Goal: Task Accomplishment & Management: Use online tool/utility

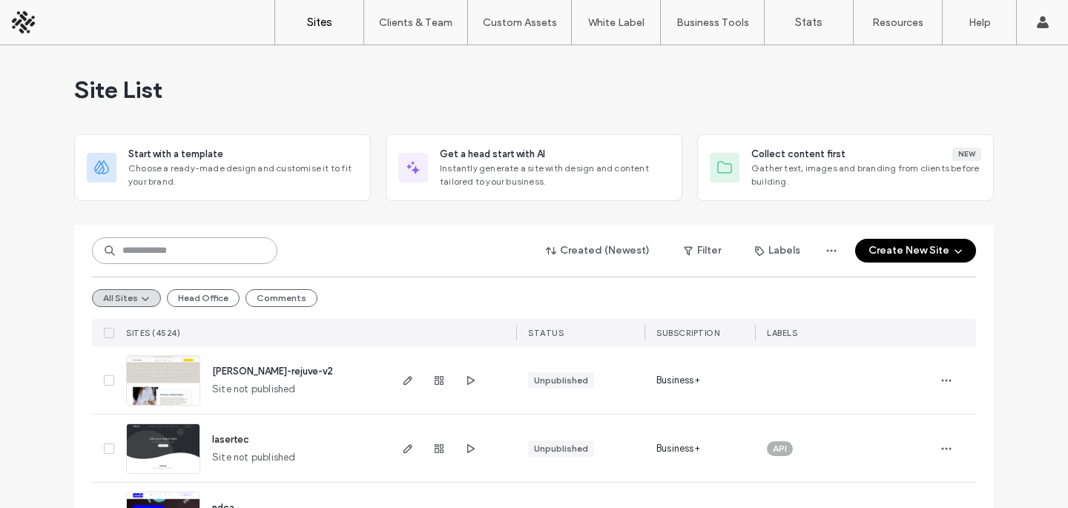
click at [188, 250] on input at bounding box center [184, 250] width 185 height 27
type input "******"
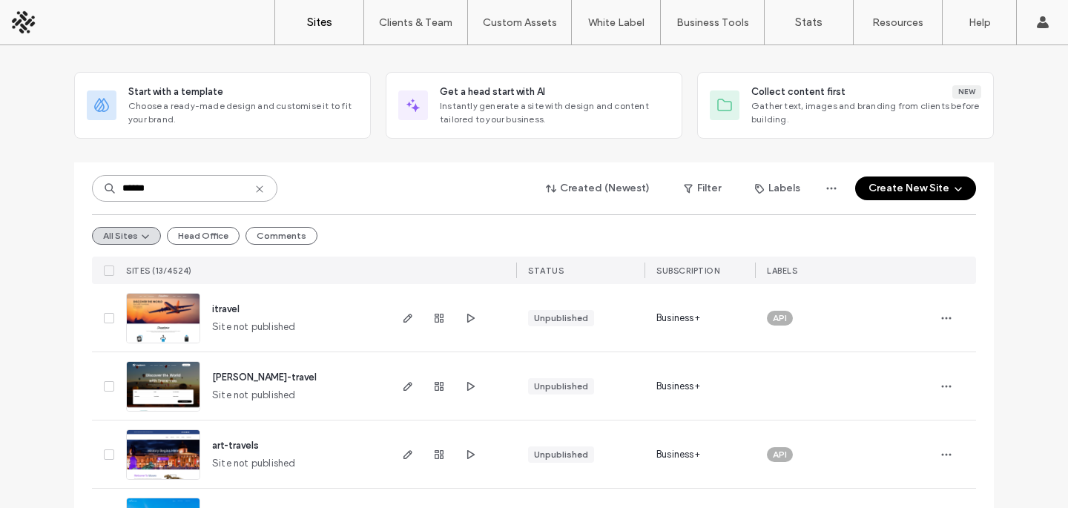
scroll to position [142, 0]
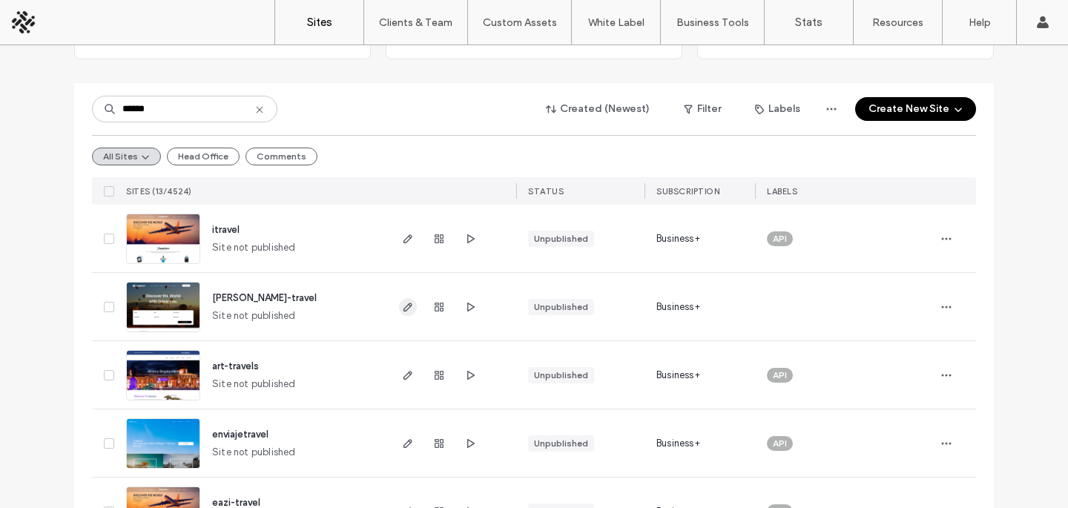
click at [405, 311] on icon "button" at bounding box center [408, 307] width 12 height 12
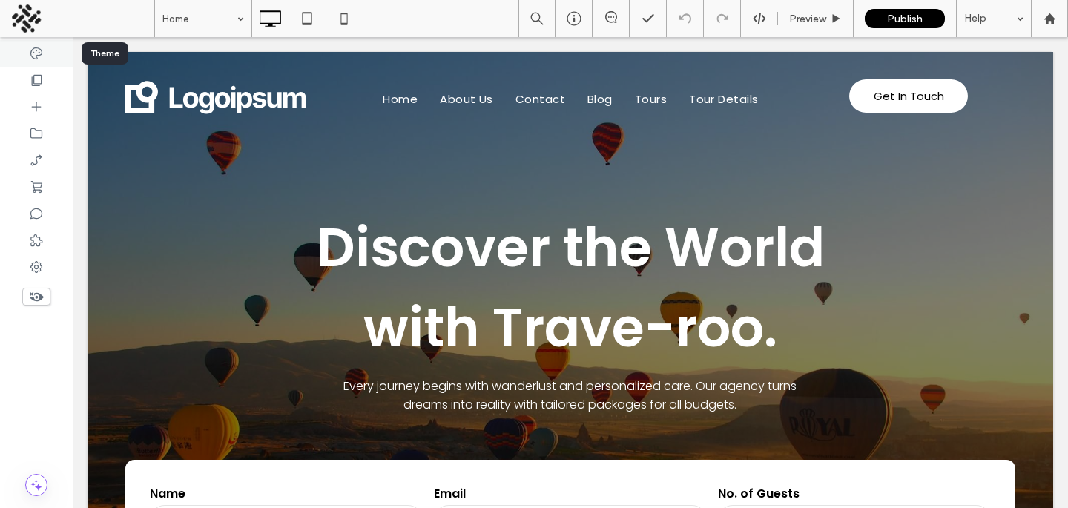
click at [33, 44] on div at bounding box center [36, 53] width 73 height 27
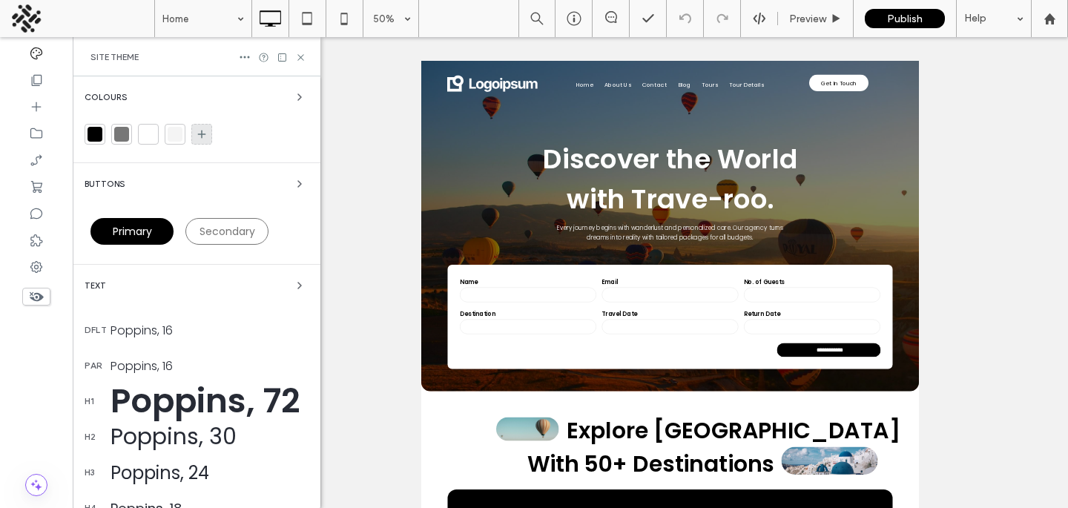
click at [201, 131] on use at bounding box center [202, 135] width 8 height 8
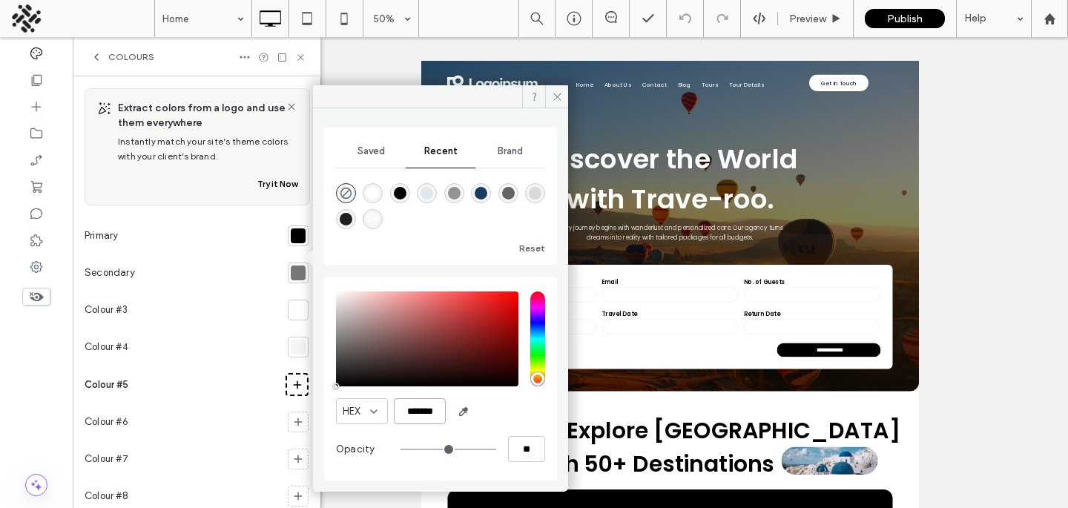
click at [418, 409] on input "*******" at bounding box center [420, 411] width 52 height 26
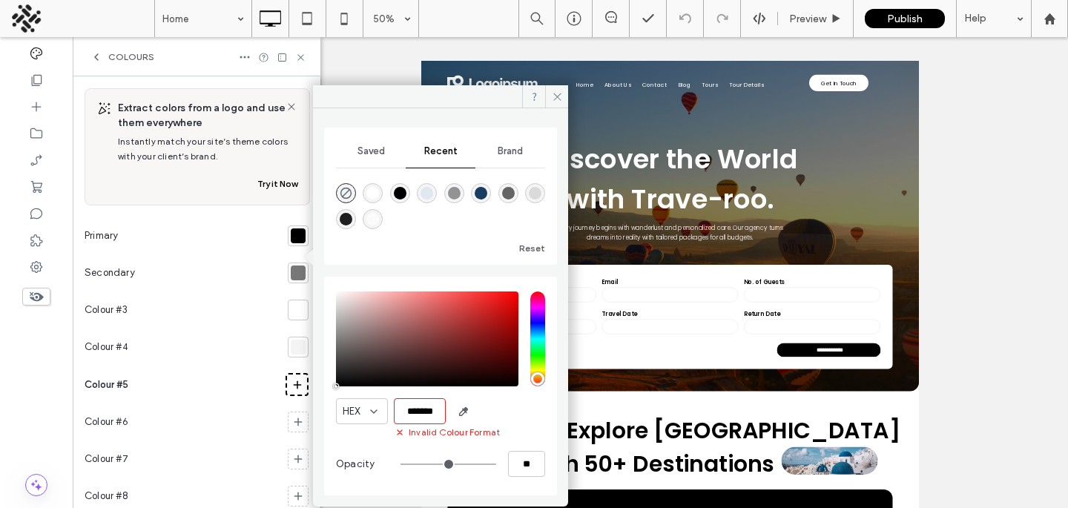
paste input "*******"
paste input "color picker textbox"
type input "*******"
type input "***"
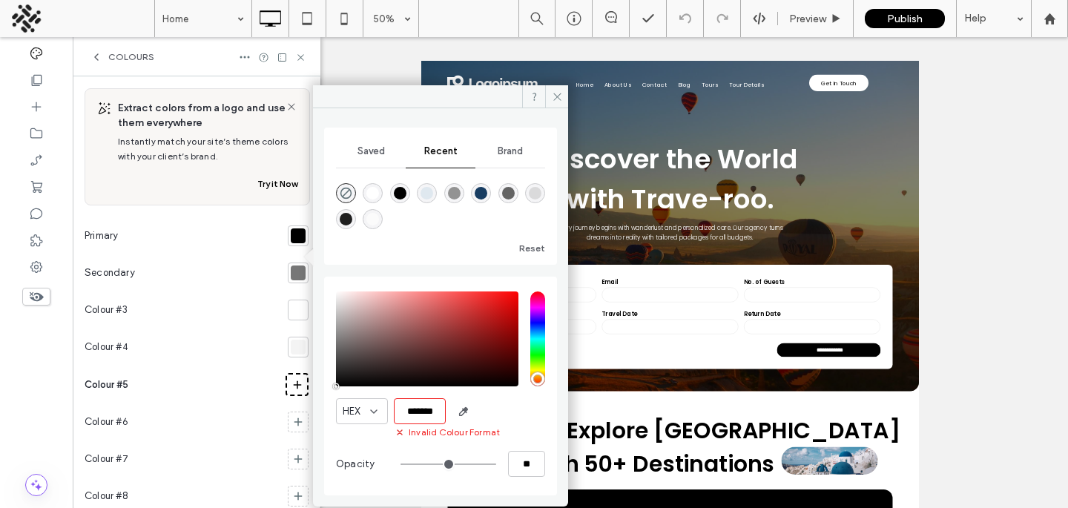
type input "****"
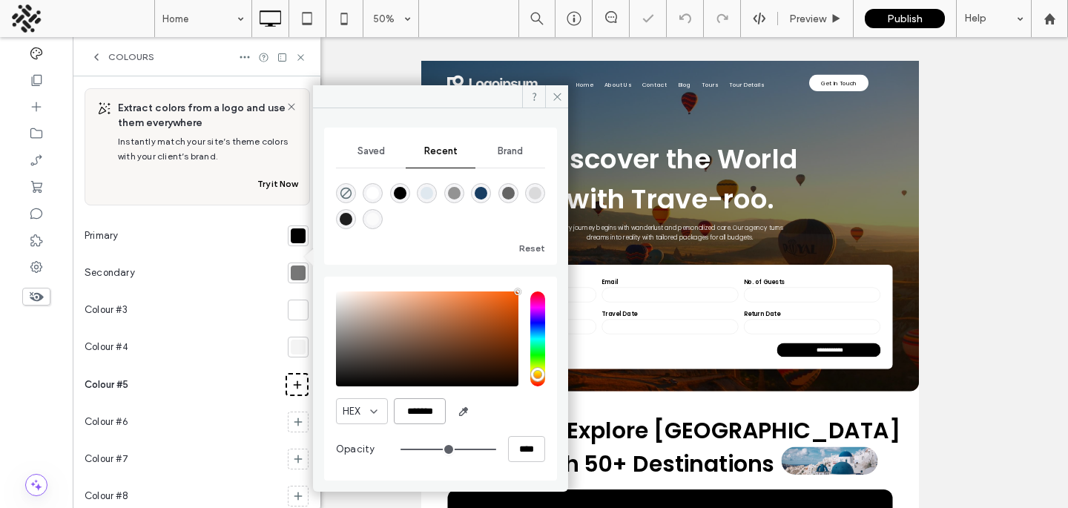
scroll to position [0, 0]
type input "*******"
click at [105, 58] on div "Colours" at bounding box center [122, 57] width 64 height 12
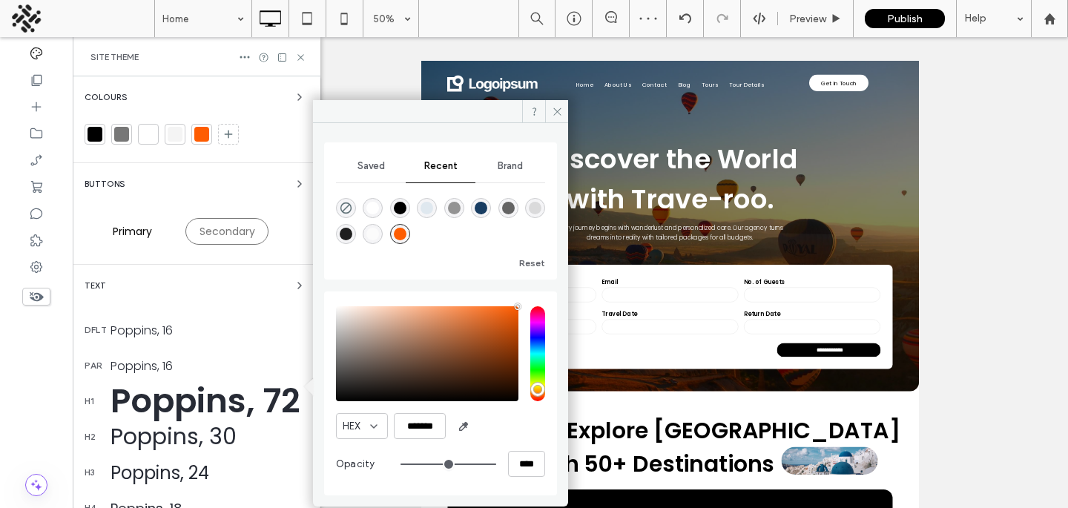
click at [128, 232] on span "Primary" at bounding box center [132, 231] width 39 height 15
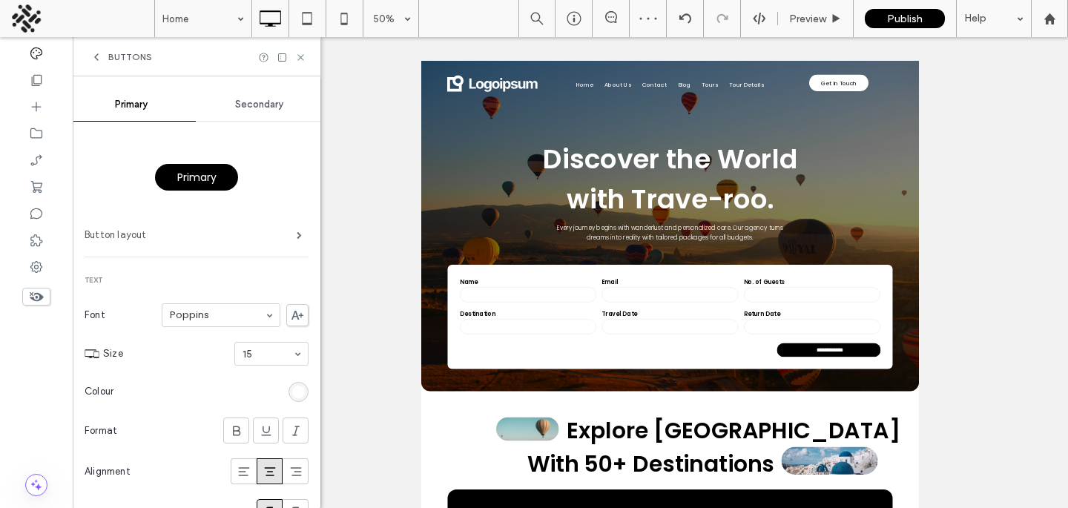
click at [263, 231] on label "Button layout" at bounding box center [191, 235] width 212 height 30
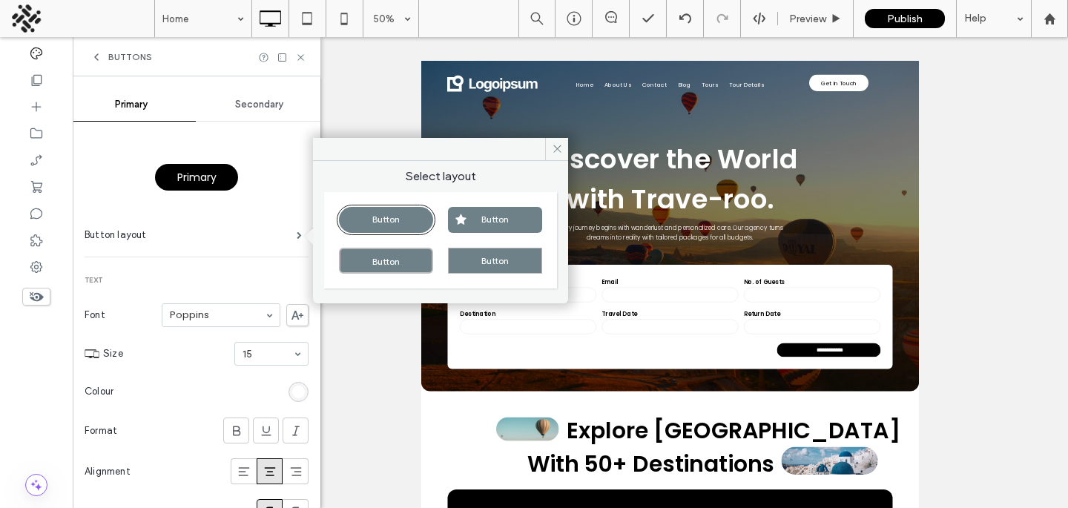
click at [230, 182] on div "Primary" at bounding box center [196, 177] width 83 height 27
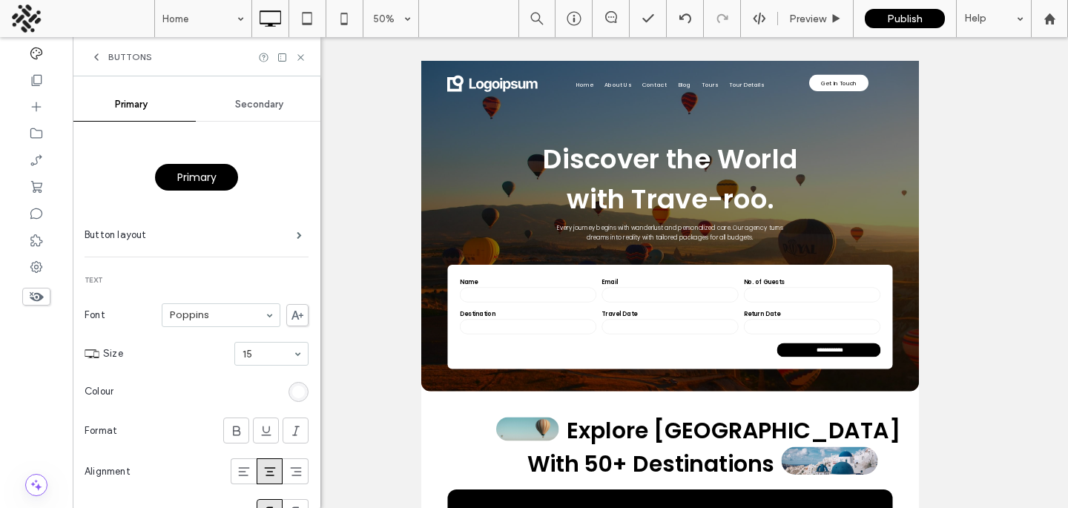
scroll to position [266, 0]
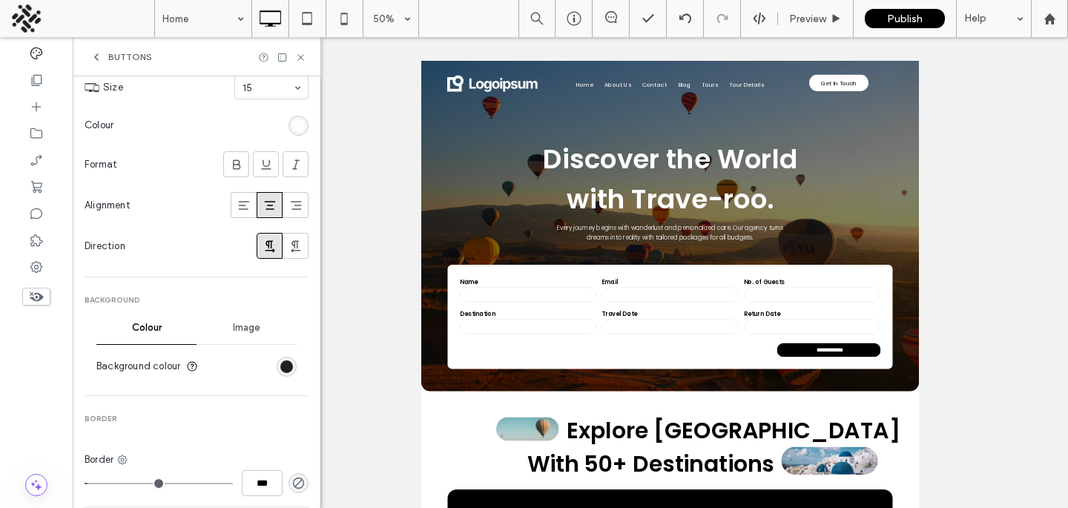
click at [280, 367] on div "rgb(0, 0, 0)" at bounding box center [286, 366] width 13 height 13
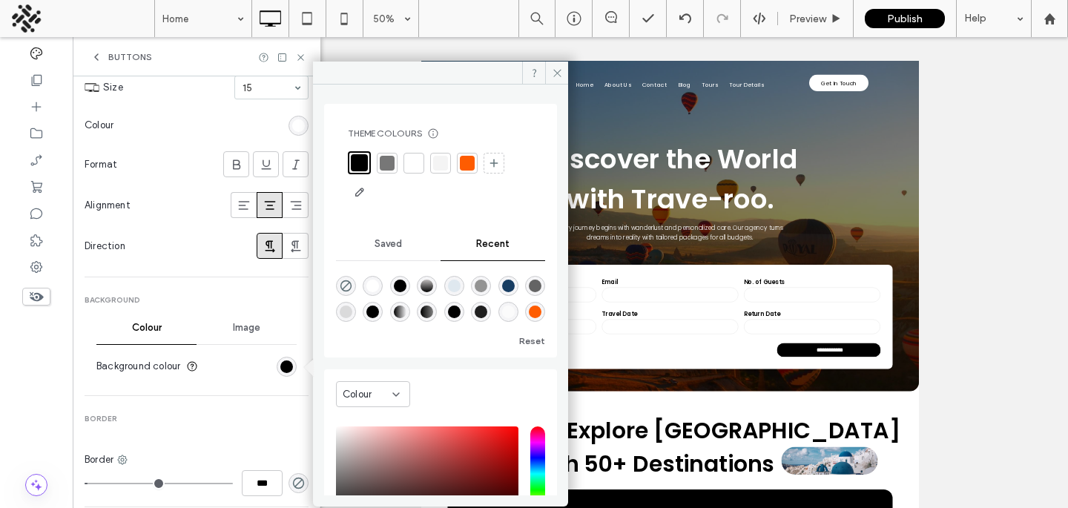
click at [458, 160] on div at bounding box center [467, 163] width 21 height 21
click at [298, 57] on icon at bounding box center [300, 57] width 11 height 11
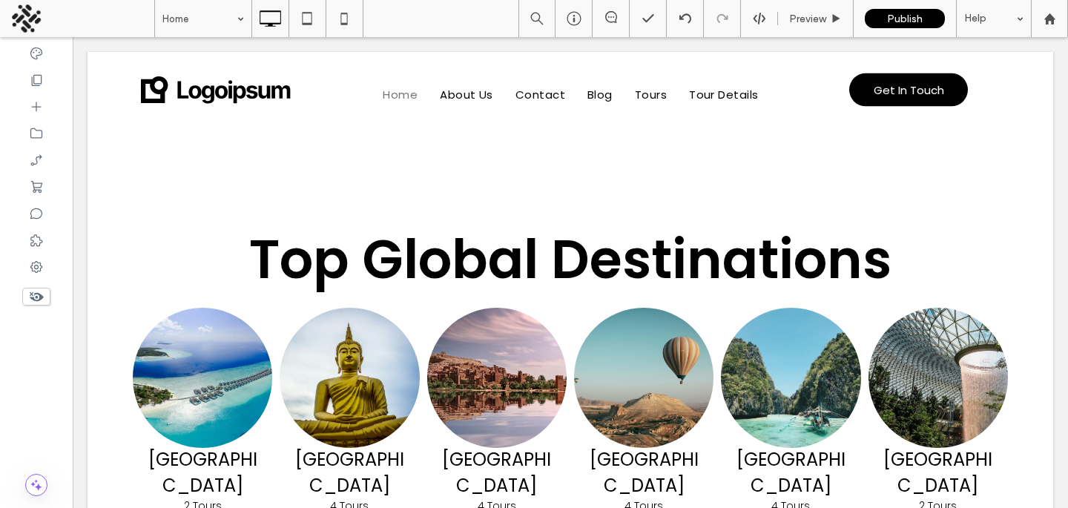
scroll to position [1419, 0]
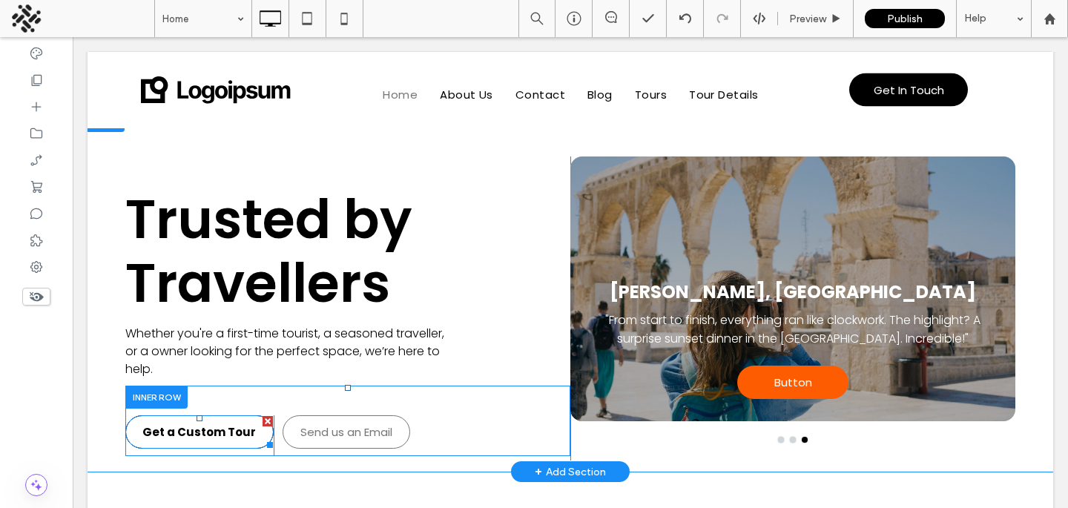
click at [251, 423] on span "Get a Custom Tour" at bounding box center [198, 431] width 113 height 17
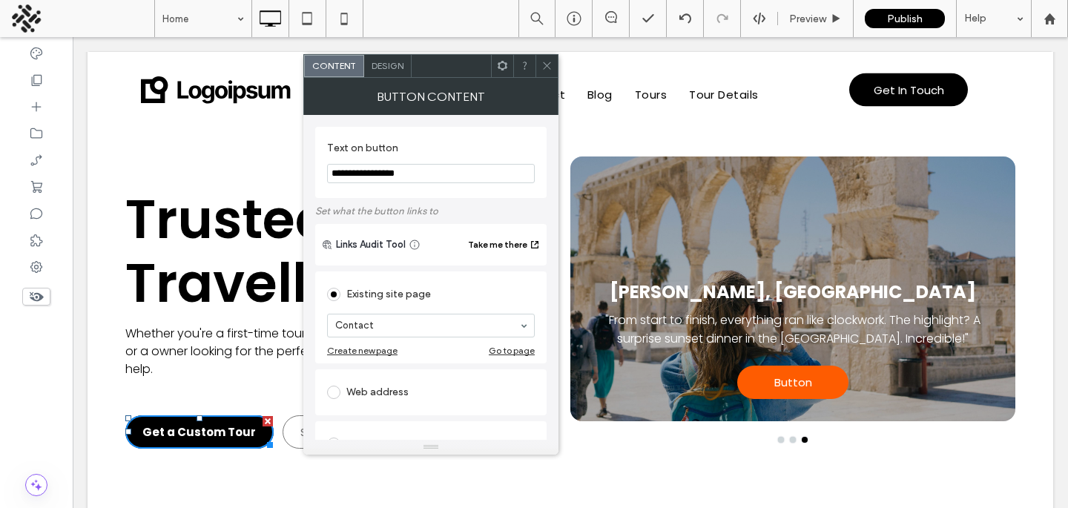
click at [390, 71] on div "Design" at bounding box center [387, 66] width 47 height 22
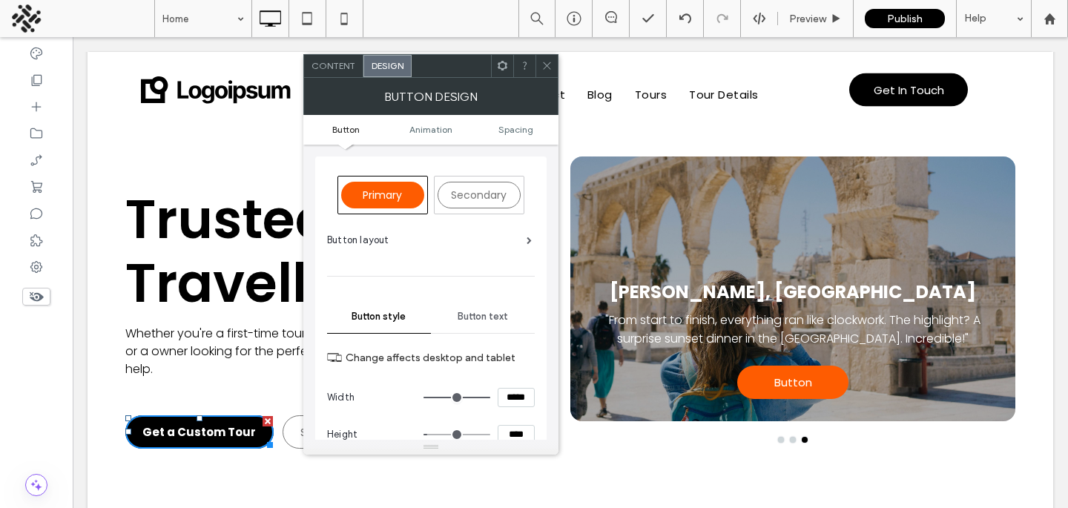
click at [386, 202] on div "Primary" at bounding box center [382, 195] width 83 height 27
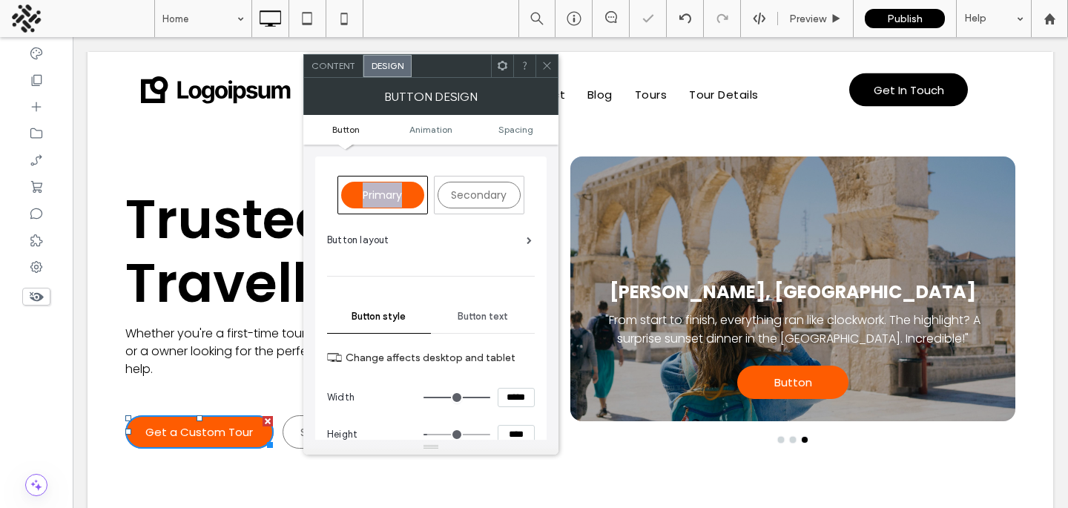
click at [386, 201] on span "Primary" at bounding box center [382, 195] width 39 height 15
click at [544, 65] on icon at bounding box center [546, 65] width 11 height 11
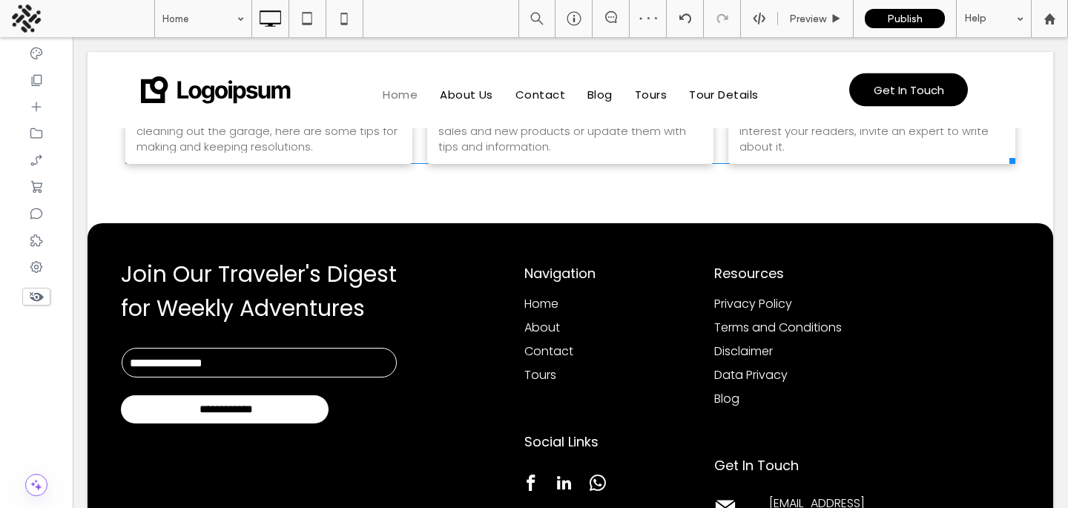
scroll to position [3230, 0]
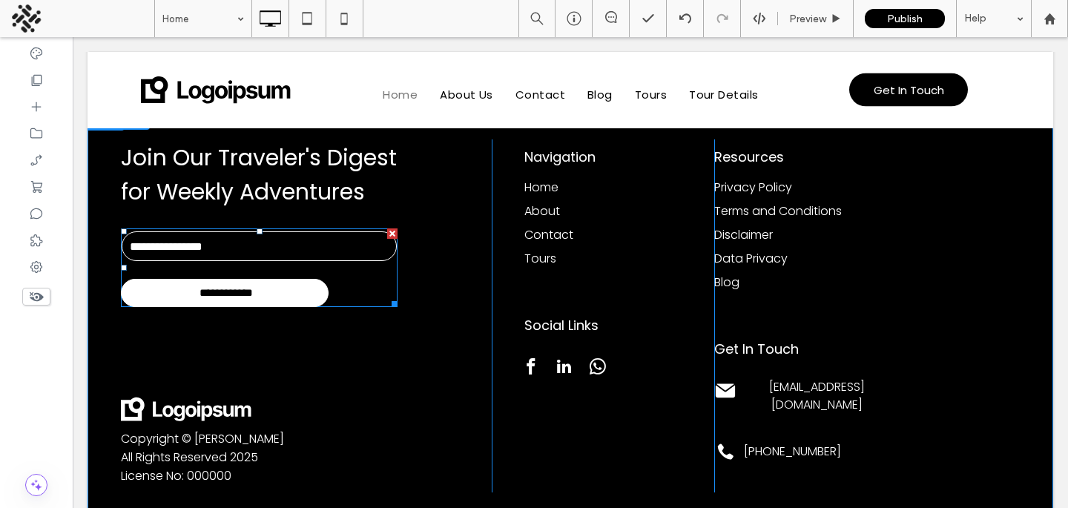
click at [320, 280] on input "**********" at bounding box center [226, 293] width 202 height 27
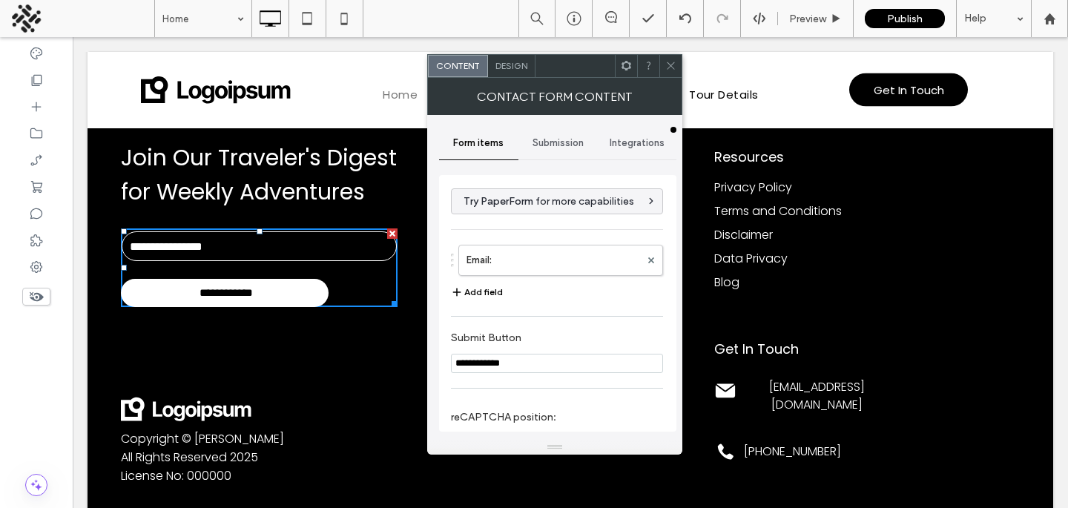
click at [526, 62] on span "Design" at bounding box center [511, 65] width 32 height 11
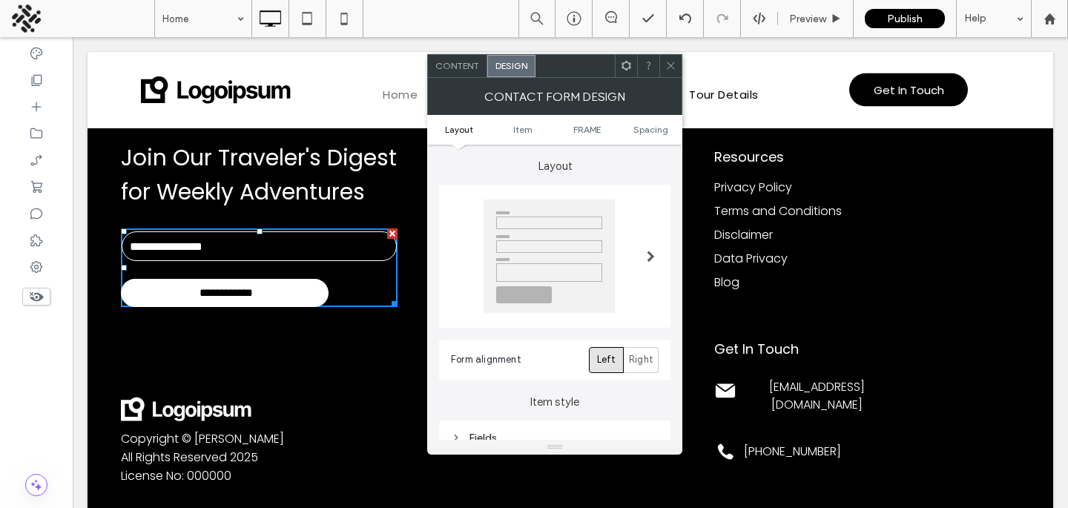
scroll to position [239, 0]
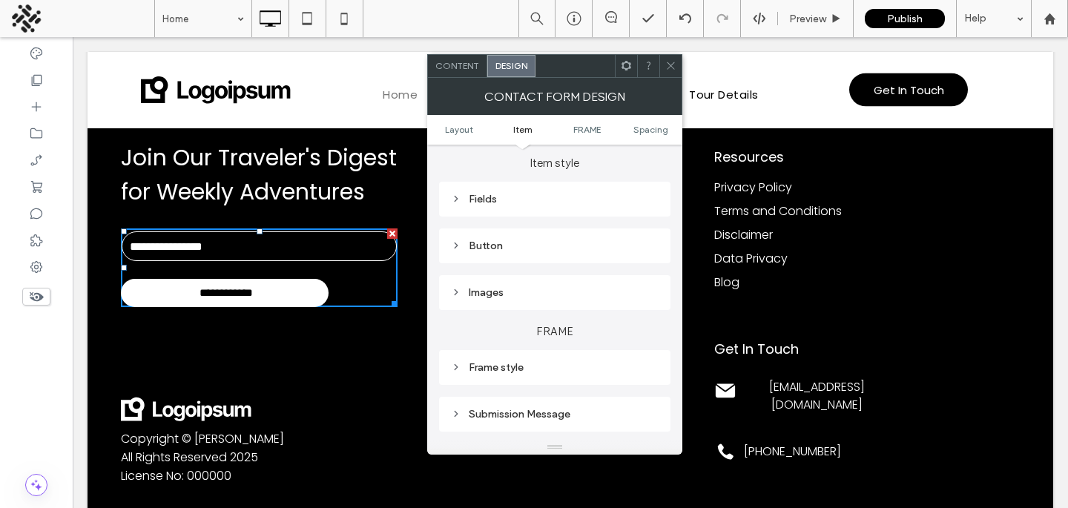
click at [527, 258] on div "Button" at bounding box center [554, 245] width 231 height 35
click at [529, 248] on div "Button" at bounding box center [555, 246] width 208 height 13
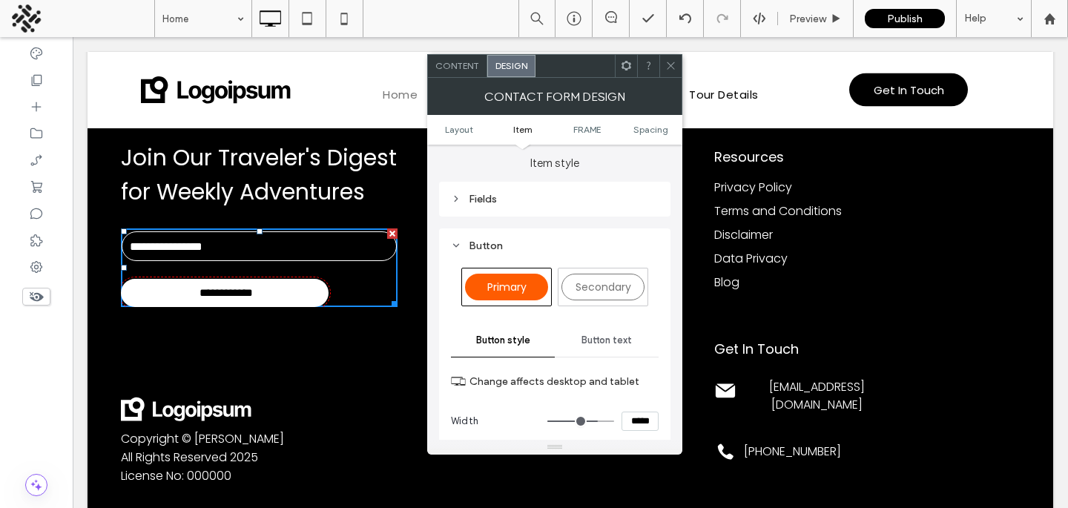
click at [512, 277] on div "Primary" at bounding box center [506, 287] width 83 height 27
click at [507, 288] on span "Primary" at bounding box center [506, 287] width 39 height 15
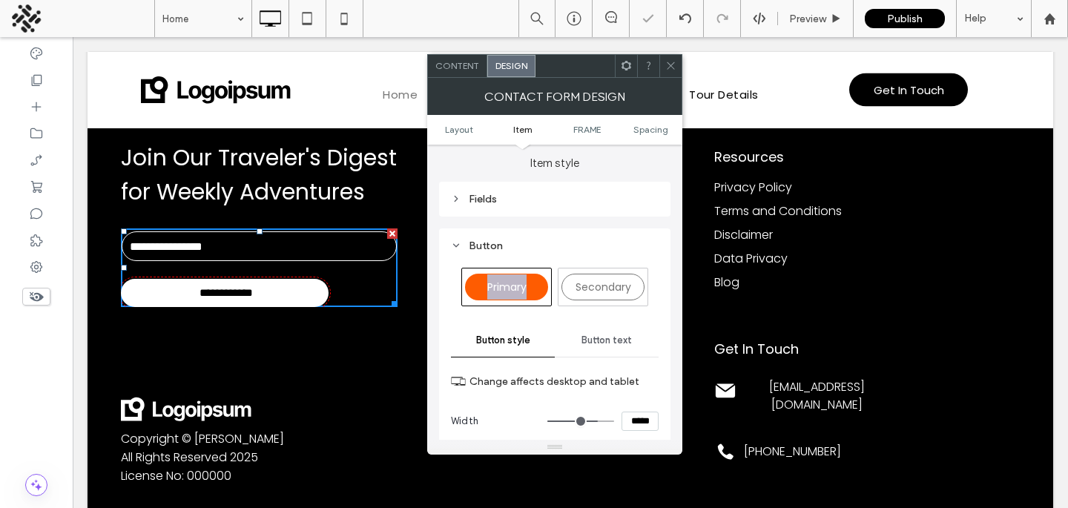
click at [507, 288] on span "Primary" at bounding box center [506, 287] width 39 height 15
click at [607, 285] on span "Secondary" at bounding box center [603, 287] width 56 height 15
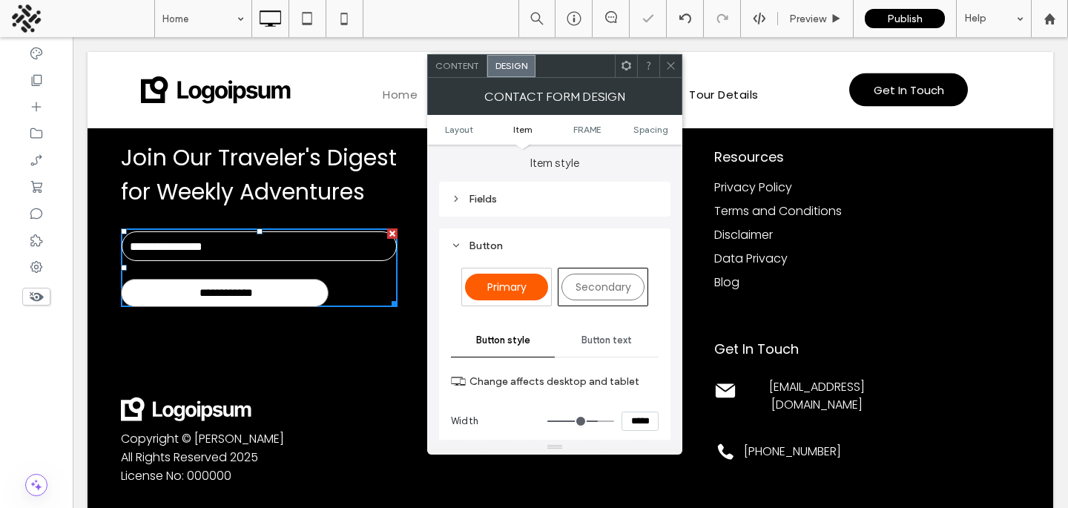
click at [532, 285] on div "Primary" at bounding box center [506, 287] width 83 height 27
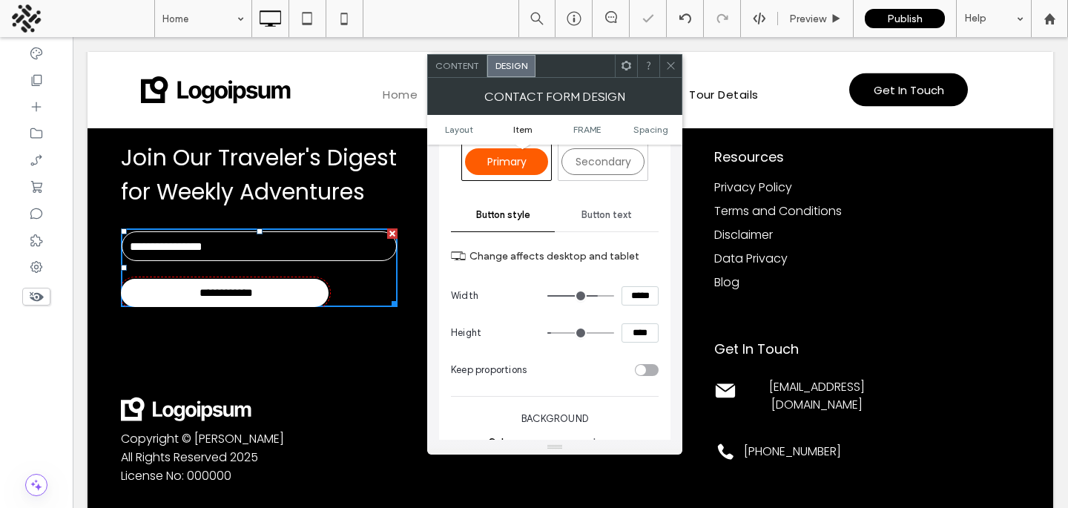
scroll to position [485, 0]
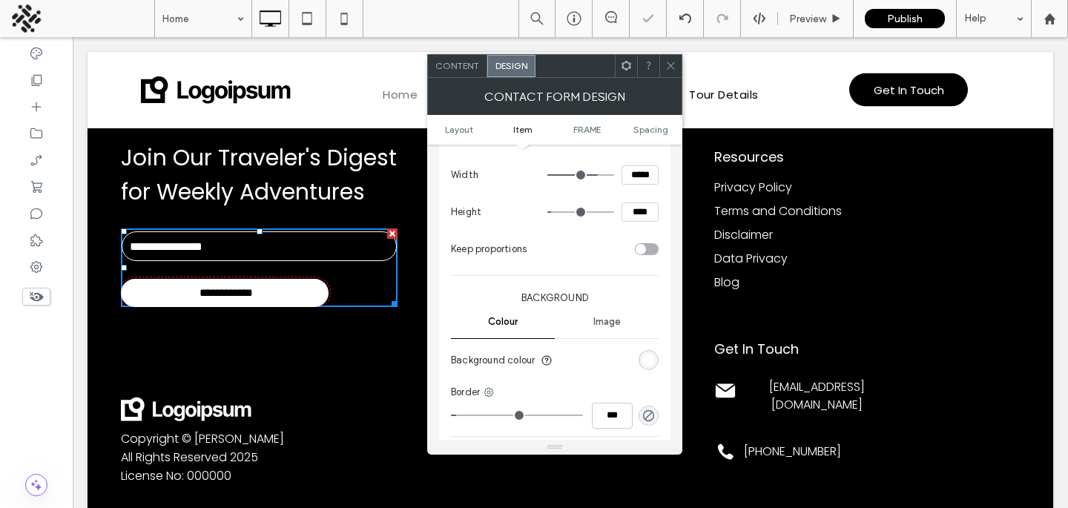
click at [641, 360] on div "rgb(255, 255, 255)" at bounding box center [648, 360] width 20 height 20
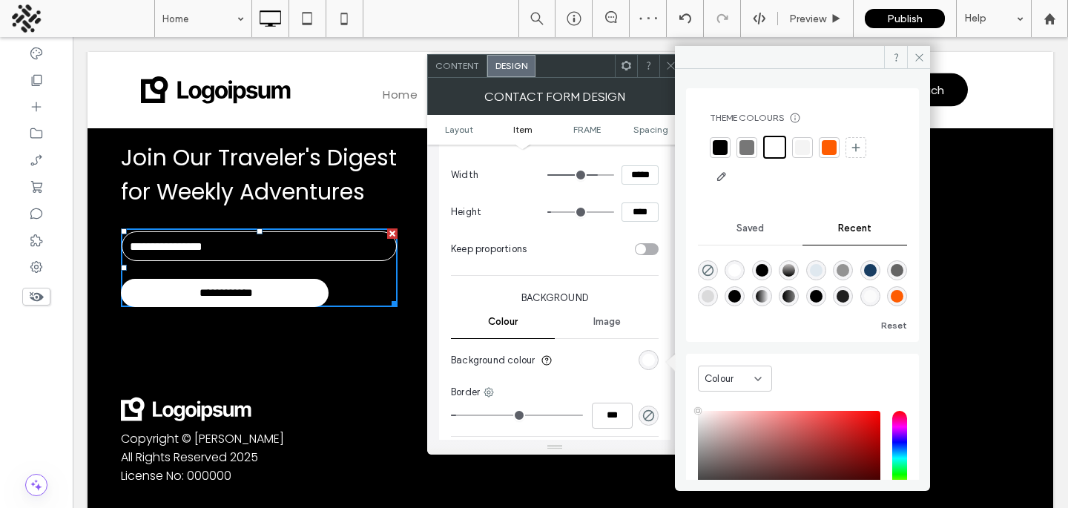
click at [826, 143] on div at bounding box center [829, 147] width 15 height 15
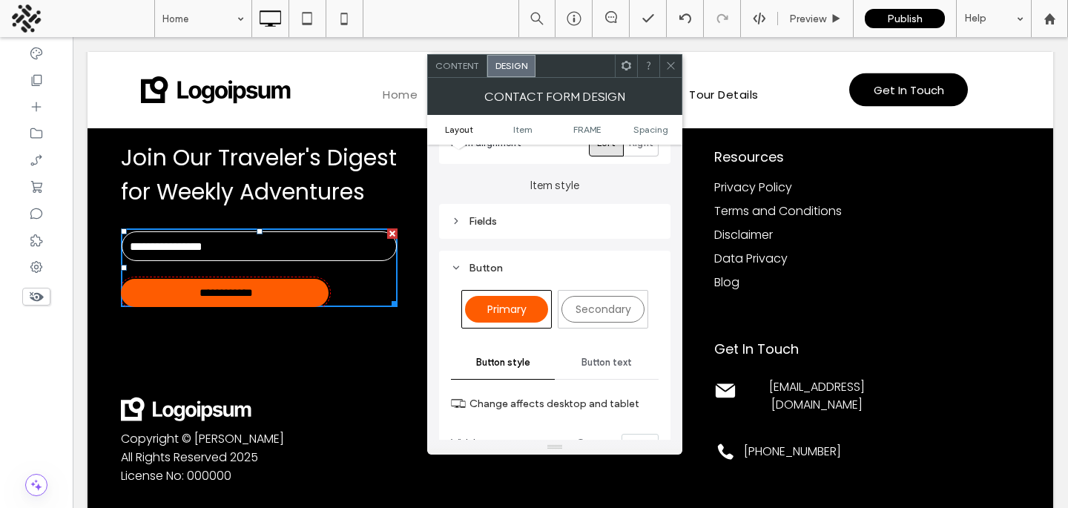
click at [612, 354] on div "Button text" at bounding box center [607, 362] width 104 height 33
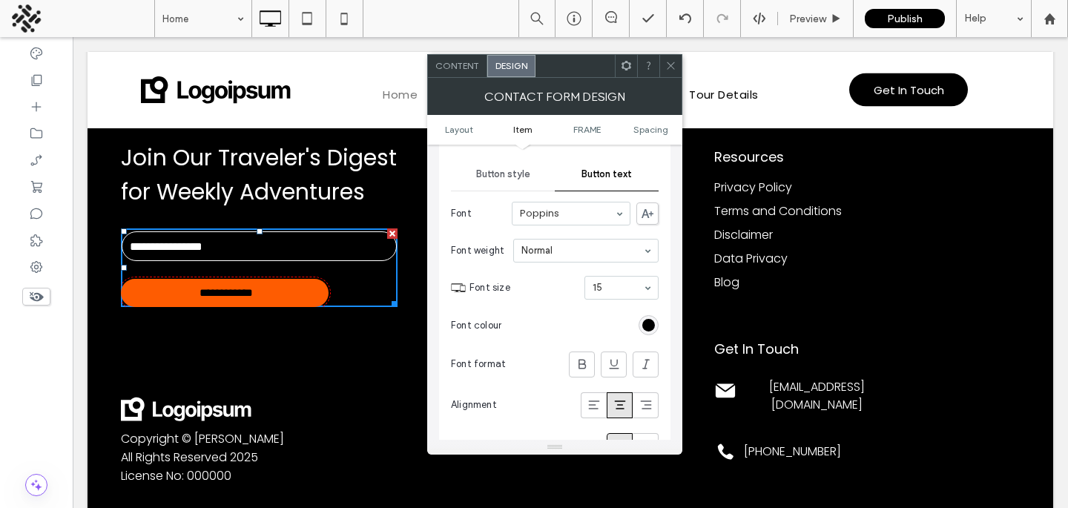
click at [640, 322] on div "rgb(0, 0, 0)" at bounding box center [648, 325] width 20 height 20
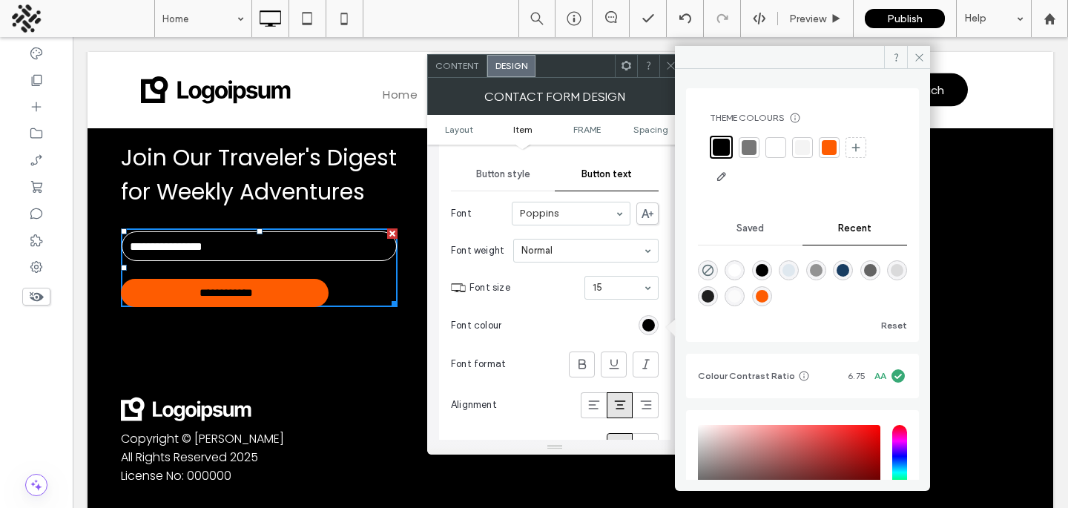
click at [771, 147] on div at bounding box center [775, 147] width 15 height 15
click at [917, 57] on icon at bounding box center [919, 57] width 11 height 11
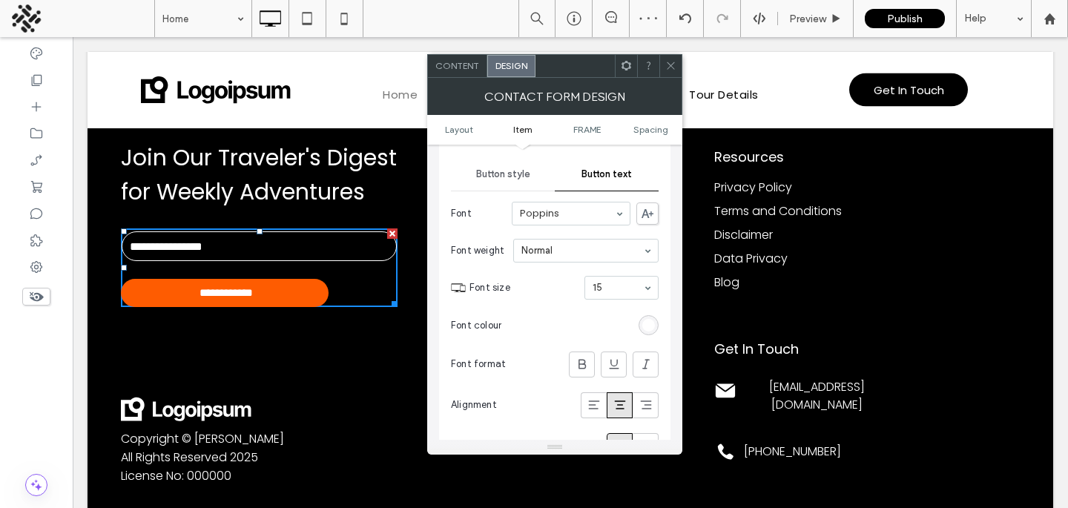
click at [916, 99] on div at bounding box center [571, 90] width 966 height 76
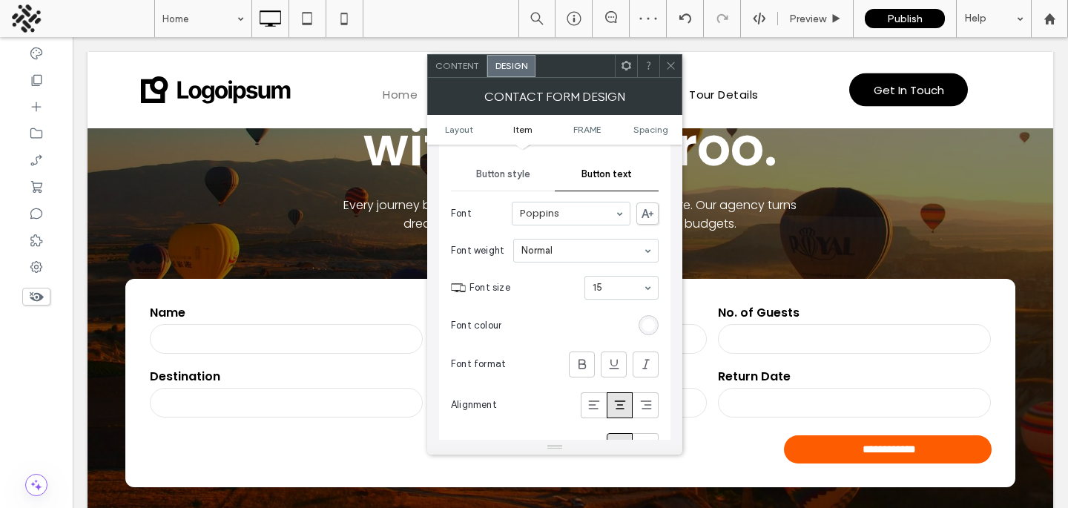
scroll to position [0, 0]
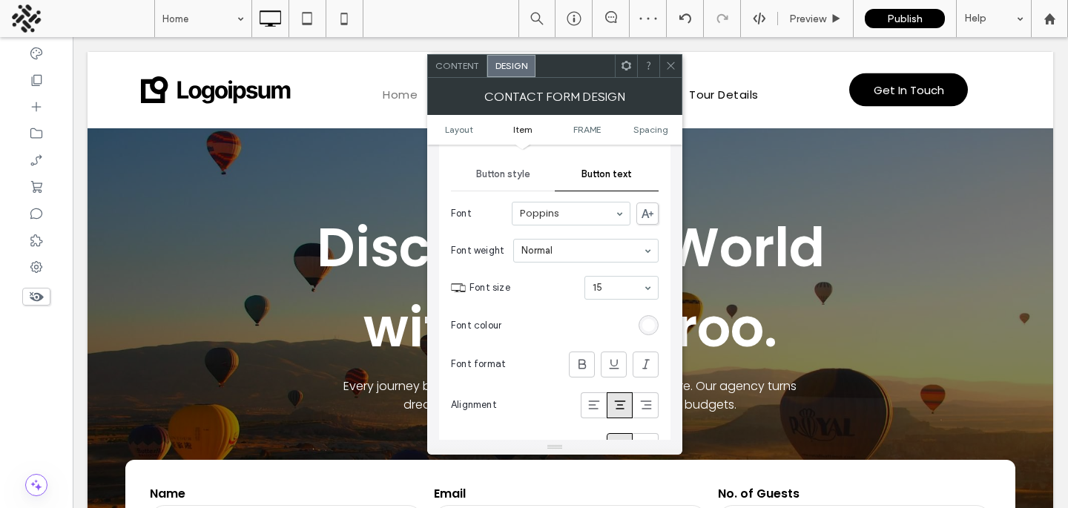
click at [667, 69] on icon at bounding box center [670, 65] width 11 height 11
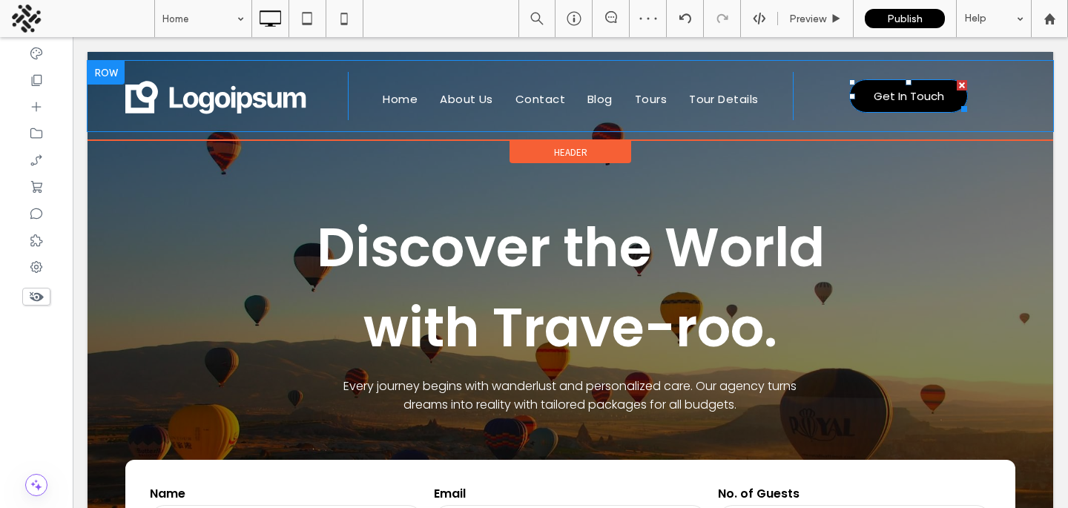
click at [863, 99] on link "Get In Touch" at bounding box center [908, 95] width 119 height 33
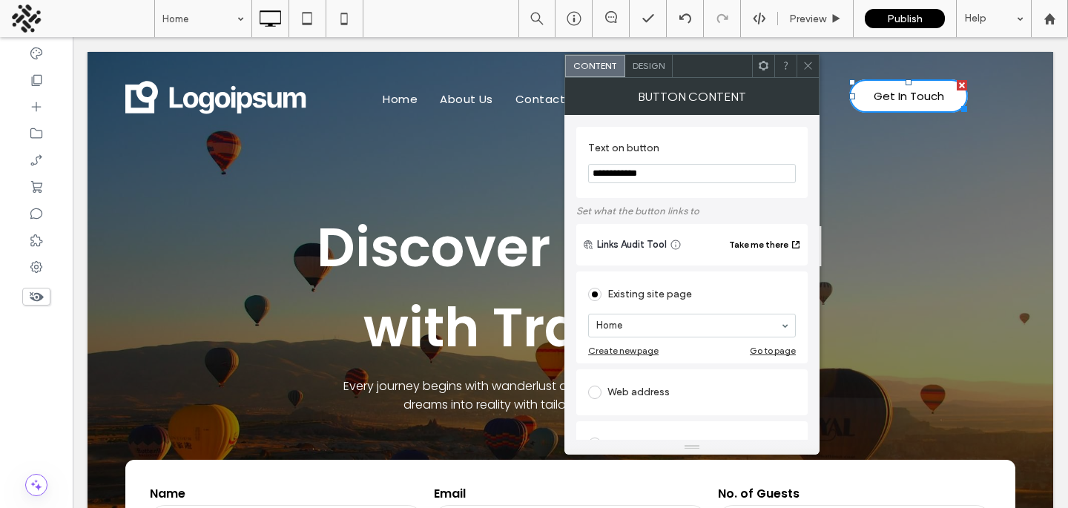
click at [652, 74] on div "Design" at bounding box center [648, 66] width 47 height 22
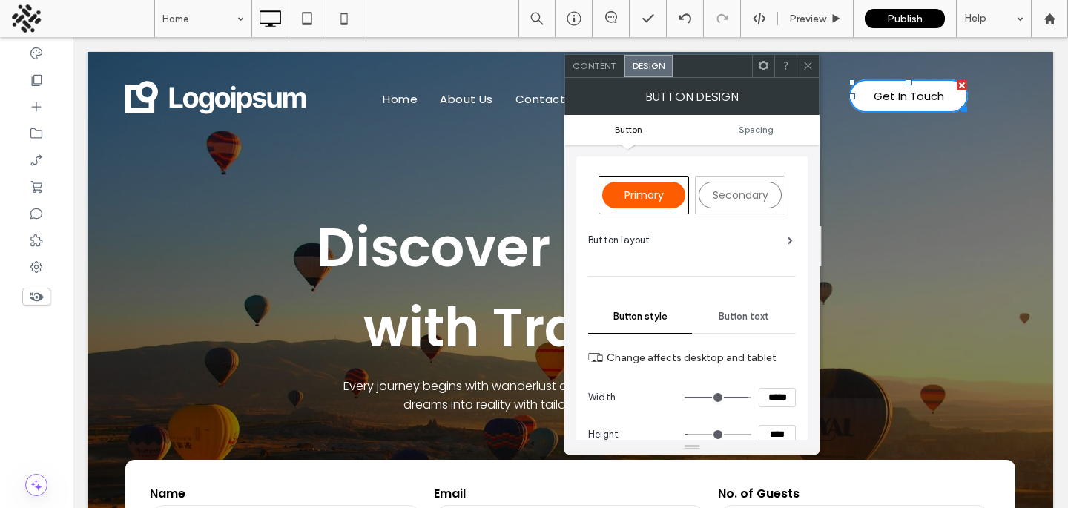
click at [644, 197] on span "Primary" at bounding box center [643, 195] width 39 height 15
click at [799, 73] on div at bounding box center [807, 66] width 22 height 22
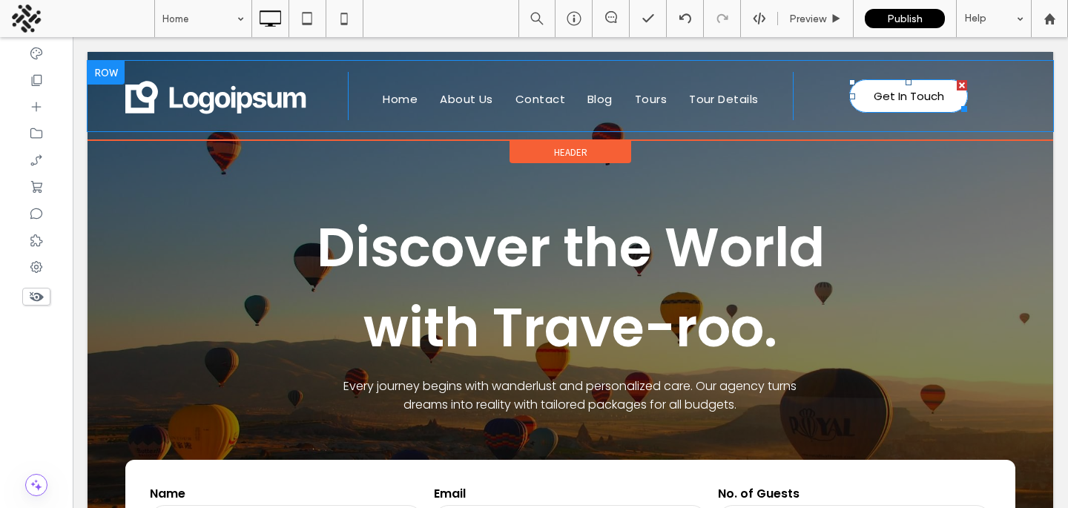
click at [876, 96] on span "Get In Touch" at bounding box center [909, 96] width 70 height 17
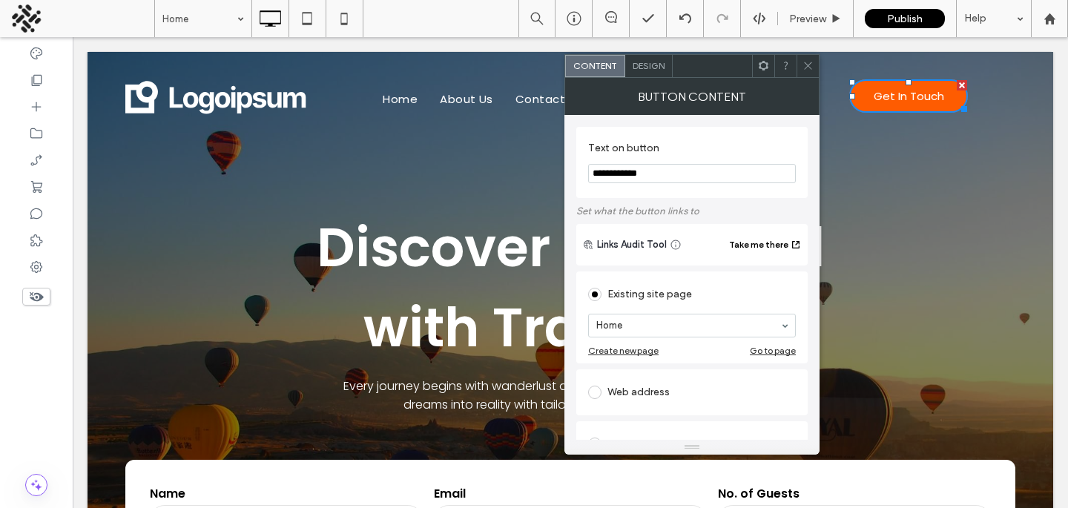
click at [807, 66] on icon at bounding box center [807, 65] width 11 height 11
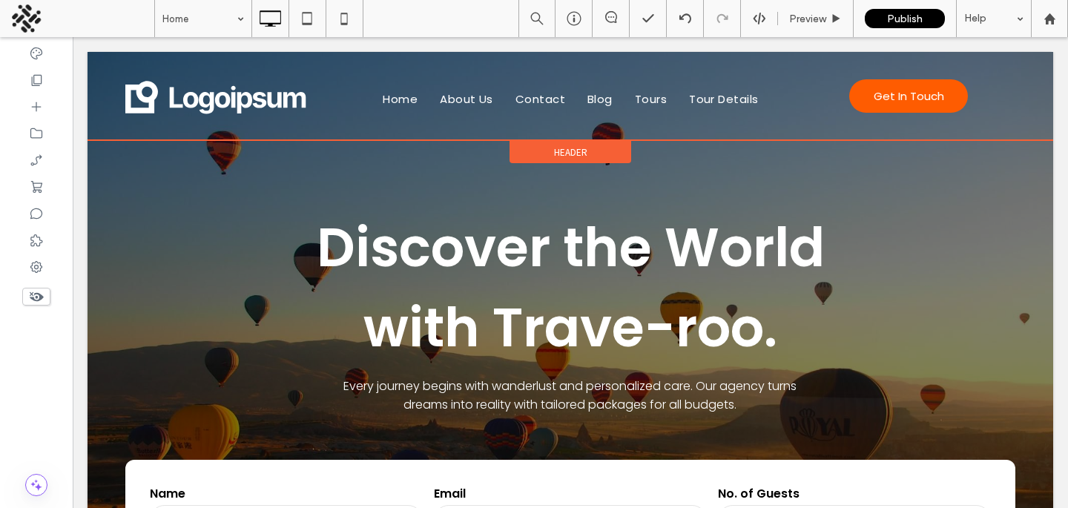
click at [552, 153] on div "Header" at bounding box center [570, 152] width 122 height 22
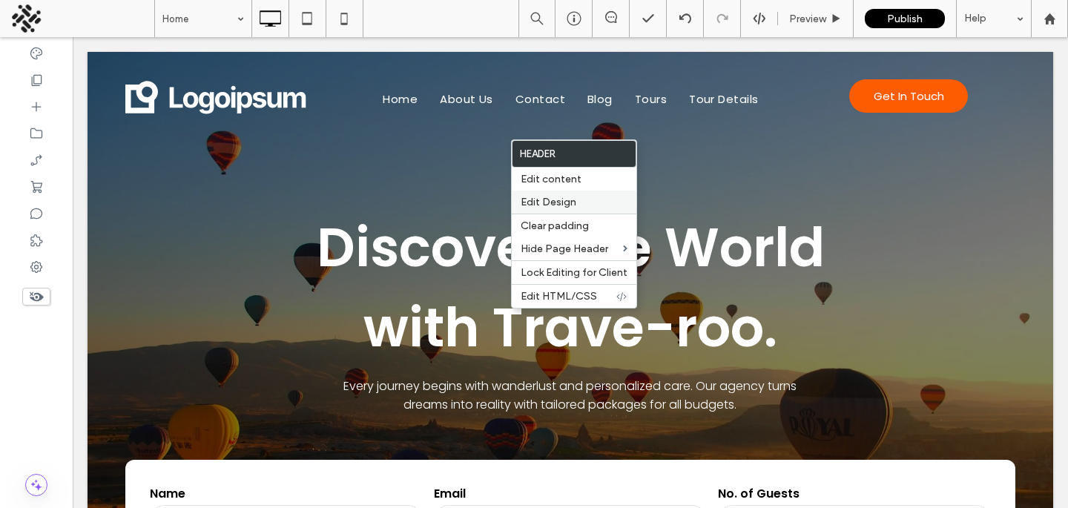
click at [556, 206] on span "Edit Design" at bounding box center [549, 202] width 56 height 13
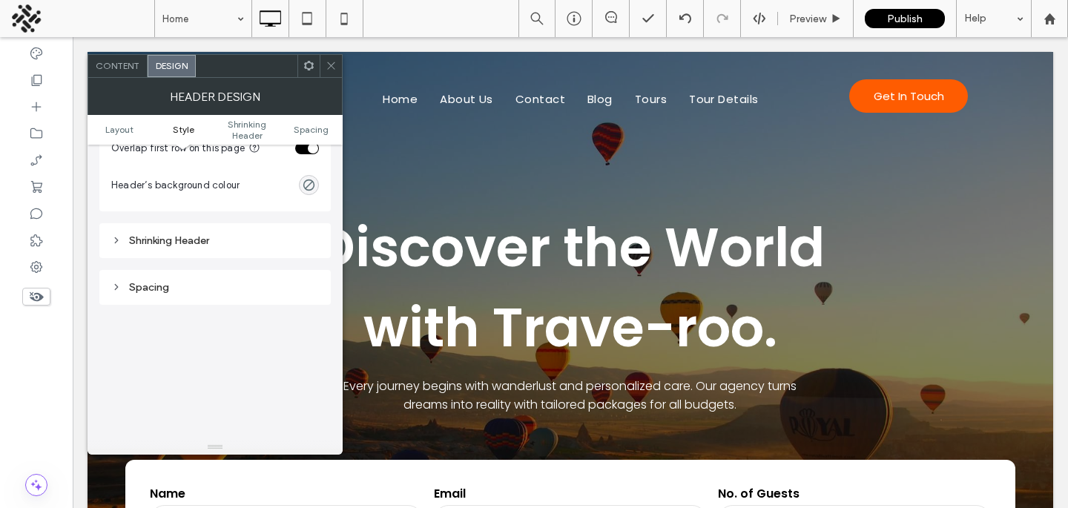
scroll to position [357, 0]
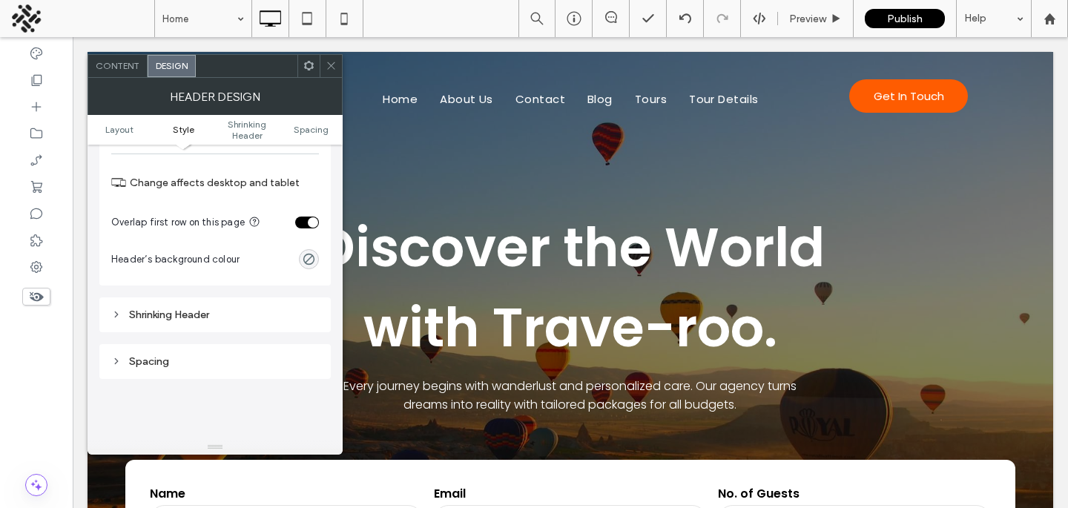
click at [271, 317] on div "Shrinking Header" at bounding box center [215, 314] width 208 height 13
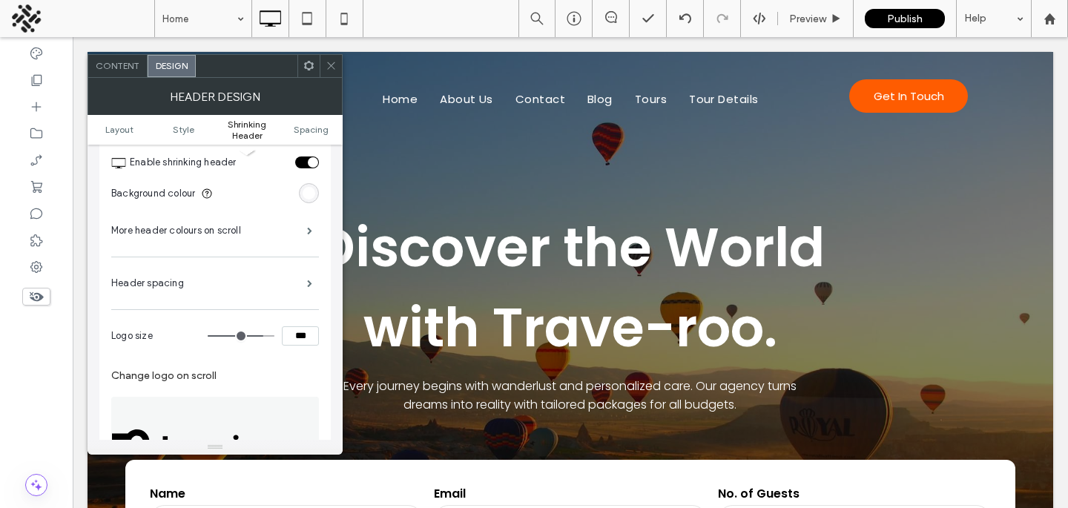
scroll to position [555, 0]
click at [271, 220] on label "More header colours on scroll" at bounding box center [209, 232] width 196 height 30
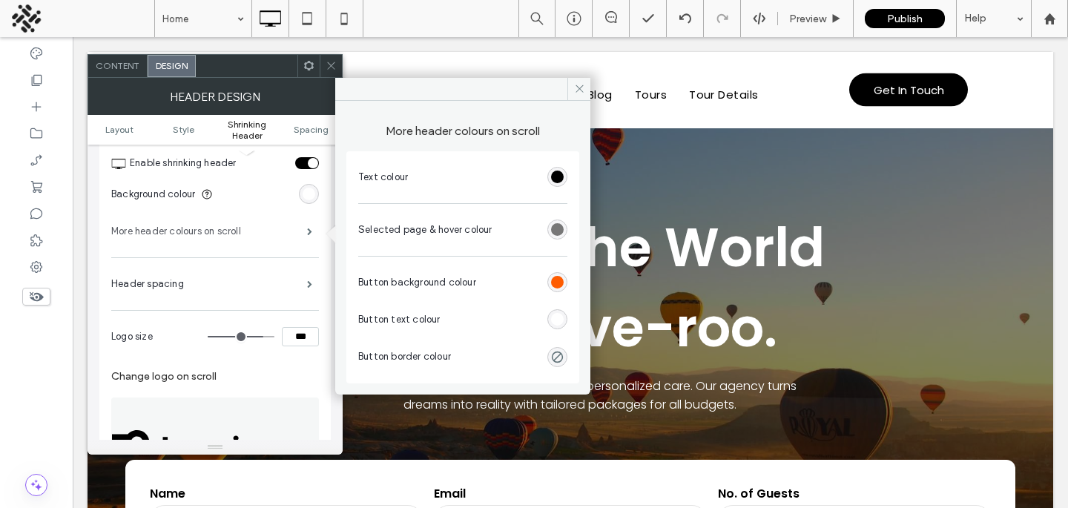
click at [260, 229] on label "More header colours on scroll" at bounding box center [209, 232] width 196 height 30
click at [558, 275] on div "rgb(0, 0, 0)" at bounding box center [557, 282] width 20 height 20
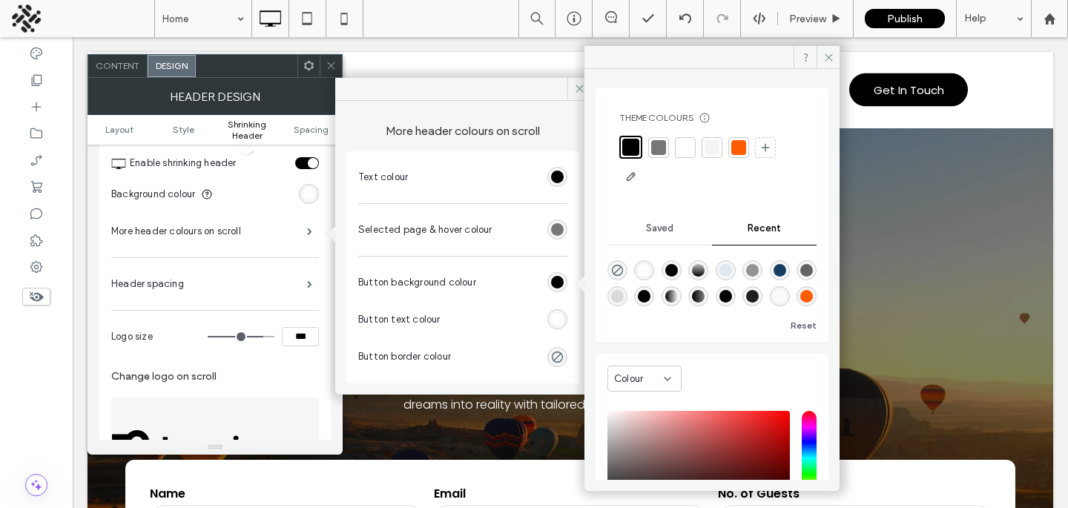
click at [732, 153] on div at bounding box center [738, 147] width 15 height 15
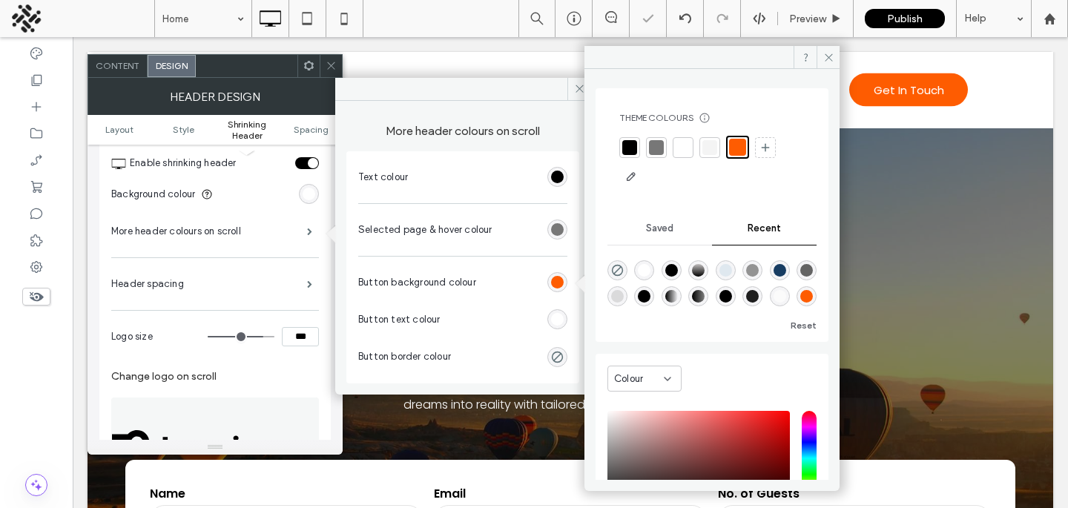
click at [330, 73] on span at bounding box center [331, 66] width 11 height 22
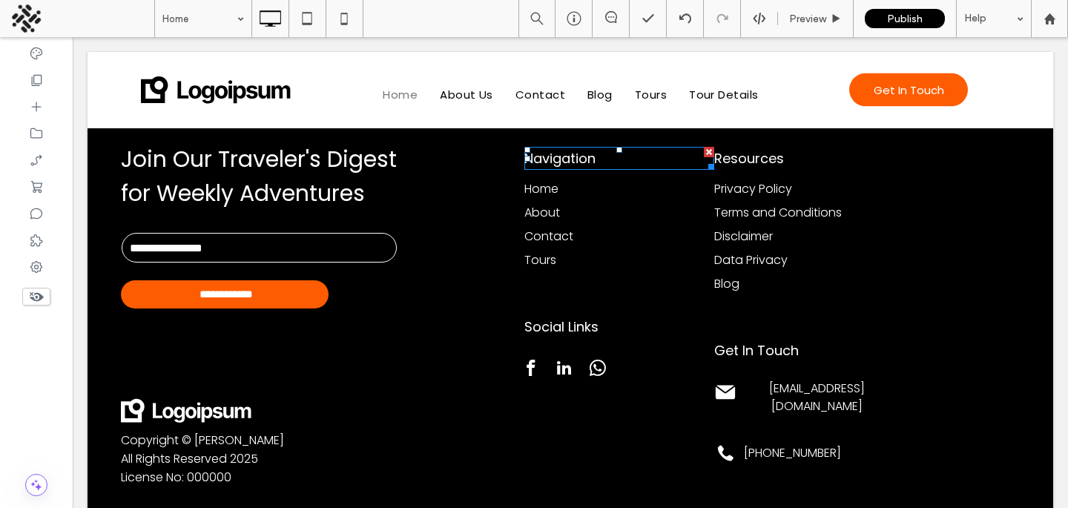
scroll to position [3238, 0]
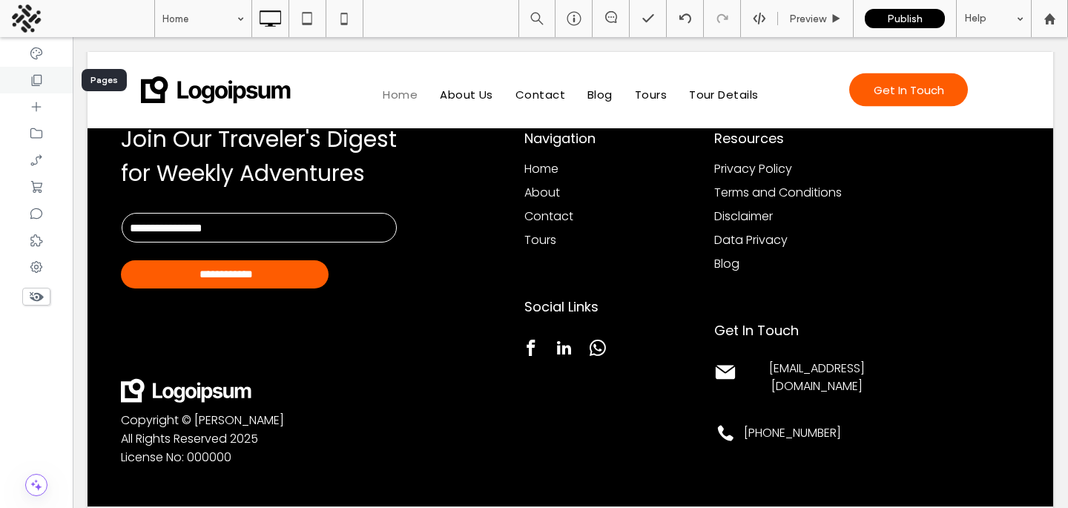
click at [24, 80] on div at bounding box center [36, 80] width 73 height 27
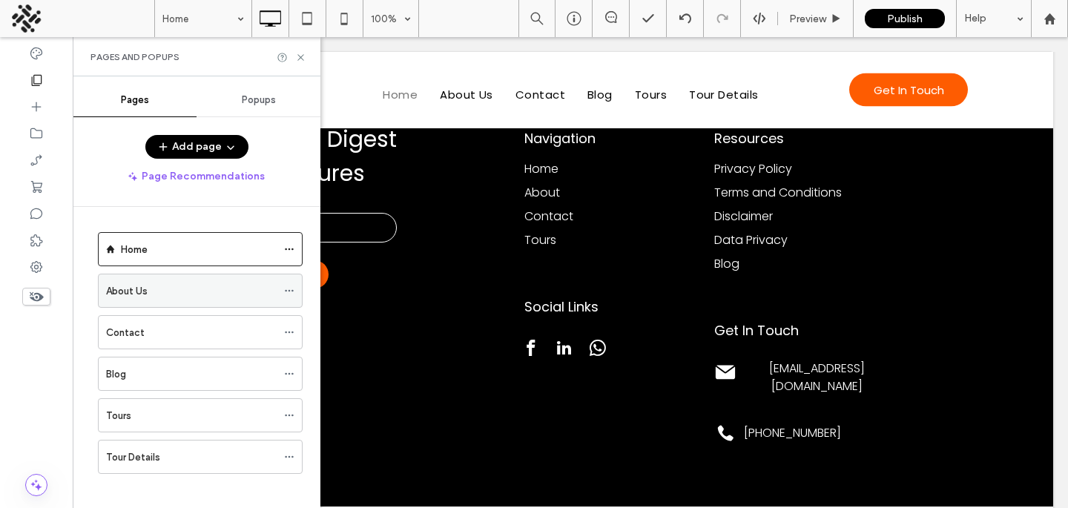
click at [164, 297] on div "About Us" at bounding box center [191, 291] width 171 height 16
click at [300, 56] on icon at bounding box center [300, 57] width 11 height 11
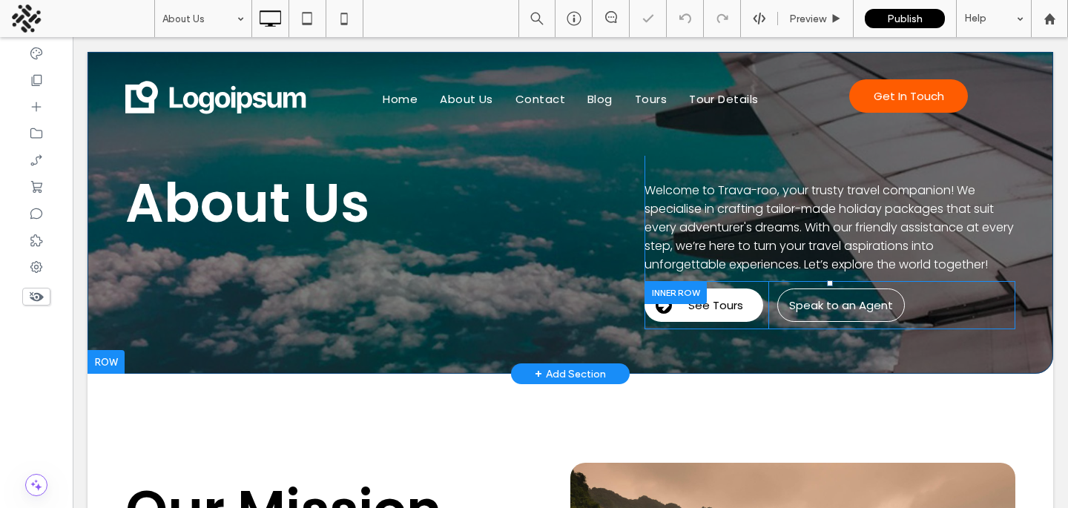
click at [679, 292] on div at bounding box center [675, 292] width 62 height 23
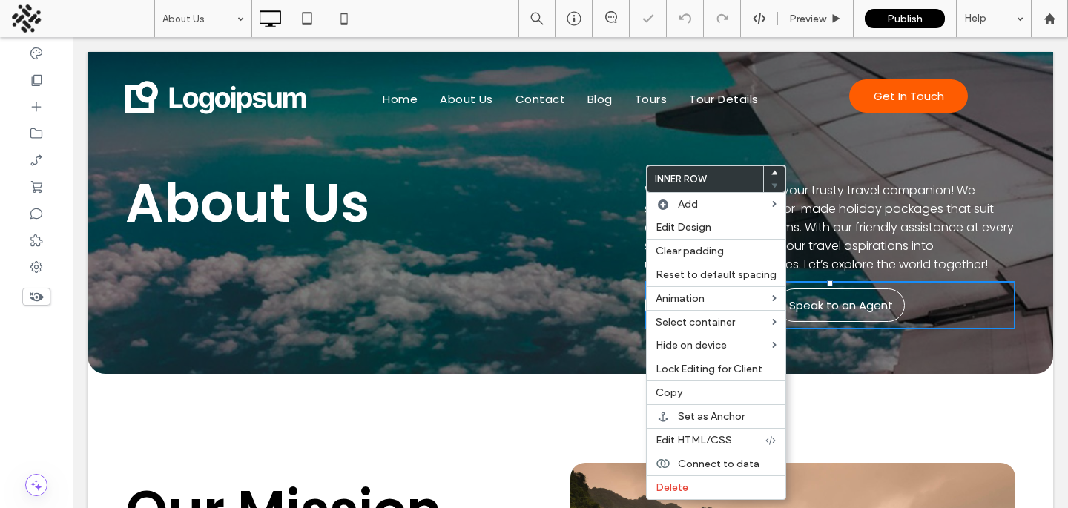
click at [532, 265] on div "About Us Click To Paste" at bounding box center [384, 243] width 519 height 174
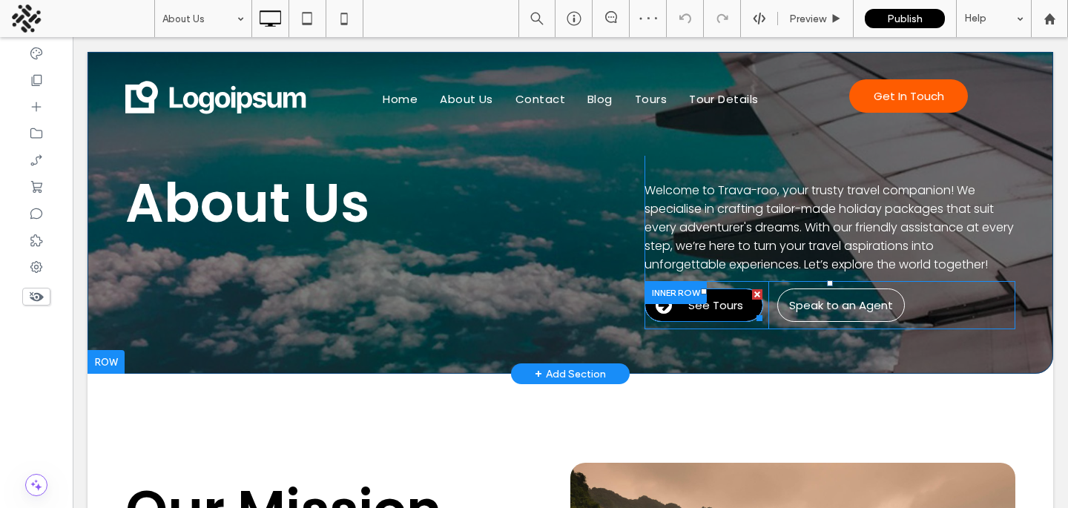
click at [709, 311] on link "See Tours" at bounding box center [703, 304] width 119 height 33
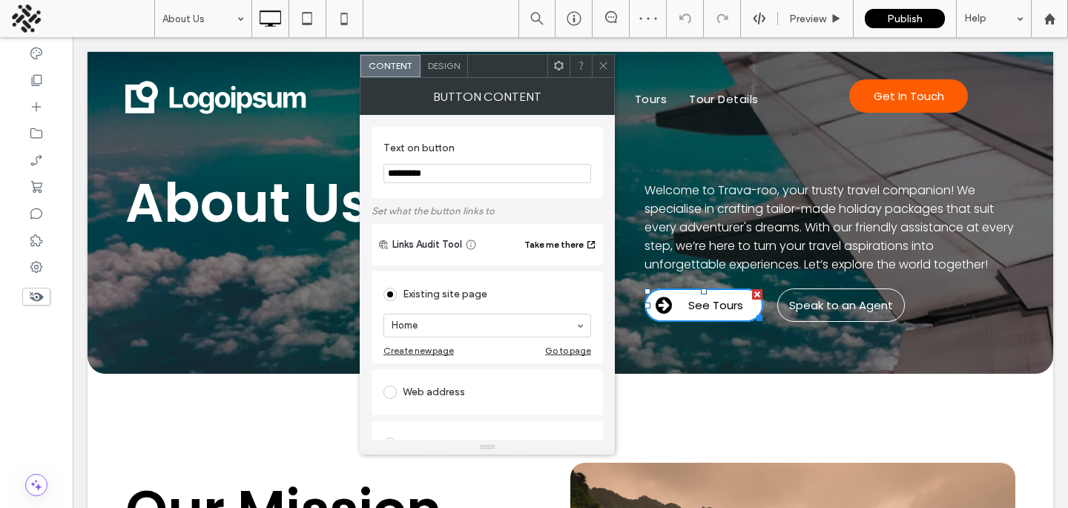
click at [443, 65] on span "Design" at bounding box center [444, 65] width 32 height 11
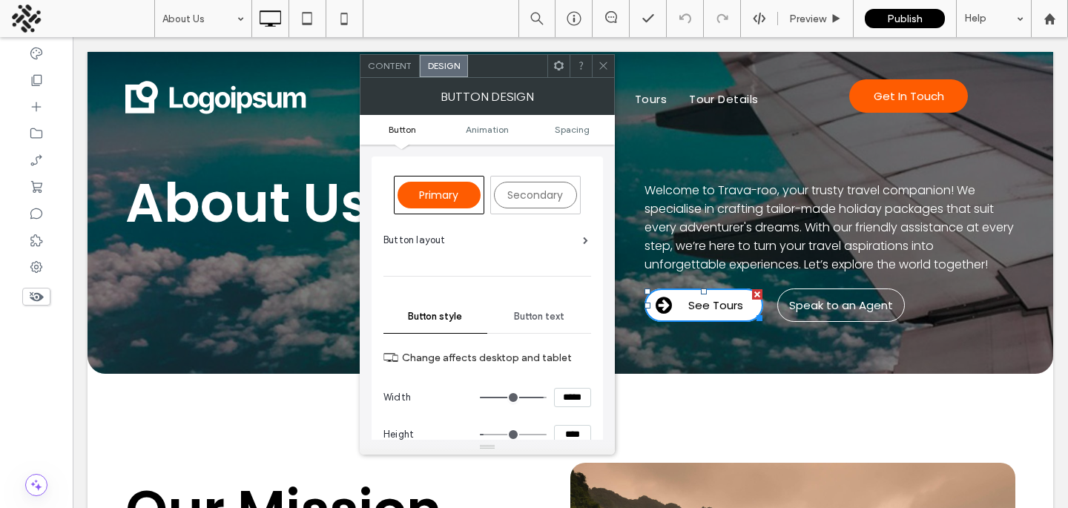
click at [451, 190] on span "Primary" at bounding box center [438, 195] width 39 height 15
click at [601, 66] on use at bounding box center [602, 65] width 7 height 7
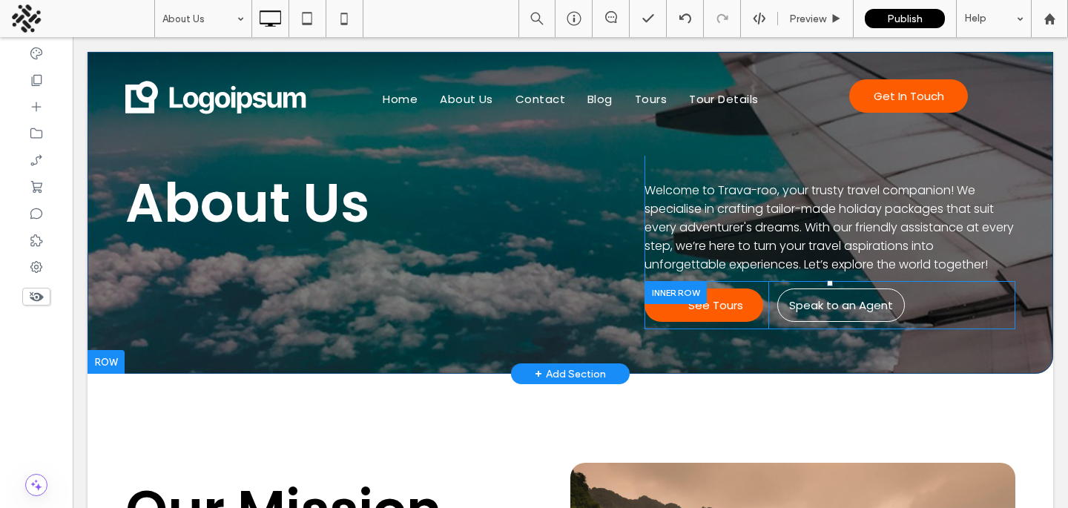
click at [698, 283] on div at bounding box center [675, 292] width 62 height 23
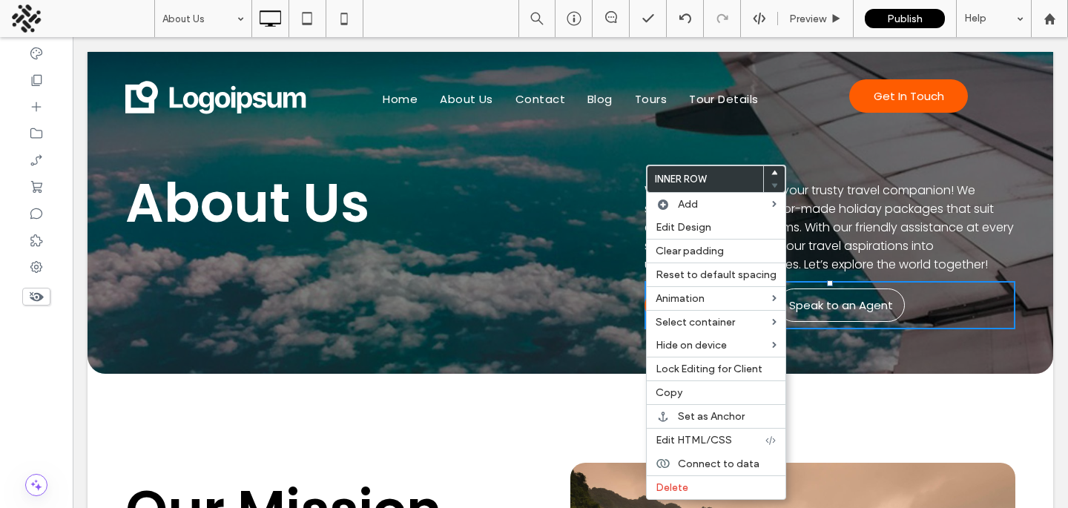
click at [488, 255] on div "About Us Click To Paste" at bounding box center [384, 243] width 519 height 174
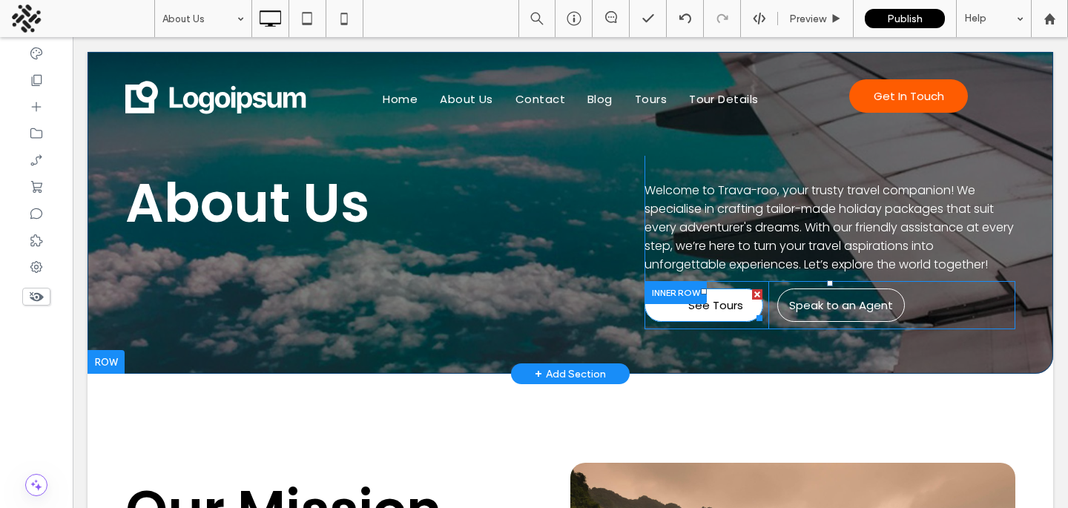
click at [705, 312] on link "See Tours" at bounding box center [703, 304] width 119 height 33
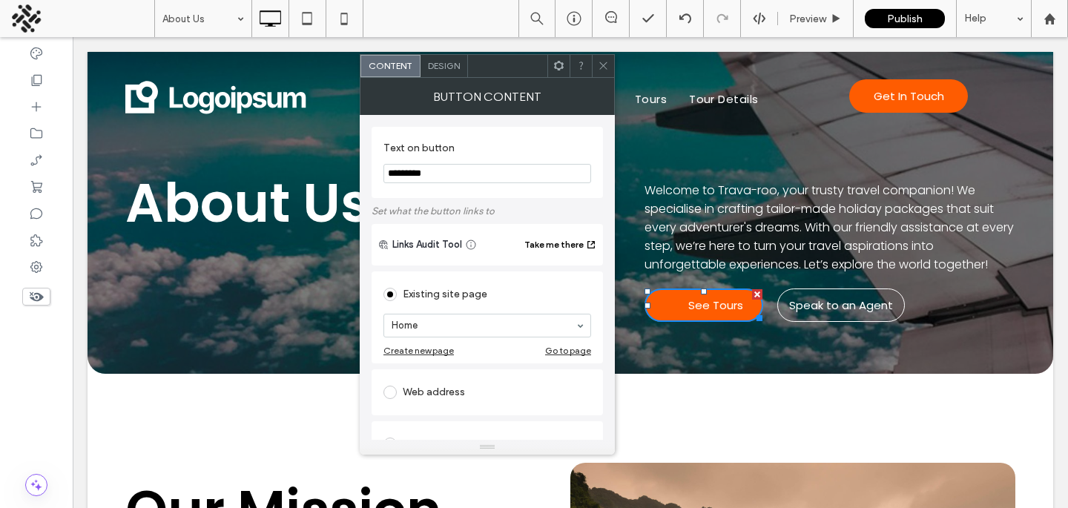
click at [436, 73] on div "Design" at bounding box center [443, 66] width 47 height 22
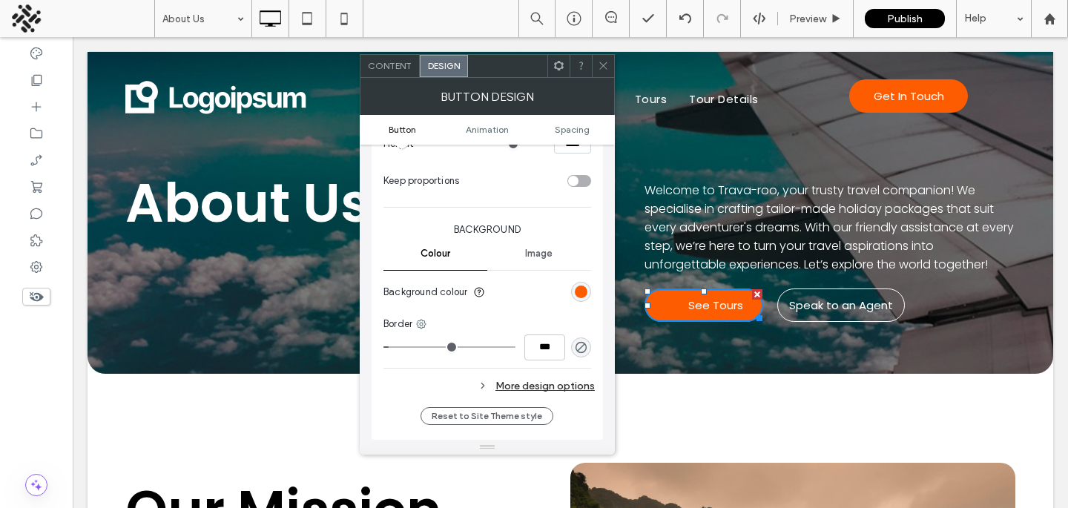
scroll to position [394, 0]
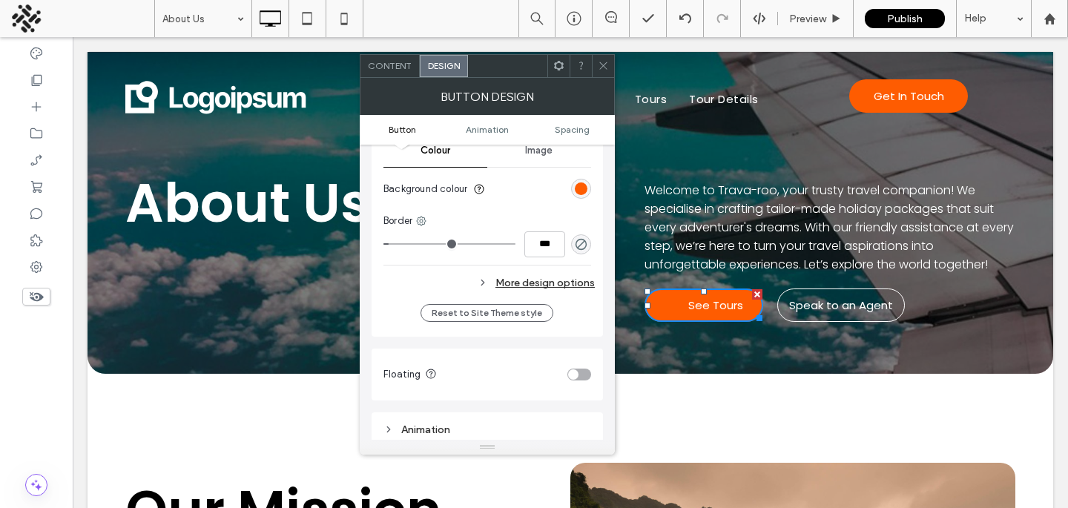
click at [528, 290] on div "More design options" at bounding box center [488, 283] width 211 height 20
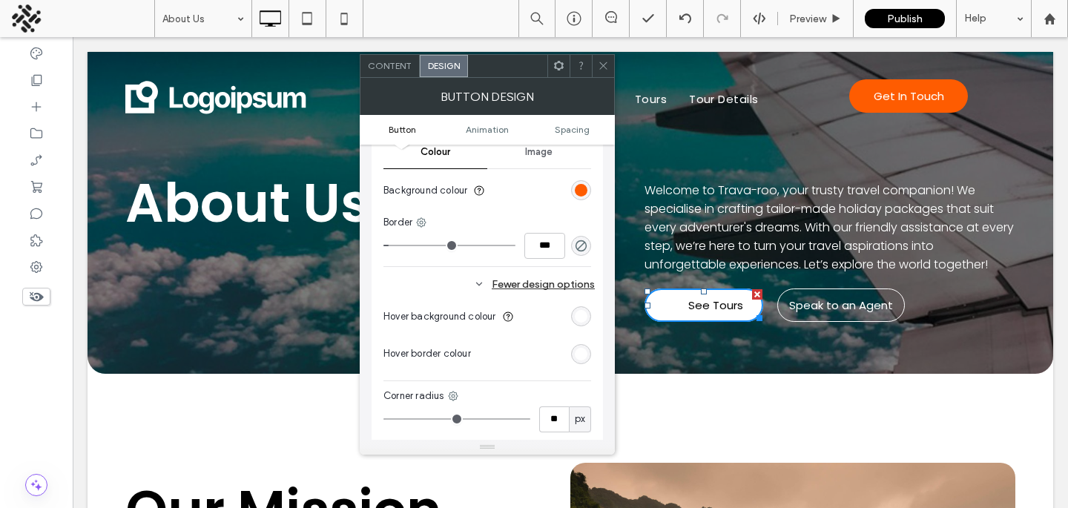
scroll to position [0, 0]
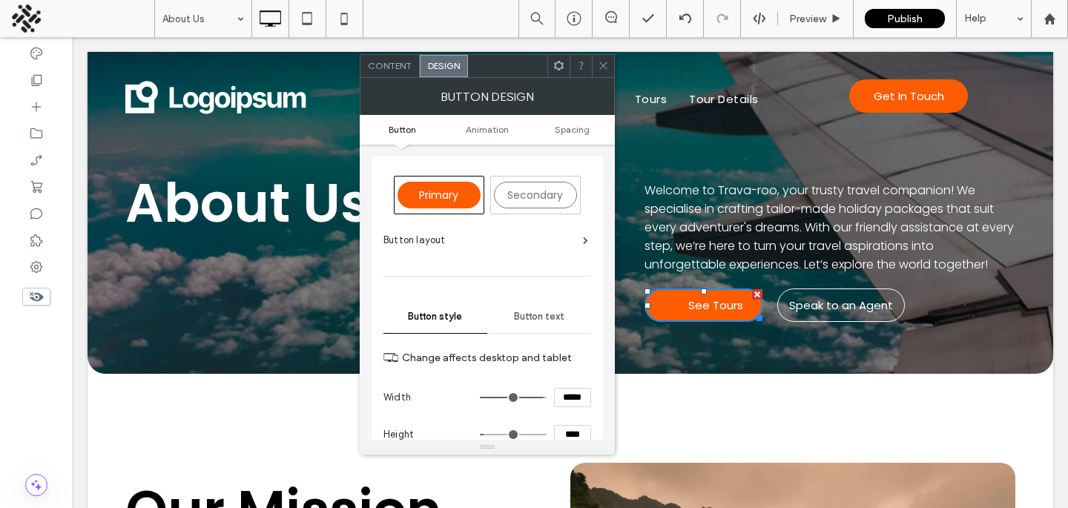
click at [569, 235] on div "Button layout" at bounding box center [485, 240] width 205 height 15
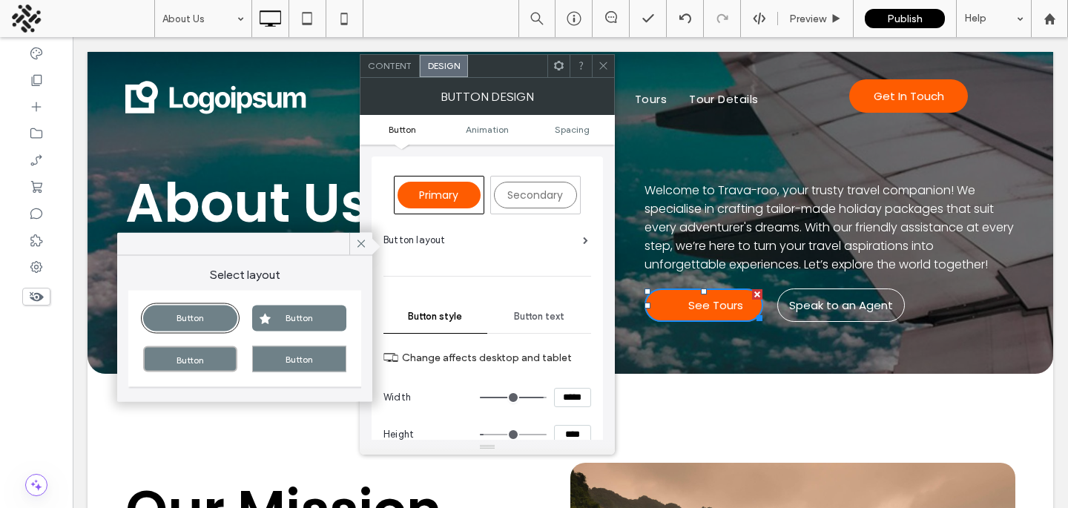
click at [606, 74] on span at bounding box center [603, 66] width 11 height 22
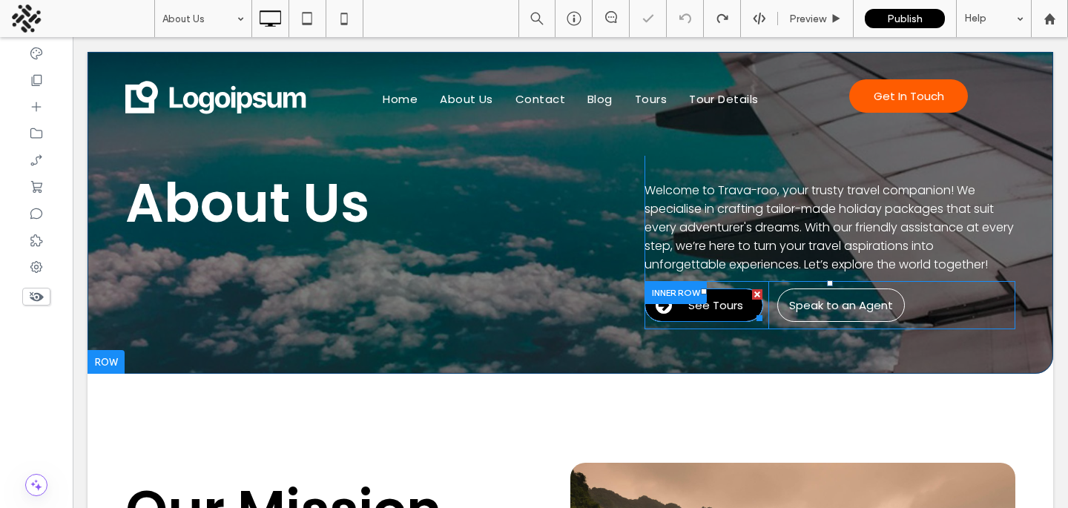
click at [699, 306] on span "See Tours" at bounding box center [715, 305] width 55 height 17
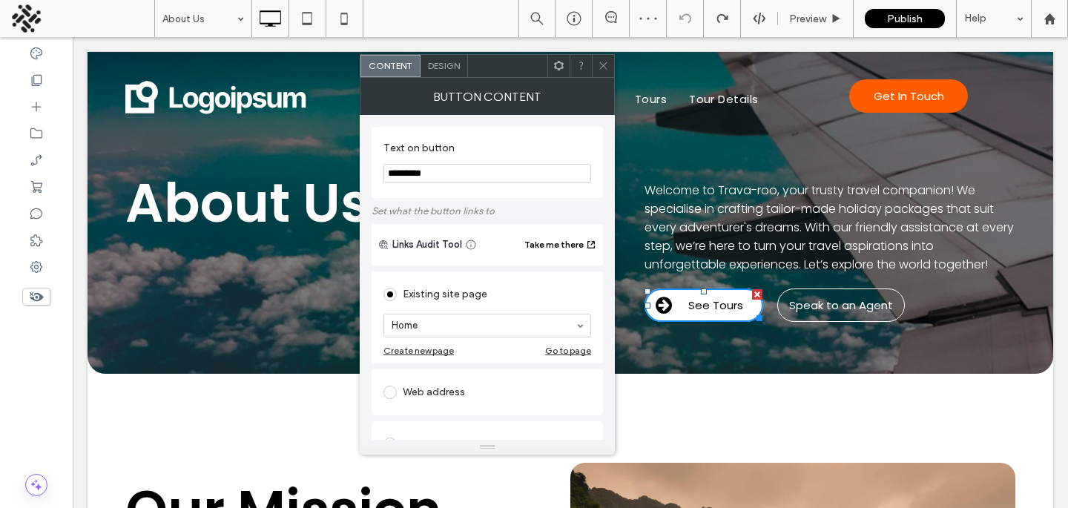
click at [454, 70] on span "Design" at bounding box center [444, 65] width 32 height 11
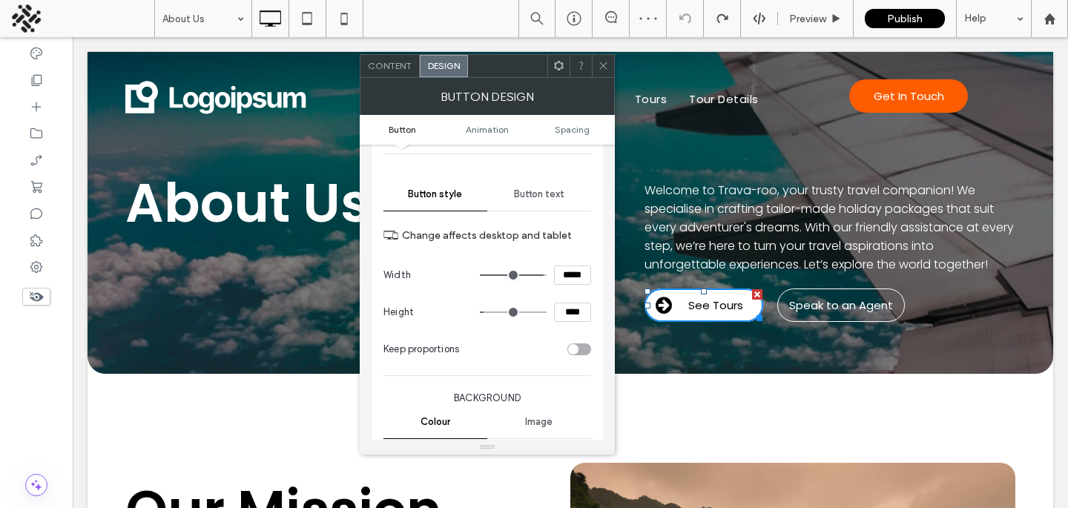
scroll to position [409, 0]
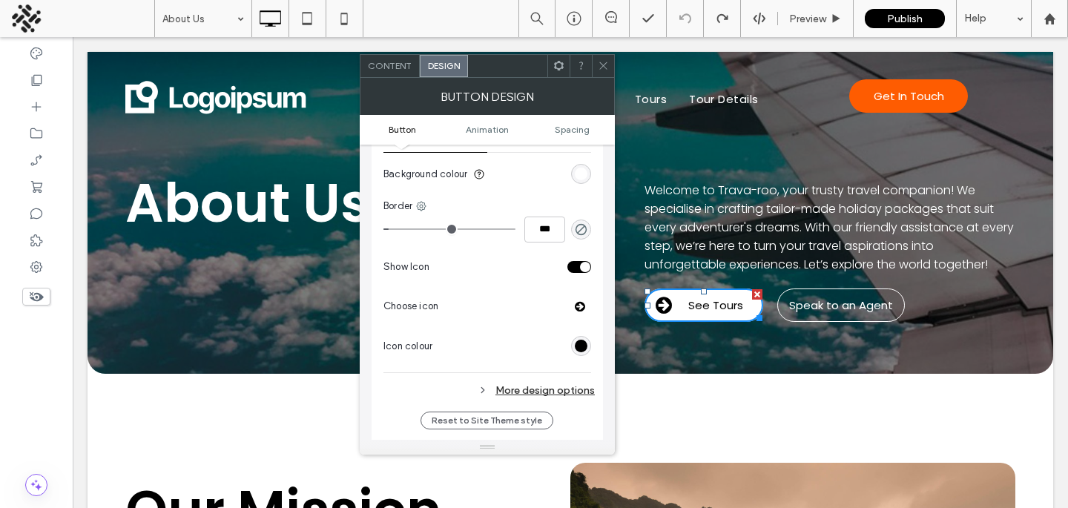
click at [582, 174] on div "rgb(255, 255, 255)" at bounding box center [581, 174] width 13 height 13
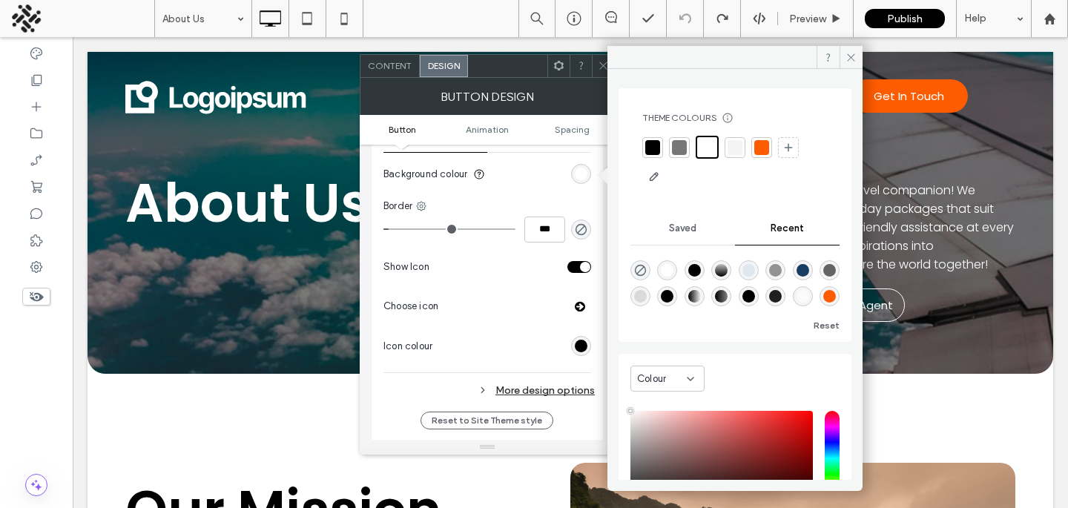
click at [758, 144] on div at bounding box center [761, 147] width 15 height 15
click at [599, 73] on span at bounding box center [603, 66] width 11 height 22
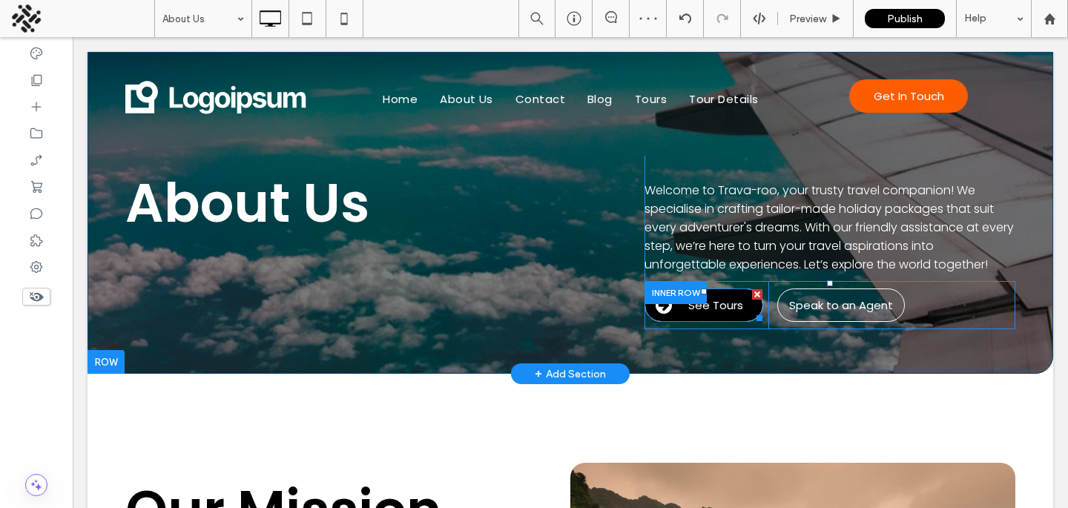
click at [664, 313] on link "See Tours" at bounding box center [703, 304] width 119 height 33
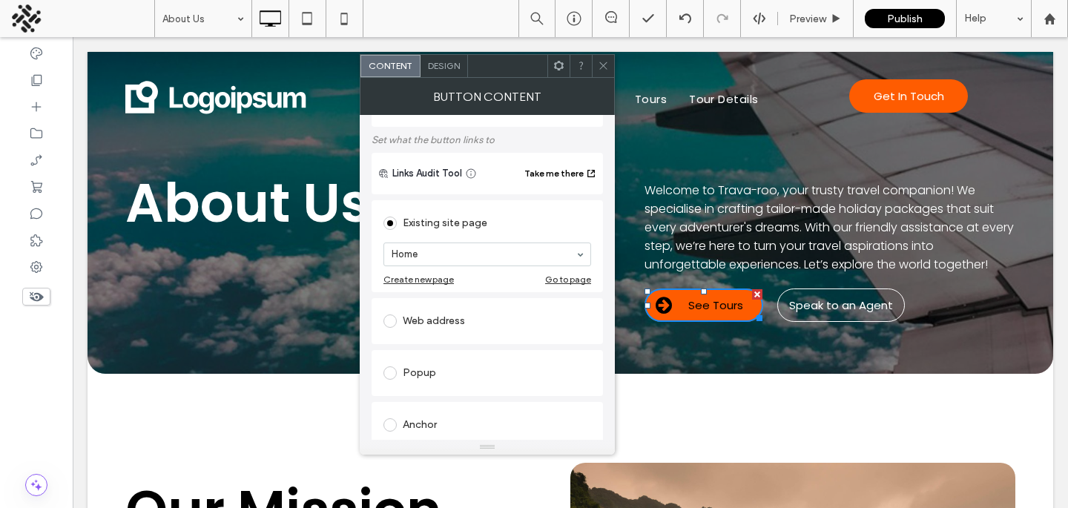
scroll to position [0, 0]
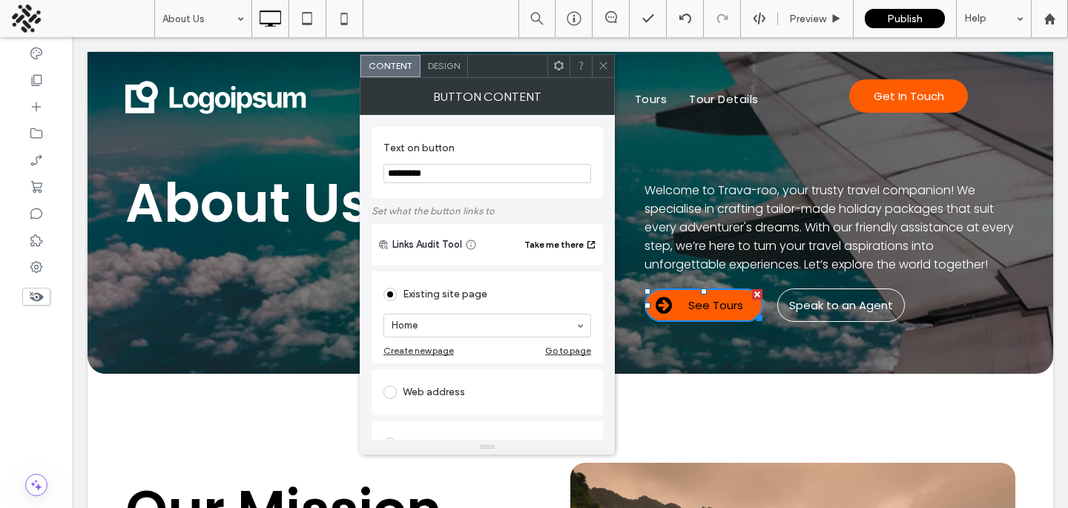
click at [449, 67] on span "Design" at bounding box center [444, 65] width 32 height 11
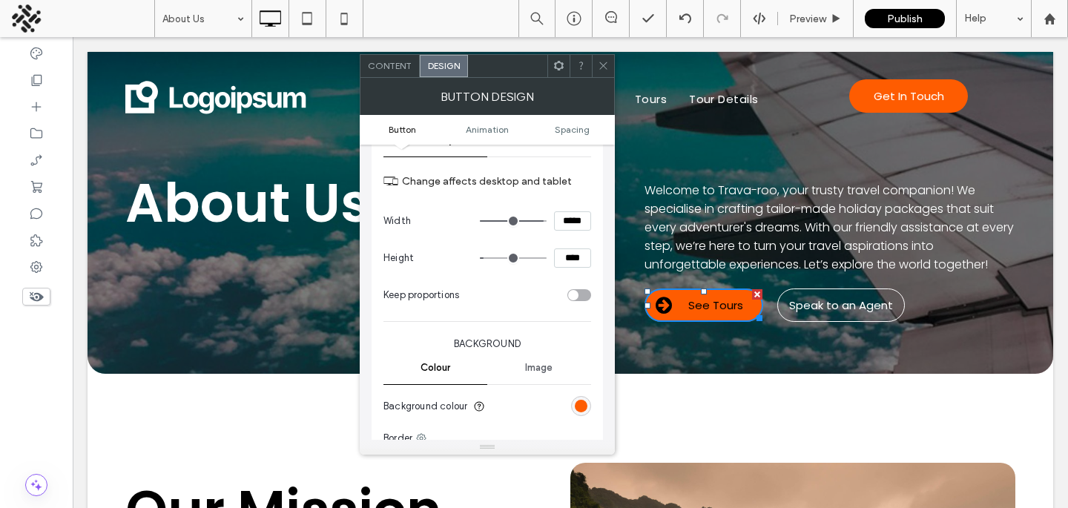
scroll to position [142, 0]
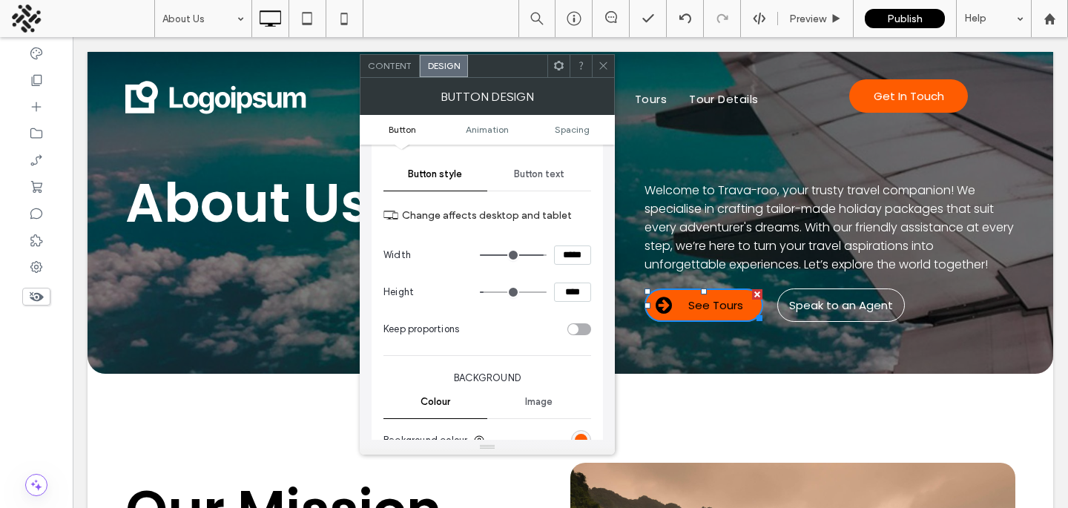
click at [533, 168] on span "Button text" at bounding box center [539, 174] width 50 height 12
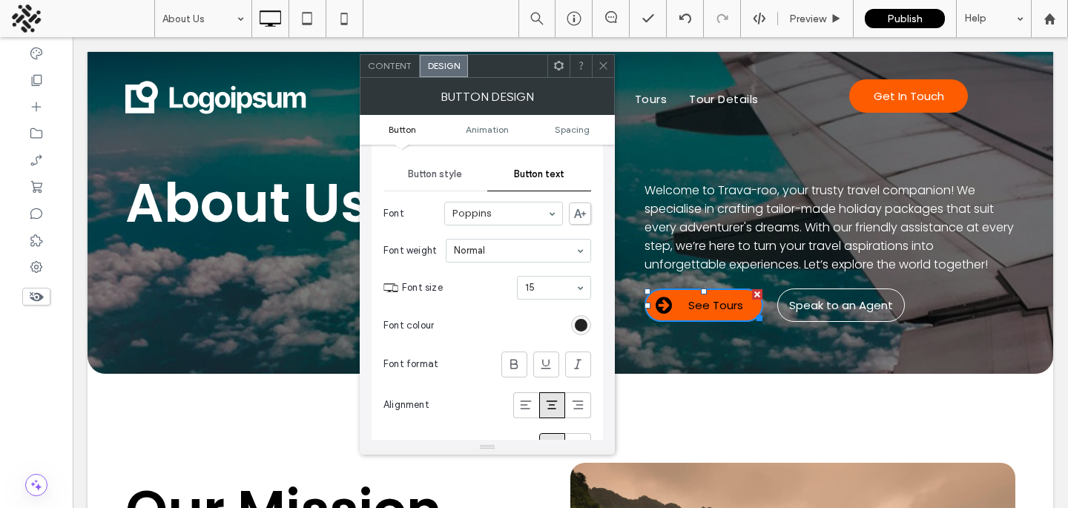
click at [583, 326] on div "rgb(0, 0, 0)" at bounding box center [581, 325] width 13 height 13
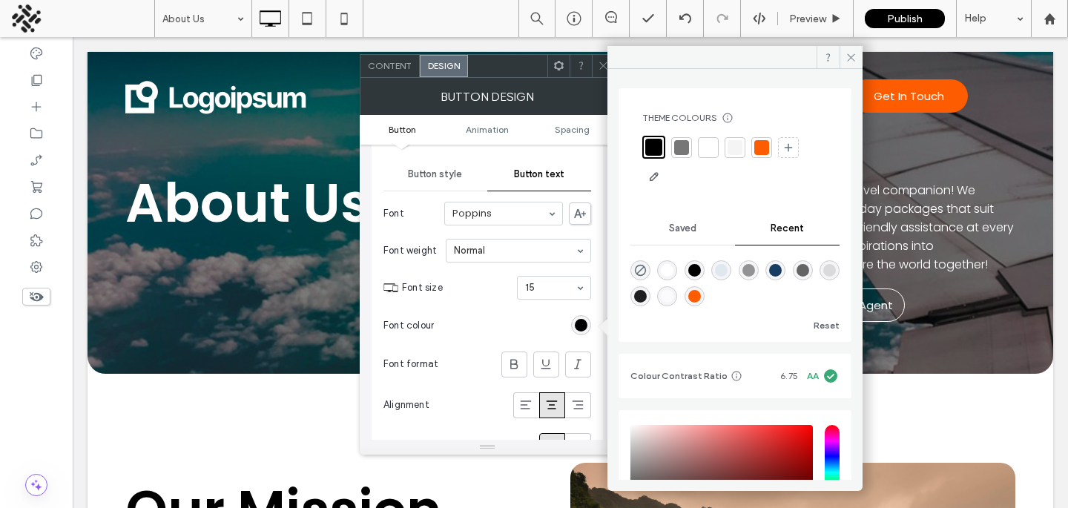
click at [711, 151] on div at bounding box center [708, 147] width 15 height 15
click at [479, 296] on section "Font size 15" at bounding box center [496, 287] width 189 height 39
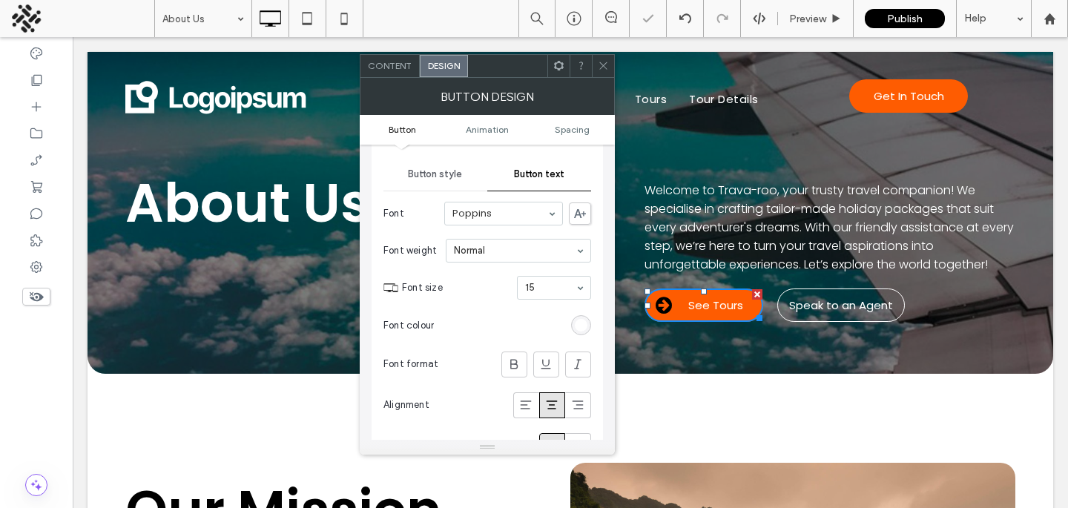
click at [452, 172] on span "Button style" at bounding box center [435, 174] width 54 height 12
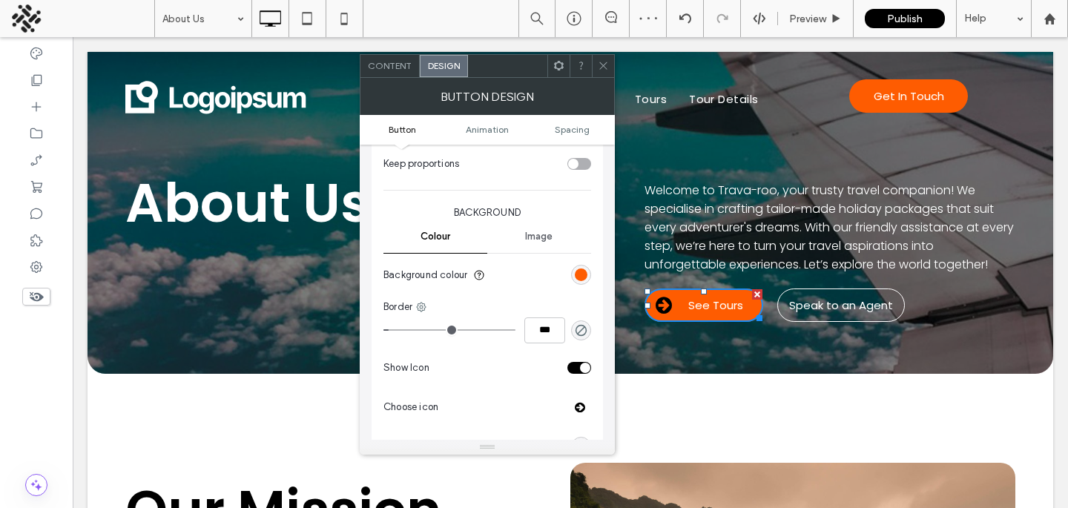
scroll to position [332, 0]
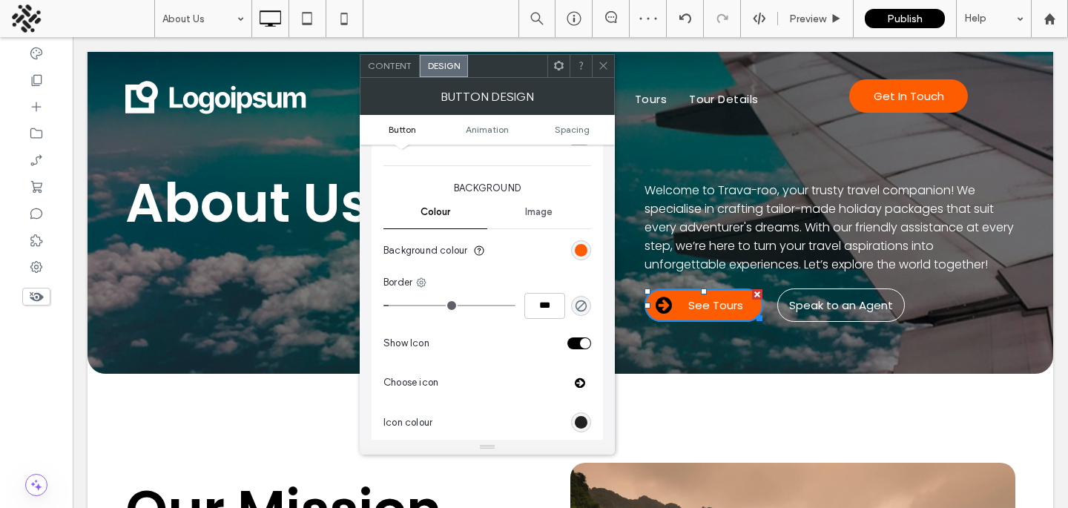
click at [582, 423] on div "rgb(0, 0, 0)" at bounding box center [581, 422] width 13 height 13
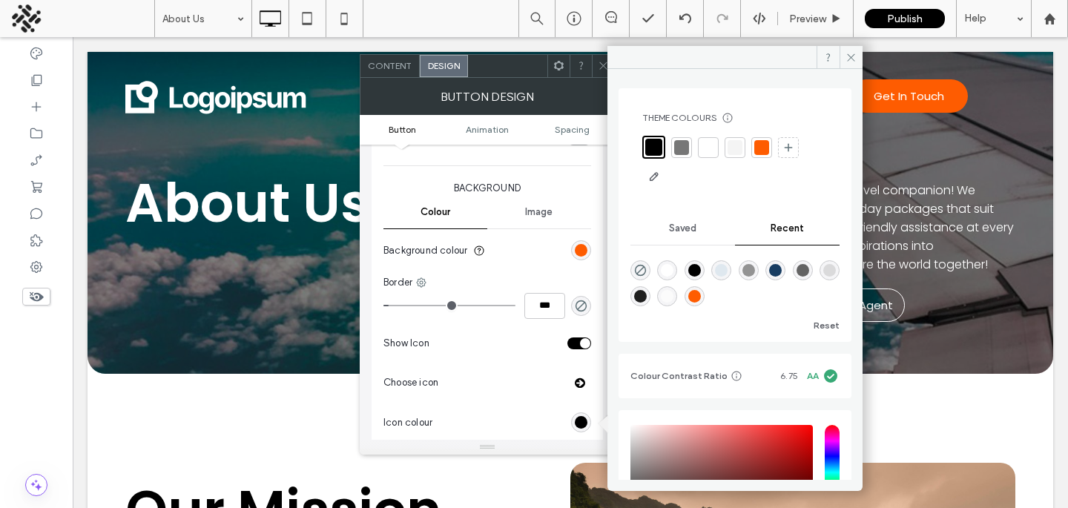
click at [702, 150] on div at bounding box center [708, 147] width 15 height 15
click at [455, 374] on div "Choose icon" at bounding box center [487, 382] width 208 height 27
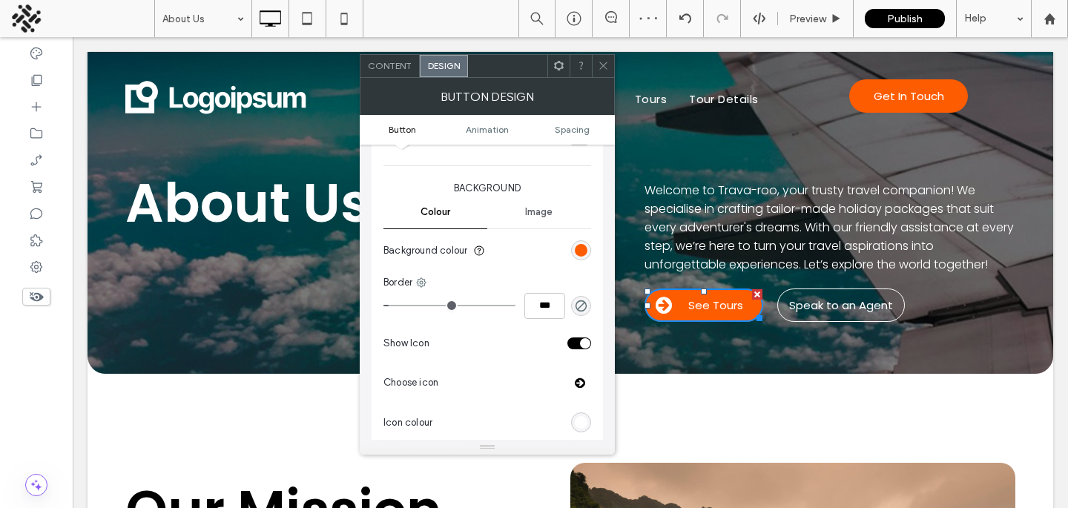
click at [596, 63] on div at bounding box center [603, 66] width 22 height 22
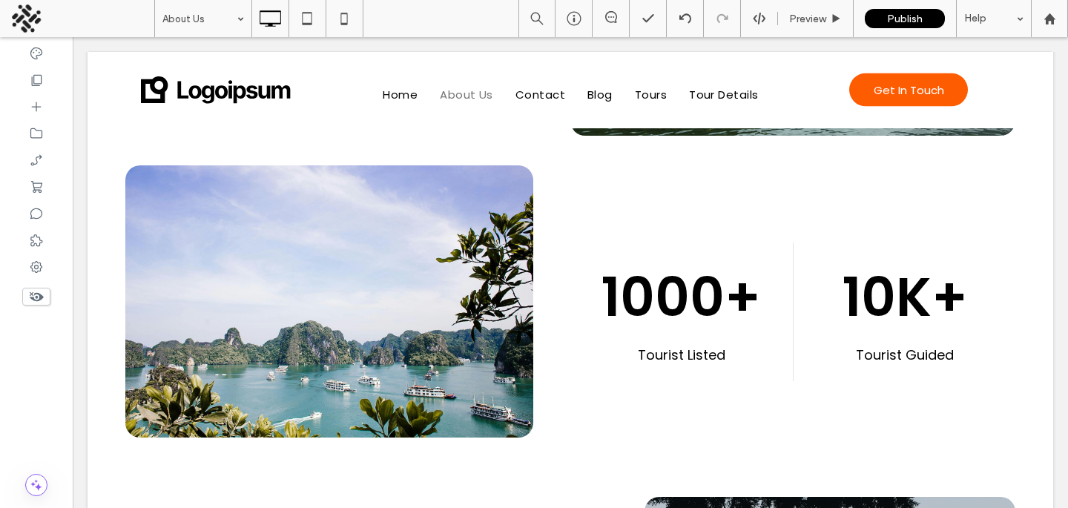
scroll to position [524, 0]
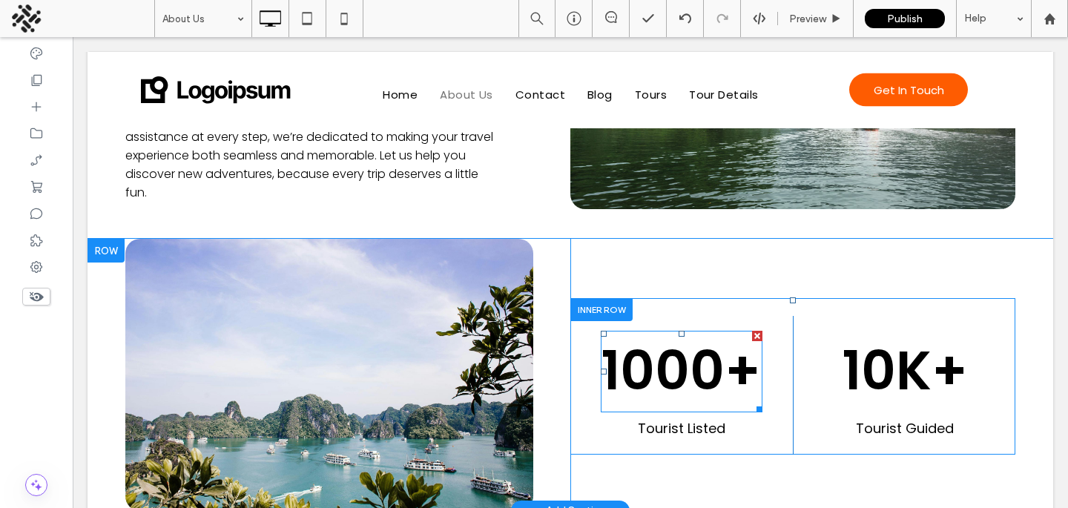
click at [693, 333] on span "1000+" at bounding box center [681, 370] width 160 height 75
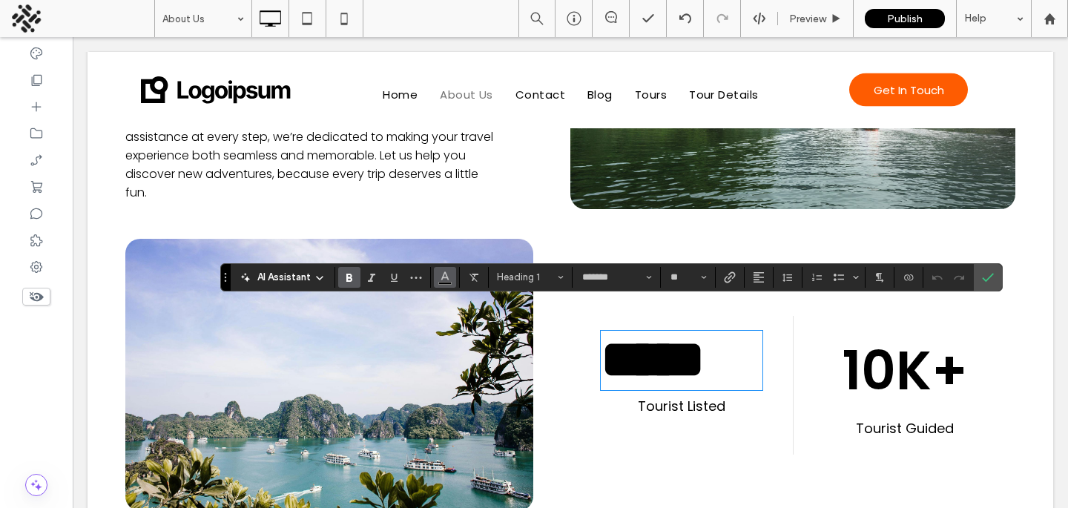
click at [448, 271] on icon "Colour" at bounding box center [445, 276] width 12 height 12
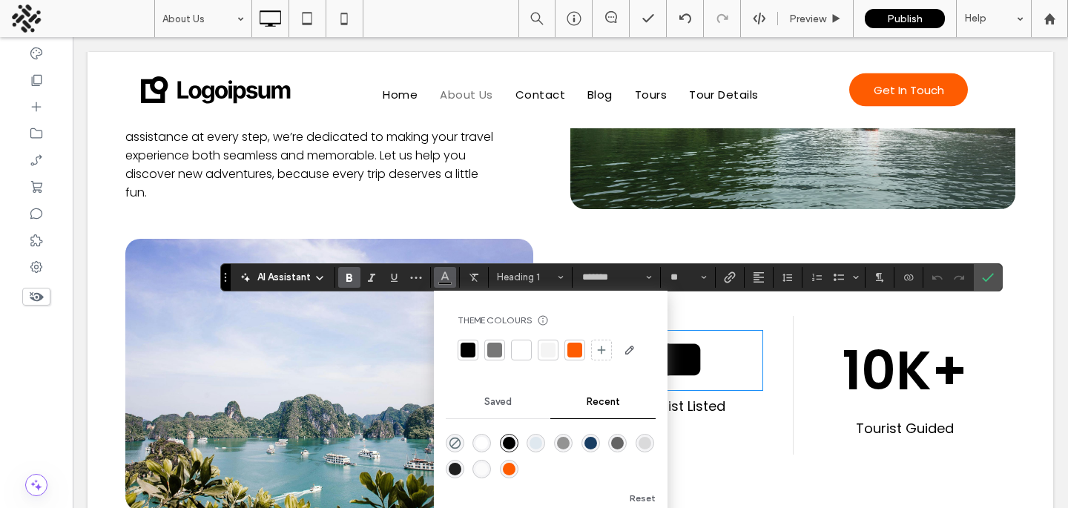
click at [578, 349] on div at bounding box center [574, 350] width 15 height 15
click at [838, 349] on h1 "10K+" at bounding box center [905, 371] width 142 height 80
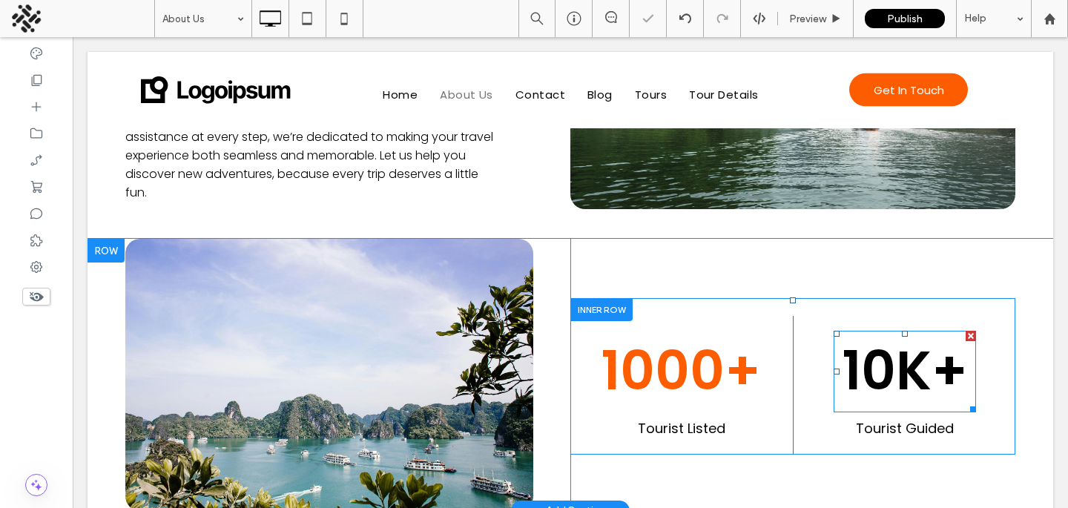
click at [838, 349] on h1 "10K+" at bounding box center [905, 371] width 142 height 80
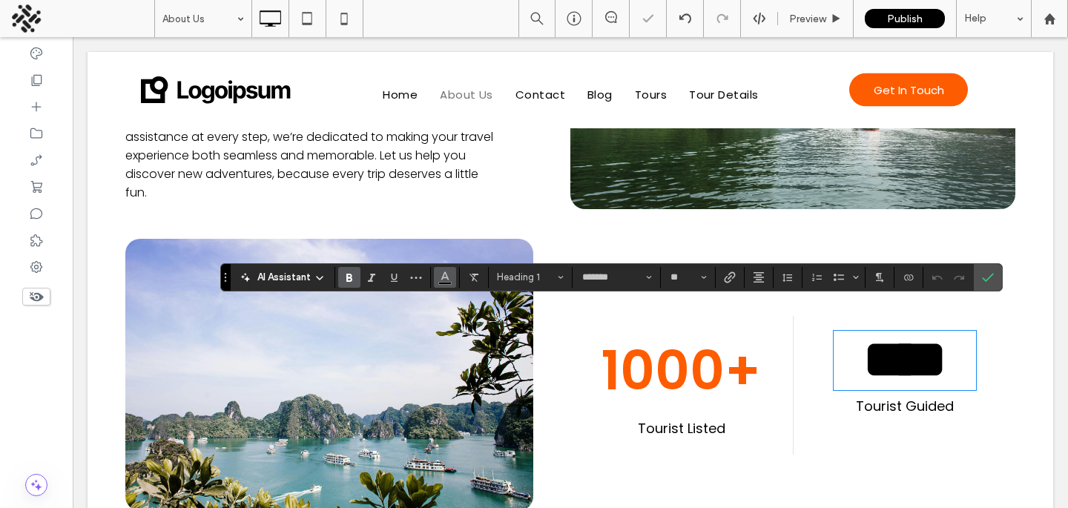
click at [440, 277] on icon "Colour" at bounding box center [445, 276] width 12 height 12
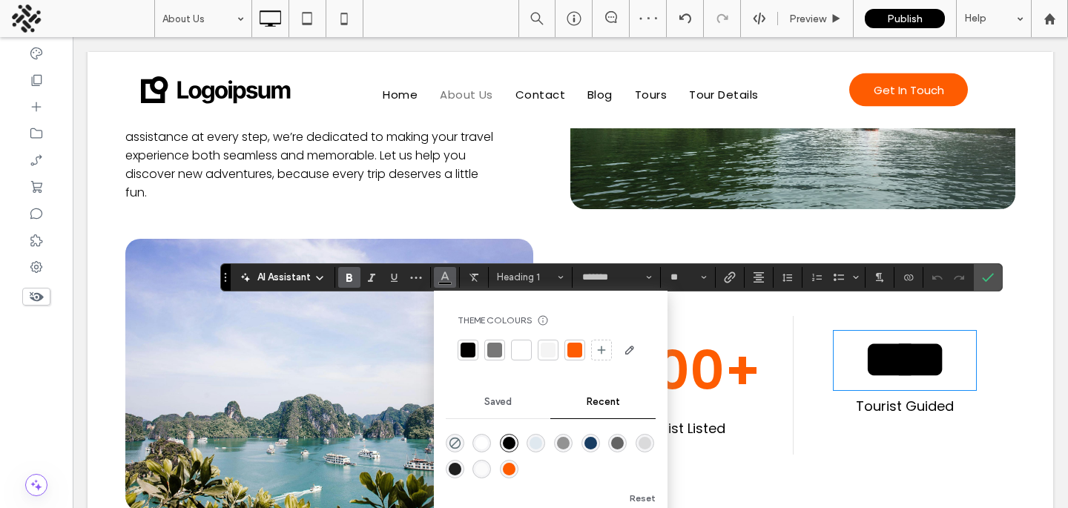
click at [577, 351] on div at bounding box center [574, 350] width 15 height 15
click at [992, 281] on icon "Confirm" at bounding box center [988, 277] width 12 height 12
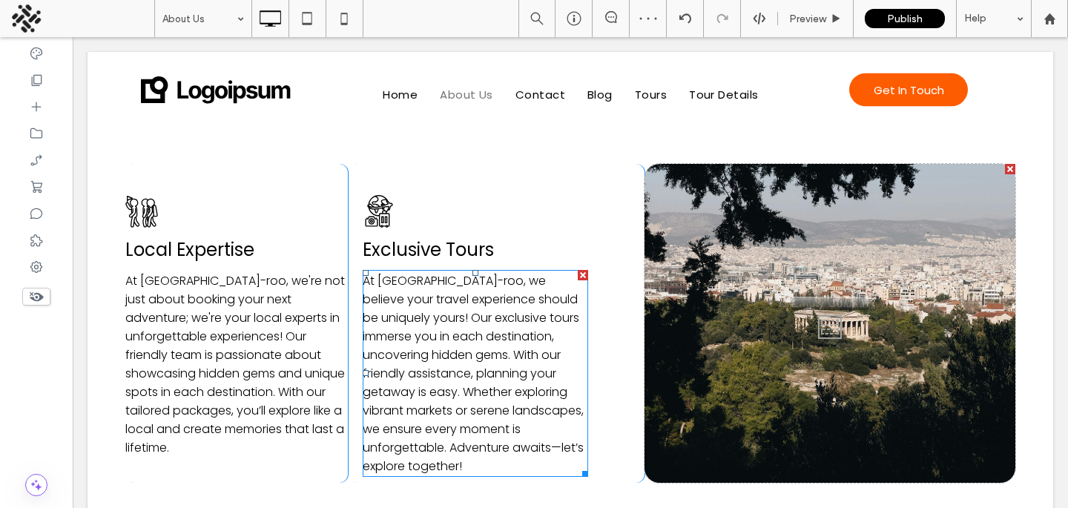
scroll to position [867, 0]
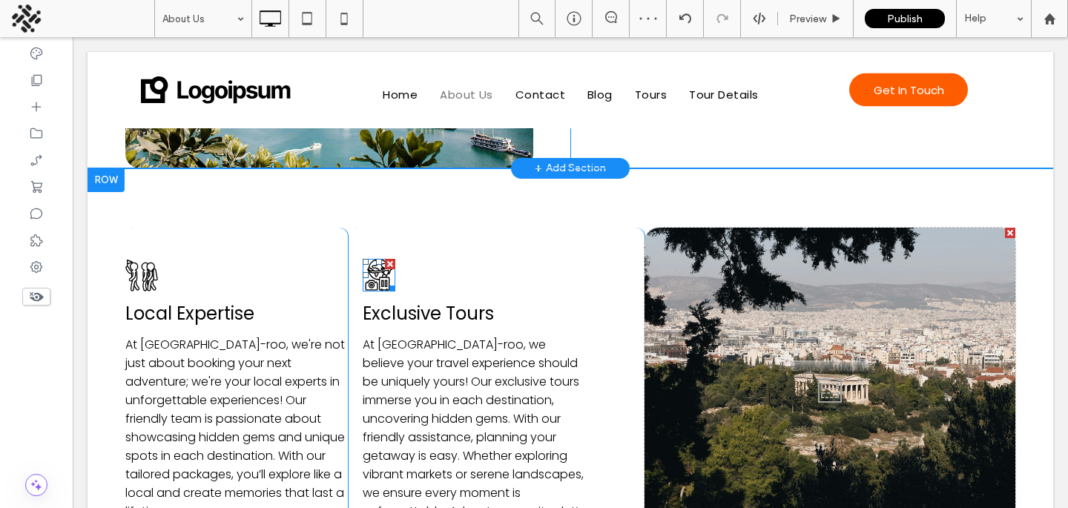
click at [363, 259] on icon at bounding box center [379, 275] width 33 height 33
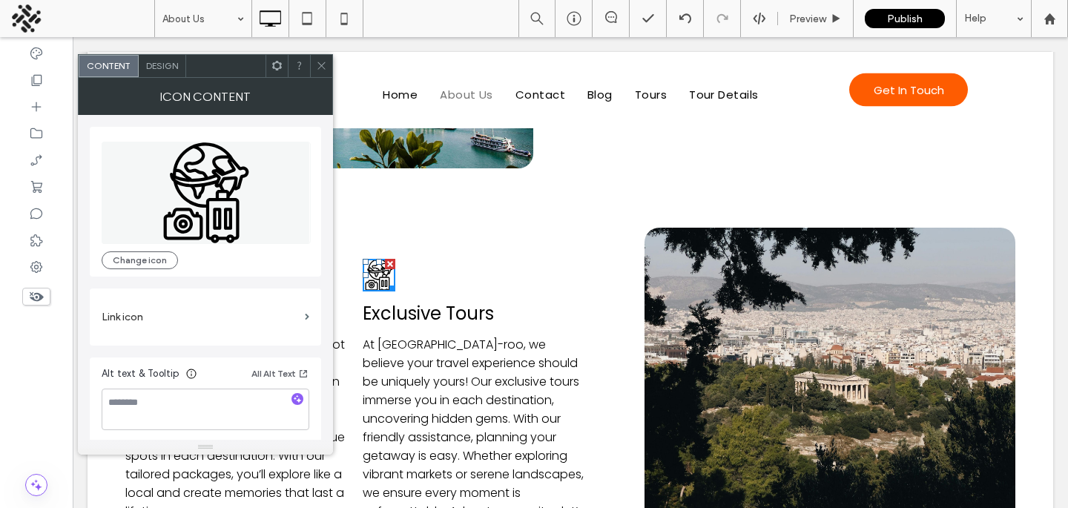
click at [162, 69] on span "Design" at bounding box center [162, 65] width 32 height 11
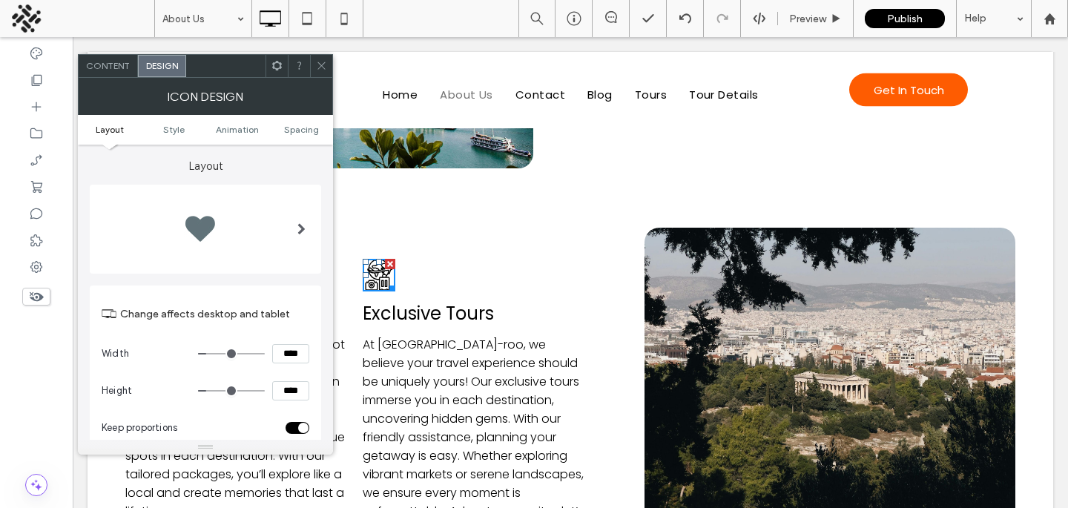
scroll to position [285, 0]
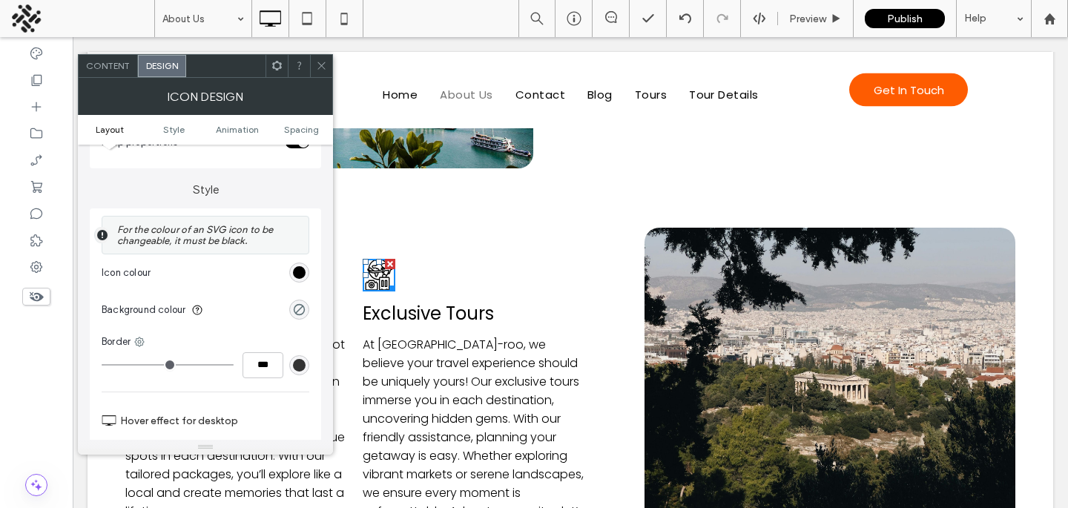
click at [306, 280] on div "rgb(0, 0, 0)" at bounding box center [299, 273] width 20 height 20
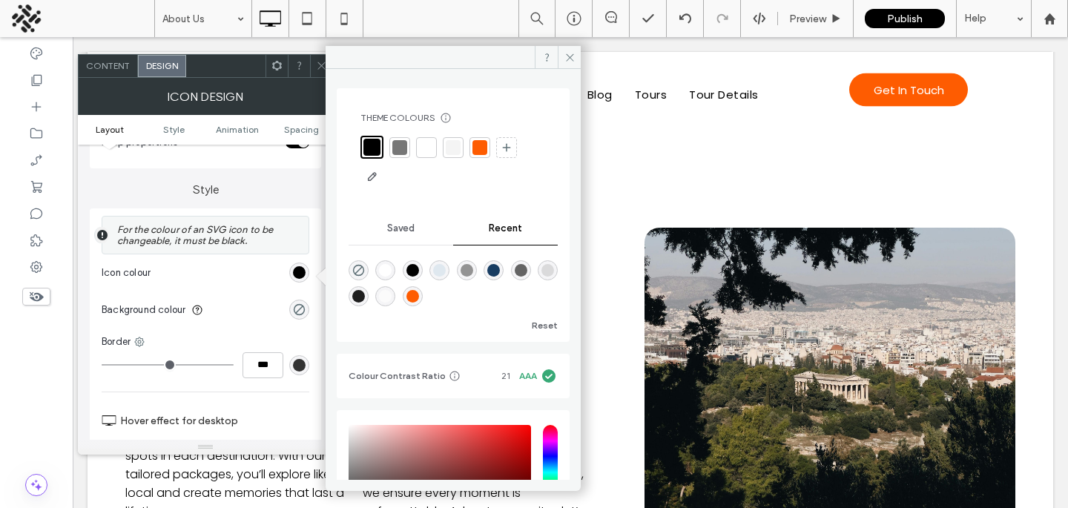
click at [479, 147] on div at bounding box center [479, 147] width 15 height 15
click at [320, 70] on icon at bounding box center [321, 65] width 11 height 11
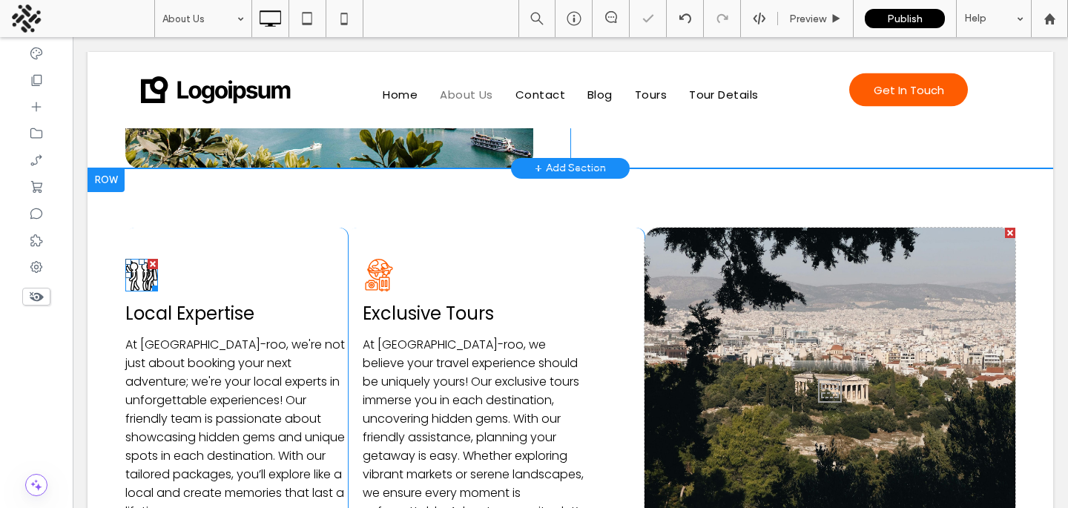
click at [154, 259] on div at bounding box center [153, 264] width 10 height 10
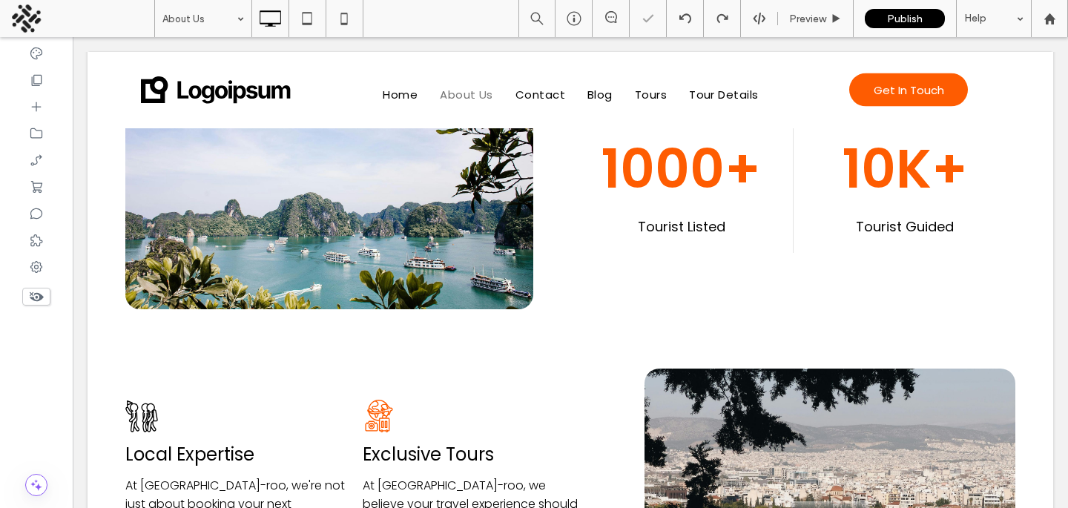
scroll to position [856, 0]
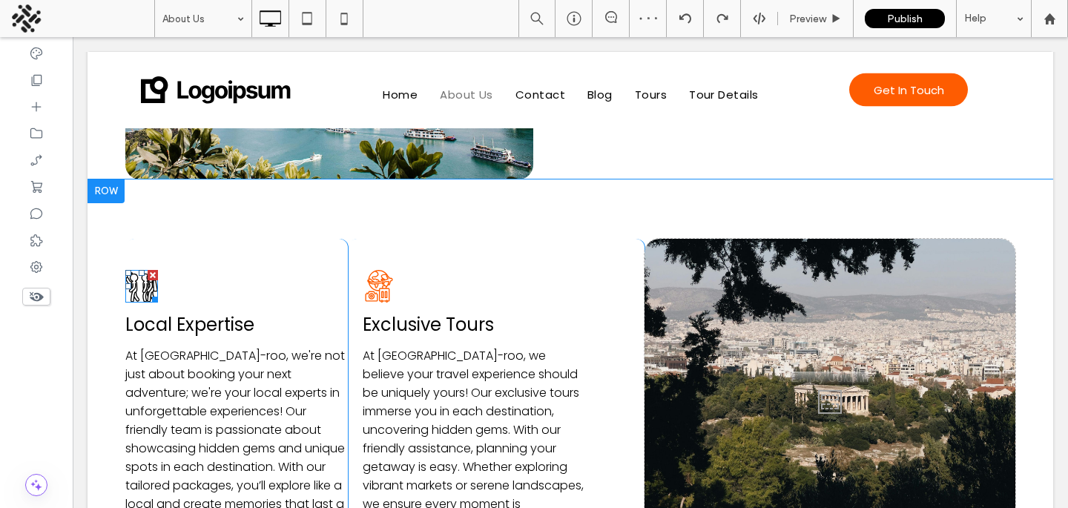
click at [147, 270] on icon at bounding box center [141, 286] width 33 height 33
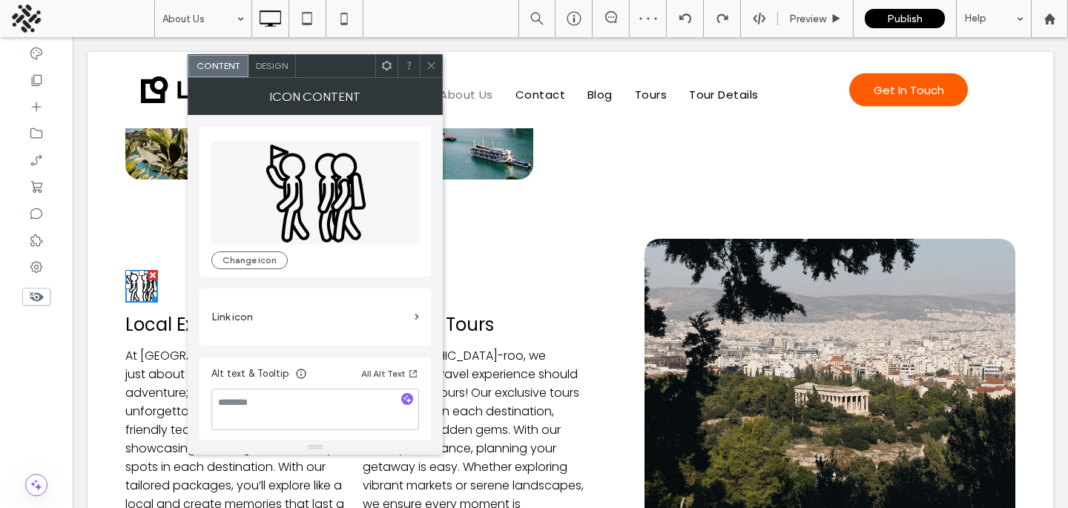
click at [288, 72] on div "Design" at bounding box center [271, 66] width 47 height 22
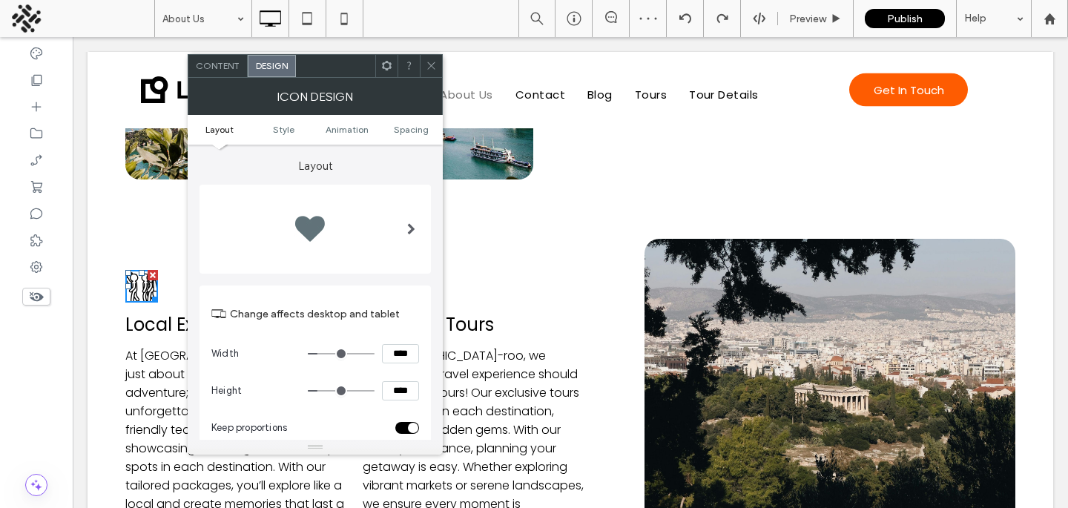
scroll to position [329, 0]
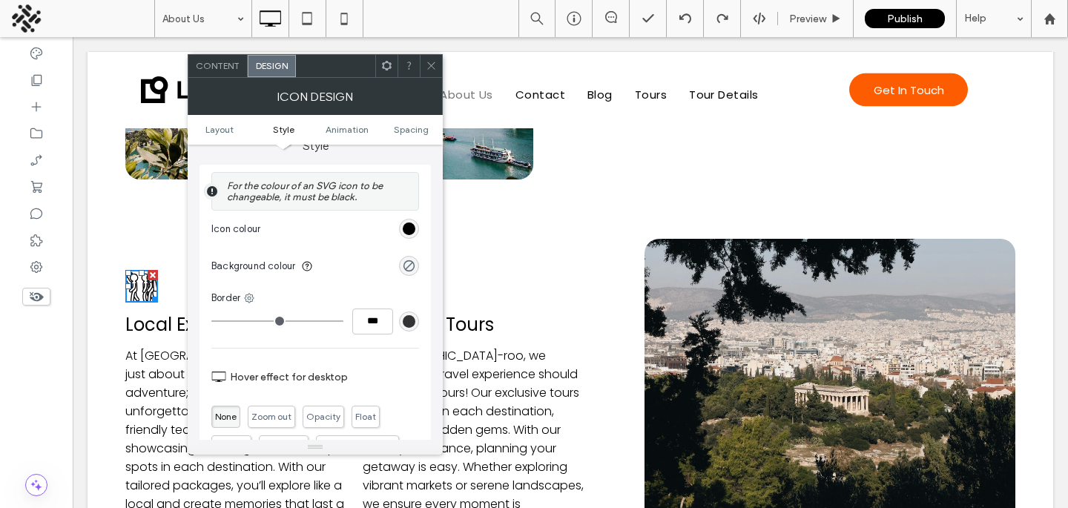
click at [407, 223] on div "rgb(0, 0, 0)" at bounding box center [409, 229] width 20 height 20
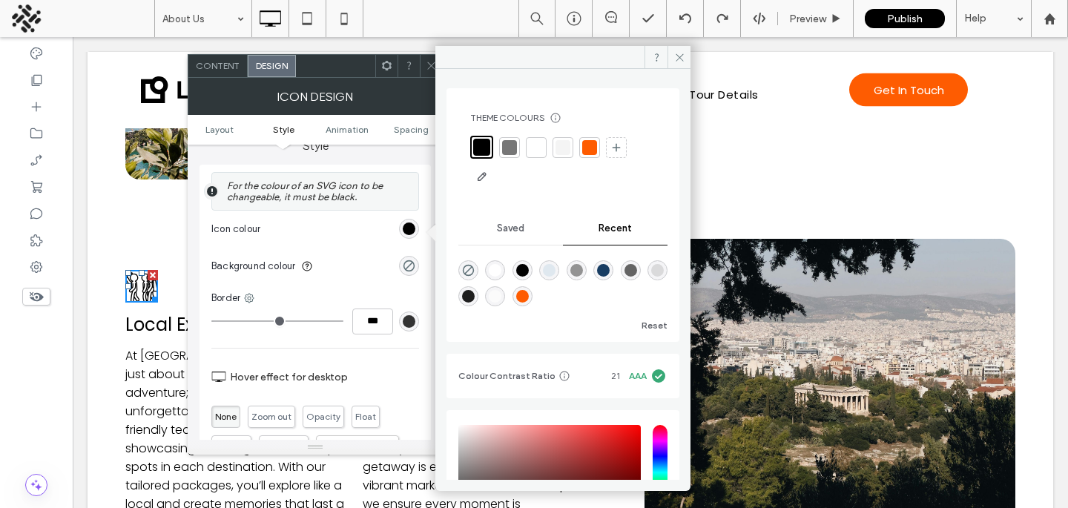
click at [587, 143] on div at bounding box center [589, 147] width 15 height 15
click at [429, 65] on icon at bounding box center [431, 65] width 11 height 11
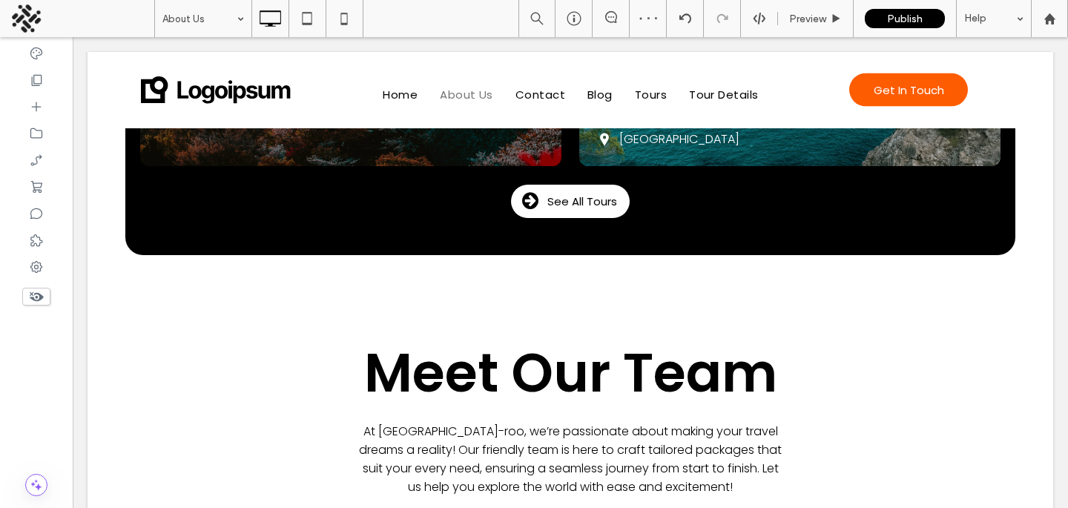
scroll to position [1694, 0]
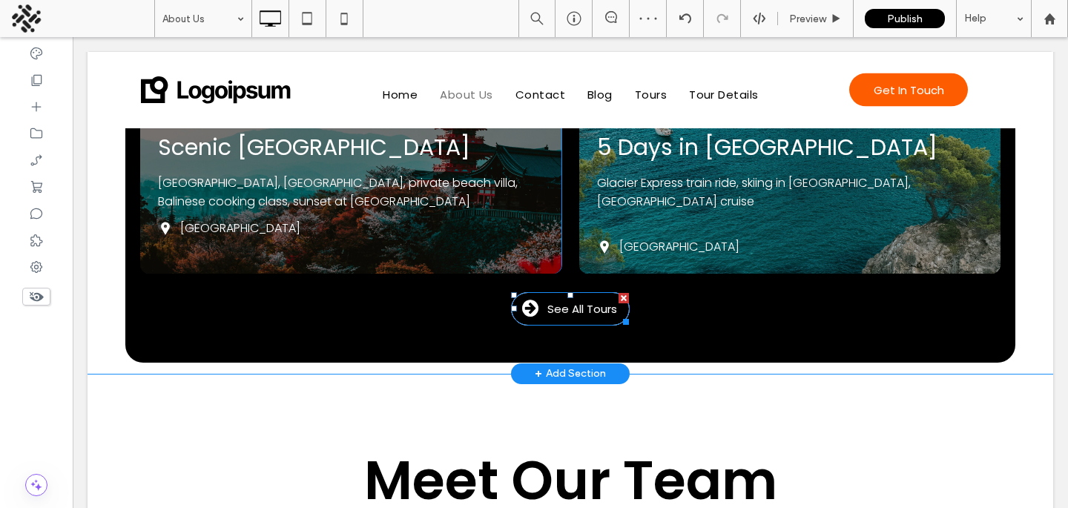
click at [543, 299] on span at bounding box center [530, 309] width 37 height 21
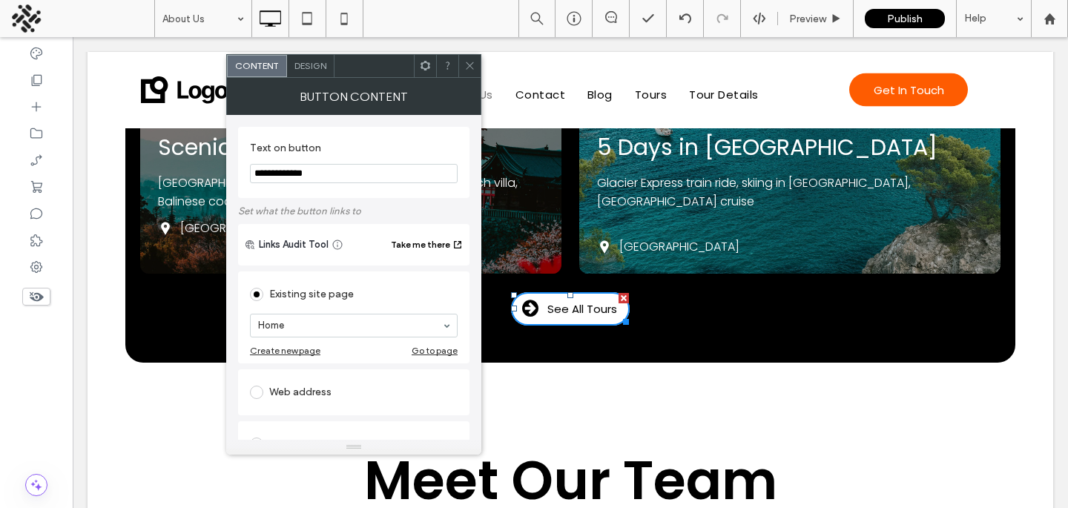
click at [307, 76] on div "Design" at bounding box center [310, 66] width 47 height 22
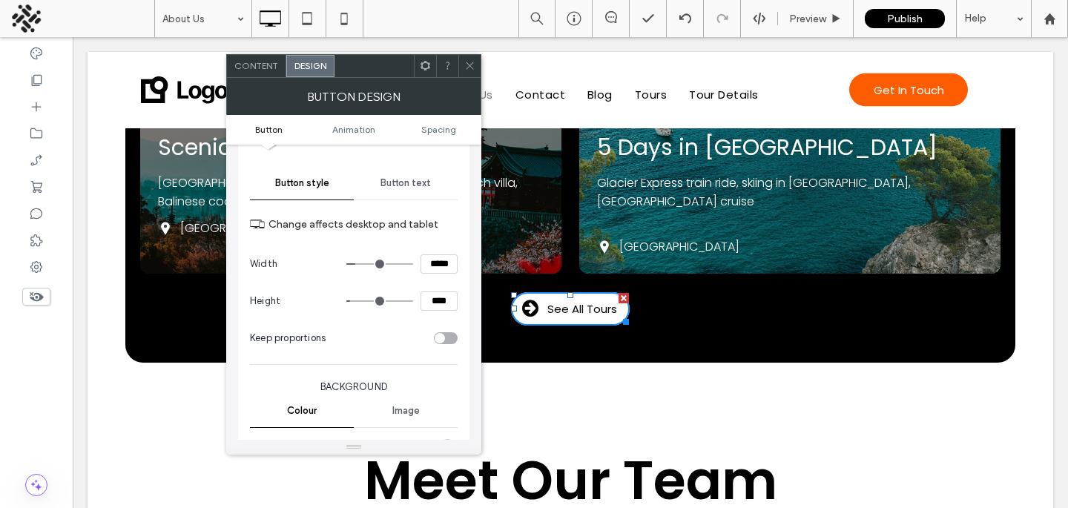
scroll to position [392, 0]
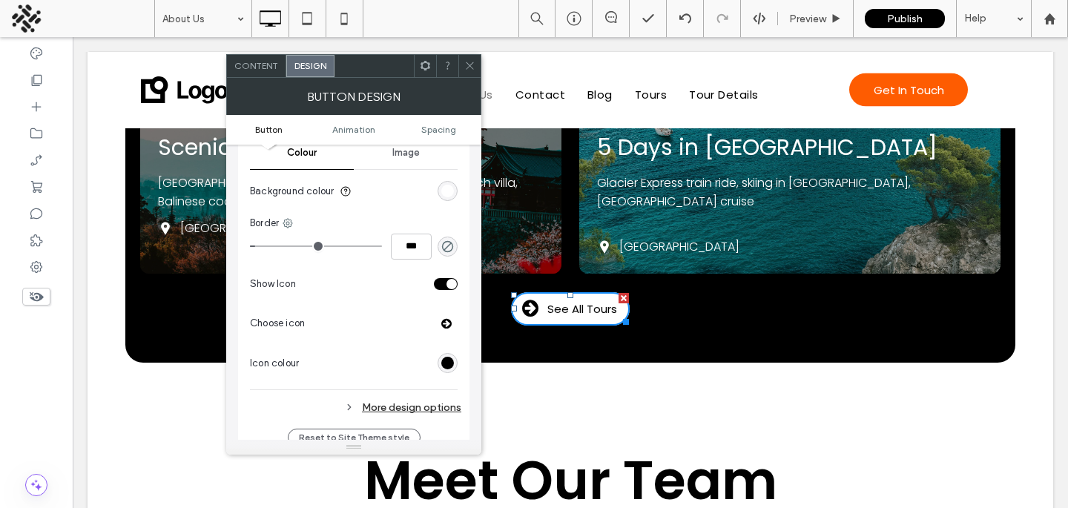
click at [452, 370] on div "rgb(0, 0, 0)" at bounding box center [448, 363] width 20 height 20
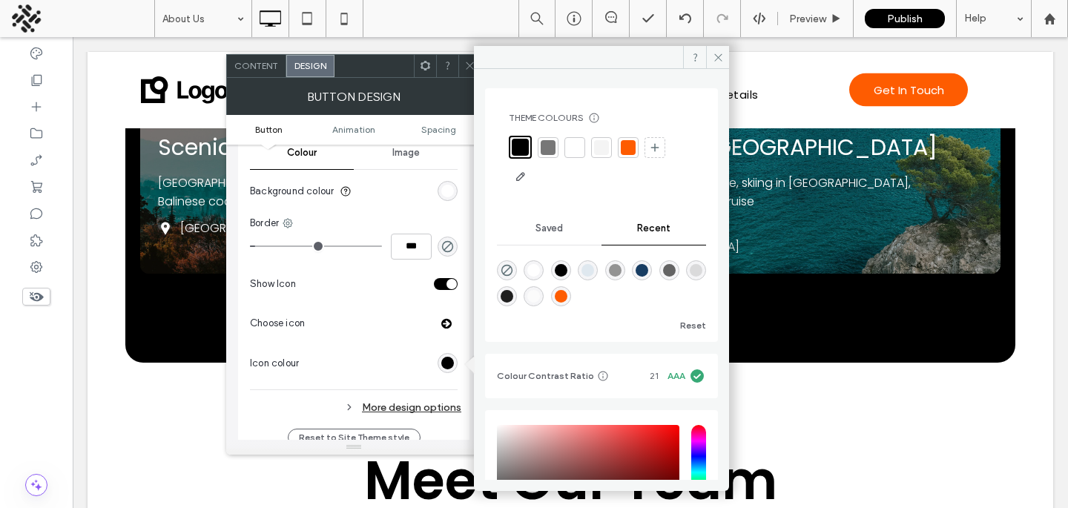
click at [569, 146] on div at bounding box center [574, 147] width 15 height 15
click at [355, 356] on section "Icon colour" at bounding box center [354, 363] width 208 height 37
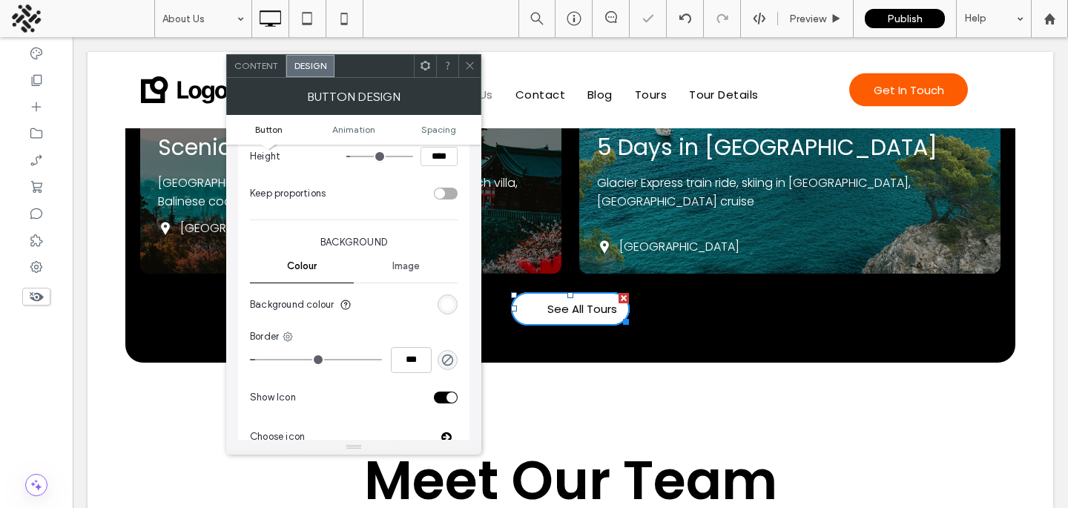
scroll to position [235, 0]
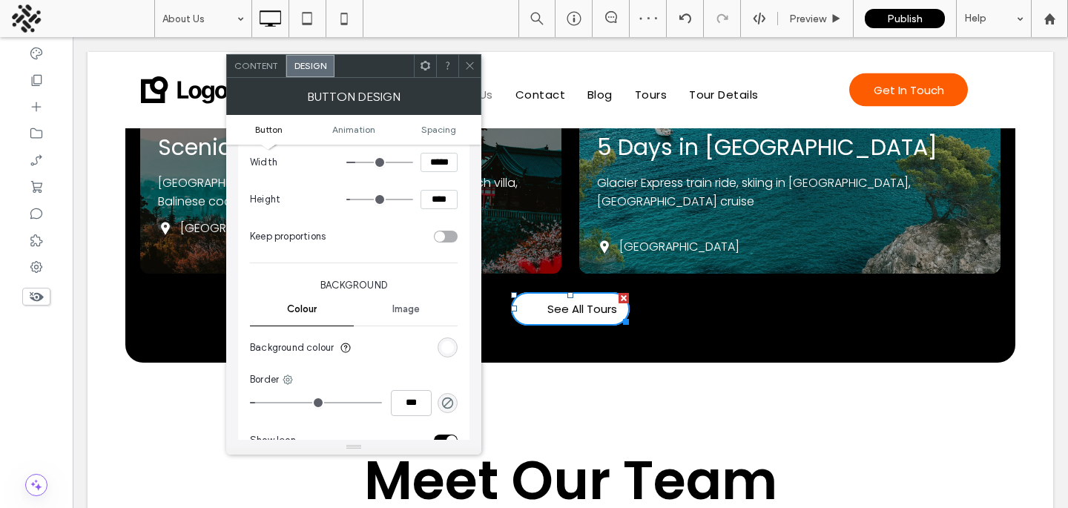
click at [446, 351] on div "rgb(255, 255, 255)" at bounding box center [447, 347] width 13 height 13
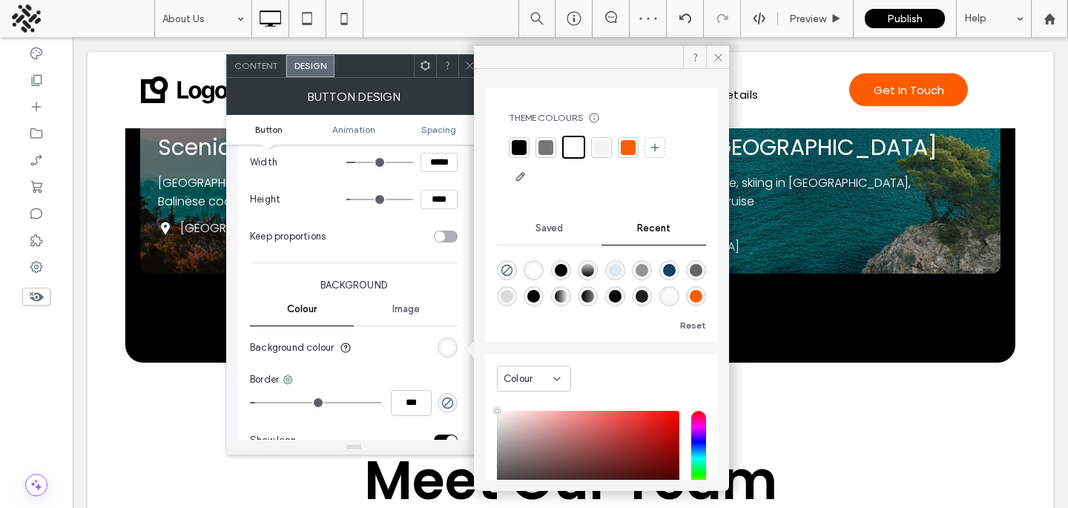
click at [624, 140] on div at bounding box center [628, 147] width 15 height 15
click at [466, 62] on use at bounding box center [469, 65] width 7 height 7
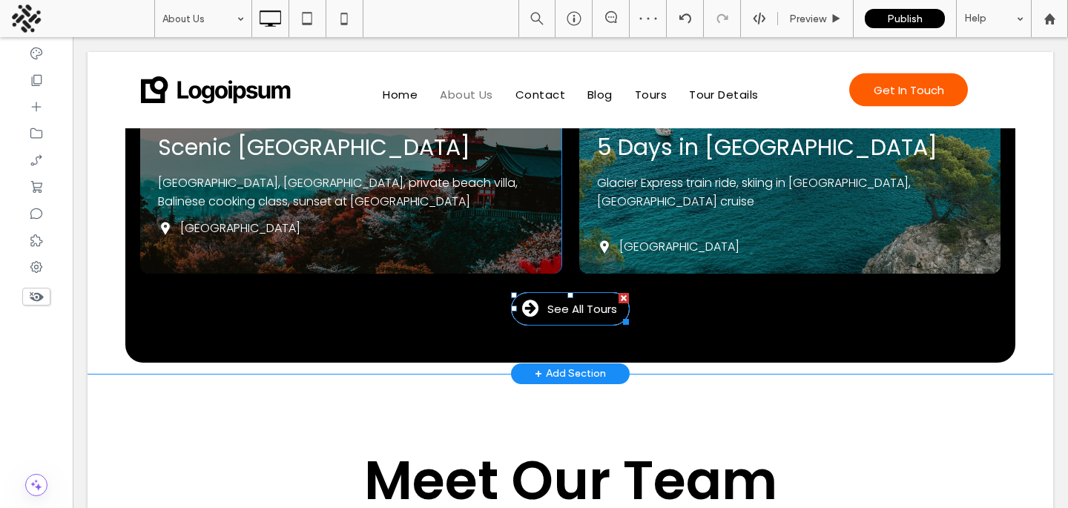
click at [570, 300] on span "See All Tours" at bounding box center [582, 308] width 70 height 17
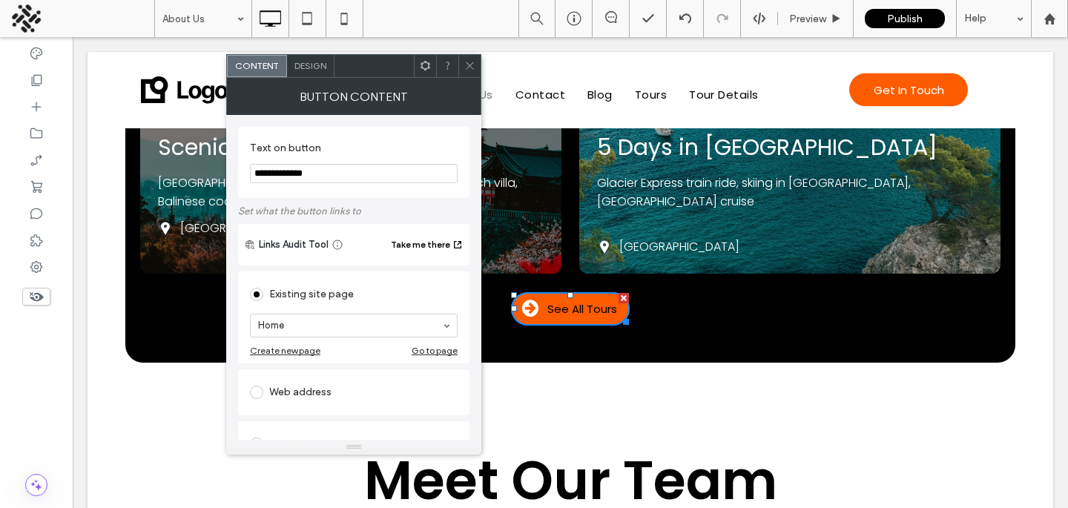
click at [327, 67] on div "Design" at bounding box center [310, 66] width 47 height 22
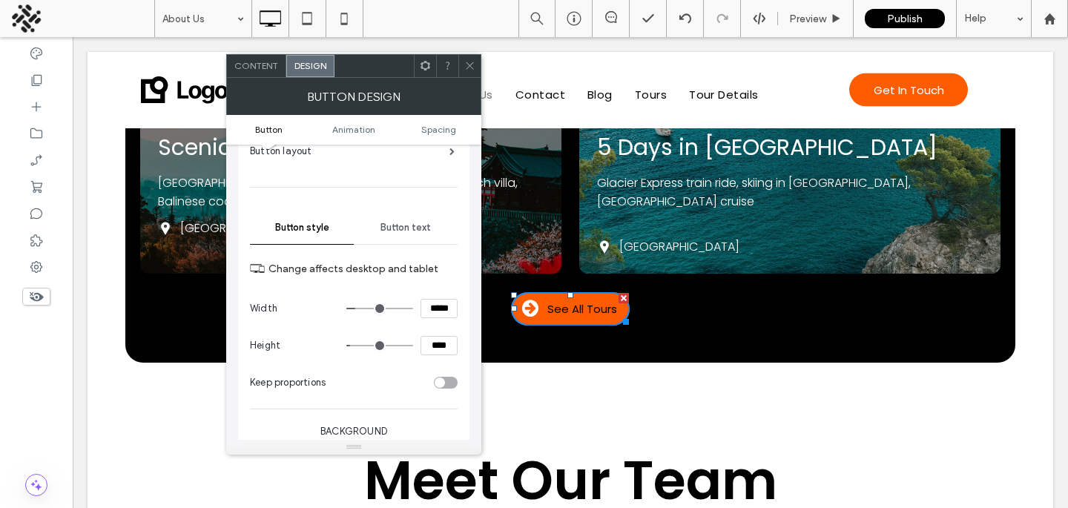
scroll to position [94, 0]
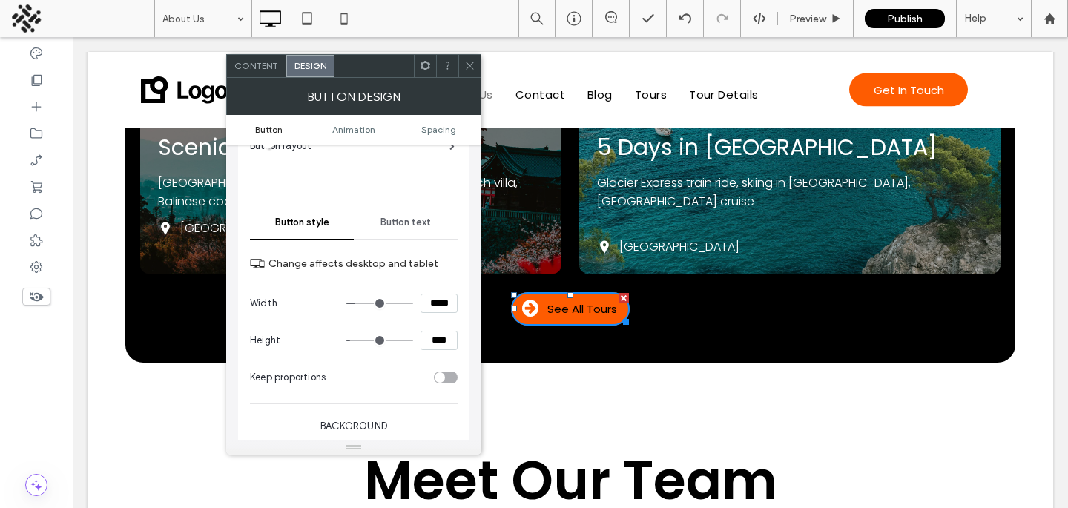
click at [415, 235] on div "Button text" at bounding box center [406, 222] width 104 height 33
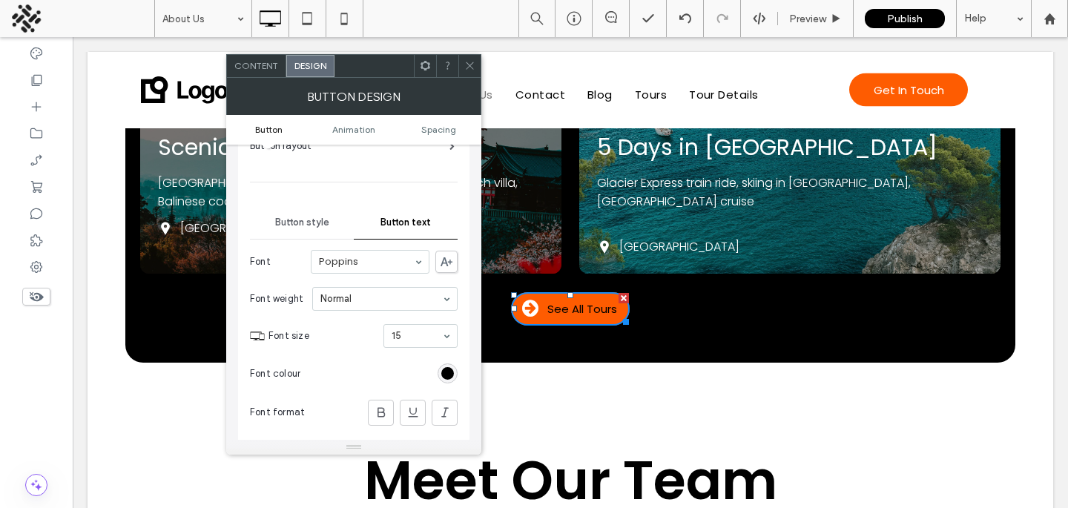
click at [443, 368] on div "rgb(0, 0, 0)" at bounding box center [447, 373] width 13 height 13
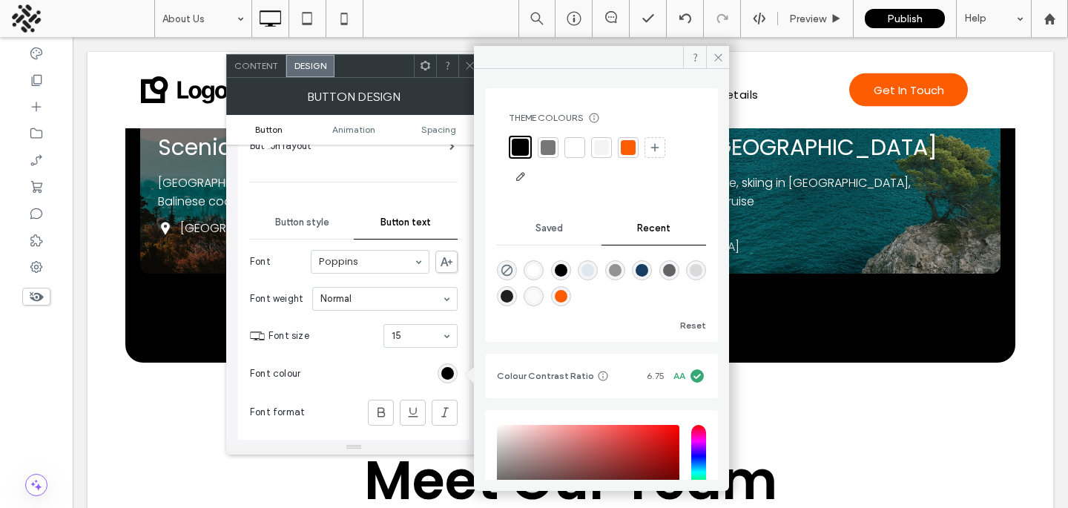
click at [571, 145] on div at bounding box center [574, 147] width 15 height 15
click at [469, 68] on icon at bounding box center [469, 65] width 11 height 11
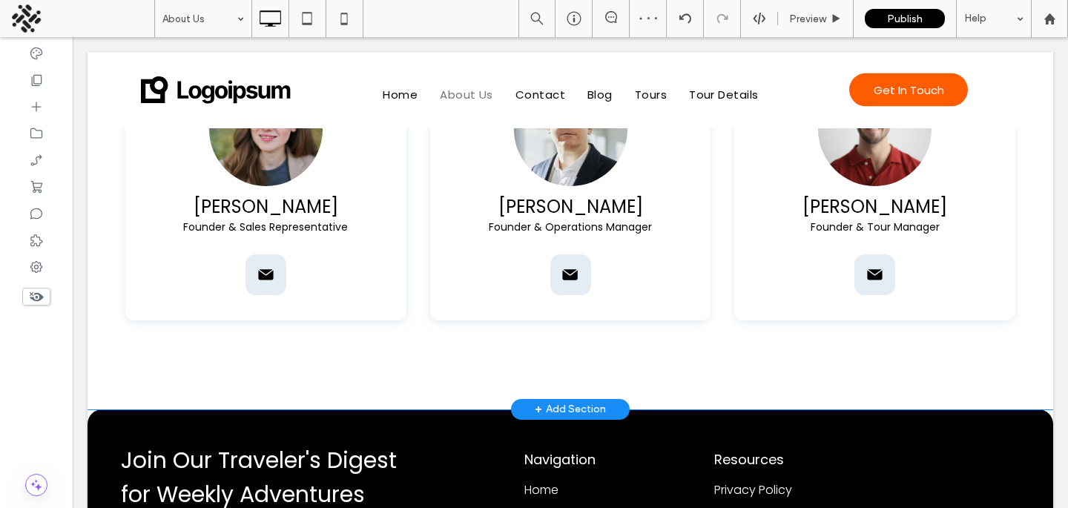
scroll to position [2255, 0]
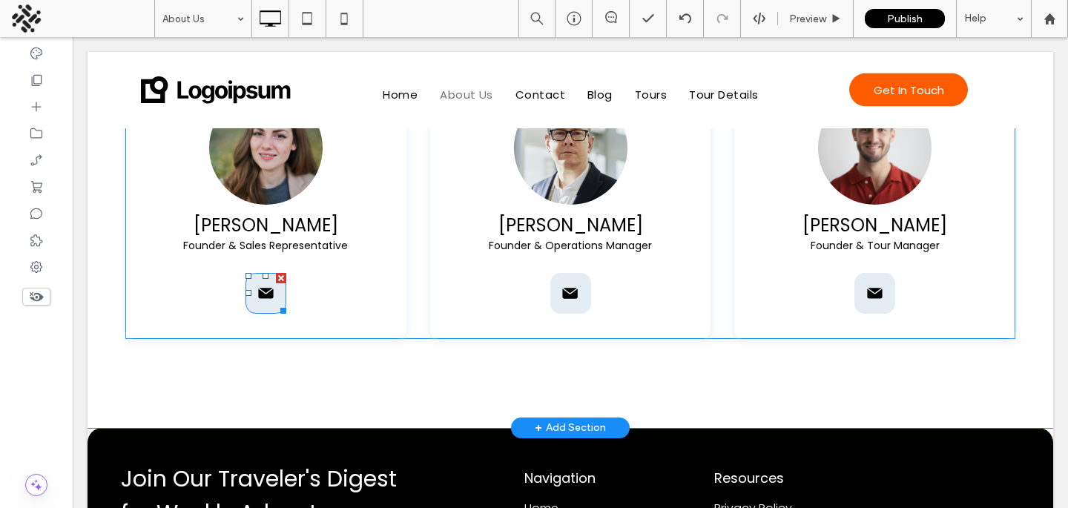
click at [270, 282] on icon at bounding box center [265, 293] width 17 height 23
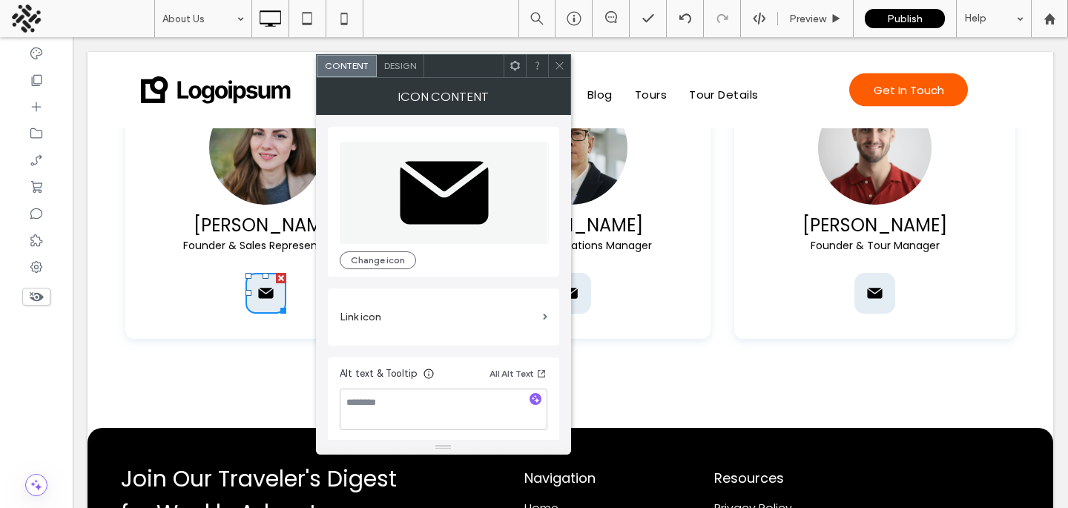
click at [397, 71] on div "Design" at bounding box center [400, 66] width 47 height 22
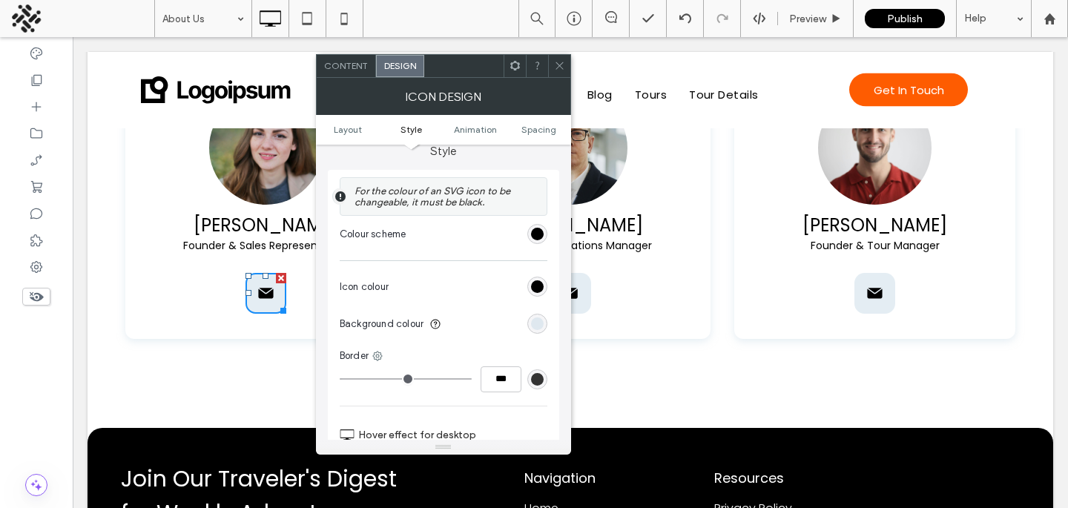
scroll to position [341, 0]
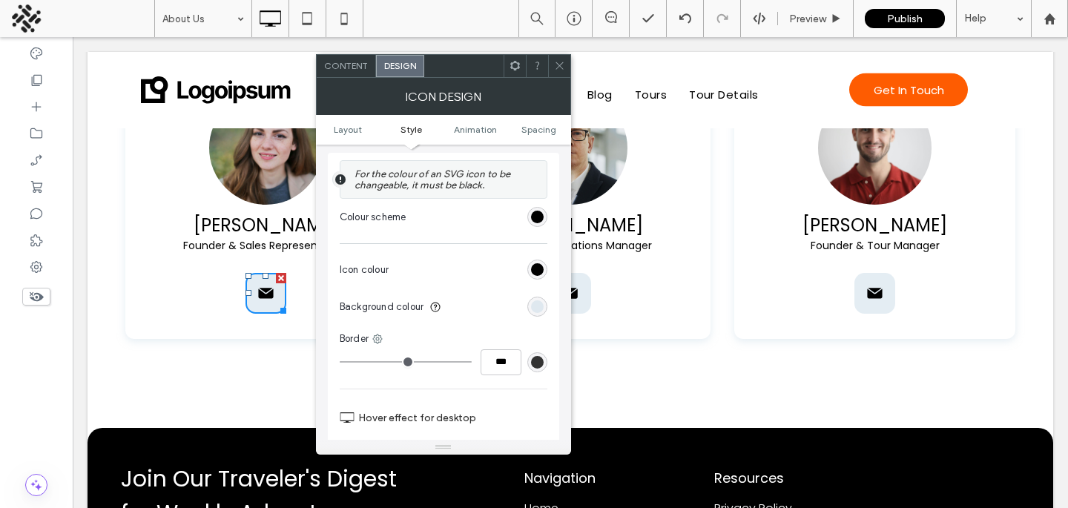
click at [543, 304] on div "rgba(202, 219, 231, 0.5)" at bounding box center [537, 306] width 13 height 13
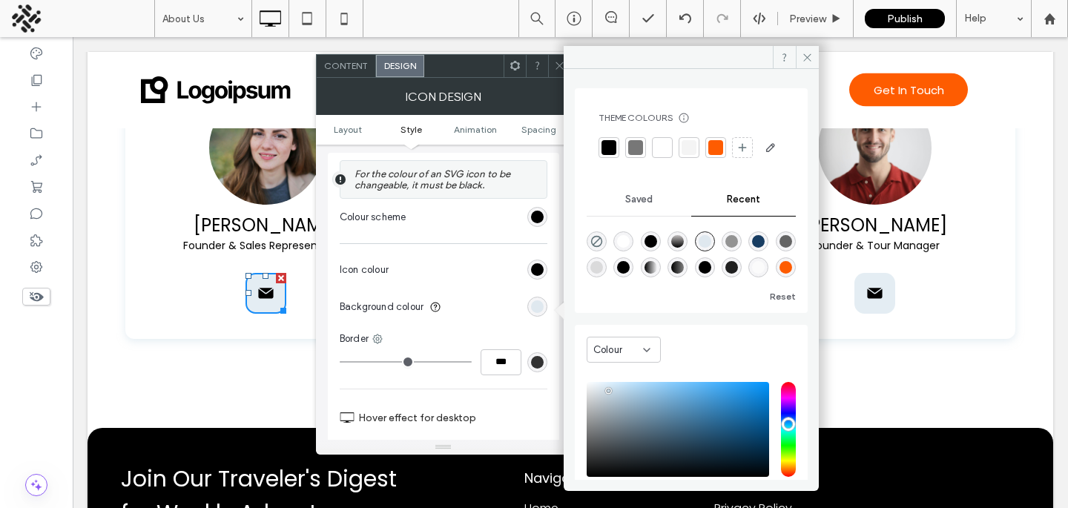
click at [684, 151] on div at bounding box center [688, 147] width 15 height 15
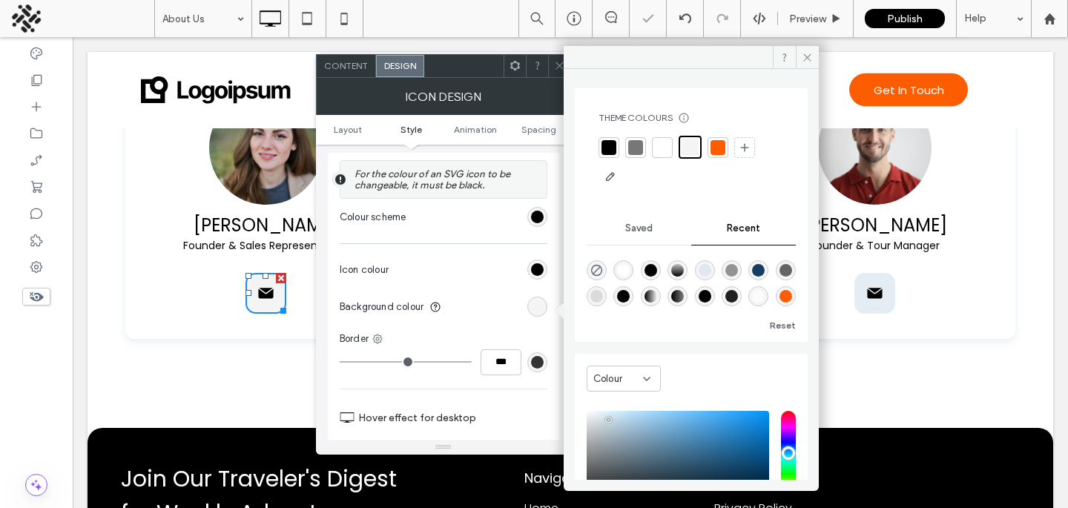
click at [555, 65] on icon at bounding box center [559, 65] width 11 height 11
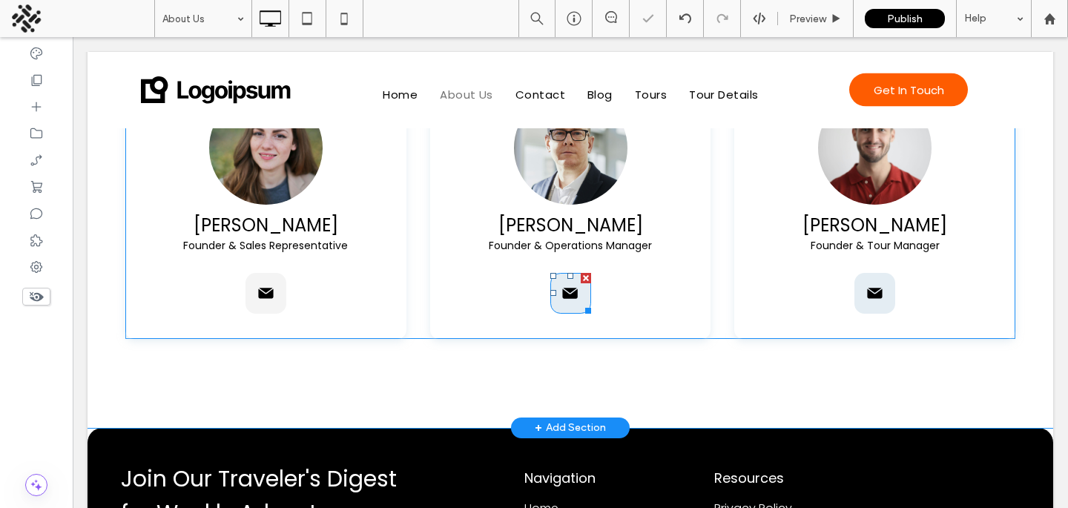
click at [556, 273] on div at bounding box center [570, 293] width 41 height 41
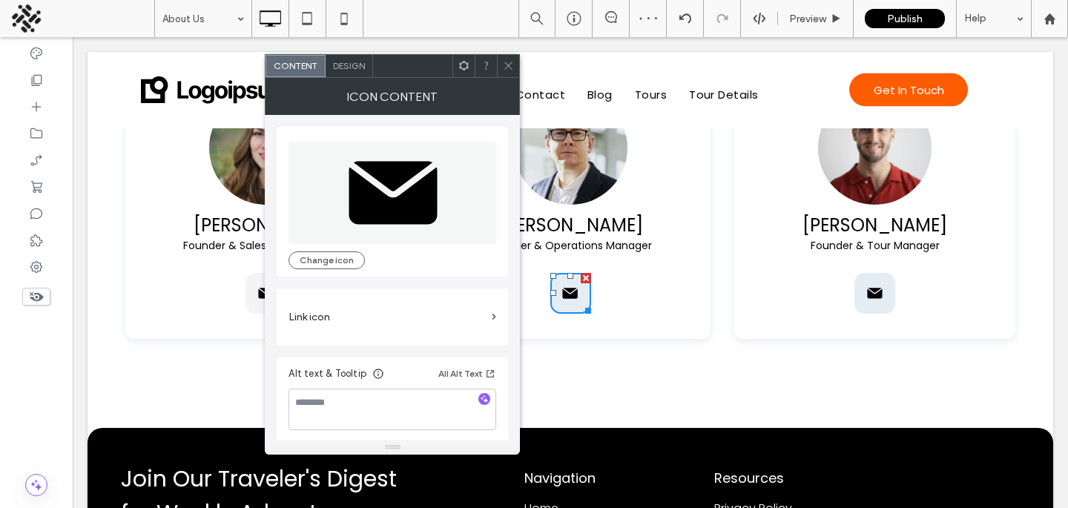
click at [507, 70] on icon at bounding box center [508, 65] width 11 height 11
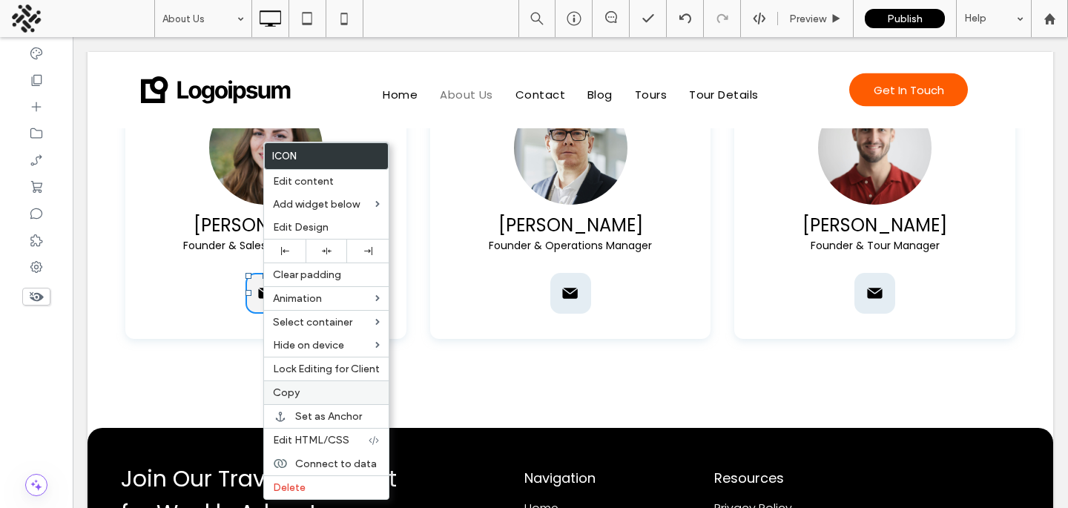
click at [299, 387] on label "Copy" at bounding box center [326, 392] width 107 height 13
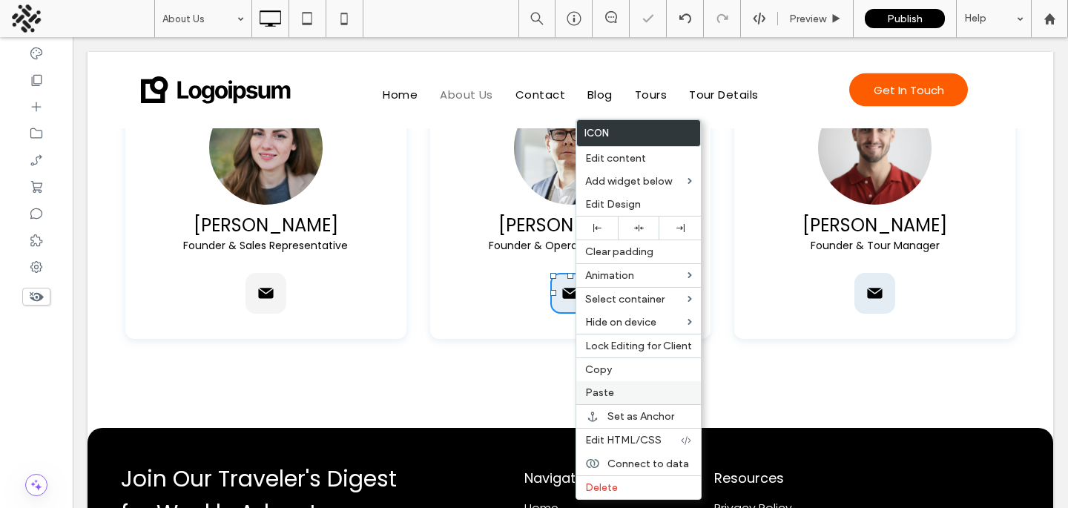
click at [607, 386] on div "Paste" at bounding box center [638, 392] width 125 height 23
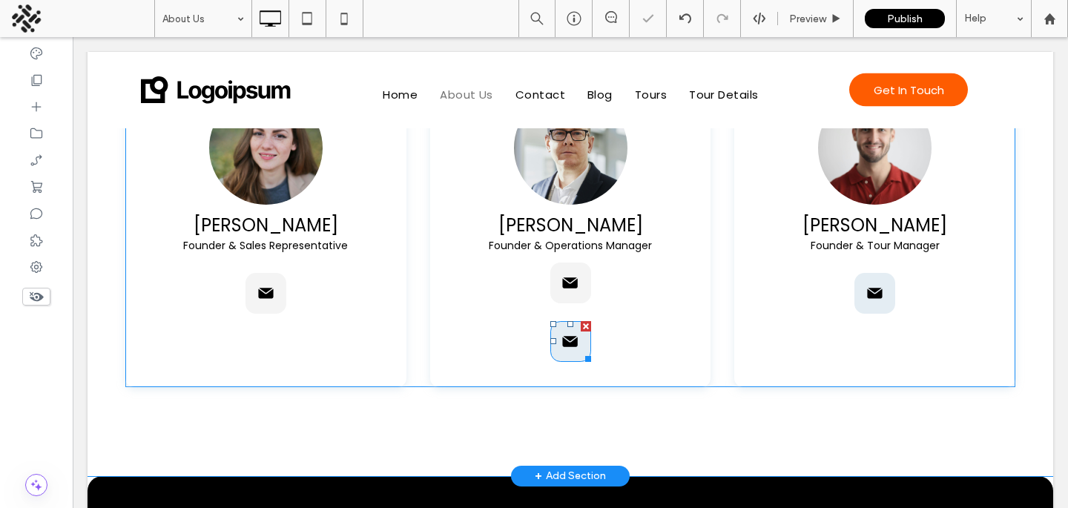
click at [587, 321] on div at bounding box center [586, 326] width 10 height 10
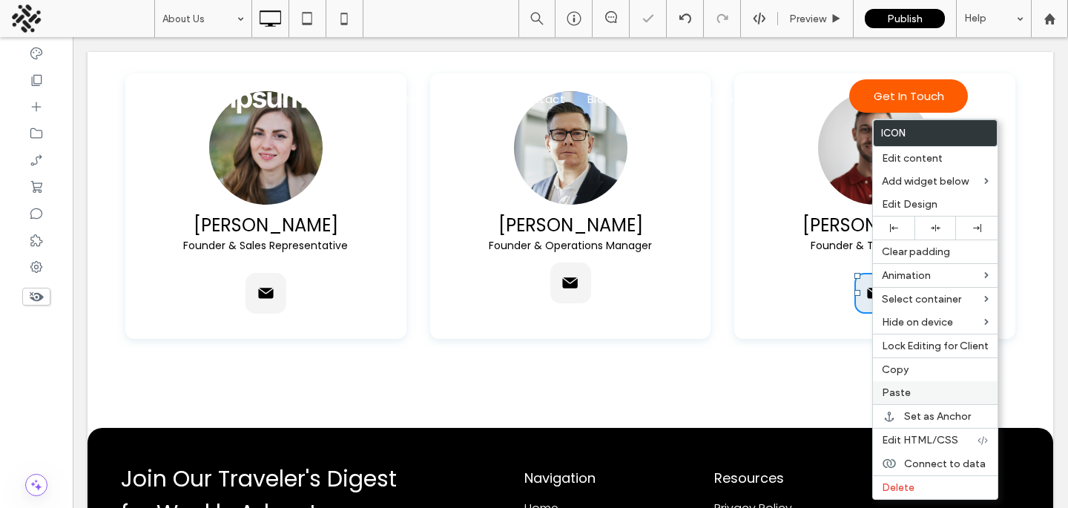
click at [888, 390] on span "Paste" at bounding box center [896, 392] width 29 height 13
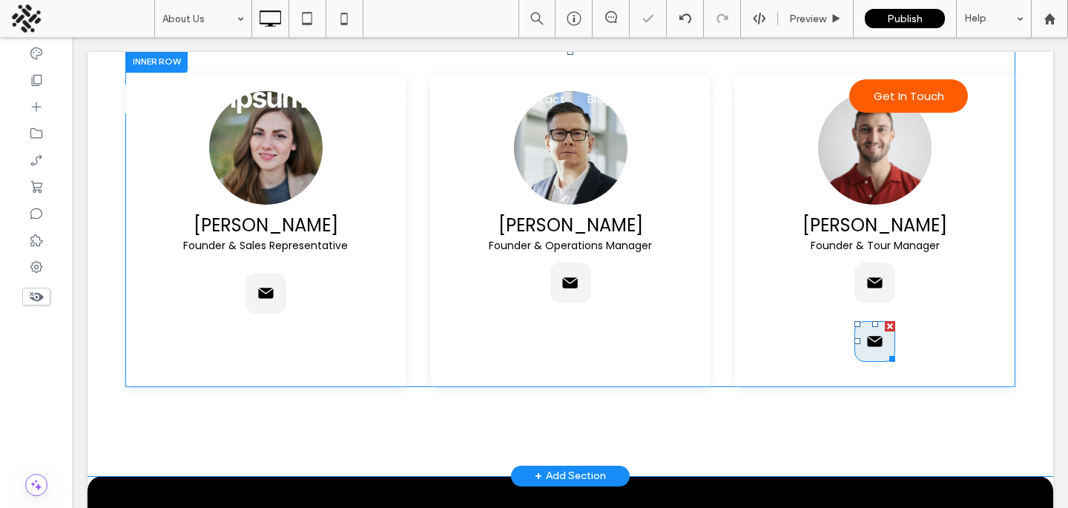
click at [887, 321] on div at bounding box center [890, 326] width 10 height 10
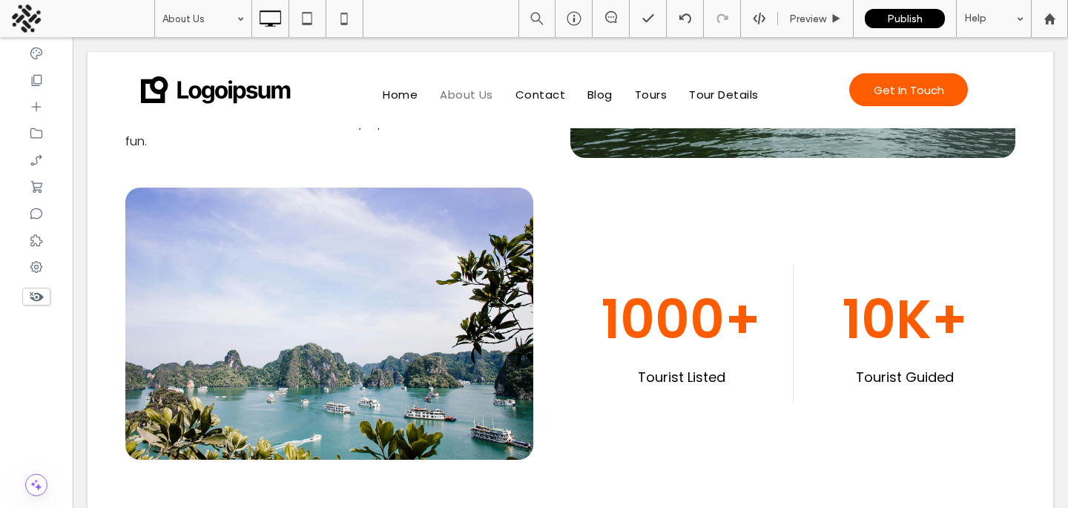
scroll to position [0, 0]
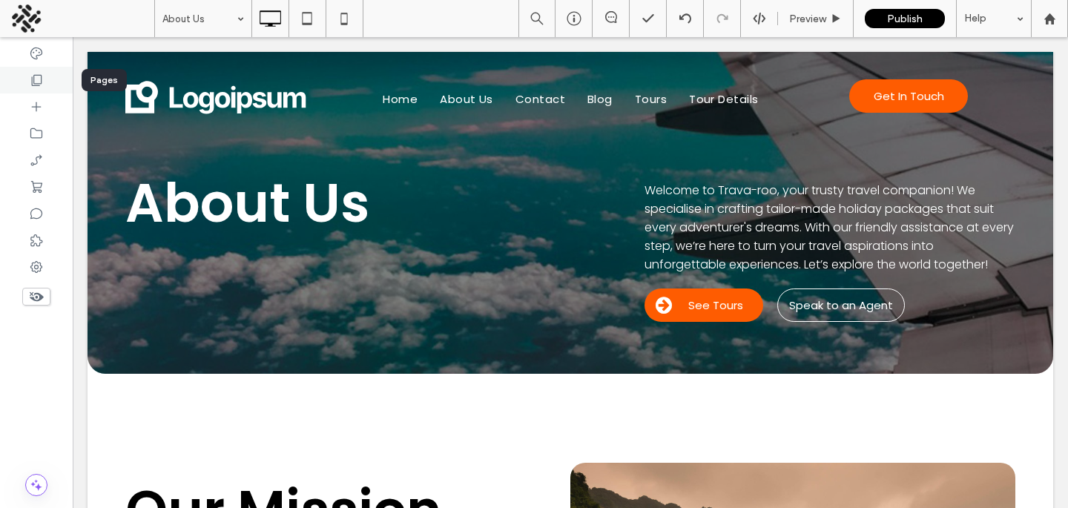
click at [22, 79] on div at bounding box center [36, 80] width 73 height 27
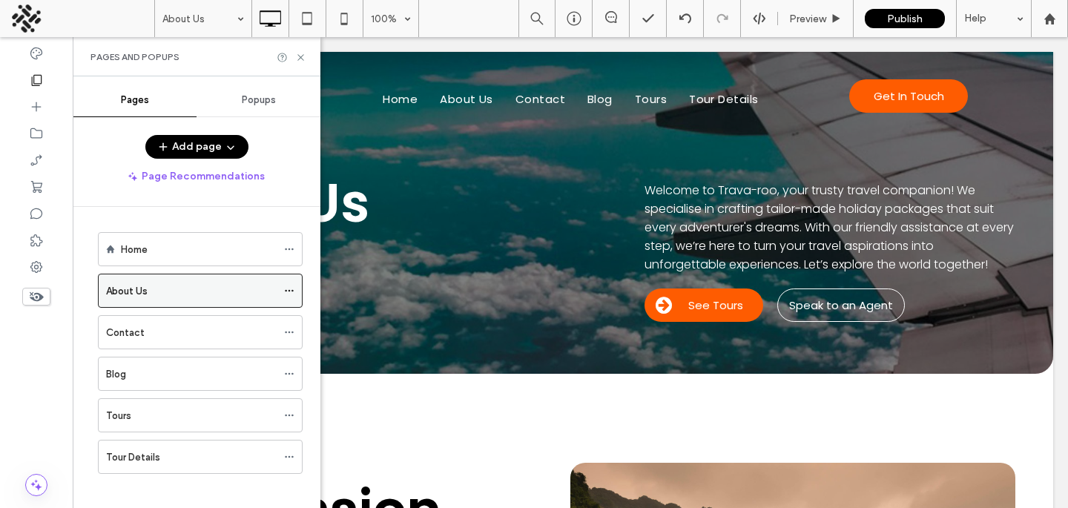
scroll to position [10, 0]
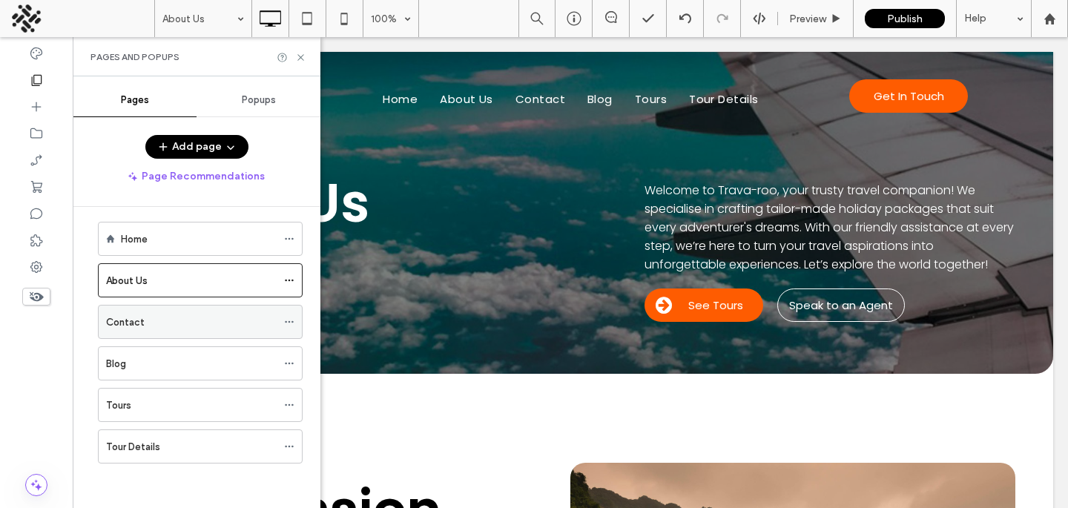
click at [149, 308] on div "Contact" at bounding box center [191, 322] width 171 height 33
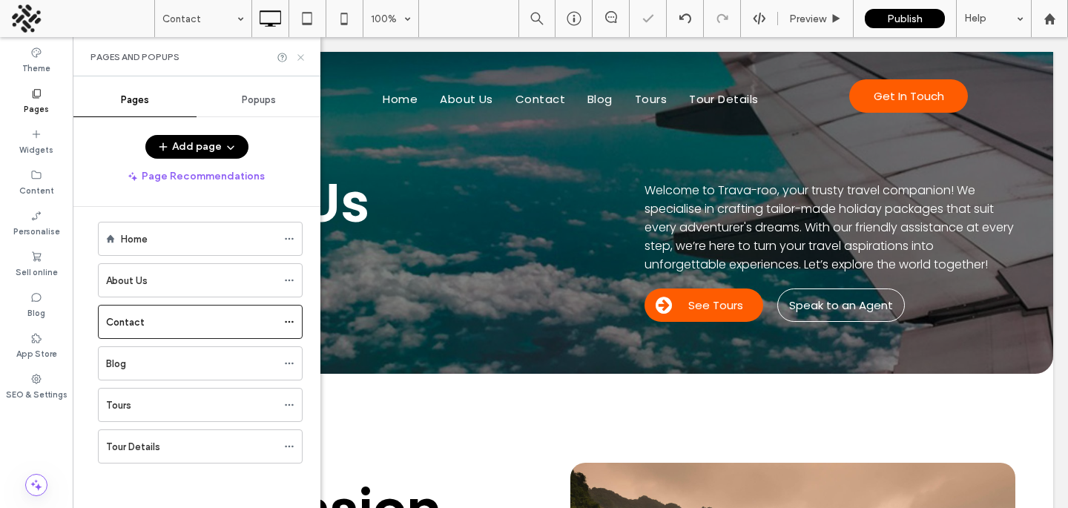
click at [300, 61] on icon at bounding box center [300, 57] width 11 height 11
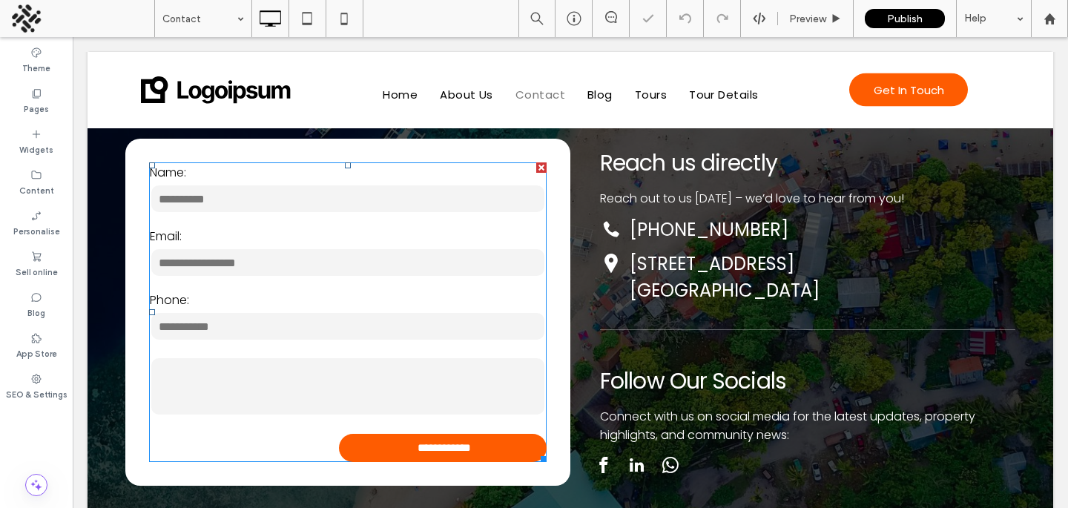
scroll to position [99, 0]
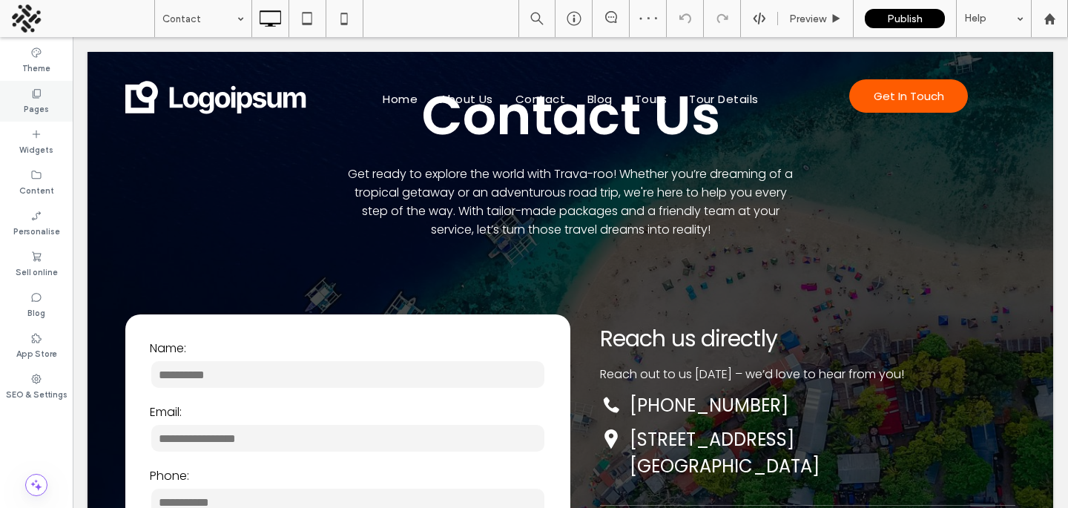
click at [35, 90] on icon at bounding box center [36, 94] width 12 height 12
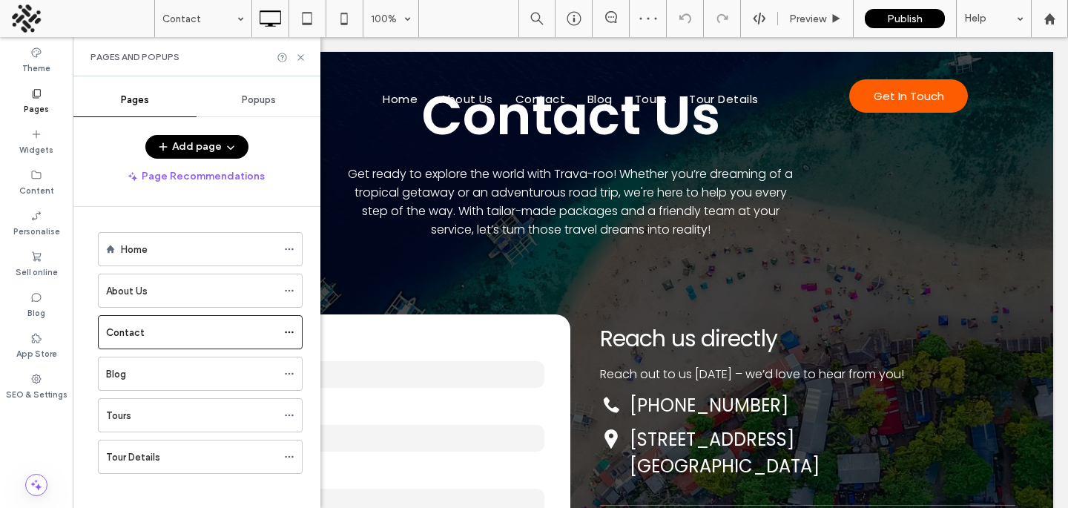
scroll to position [10, 0]
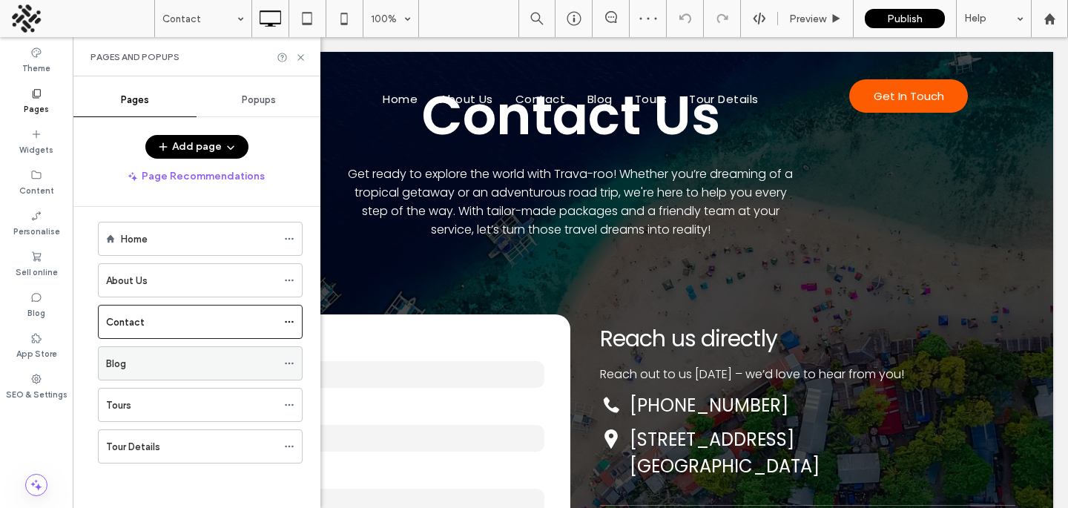
click at [157, 361] on div "Blog" at bounding box center [191, 364] width 171 height 16
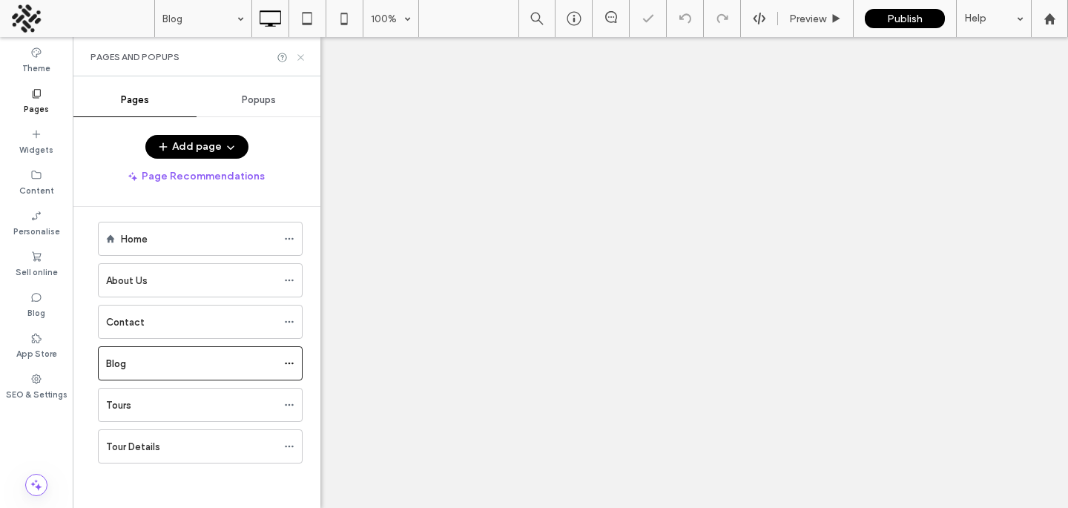
click at [297, 56] on icon at bounding box center [300, 57] width 11 height 11
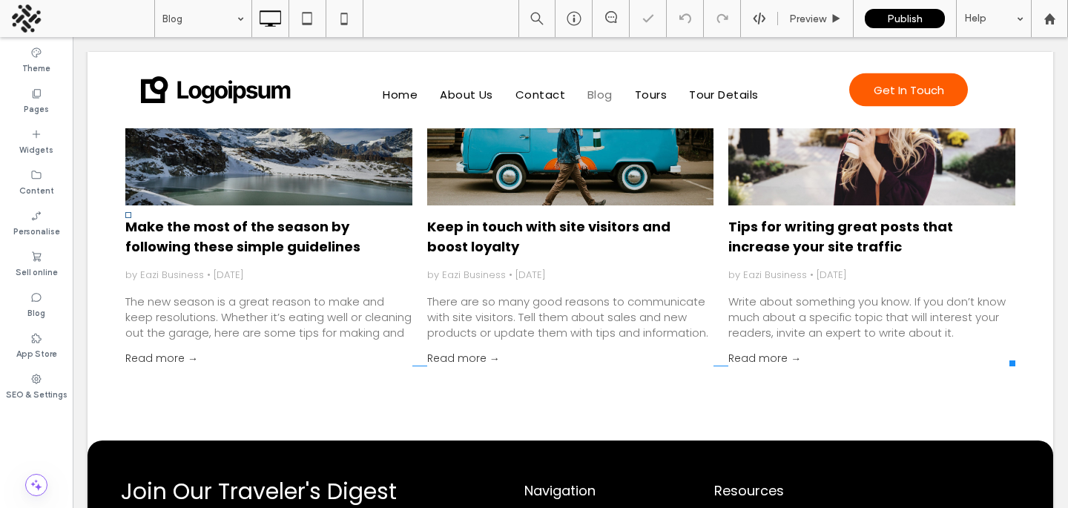
scroll to position [310, 0]
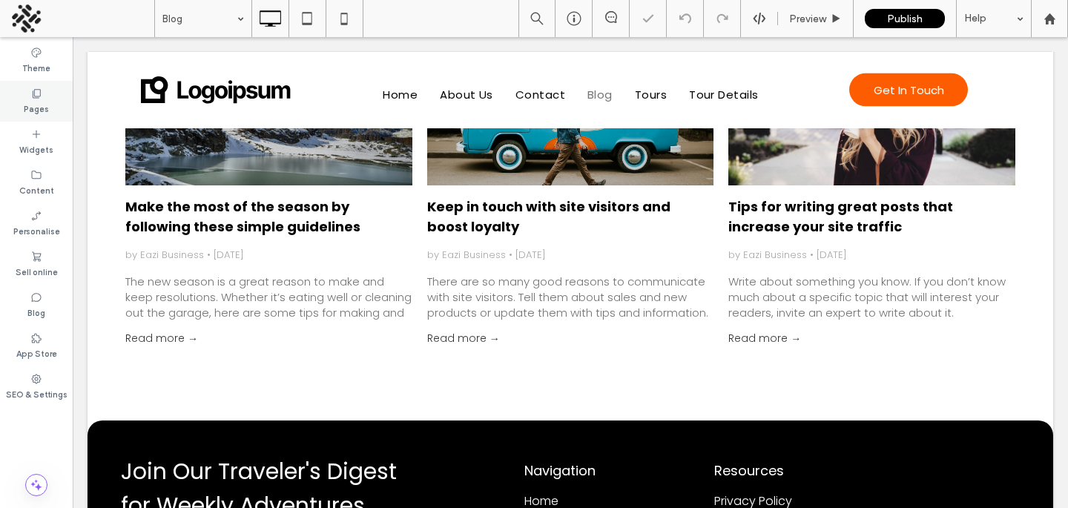
click at [41, 113] on label "Pages" at bounding box center [36, 107] width 25 height 16
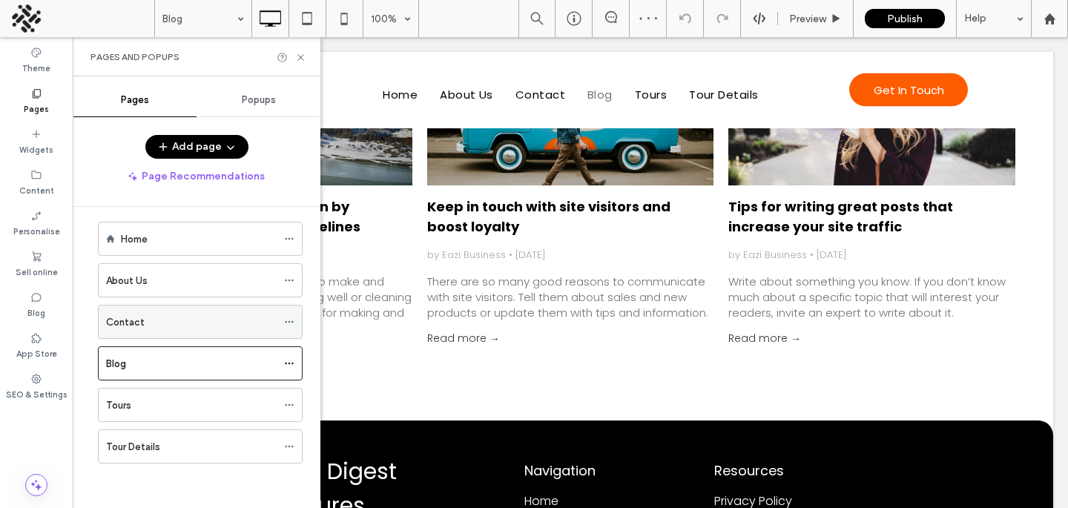
scroll to position [10, 0]
click at [155, 397] on div "Tours" at bounding box center [191, 405] width 171 height 33
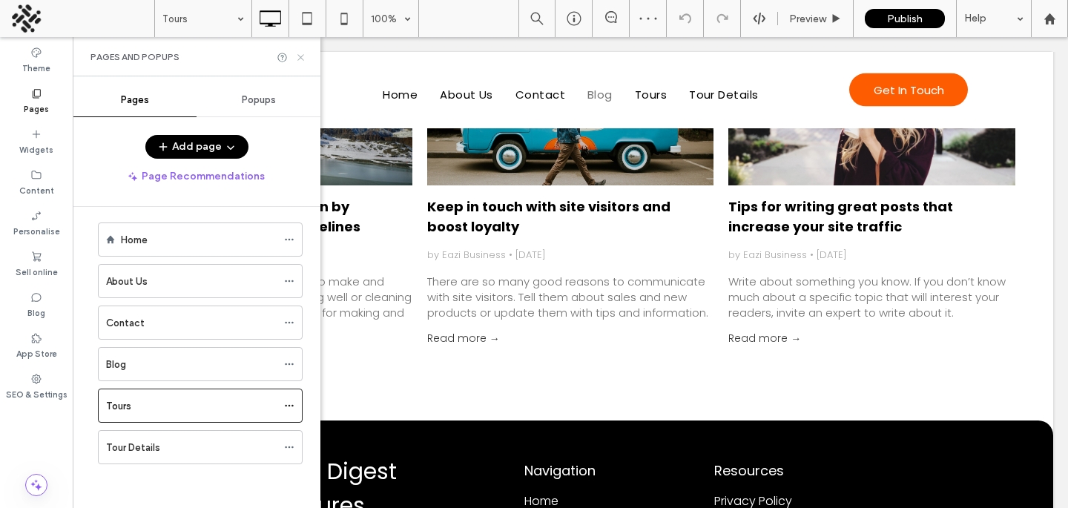
click at [298, 55] on use at bounding box center [300, 57] width 6 height 6
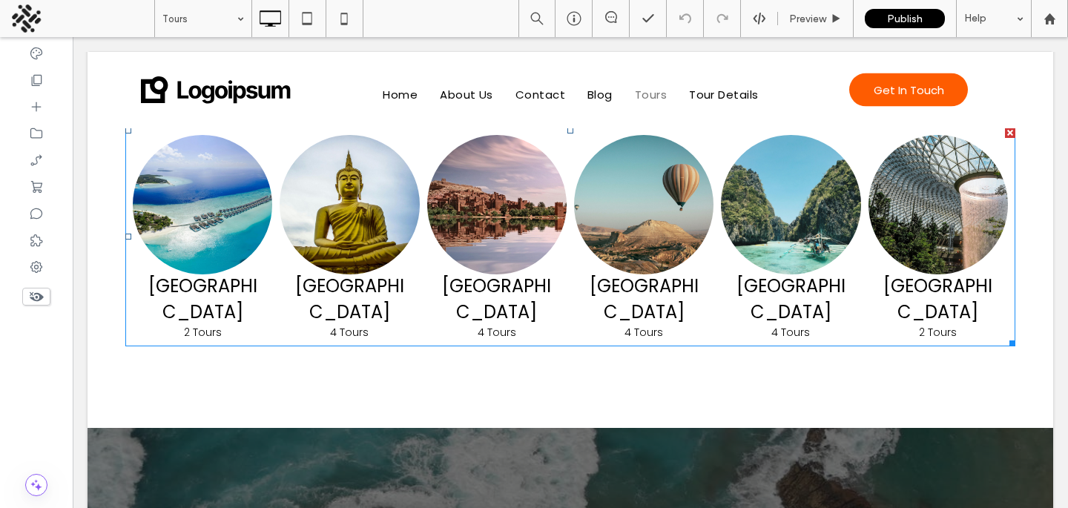
scroll to position [983, 0]
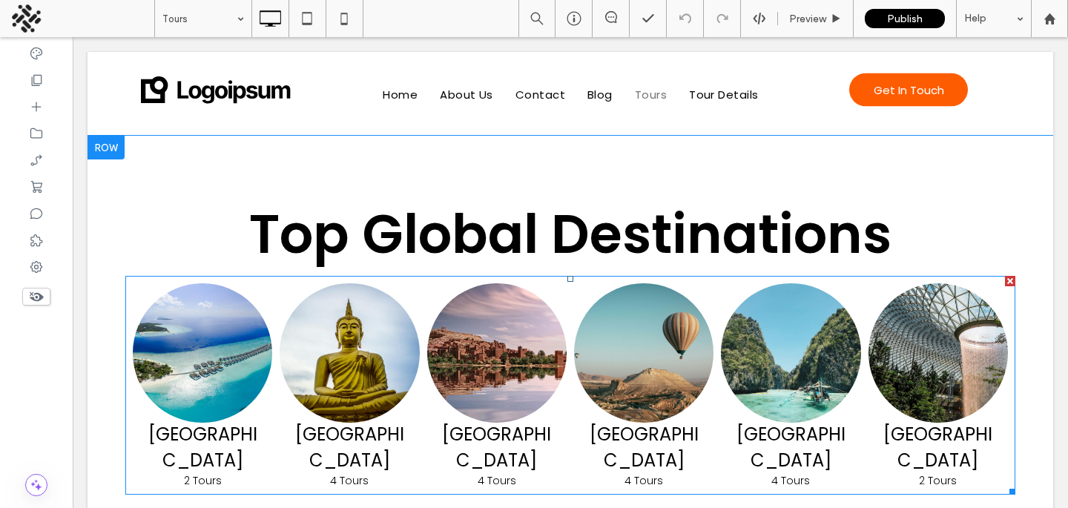
click at [182, 312] on link at bounding box center [202, 352] width 139 height 139
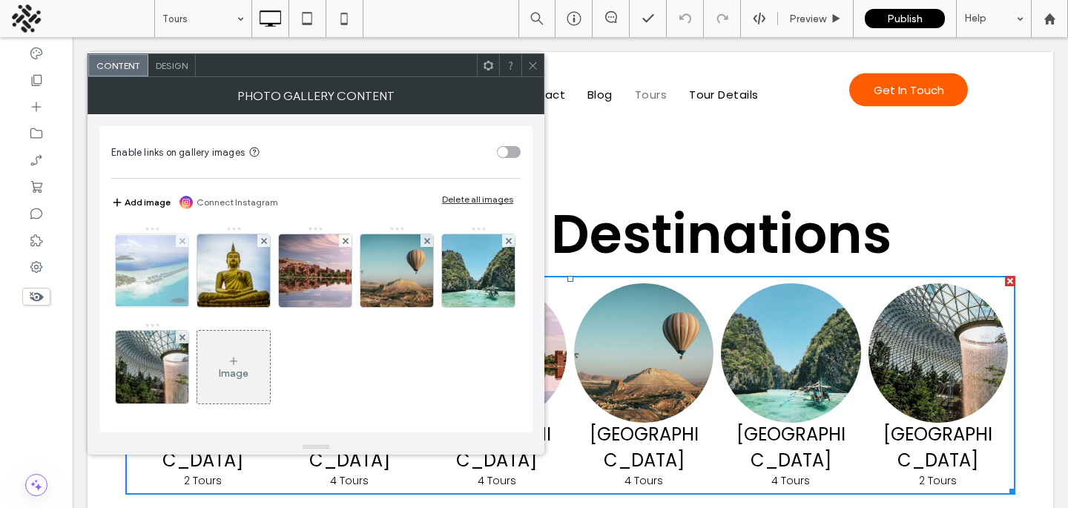
click at [168, 284] on img at bounding box center [152, 270] width 119 height 71
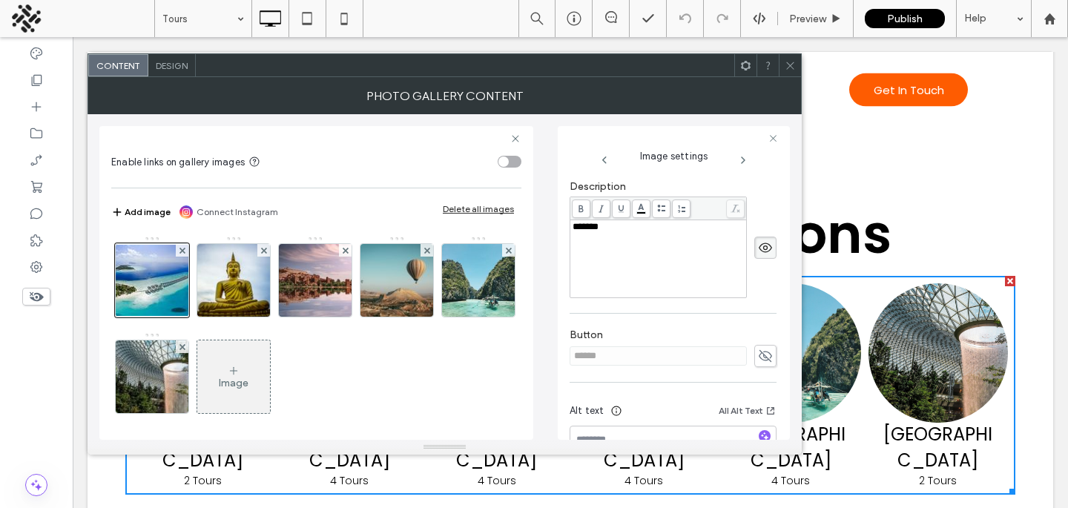
scroll to position [374, 0]
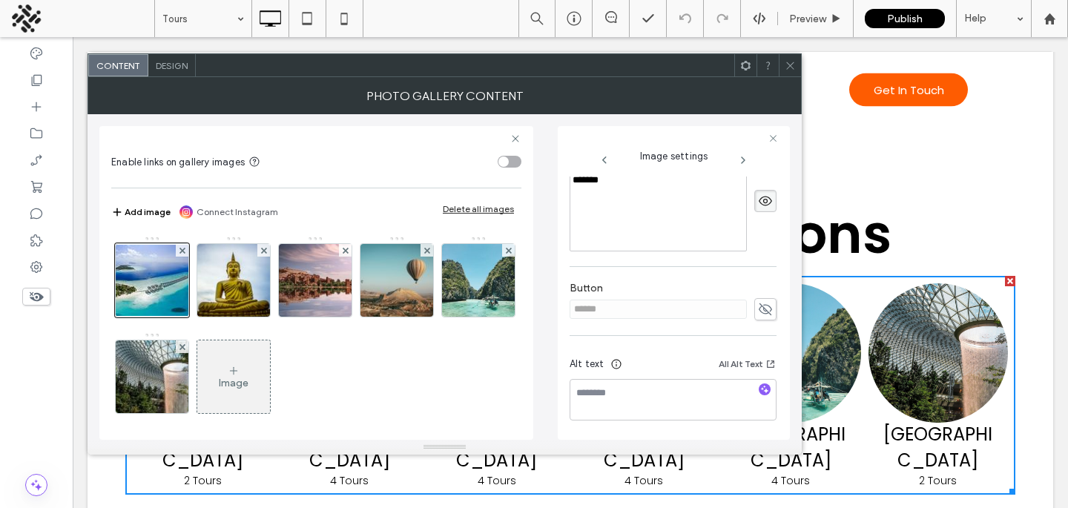
click at [759, 308] on use at bounding box center [765, 309] width 13 height 12
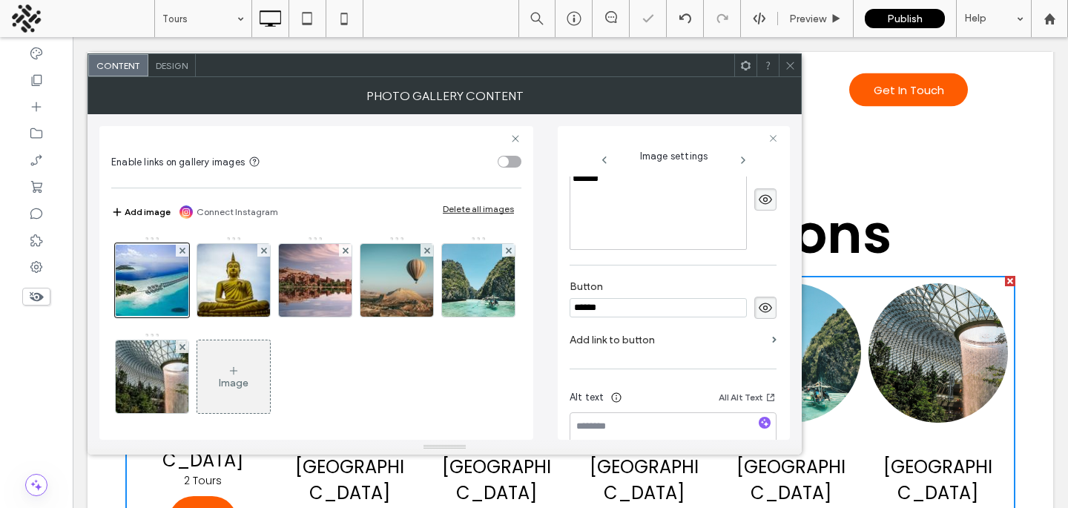
click at [698, 337] on label "Add link to button" at bounding box center [668, 339] width 197 height 27
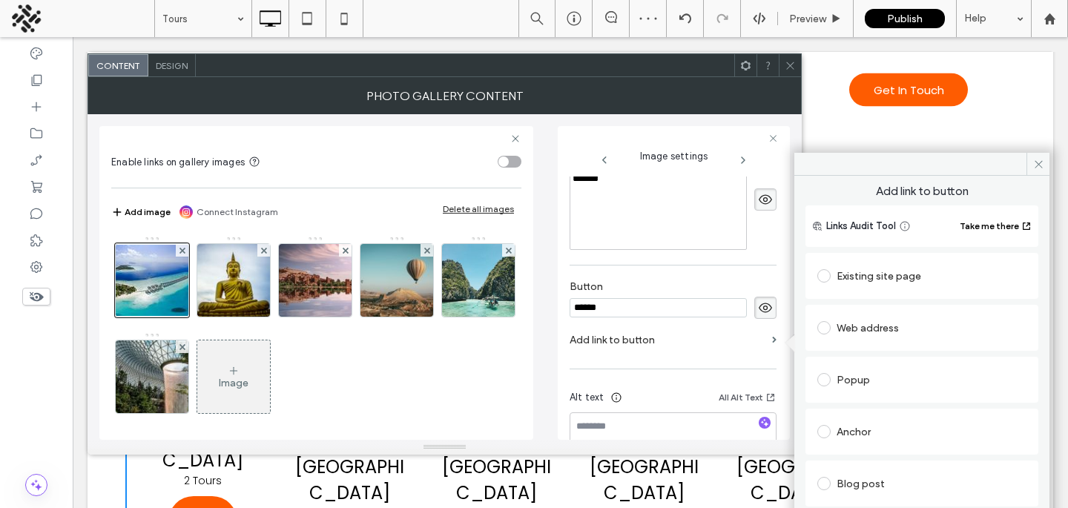
click at [698, 337] on label "Add link to button" at bounding box center [668, 339] width 197 height 27
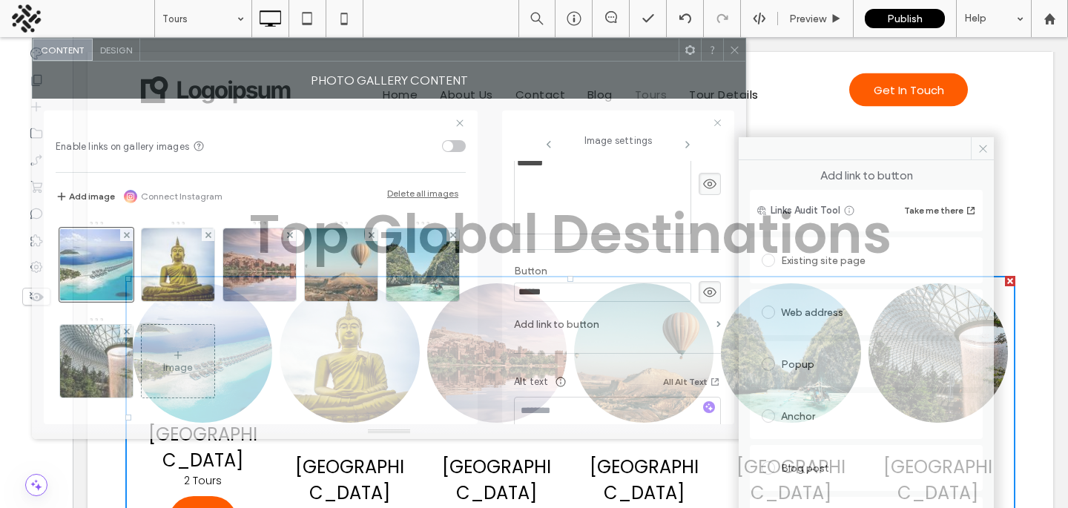
drag, startPoint x: 440, startPoint y: 65, endPoint x: 385, endPoint y: 49, distance: 57.8
click at [385, 49] on div at bounding box center [409, 50] width 538 height 22
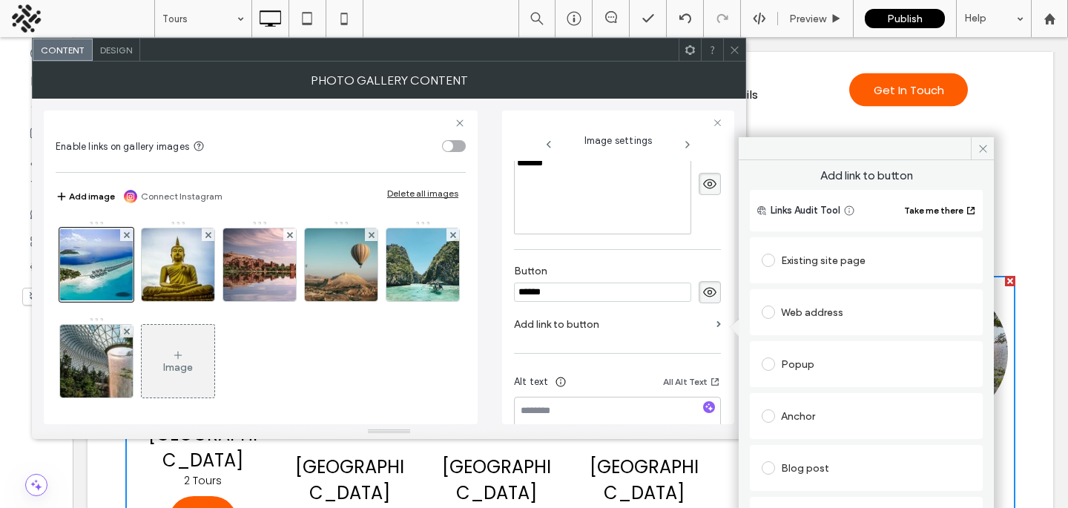
click at [702, 295] on icon at bounding box center [709, 292] width 15 height 16
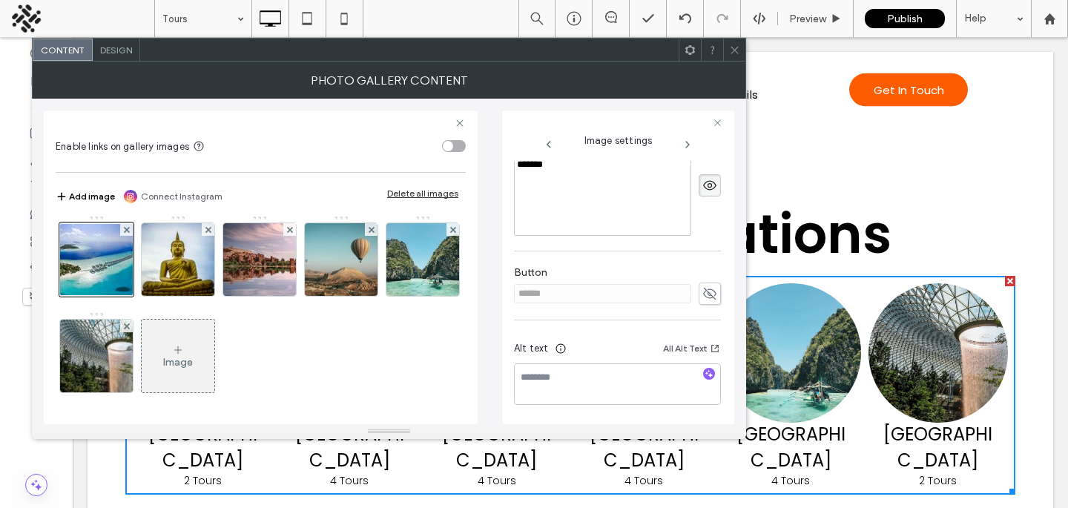
scroll to position [0, 0]
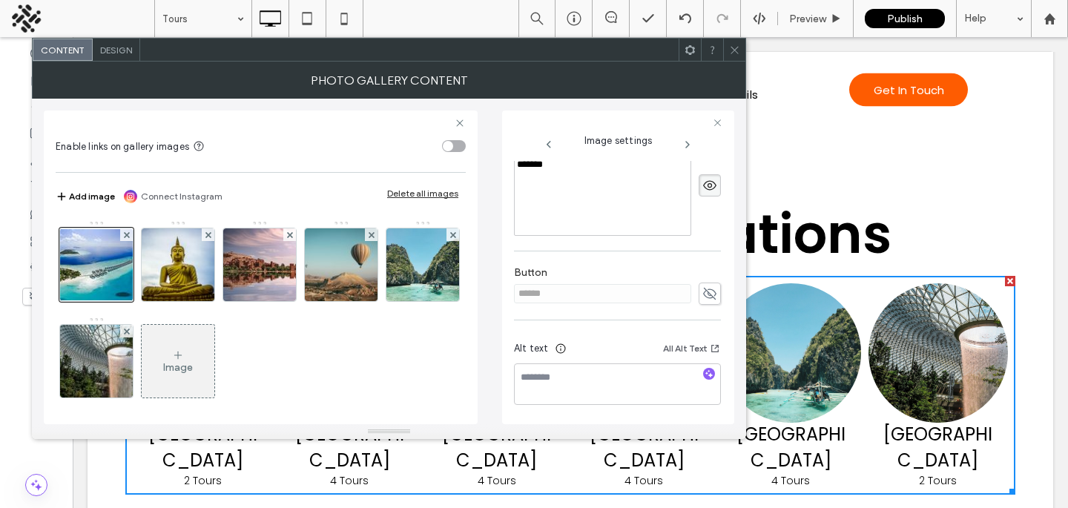
click at [448, 146] on div "toggle" at bounding box center [448, 146] width 10 height 10
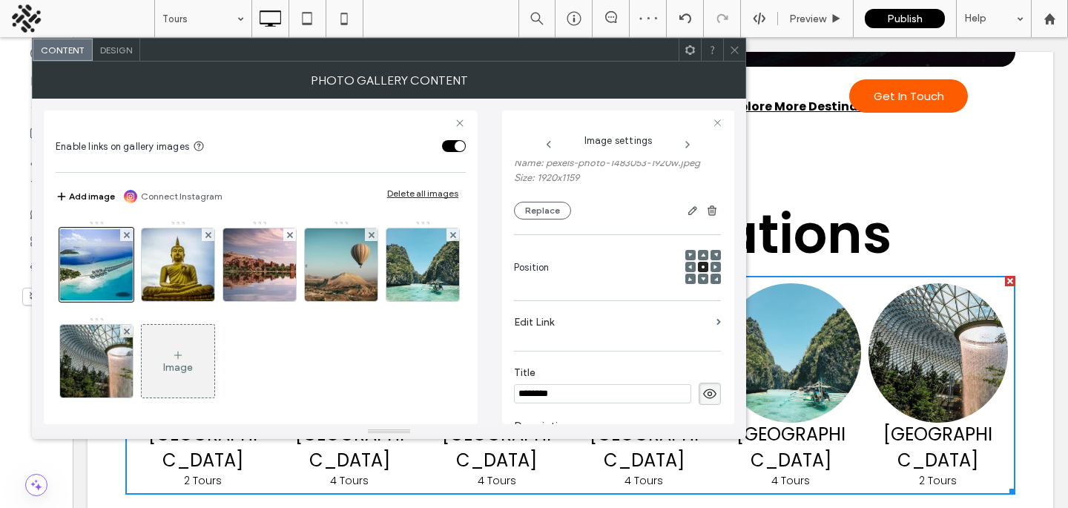
scroll to position [199, 0]
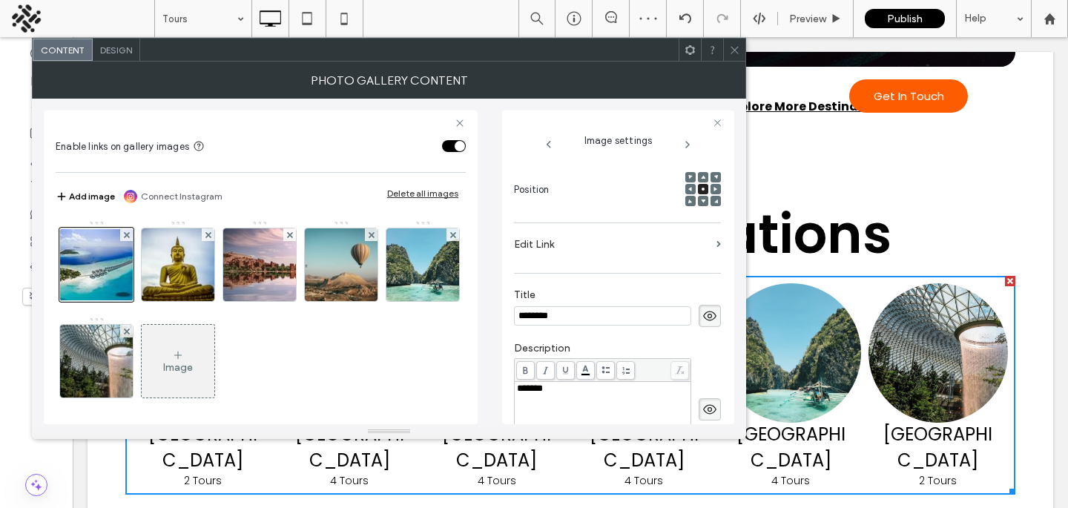
click at [564, 251] on label "Edit Link" at bounding box center [612, 244] width 197 height 27
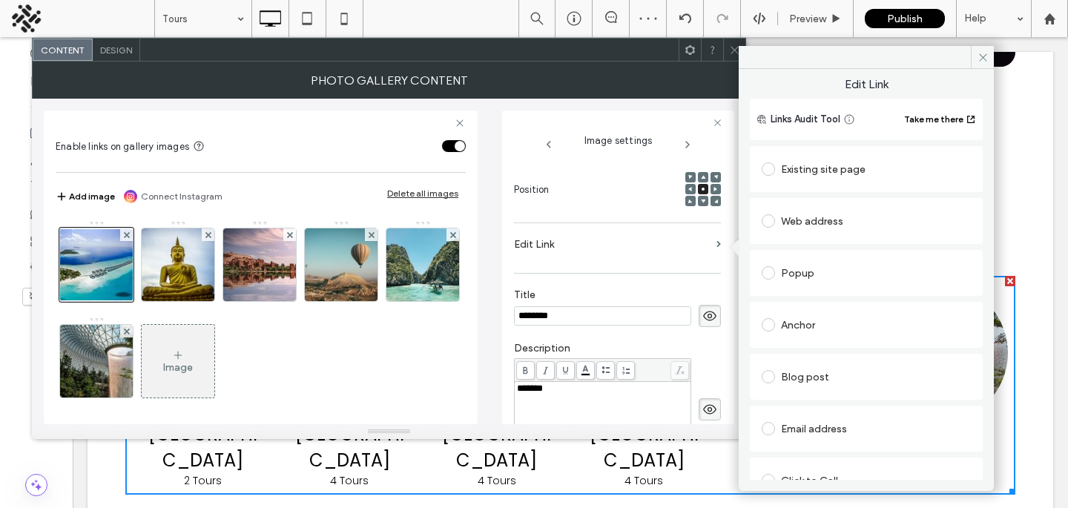
click at [820, 178] on div "Existing site page" at bounding box center [866, 169] width 209 height 24
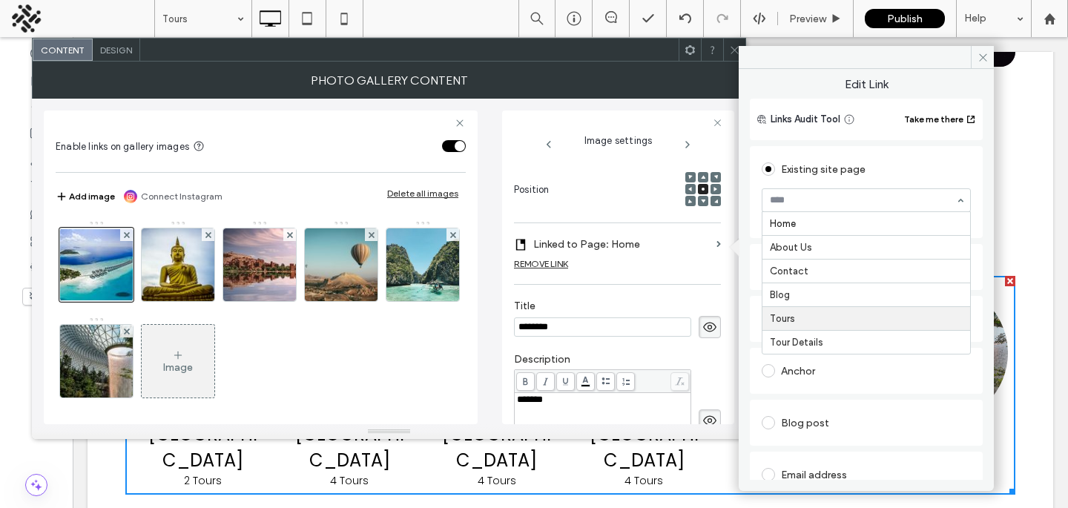
scroll to position [0, 0]
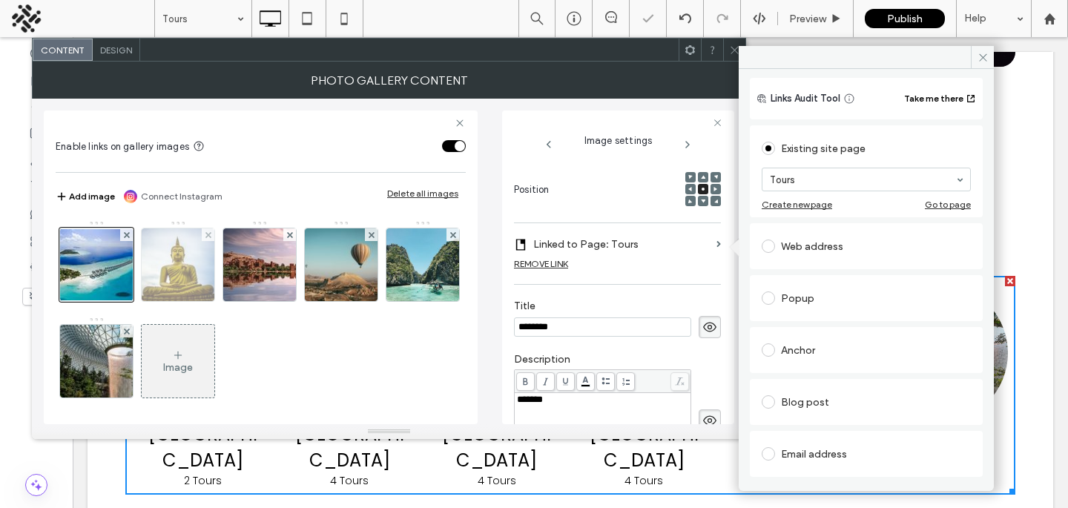
click at [192, 278] on img at bounding box center [178, 264] width 109 height 73
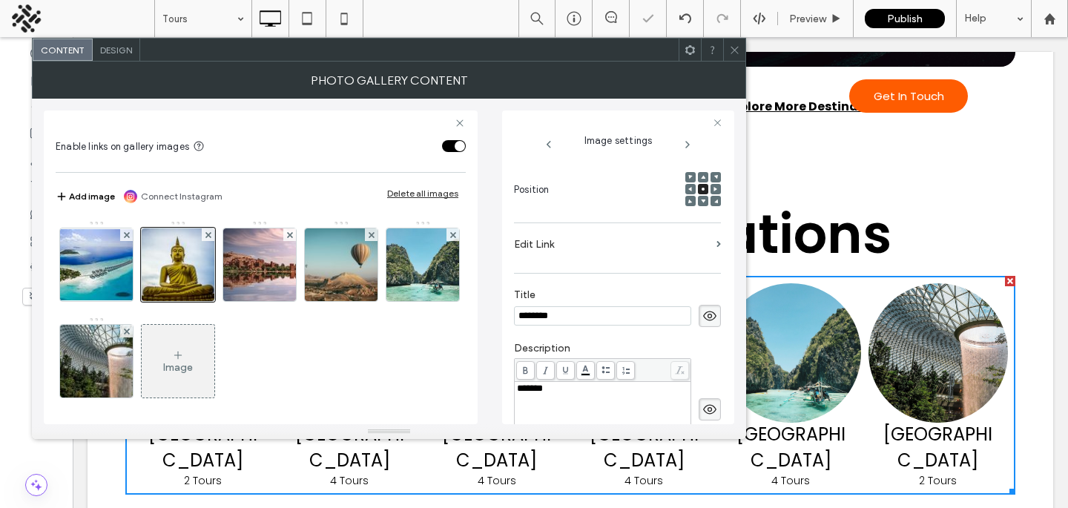
click at [618, 255] on label "Edit Link" at bounding box center [612, 244] width 197 height 27
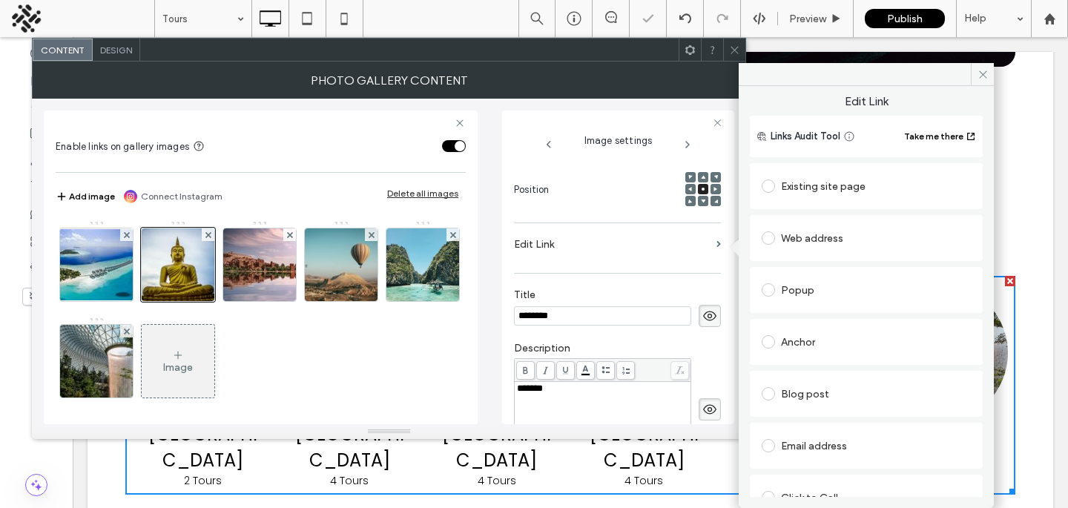
click at [787, 191] on div "Existing site page" at bounding box center [866, 186] width 209 height 24
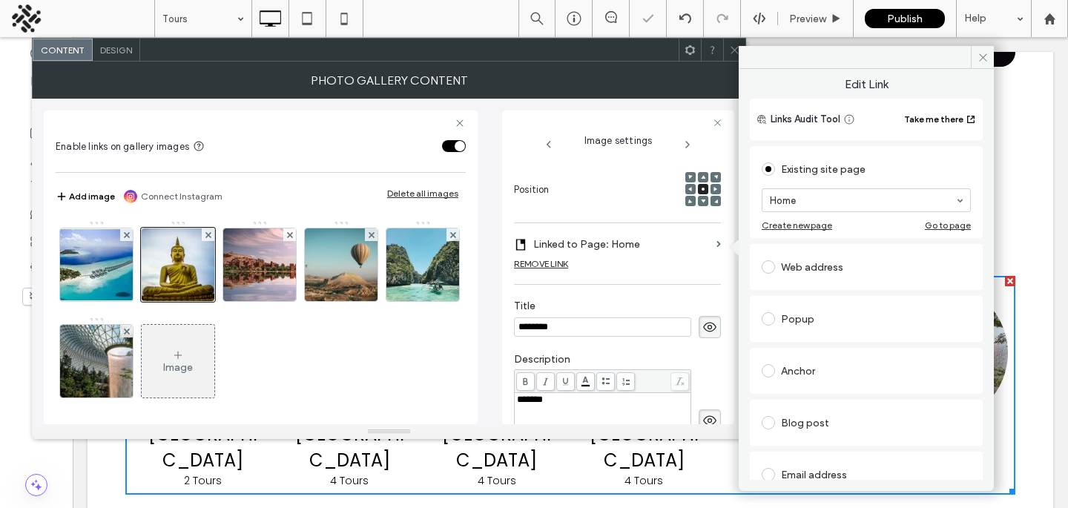
click at [816, 222] on div "Create new page" at bounding box center [797, 225] width 70 height 11
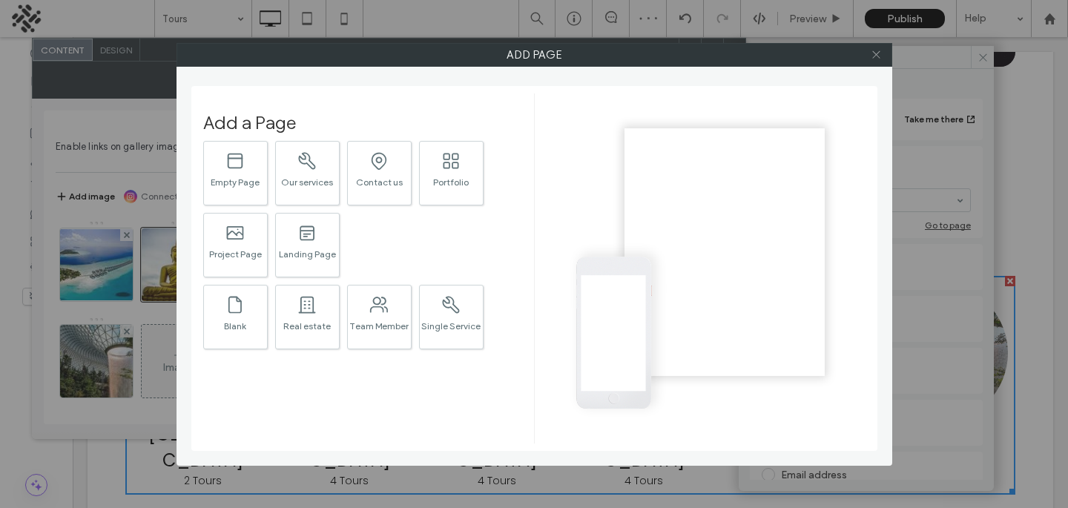
click at [873, 56] on icon at bounding box center [876, 54] width 11 height 11
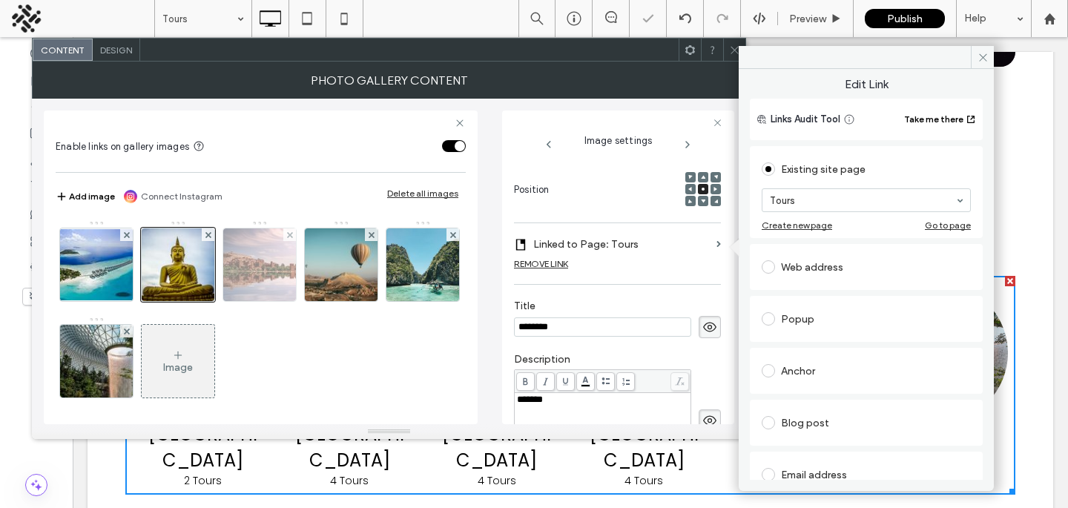
click at [251, 274] on img at bounding box center [260, 264] width 99 height 73
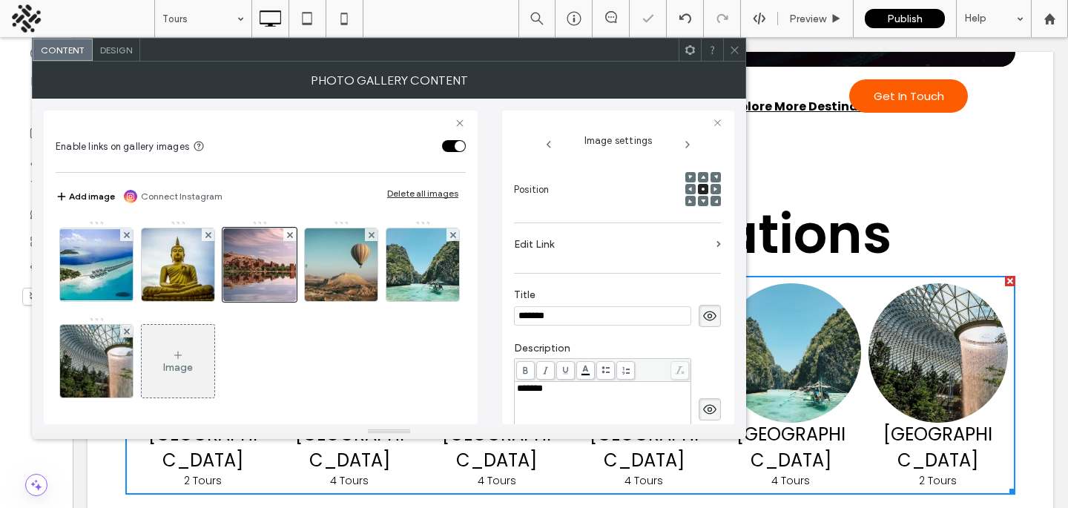
click at [575, 261] on section "Edit Link" at bounding box center [617, 248] width 207 height 35
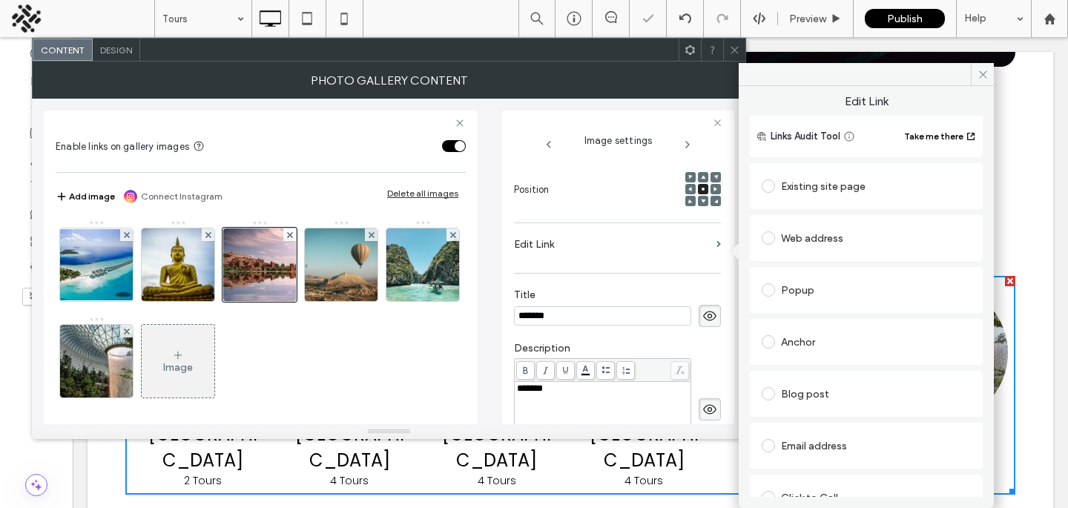
click at [801, 197] on div "Existing site page" at bounding box center [866, 186] width 209 height 24
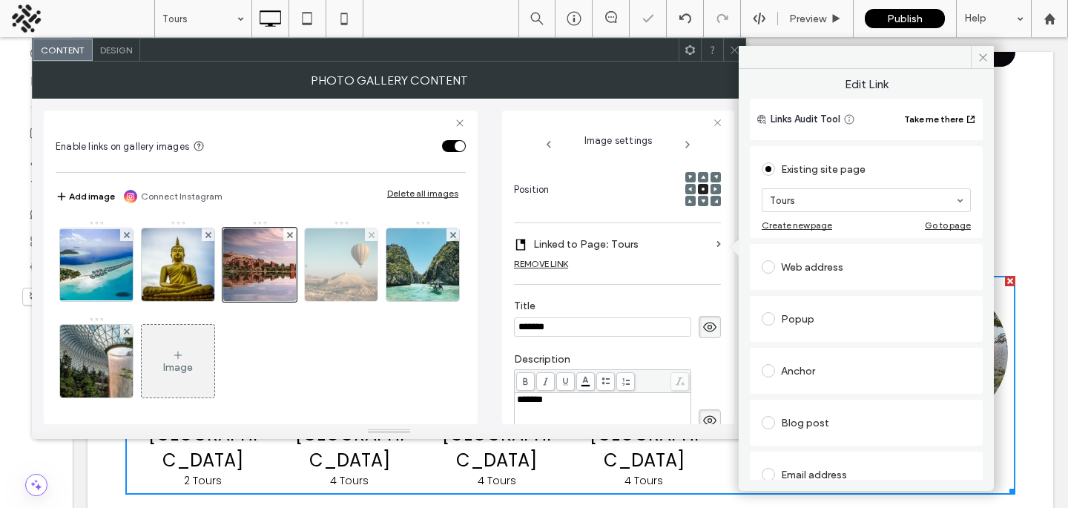
click at [323, 274] on img at bounding box center [341, 264] width 109 height 73
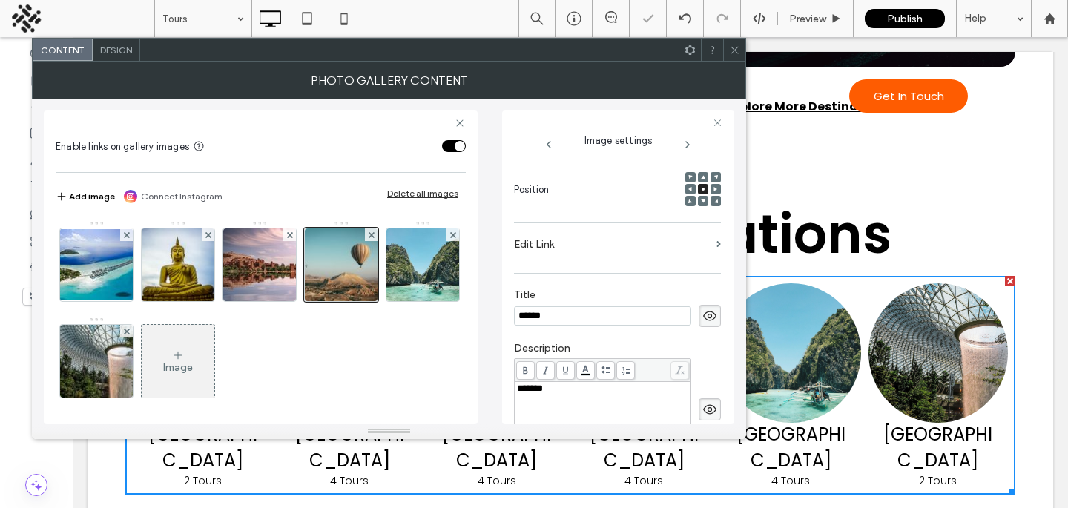
click at [581, 240] on label "Edit Link" at bounding box center [612, 244] width 197 height 27
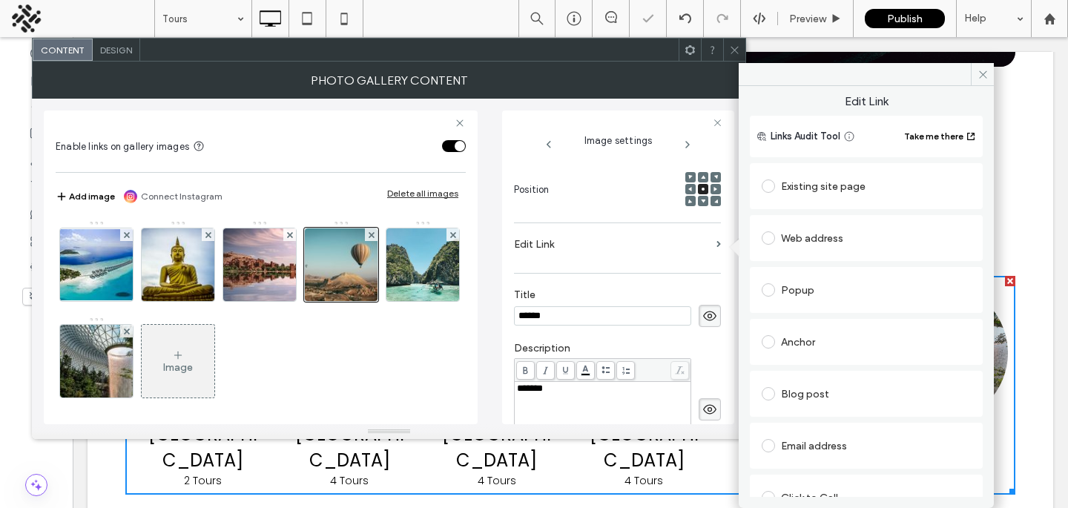
click at [855, 198] on div "Existing site page" at bounding box center [866, 186] width 209 height 31
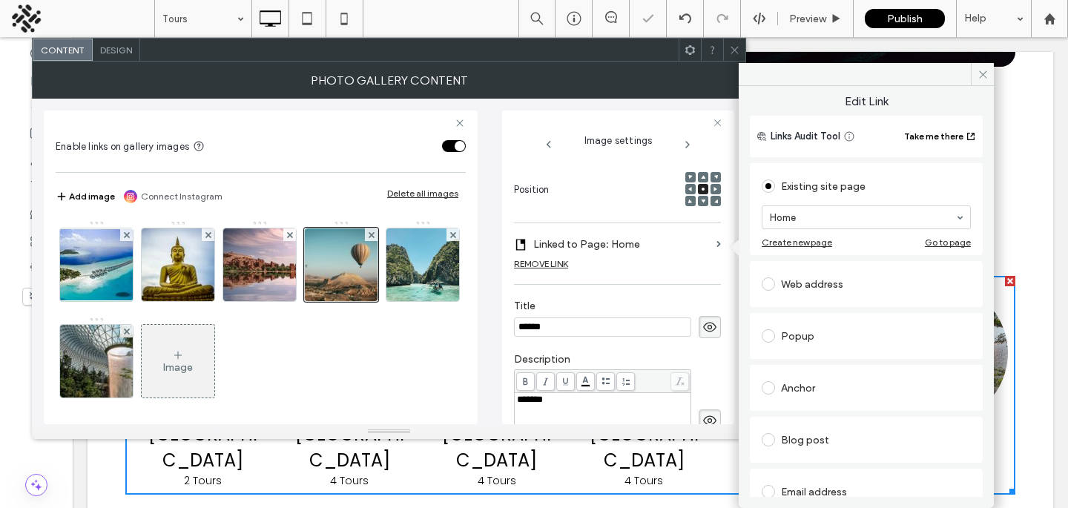
click at [853, 234] on section "Home" at bounding box center [866, 217] width 209 height 39
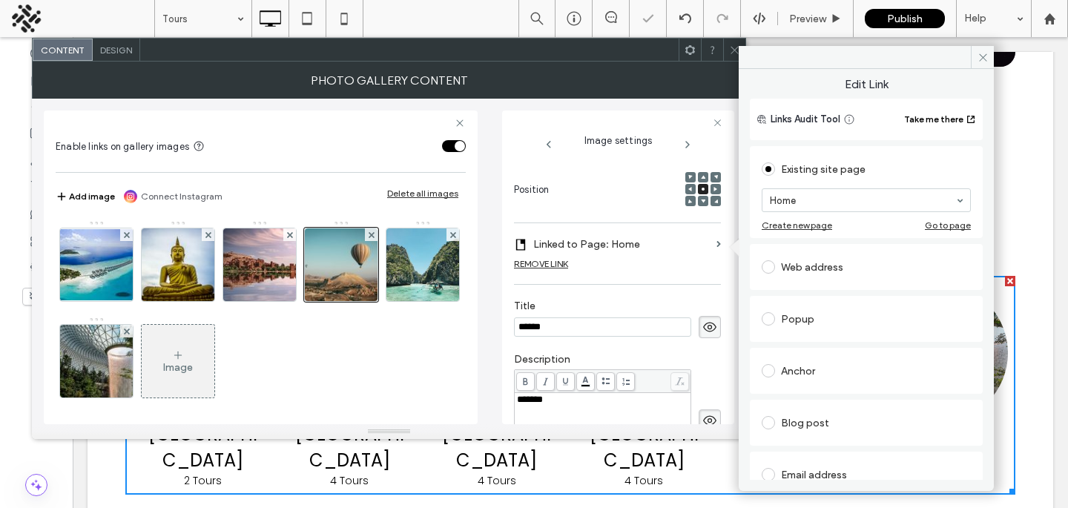
click at [864, 222] on div "Create new page Go to page" at bounding box center [866, 225] width 209 height 11
click at [386, 301] on img at bounding box center [422, 264] width 73 height 73
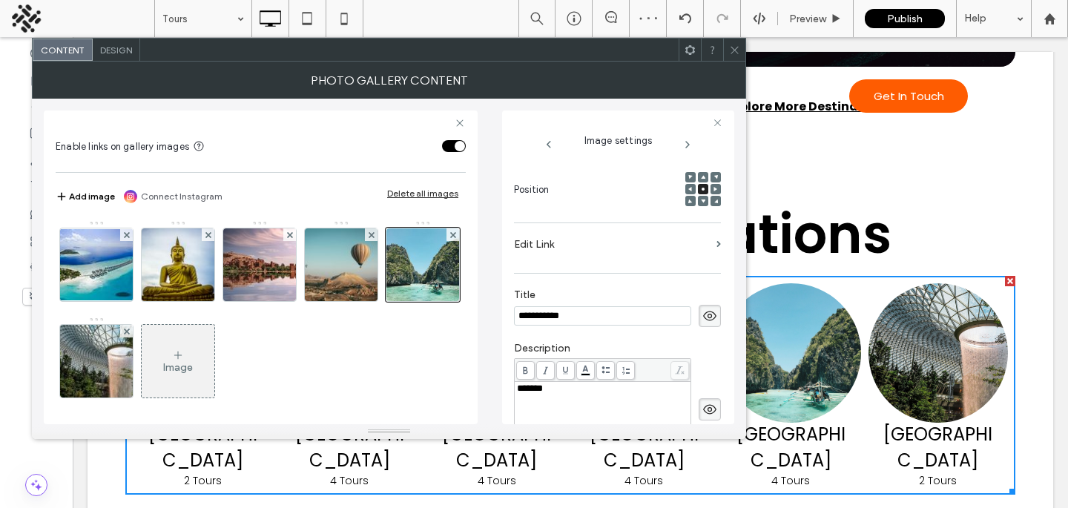
click at [650, 250] on label "Edit Link" at bounding box center [612, 244] width 197 height 27
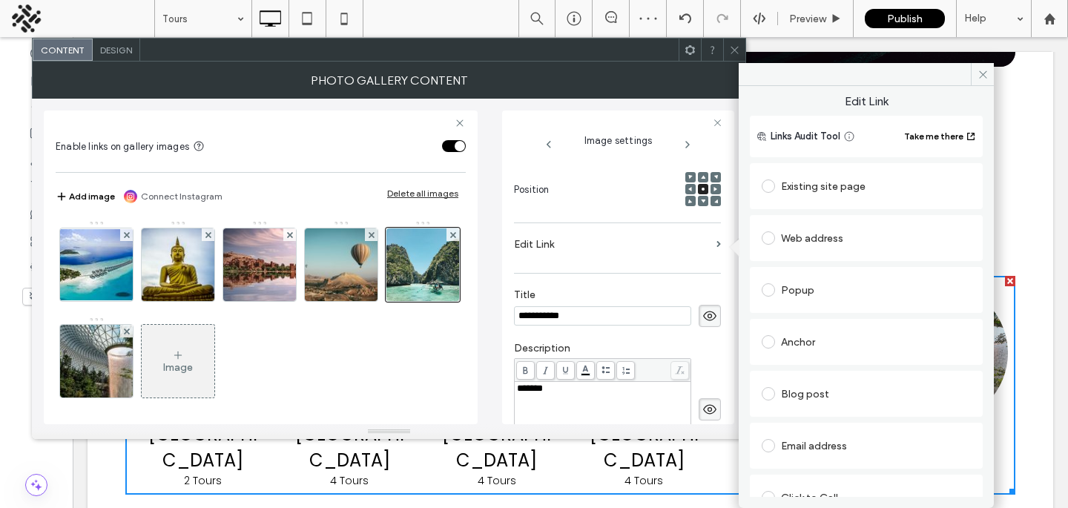
click at [806, 199] on div "Existing site page" at bounding box center [866, 186] width 209 height 31
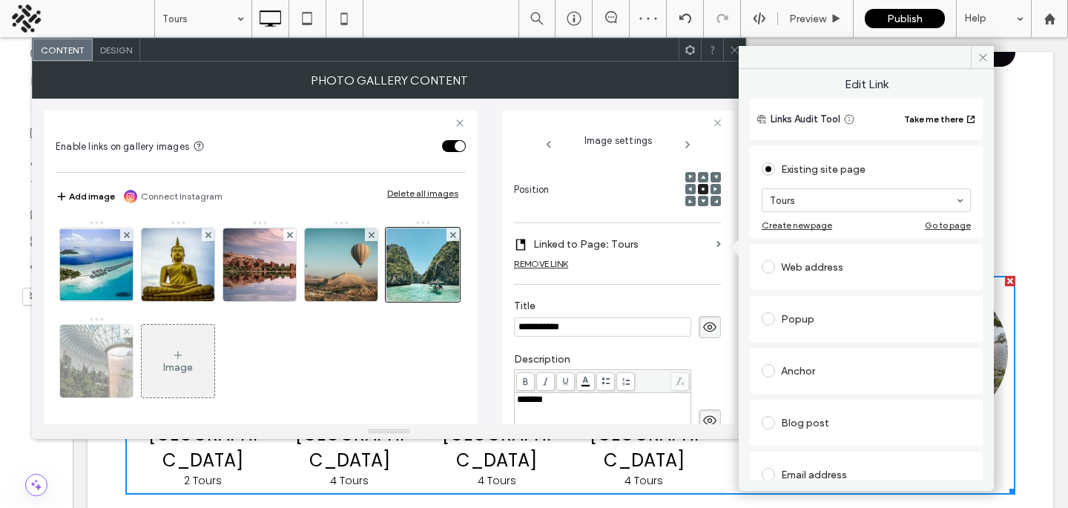
click at [151, 366] on img at bounding box center [96, 361] width 109 height 73
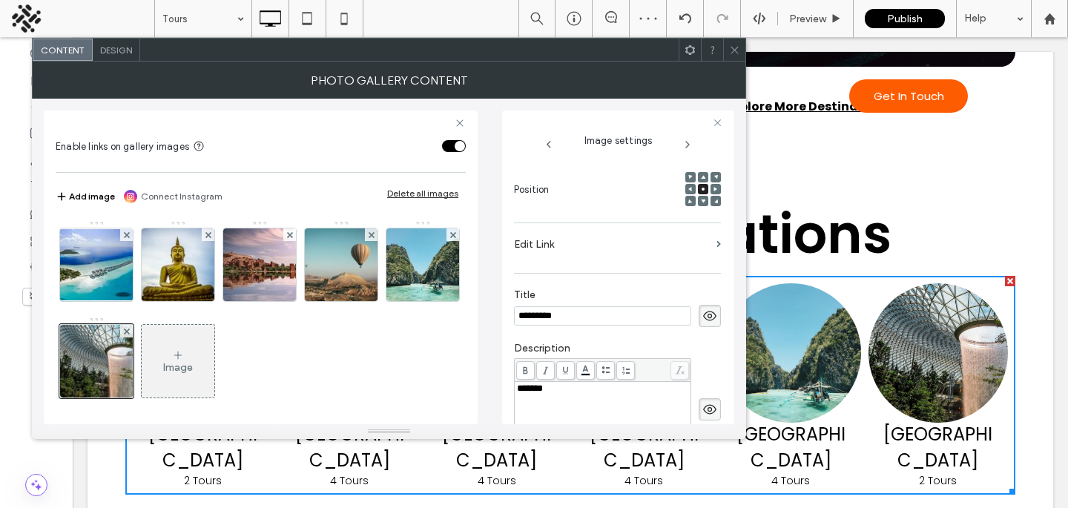
click at [572, 242] on label "Edit Link" at bounding box center [612, 244] width 197 height 27
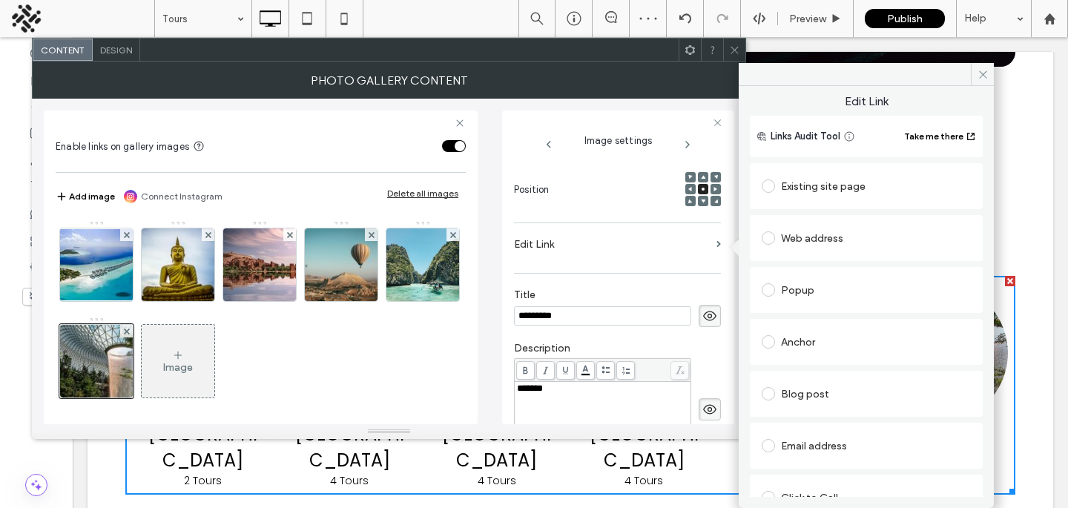
click at [805, 202] on div "Existing site page" at bounding box center [866, 186] width 233 height 46
click at [820, 194] on div "Existing site page" at bounding box center [866, 186] width 209 height 24
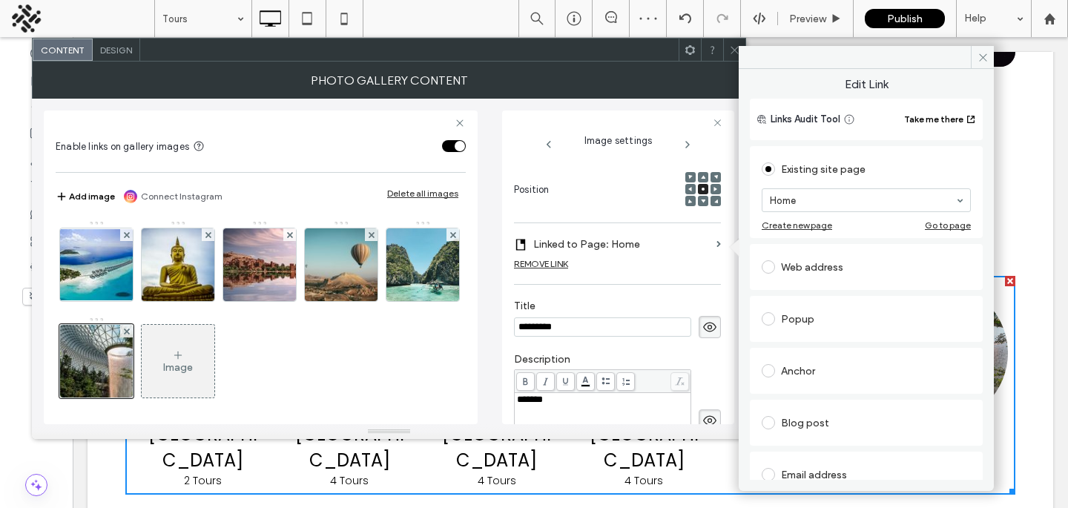
click at [842, 220] on div "Create new page Go to page" at bounding box center [866, 225] width 209 height 11
click at [732, 49] on icon at bounding box center [734, 49] width 11 height 11
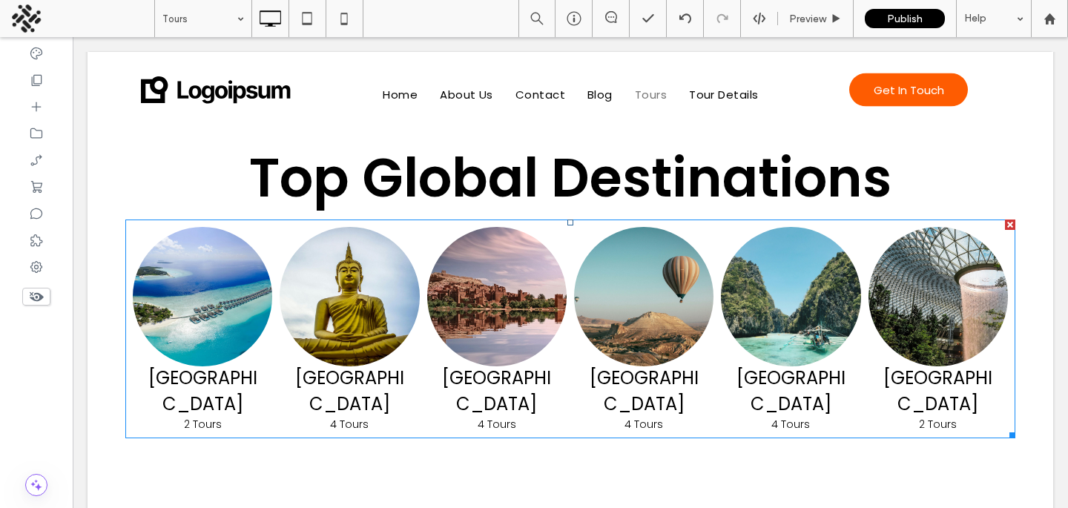
scroll to position [1049, 0]
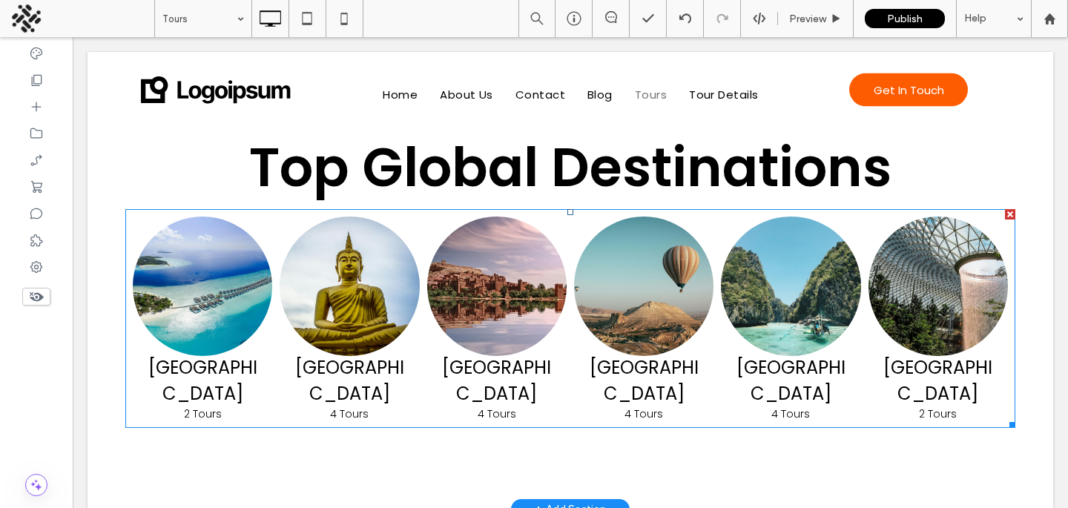
click at [650, 224] on link at bounding box center [643, 286] width 139 height 139
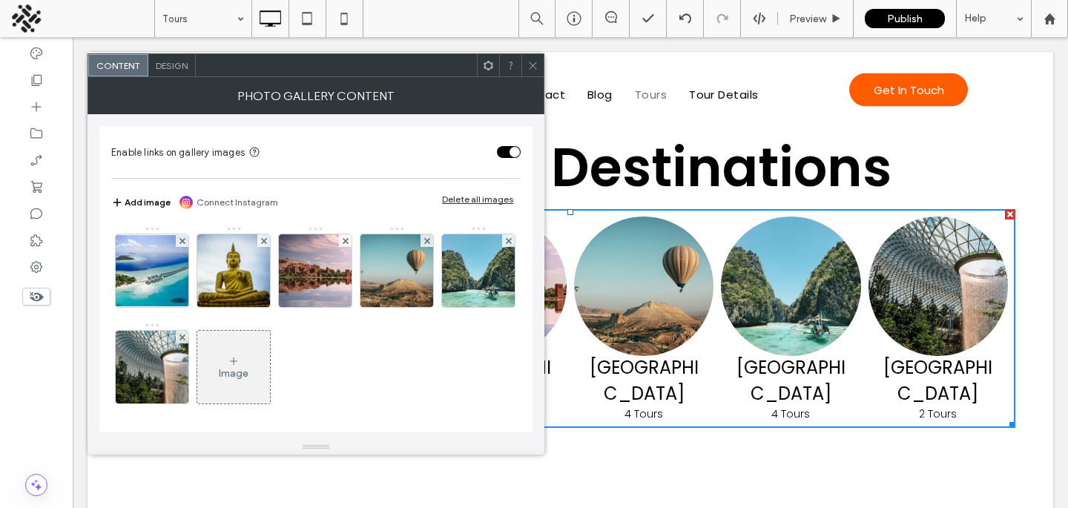
click at [524, 74] on div at bounding box center [532, 65] width 22 height 22
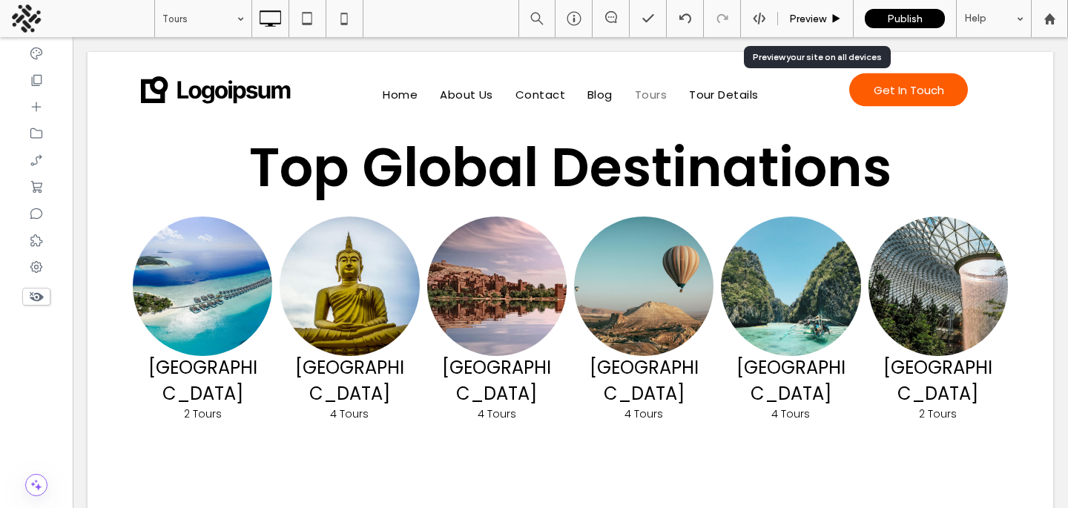
click at [822, 22] on span "Preview" at bounding box center [807, 19] width 37 height 13
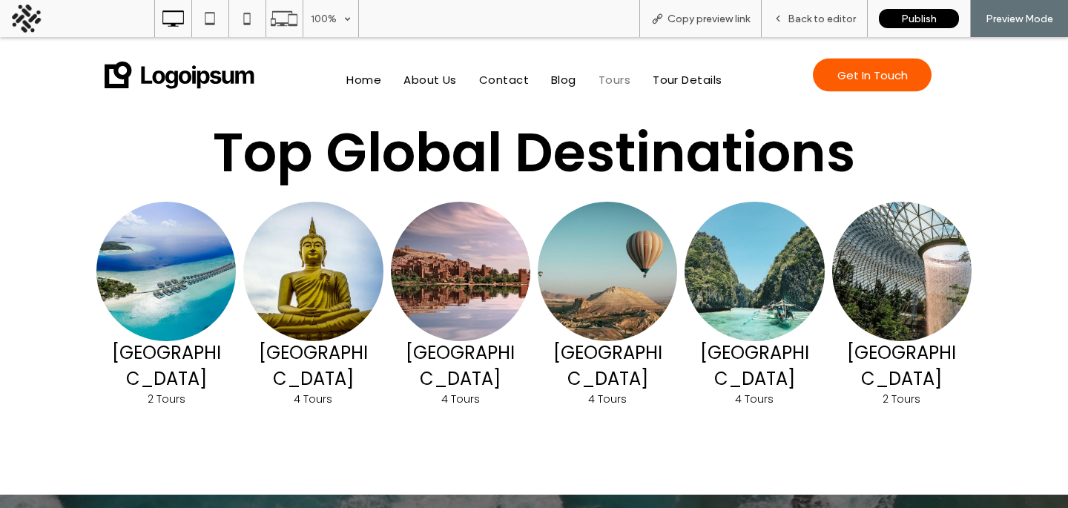
click at [747, 231] on link at bounding box center [753, 271] width 139 height 139
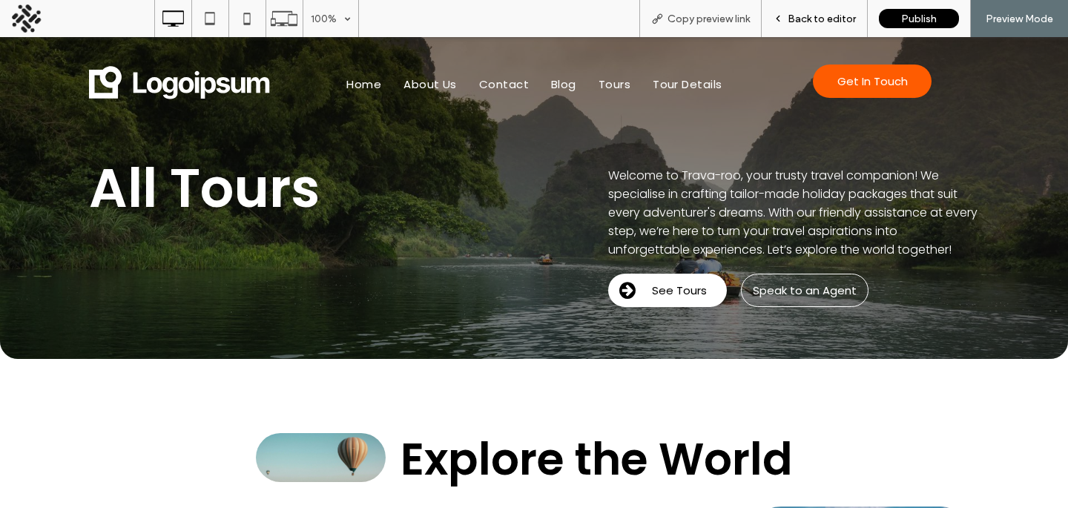
click at [812, 10] on div "Back to editor" at bounding box center [815, 18] width 106 height 37
click at [828, 13] on span "Back to editor" at bounding box center [822, 19] width 68 height 13
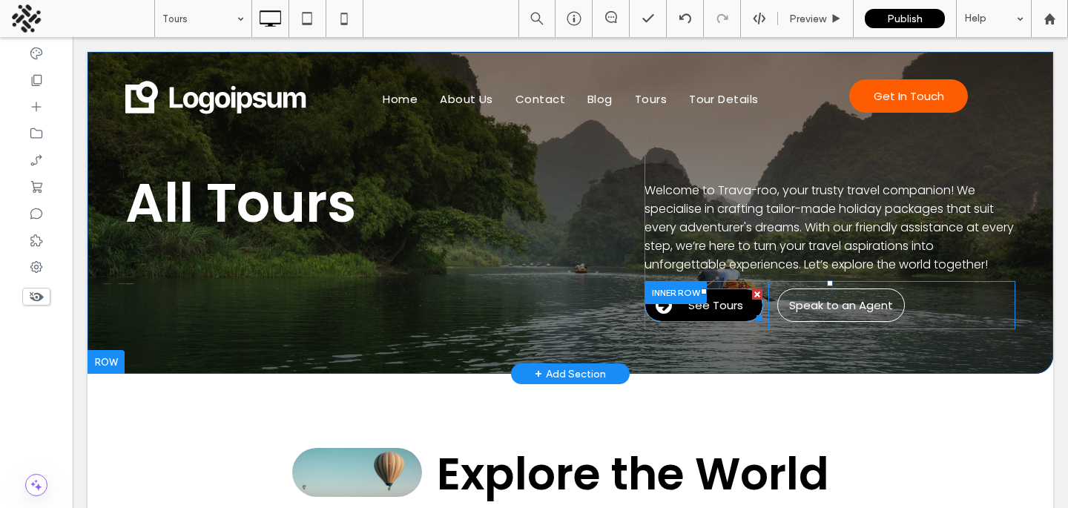
click at [745, 307] on link "See Tours" at bounding box center [703, 304] width 119 height 33
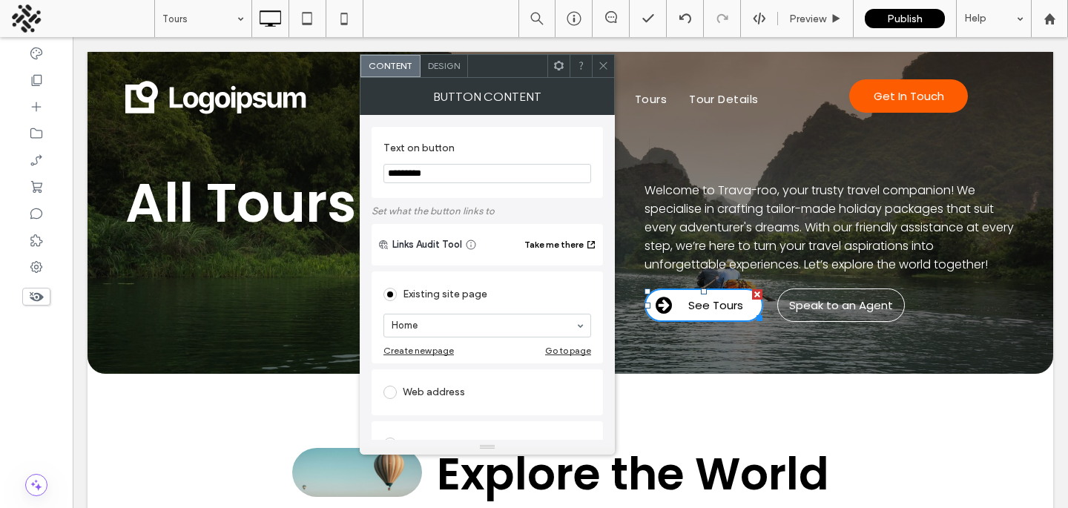
click at [446, 61] on span "Design" at bounding box center [444, 65] width 32 height 11
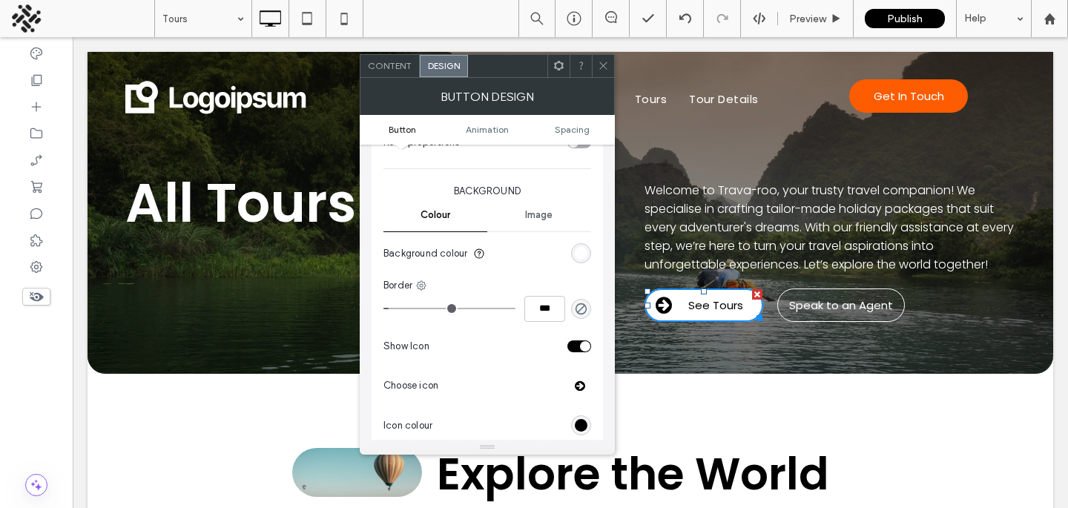
scroll to position [438, 0]
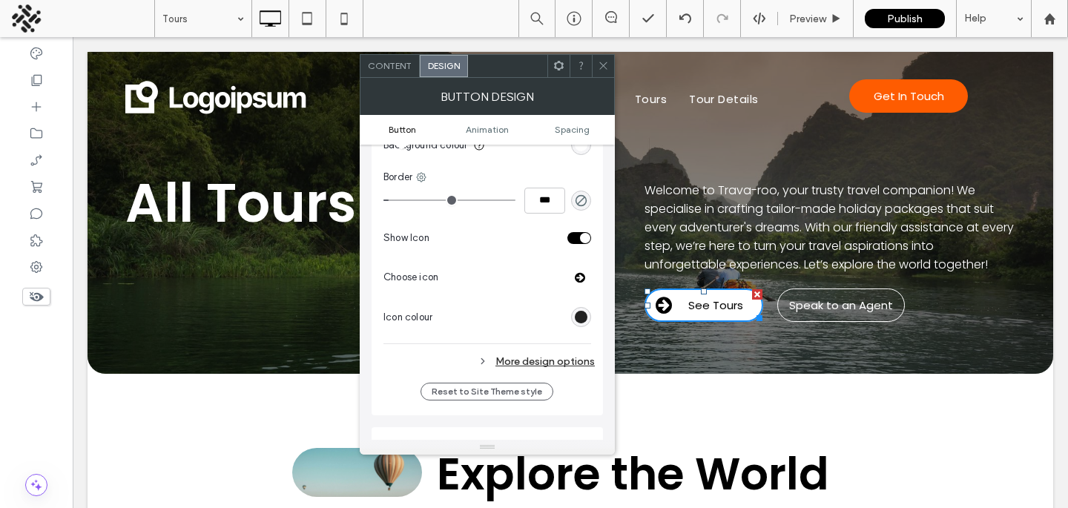
click at [582, 318] on div "rgb(0, 0, 0)" at bounding box center [581, 317] width 13 height 13
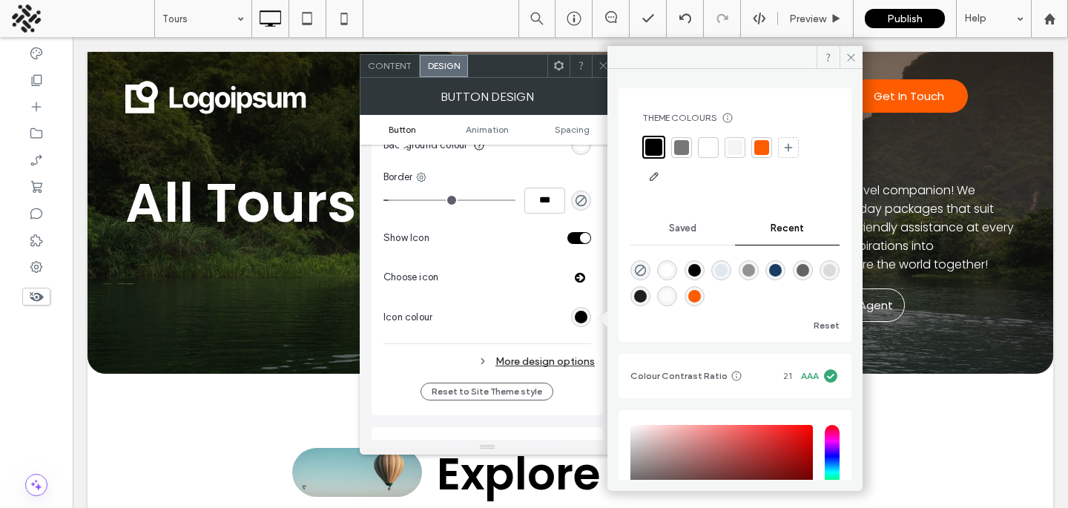
click at [707, 136] on div at bounding box center [734, 162] width 185 height 53
click at [710, 141] on div at bounding box center [708, 147] width 15 height 15
click at [478, 283] on div "Choose icon" at bounding box center [487, 277] width 208 height 27
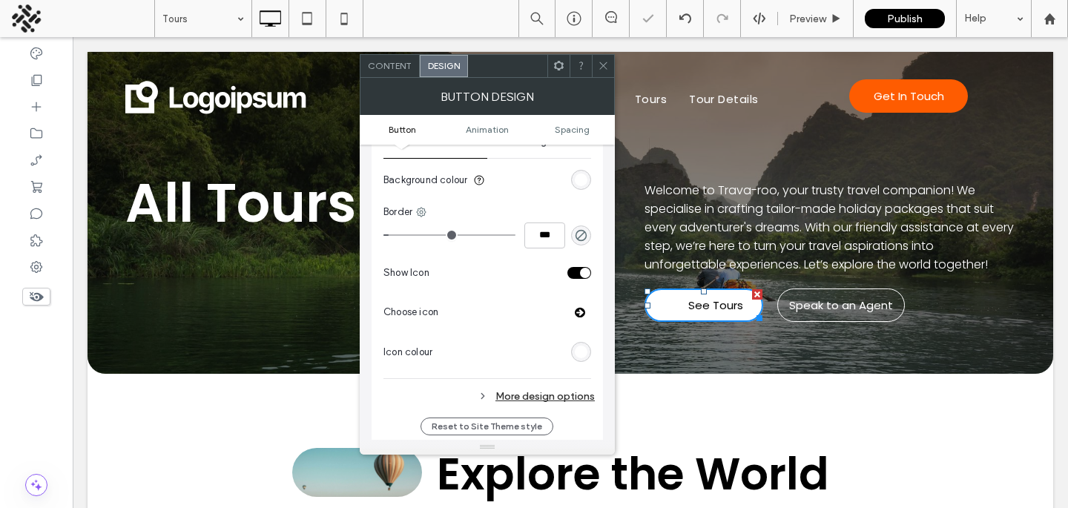
scroll to position [351, 0]
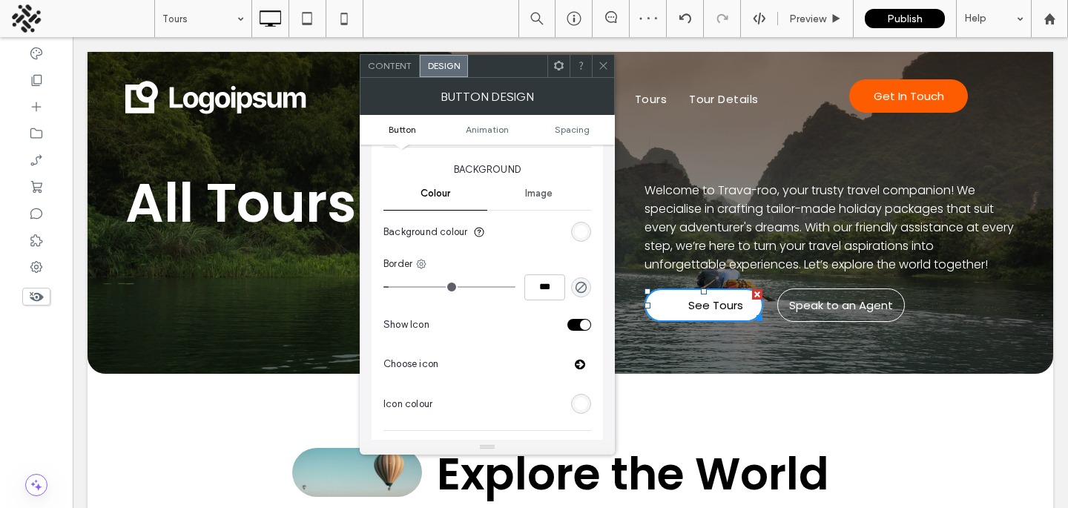
click at [581, 231] on div "rgb(255, 255, 255)" at bounding box center [581, 231] width 13 height 13
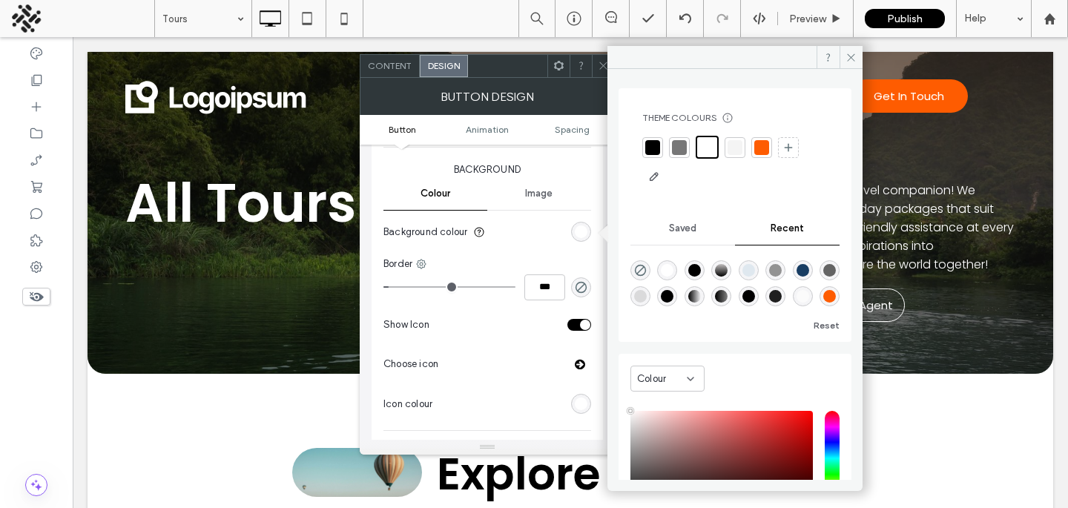
click at [752, 149] on div at bounding box center [761, 147] width 21 height 21
click at [526, 242] on section "Background colour" at bounding box center [487, 232] width 208 height 37
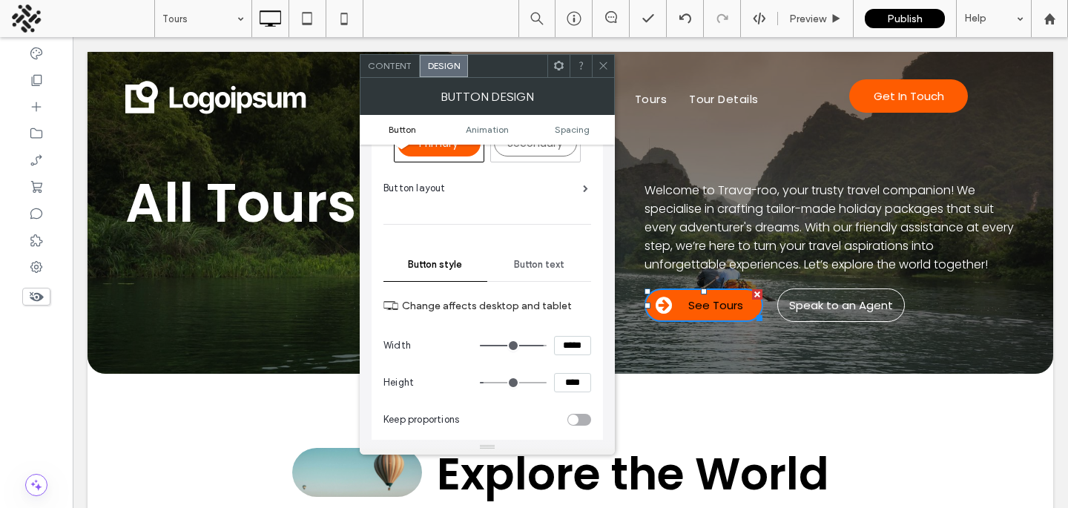
scroll to position [7, 0]
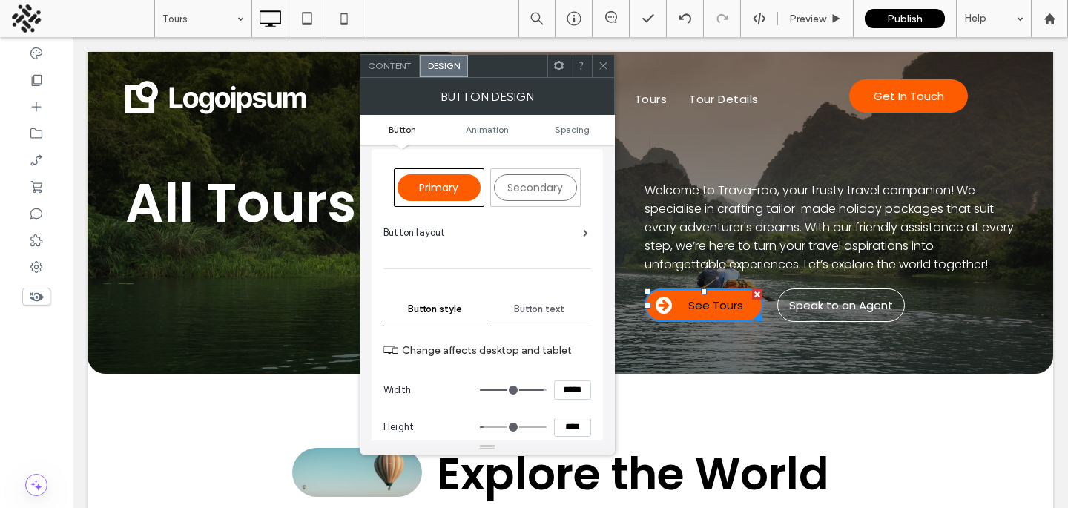
click at [525, 300] on div "Button text" at bounding box center [539, 309] width 104 height 33
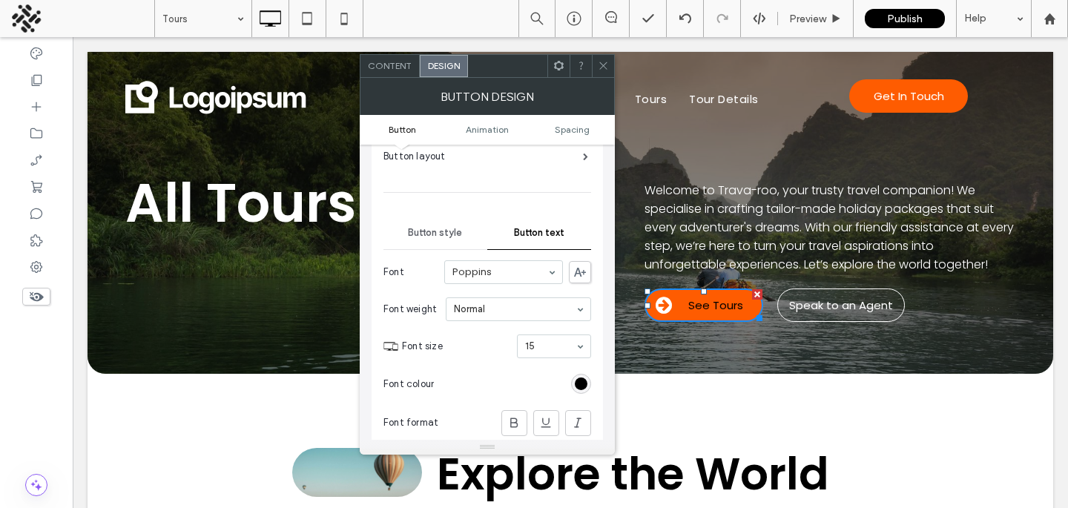
scroll to position [265, 0]
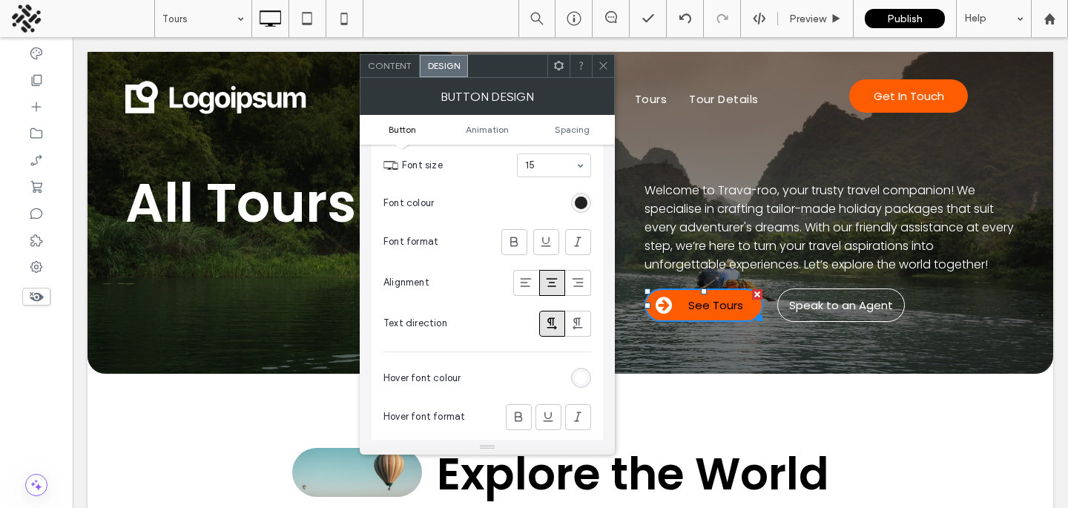
click at [580, 207] on div "rgb(0, 0, 0)" at bounding box center [581, 203] width 13 height 13
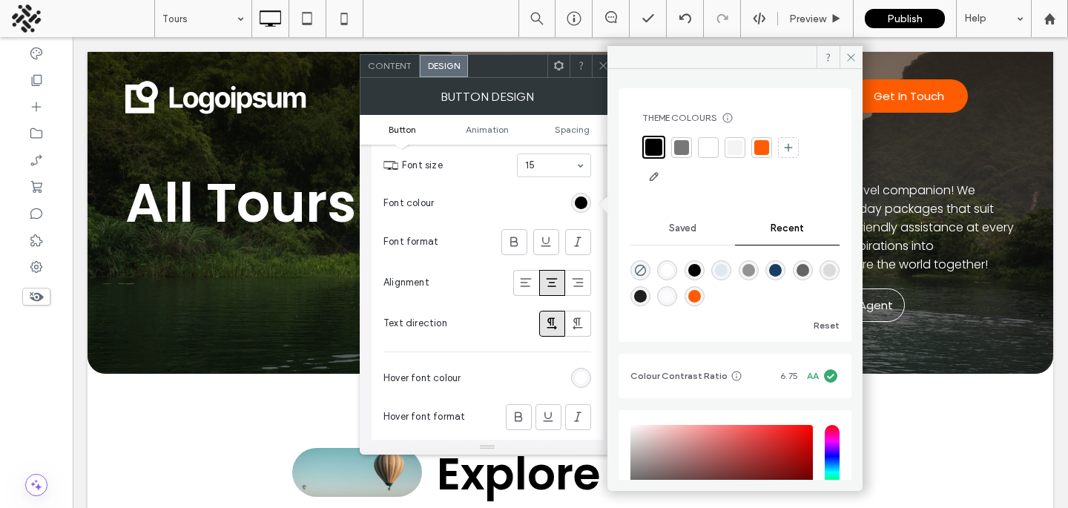
click at [703, 150] on div at bounding box center [708, 147] width 15 height 15
click at [595, 66] on div at bounding box center [603, 66] width 22 height 22
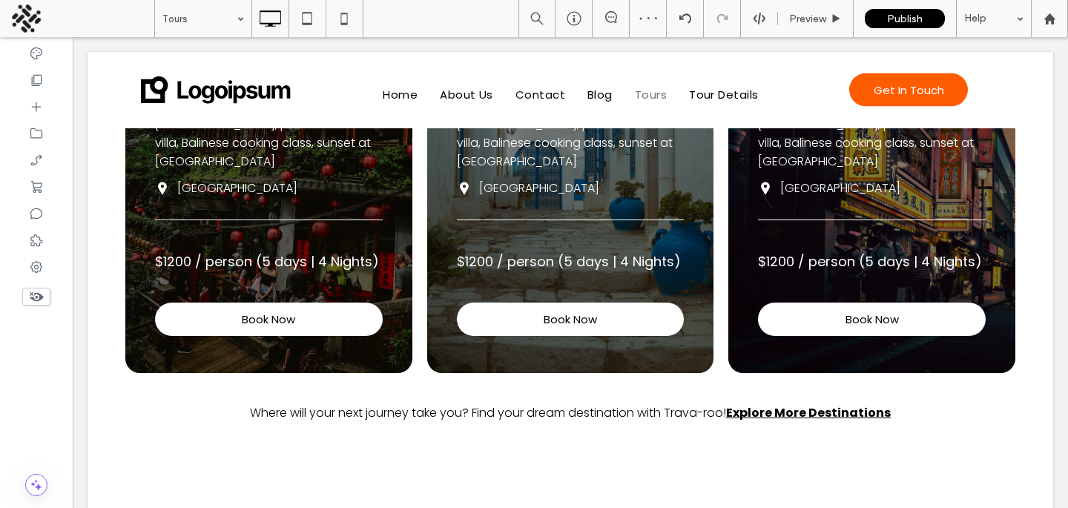
scroll to position [540, 0]
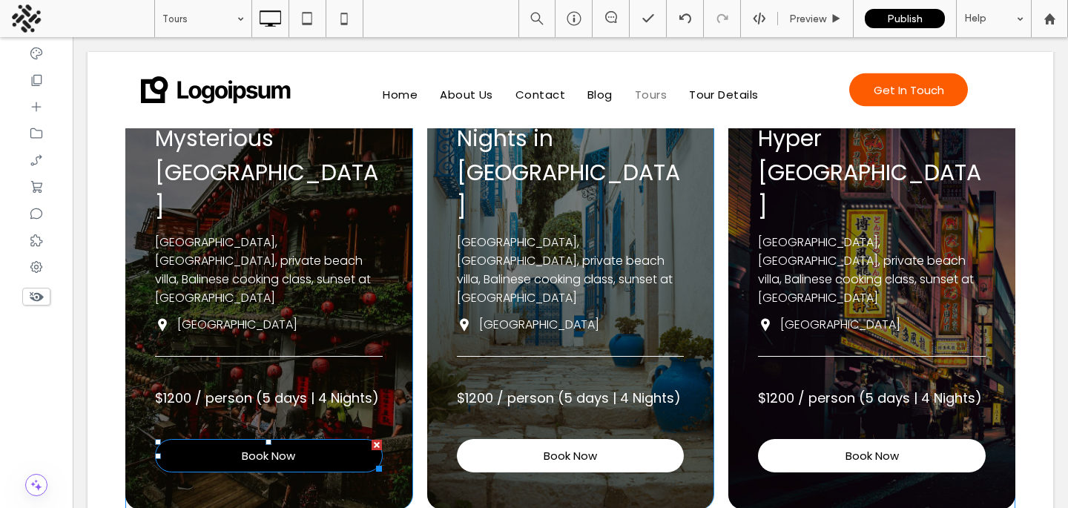
click at [377, 439] on link "Book Now" at bounding box center [269, 455] width 228 height 33
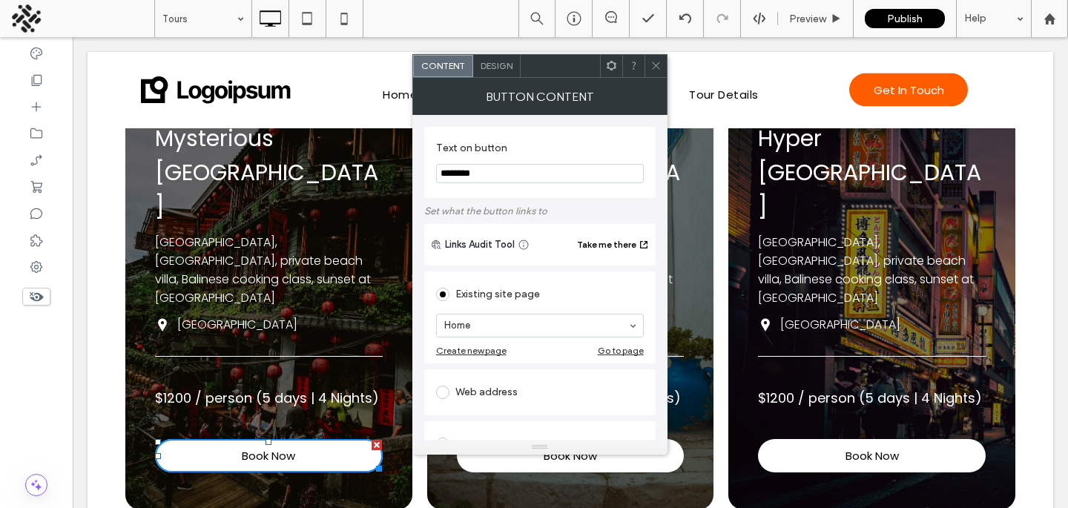
click at [504, 73] on div "Design" at bounding box center [496, 66] width 47 height 22
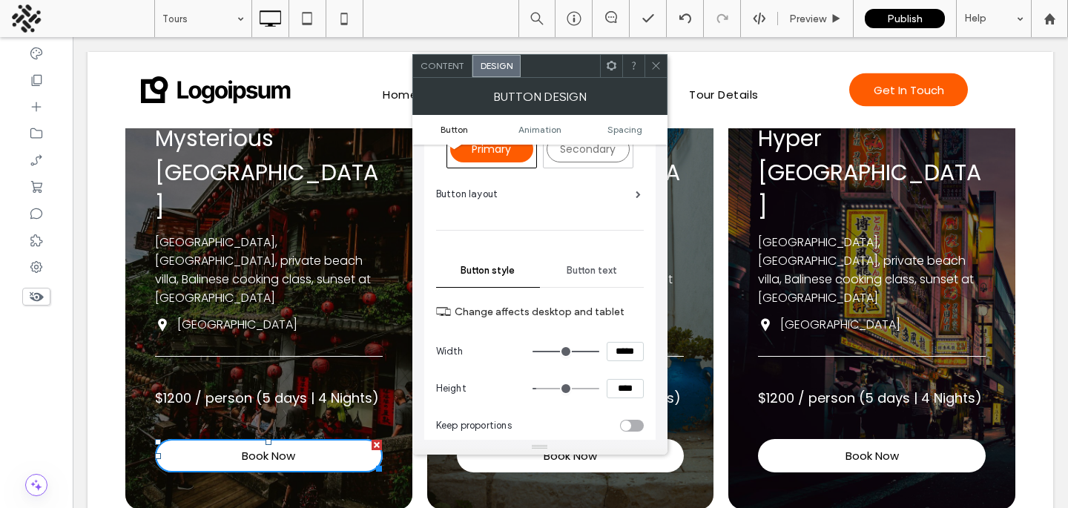
scroll to position [48, 0]
click at [497, 159] on div "Primary" at bounding box center [491, 146] width 83 height 27
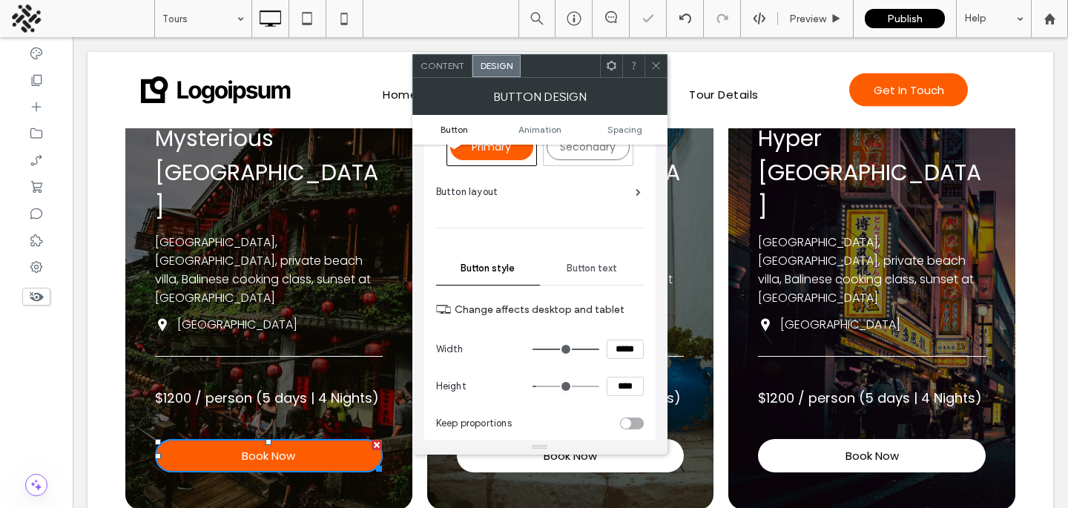
click at [655, 71] on span at bounding box center [655, 66] width 11 height 22
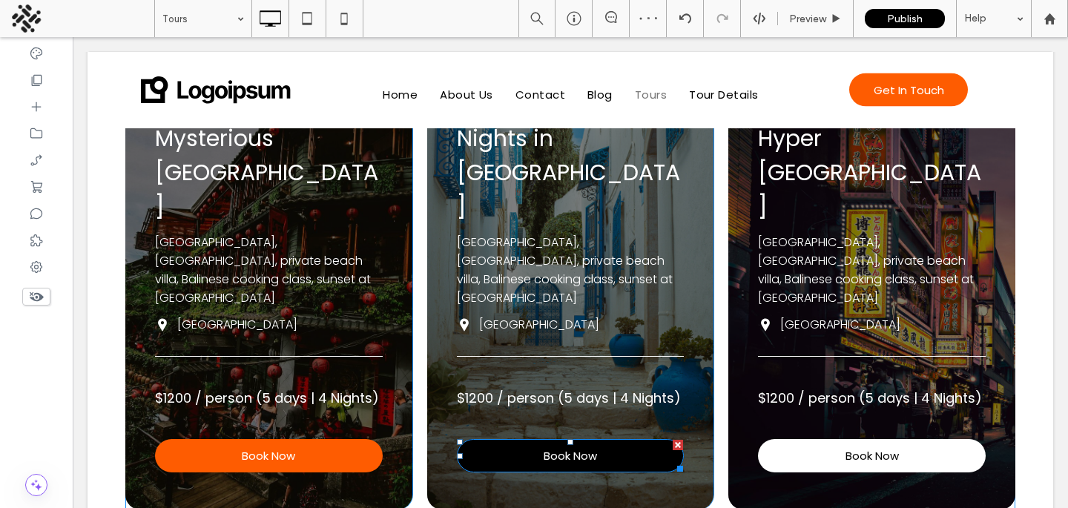
click at [617, 439] on link "Book Now" at bounding box center [571, 455] width 228 height 33
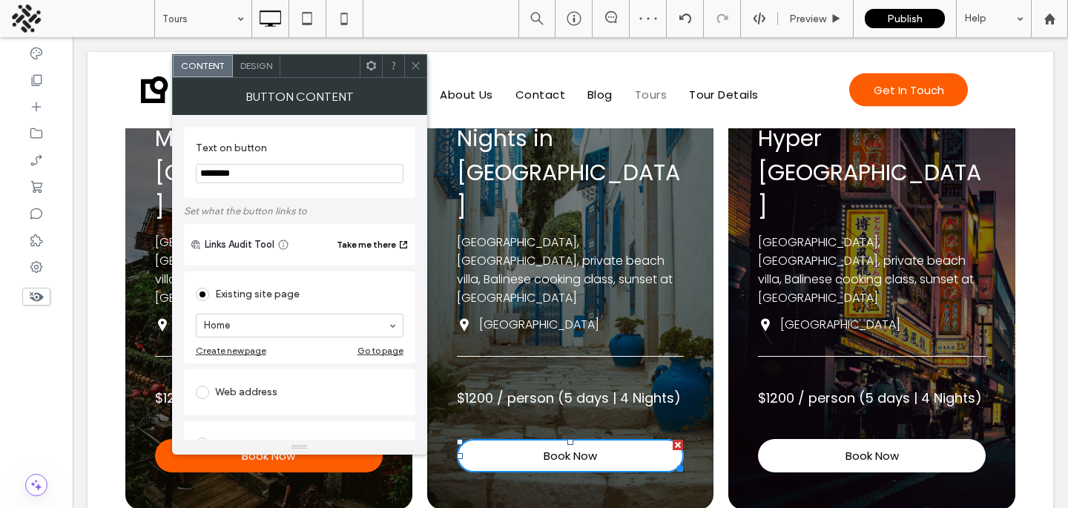
click at [265, 71] on div "Design" at bounding box center [256, 66] width 47 height 22
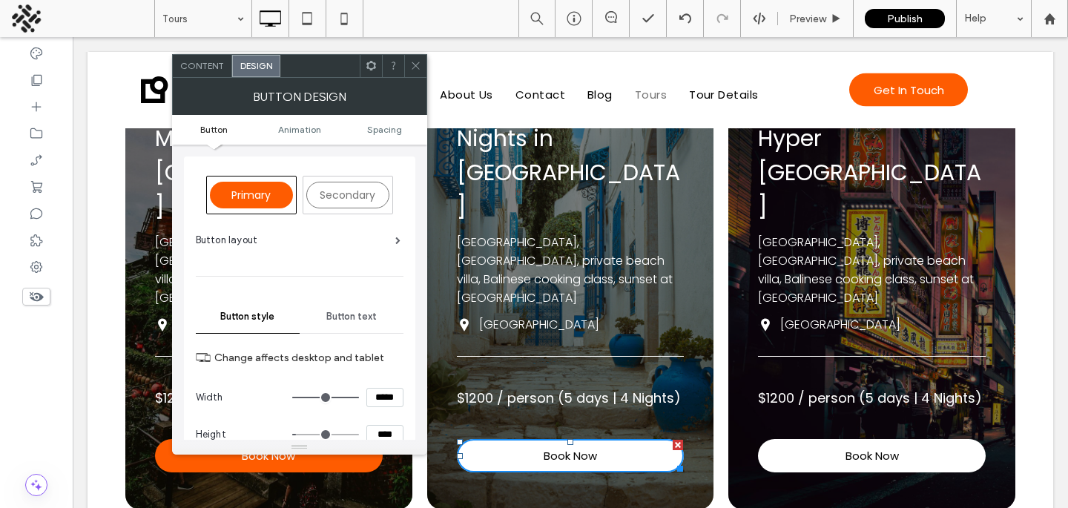
click at [277, 200] on div "Primary" at bounding box center [251, 195] width 83 height 27
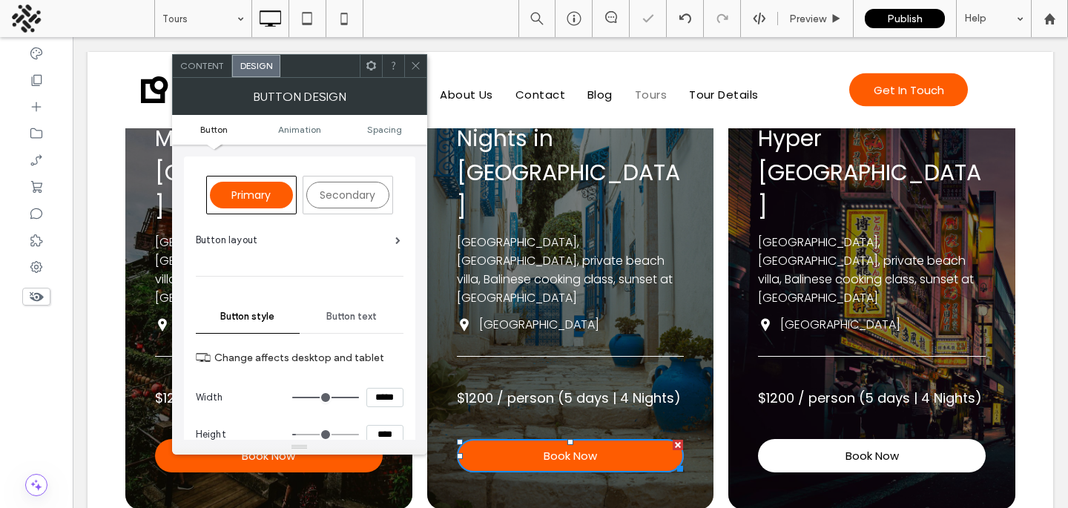
drag, startPoint x: 406, startPoint y: 64, endPoint x: 424, endPoint y: 85, distance: 27.8
click at [406, 64] on div at bounding box center [415, 66] width 22 height 22
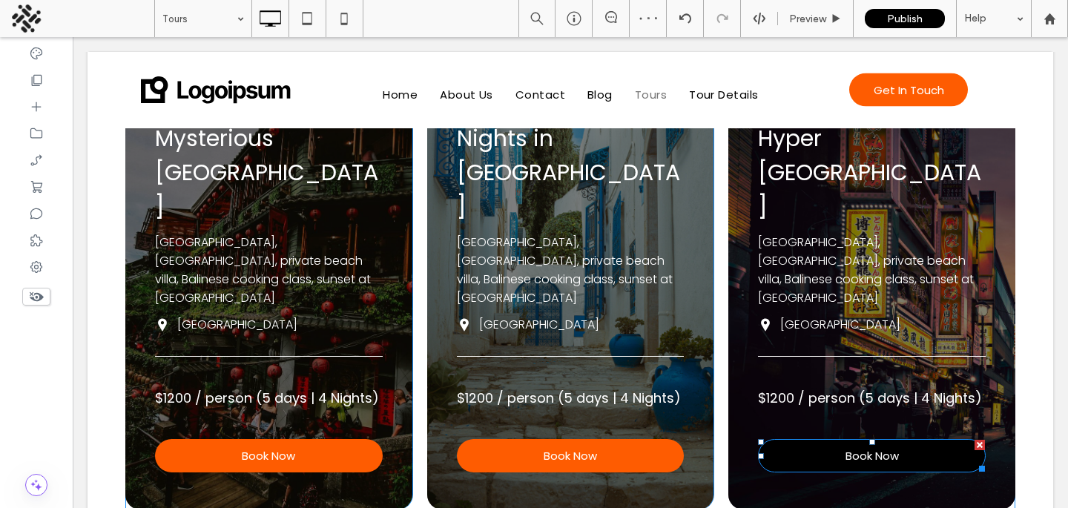
click at [841, 439] on link "Book Now" at bounding box center [872, 455] width 228 height 33
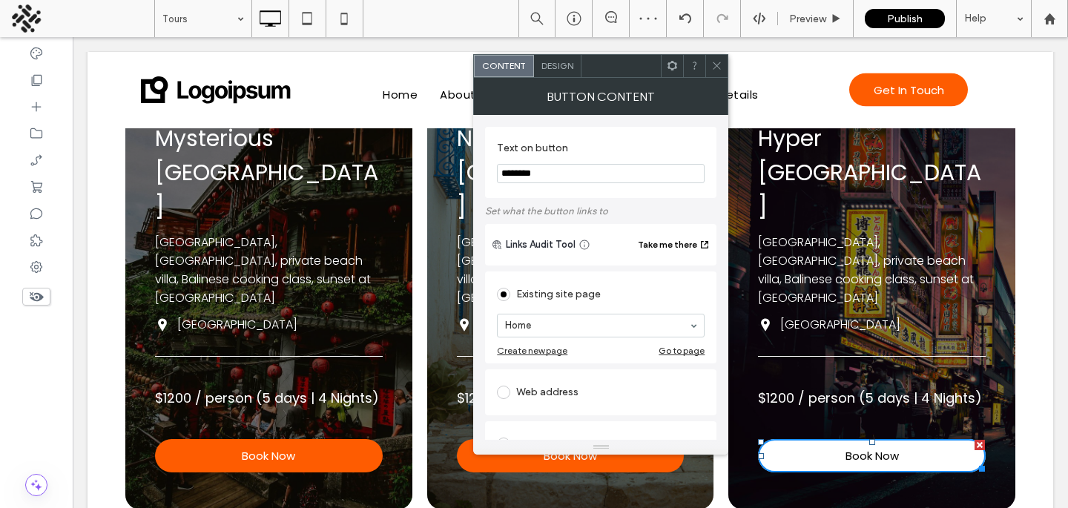
click at [563, 62] on span "Design" at bounding box center [557, 65] width 32 height 11
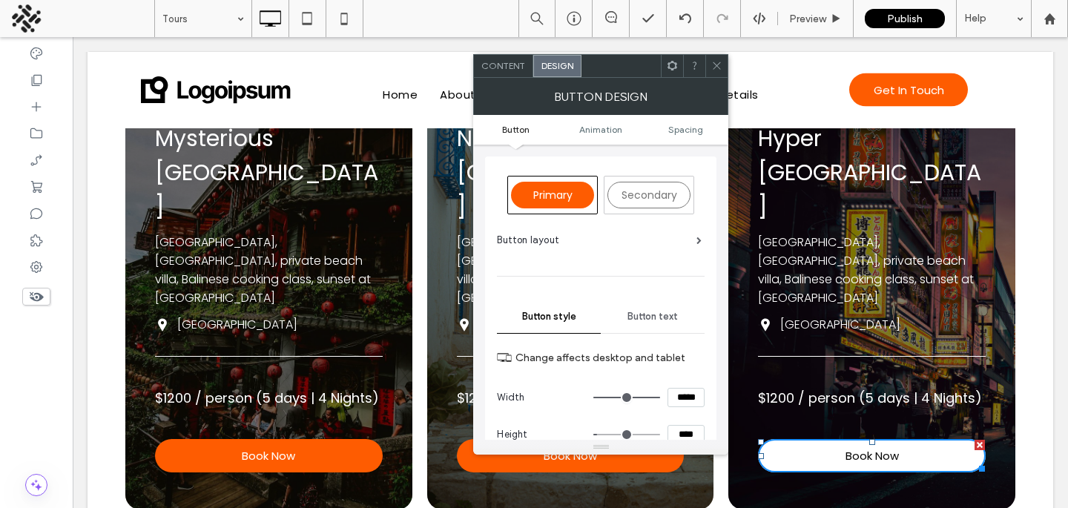
click at [550, 191] on span "Primary" at bounding box center [552, 195] width 39 height 15
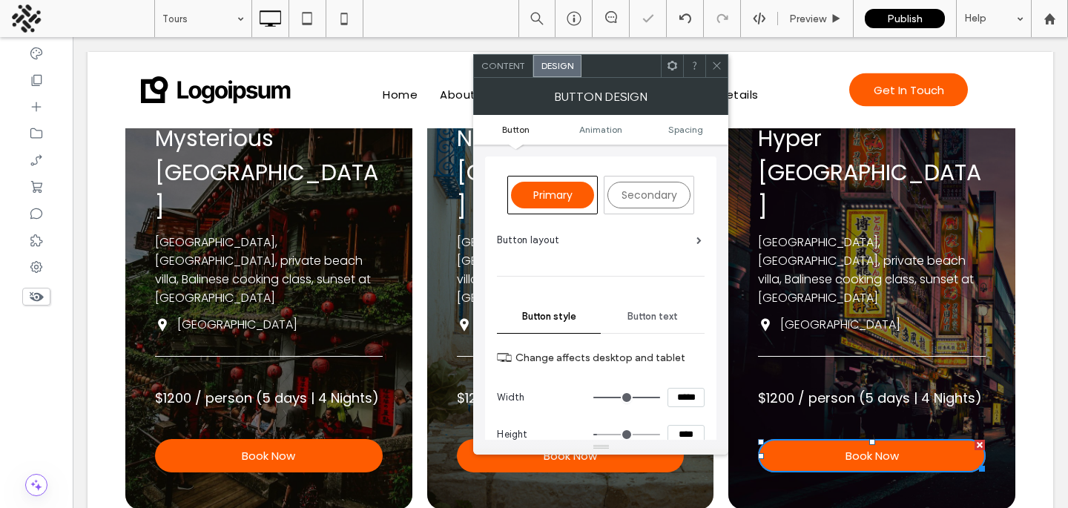
click at [713, 68] on use at bounding box center [716, 65] width 7 height 7
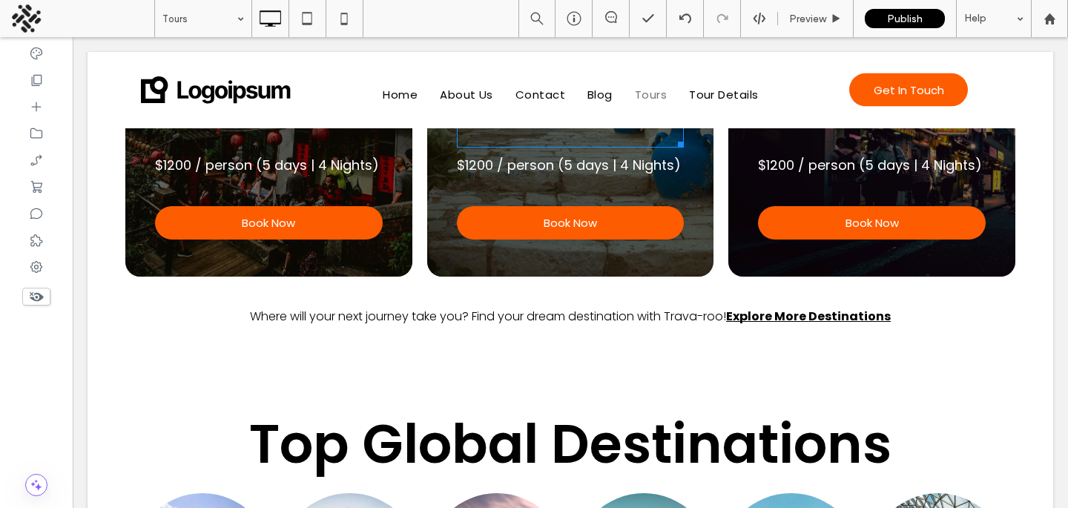
scroll to position [908, 0]
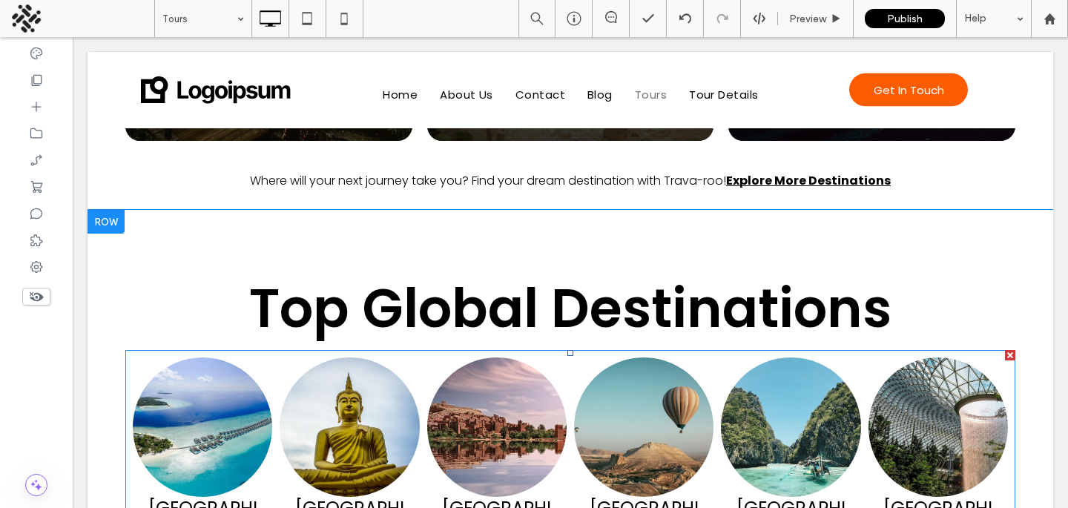
click at [631, 357] on link at bounding box center [643, 426] width 139 height 139
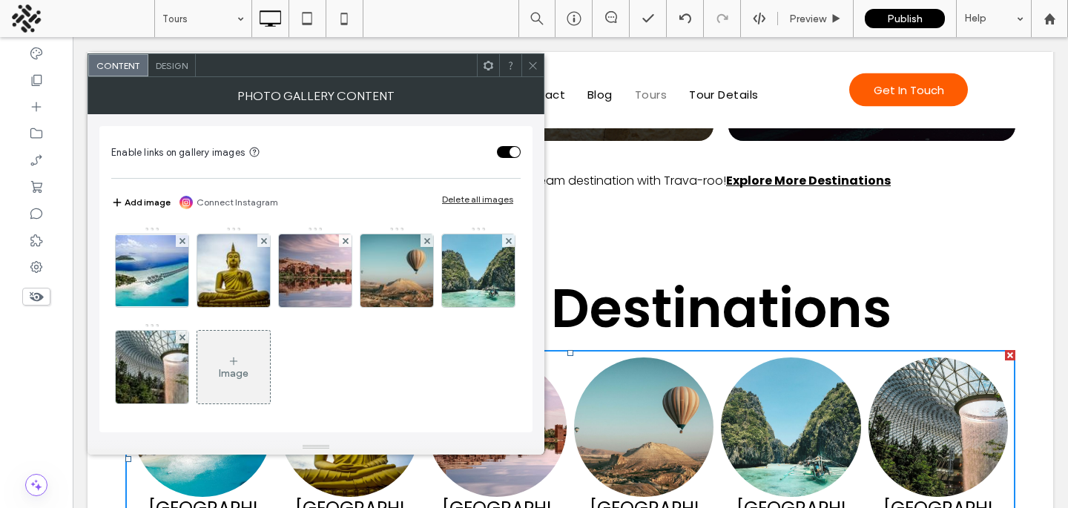
click at [165, 64] on span "Design" at bounding box center [172, 65] width 32 height 11
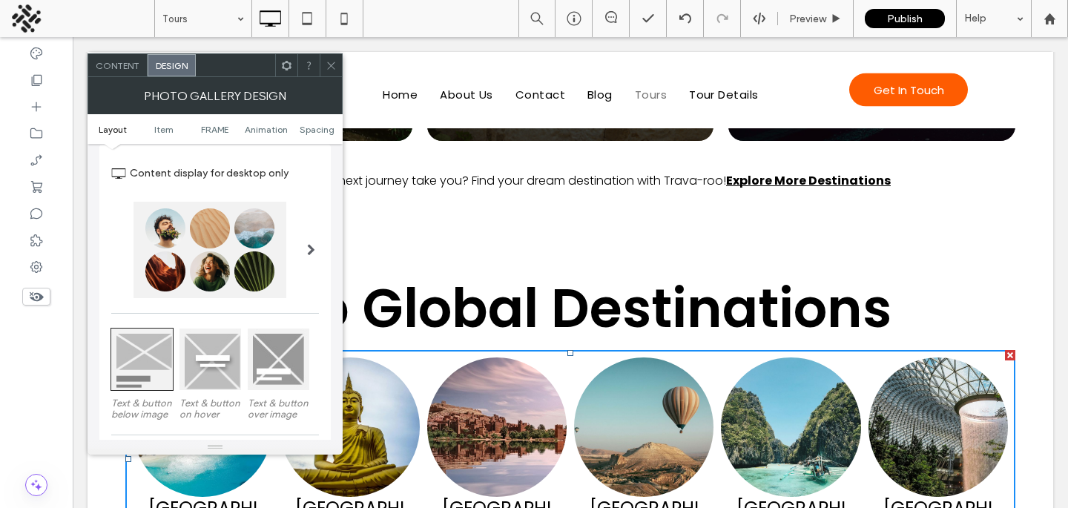
scroll to position [0, 0]
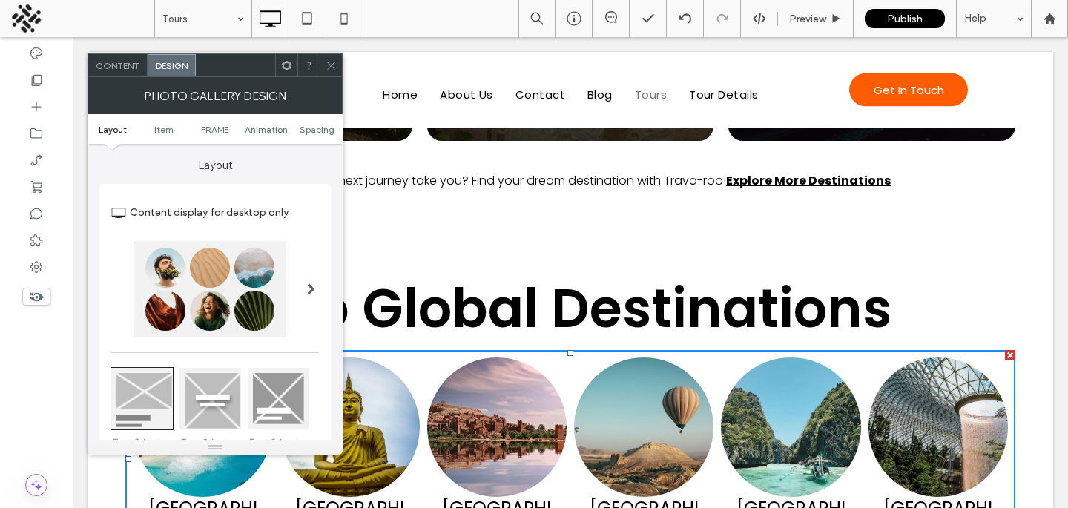
click at [303, 290] on div at bounding box center [311, 289] width 30 height 119
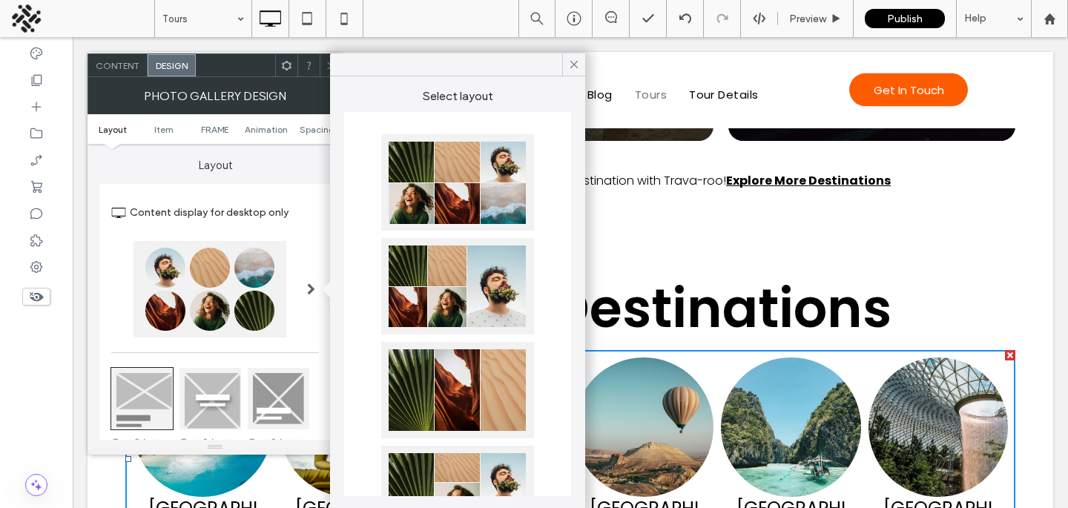
click at [119, 67] on span "Content" at bounding box center [118, 65] width 44 height 11
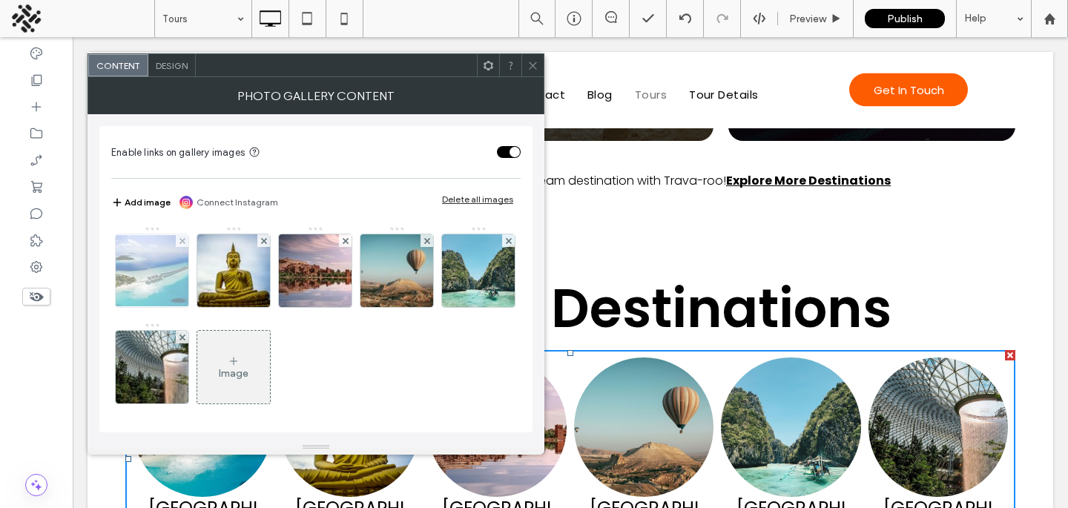
click at [152, 307] on div at bounding box center [152, 271] width 74 height 74
click at [180, 269] on img at bounding box center [152, 270] width 119 height 71
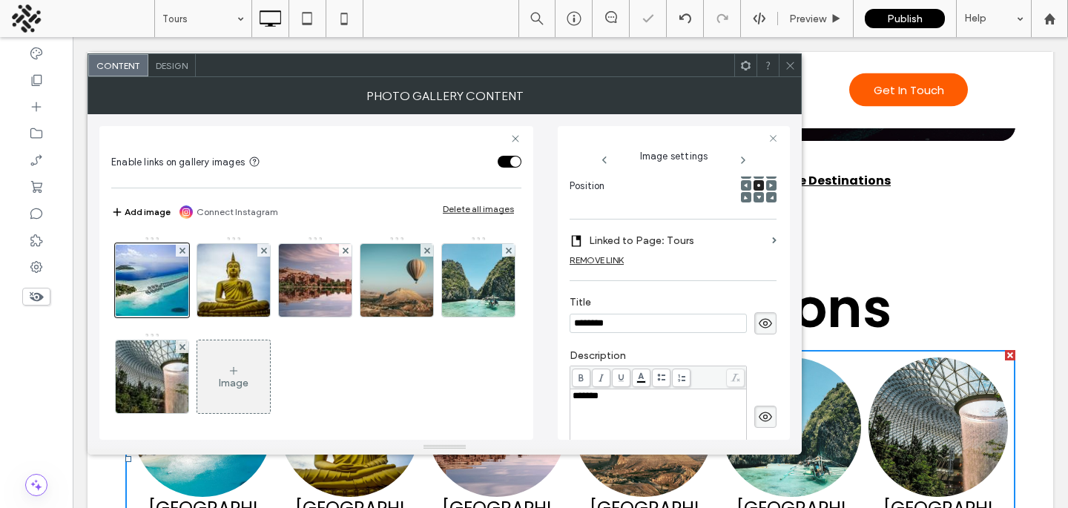
click at [658, 241] on label "Linked to Page: Tours" at bounding box center [677, 240] width 177 height 27
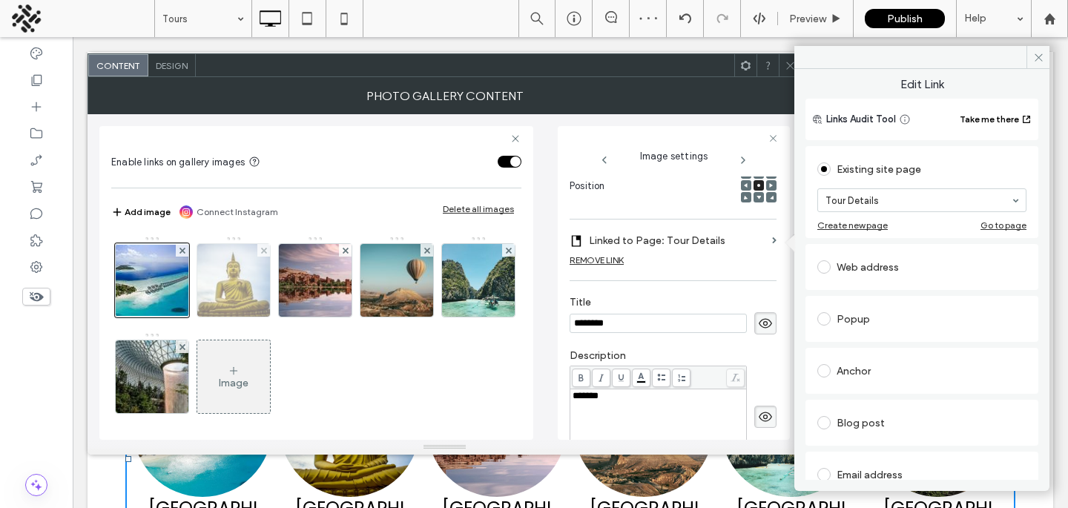
click at [231, 289] on img at bounding box center [233, 280] width 109 height 73
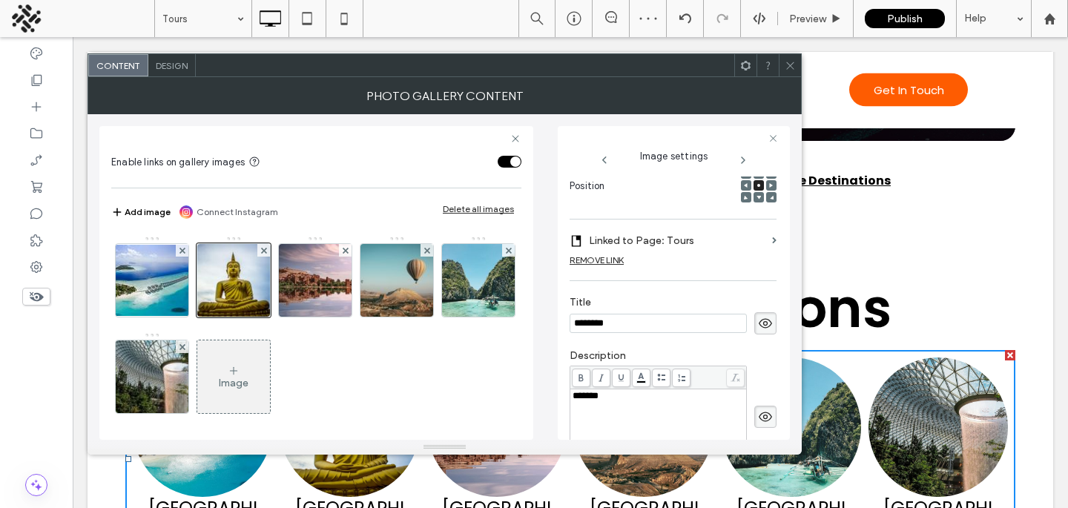
click at [716, 244] on label "Linked to Page: Tours" at bounding box center [677, 240] width 177 height 27
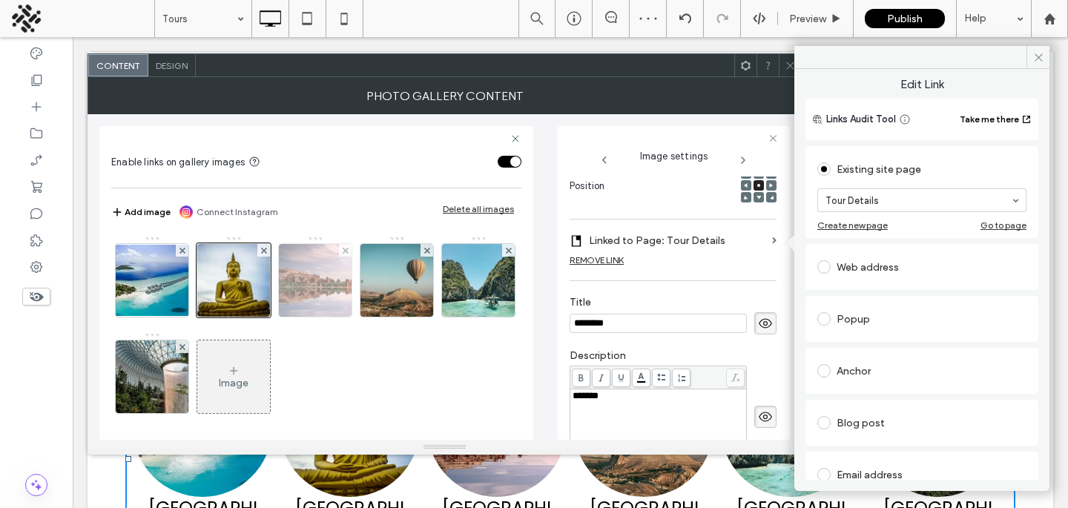
click at [288, 280] on img at bounding box center [315, 280] width 99 height 73
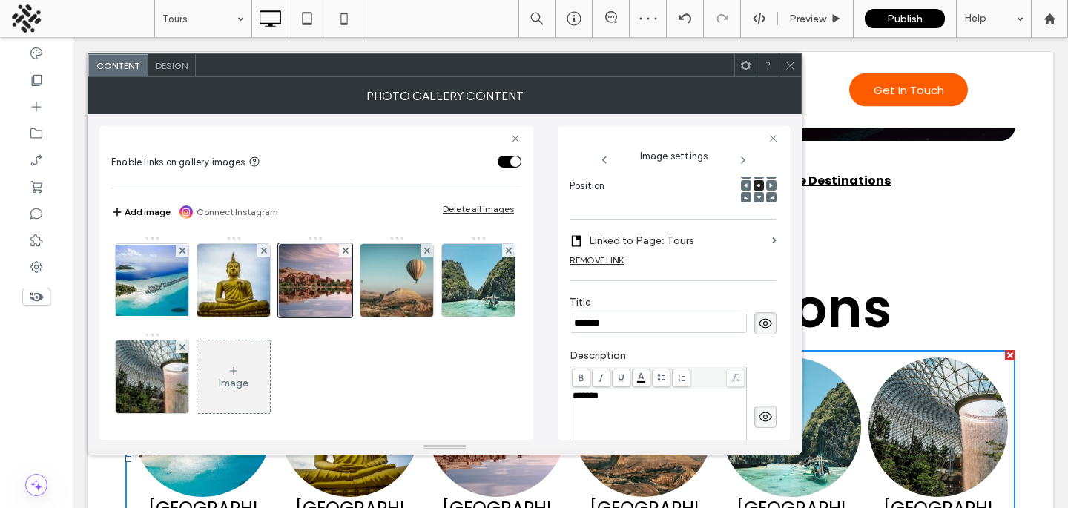
click at [652, 224] on div "Name: pexels-photo-3581916-1920w.jpeg Size: 1920x1421 Replace Position Linked t…" at bounding box center [673, 306] width 207 height 696
click at [720, 241] on label "Linked to Page: Tours" at bounding box center [677, 240] width 177 height 27
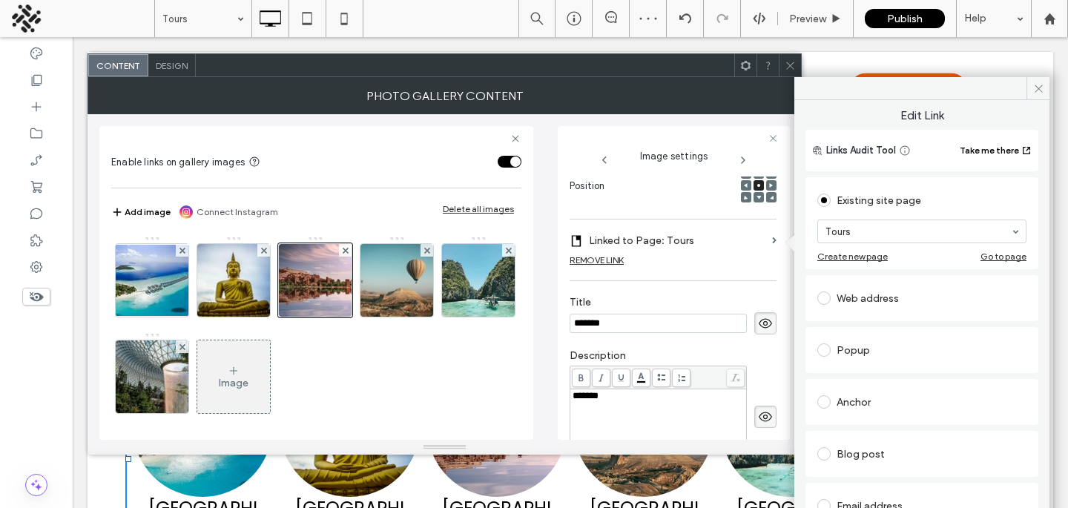
click at [822, 251] on div "Create new page" at bounding box center [852, 256] width 70 height 11
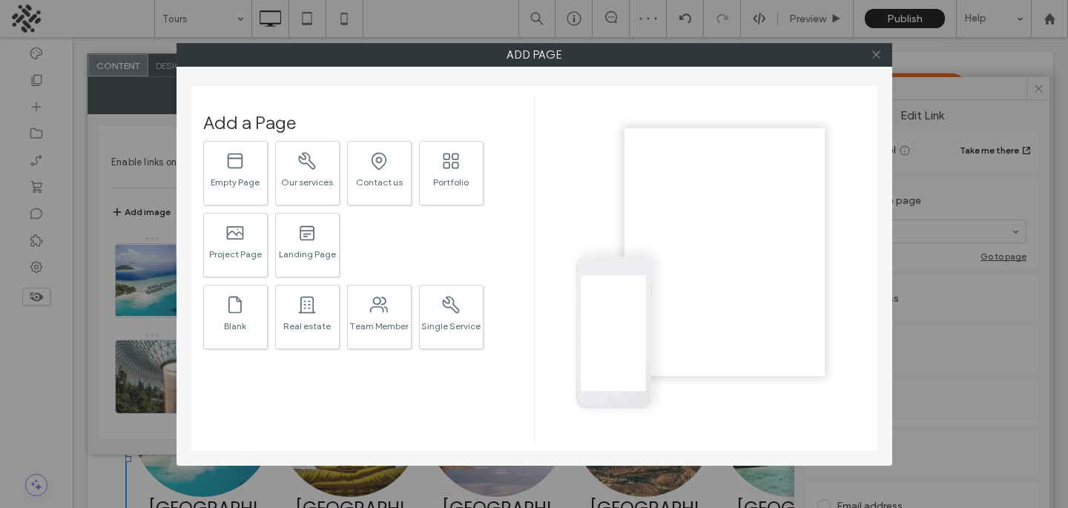
click at [876, 49] on icon at bounding box center [876, 54] width 11 height 11
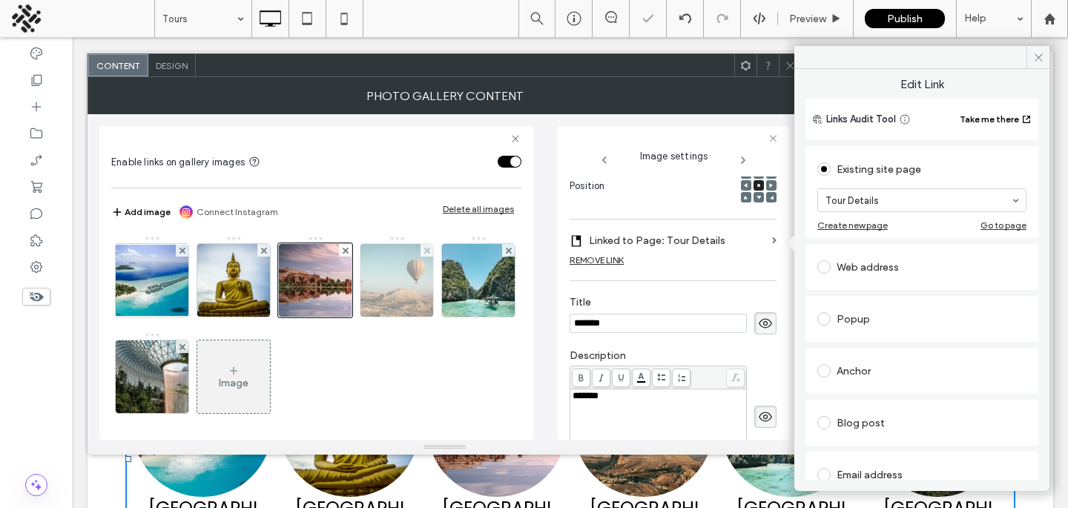
click at [423, 290] on img at bounding box center [397, 280] width 109 height 73
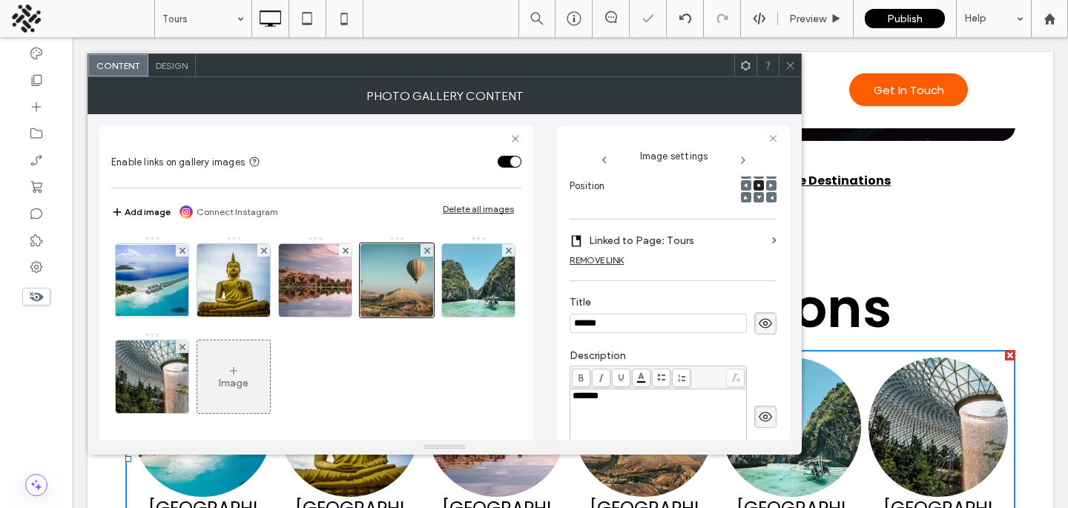
click at [713, 252] on label "Linked to Page: Tours" at bounding box center [677, 240] width 177 height 27
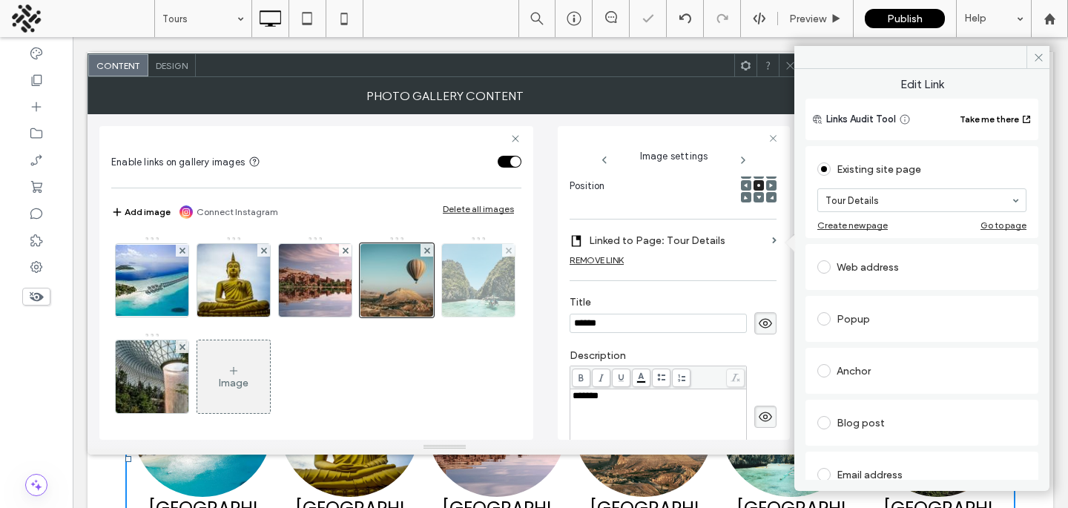
click at [442, 317] on img at bounding box center [478, 280] width 73 height 73
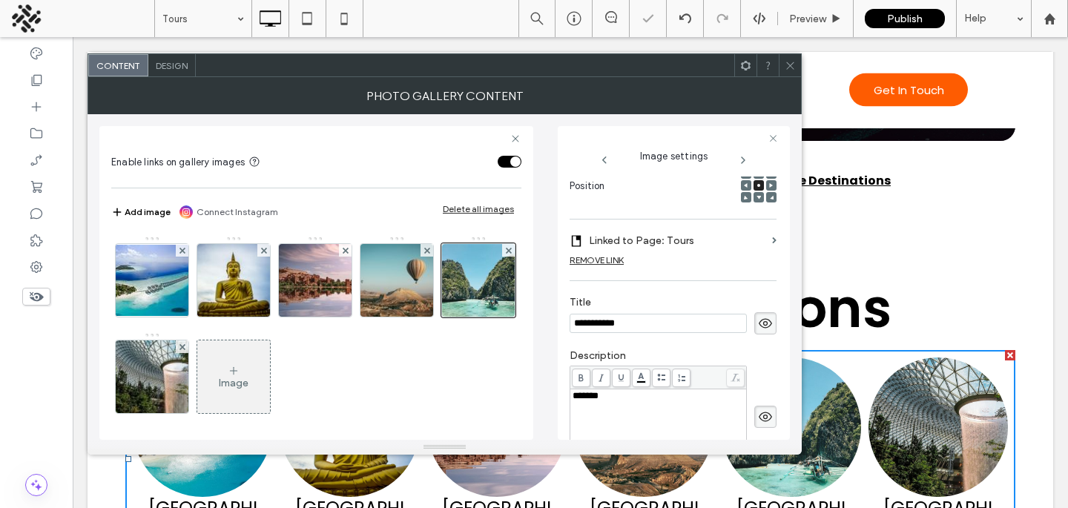
click at [721, 246] on label "Linked to Page: Tours" at bounding box center [677, 240] width 177 height 27
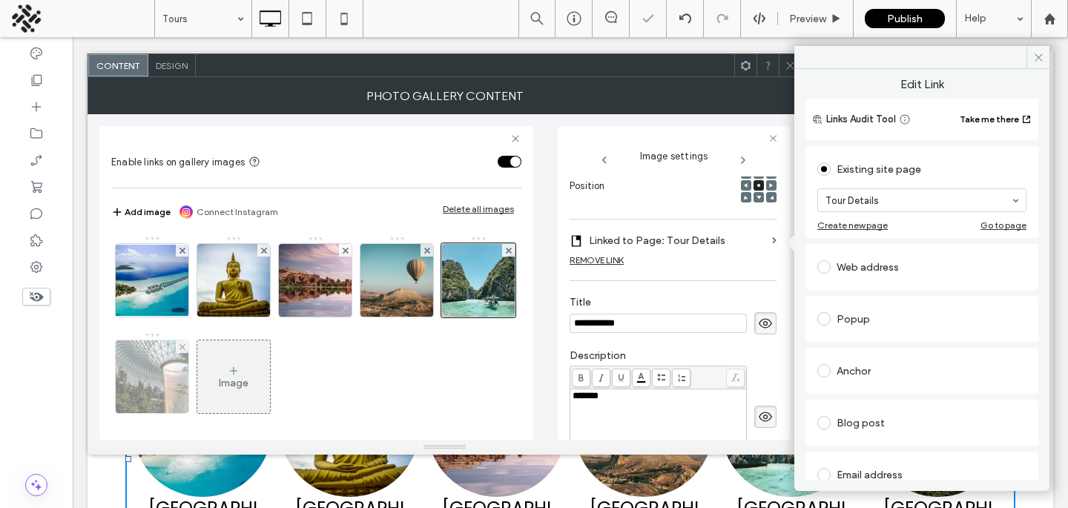
click at [207, 386] on img at bounding box center [152, 376] width 109 height 73
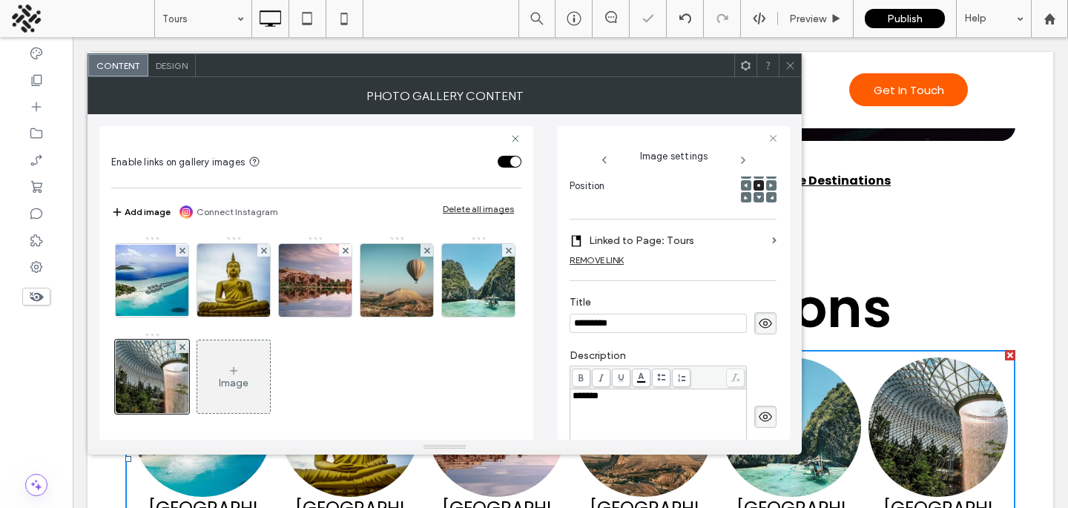
click at [700, 241] on label "Linked to Page: Tours" at bounding box center [677, 240] width 177 height 27
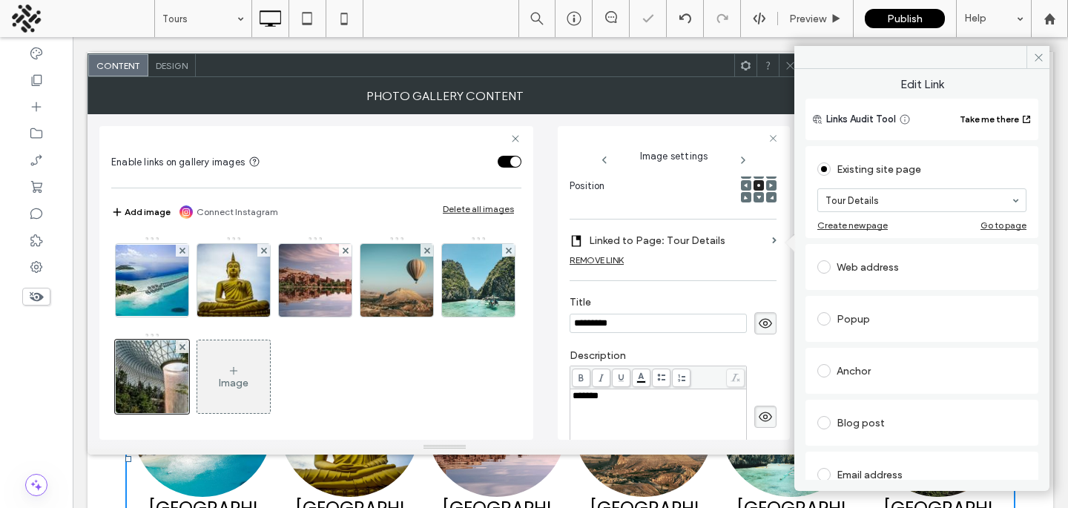
click at [786, 65] on icon at bounding box center [790, 65] width 11 height 11
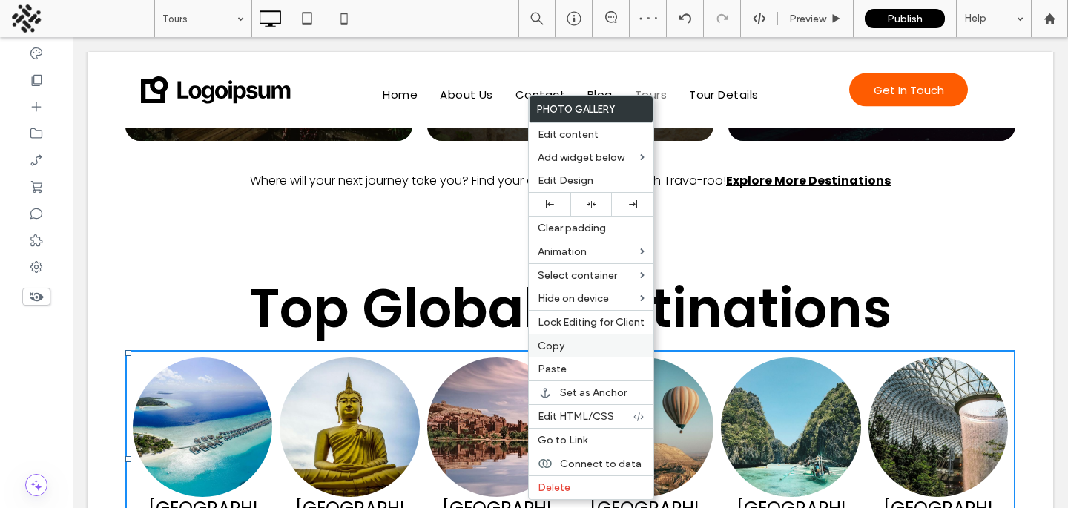
click at [553, 349] on span "Copy" at bounding box center [551, 346] width 27 height 13
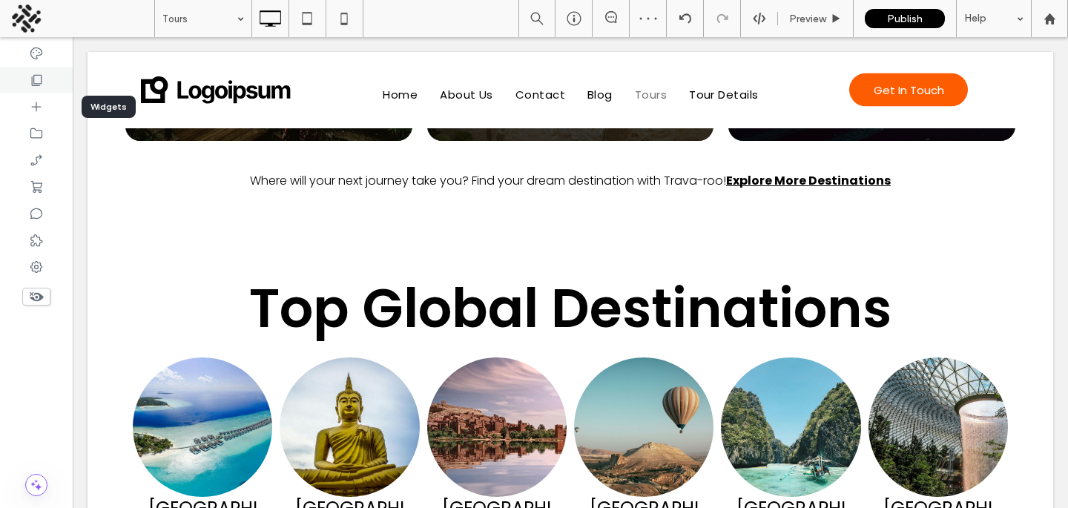
click at [23, 86] on div at bounding box center [36, 80] width 73 height 27
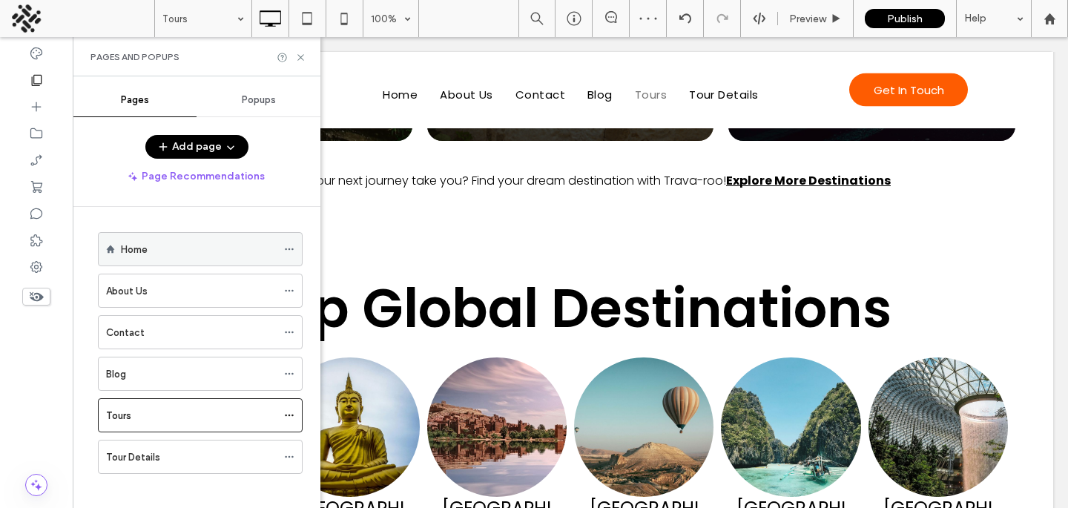
click at [171, 263] on div "Home" at bounding box center [199, 249] width 156 height 33
click at [300, 59] on div at bounding box center [534, 254] width 1068 height 508
click at [300, 59] on icon at bounding box center [300, 57] width 11 height 11
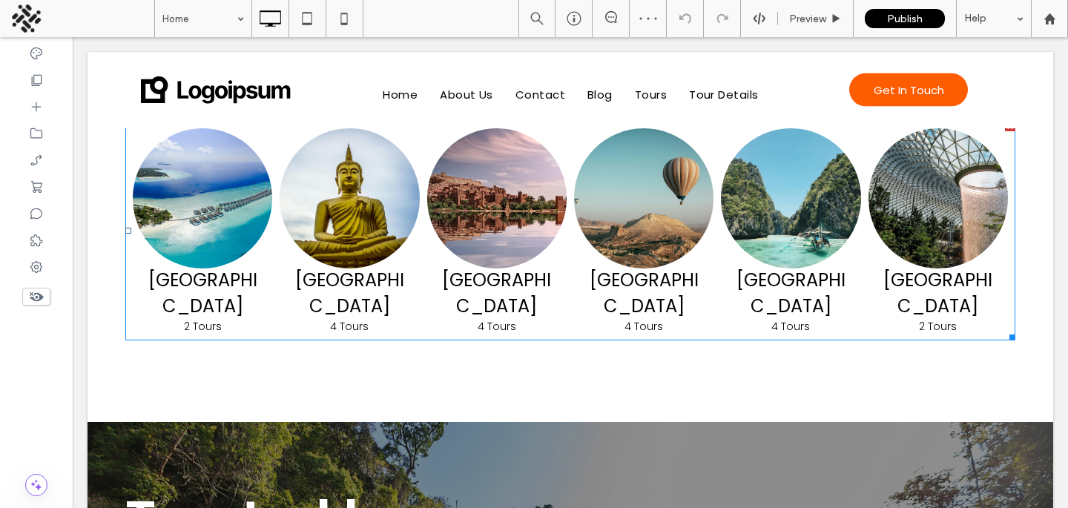
scroll to position [1821, 0]
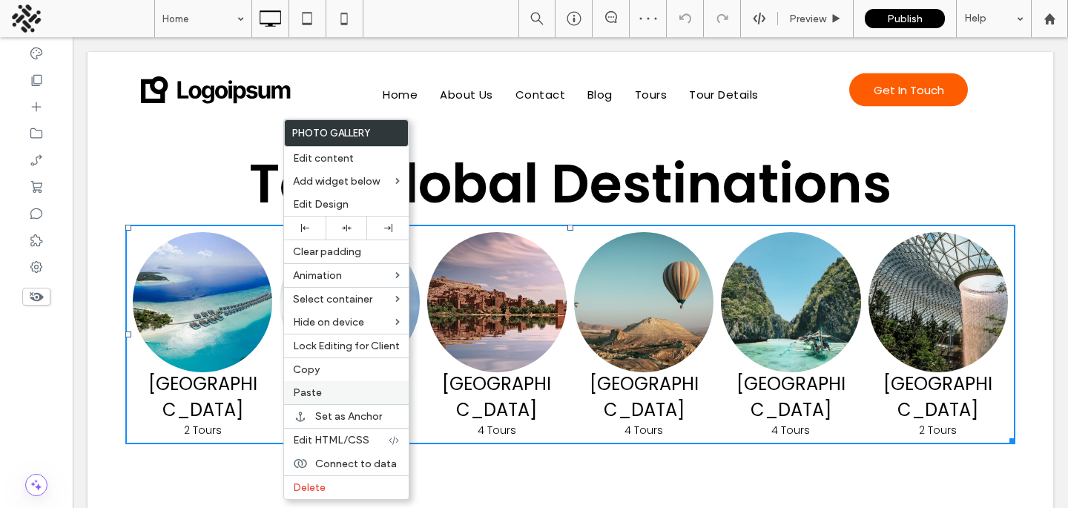
click at [311, 388] on span "Paste" at bounding box center [307, 392] width 29 height 13
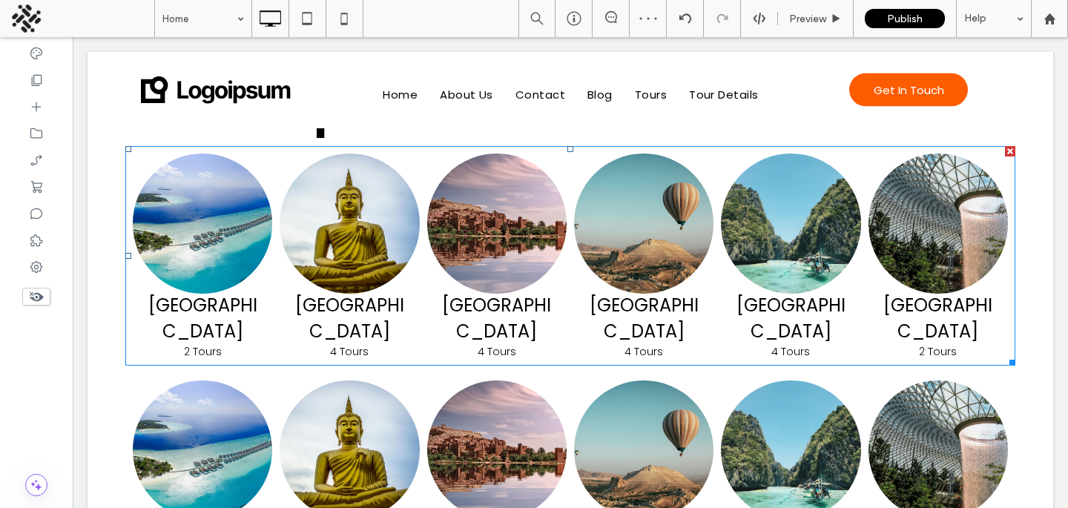
scroll to position [1932, 0]
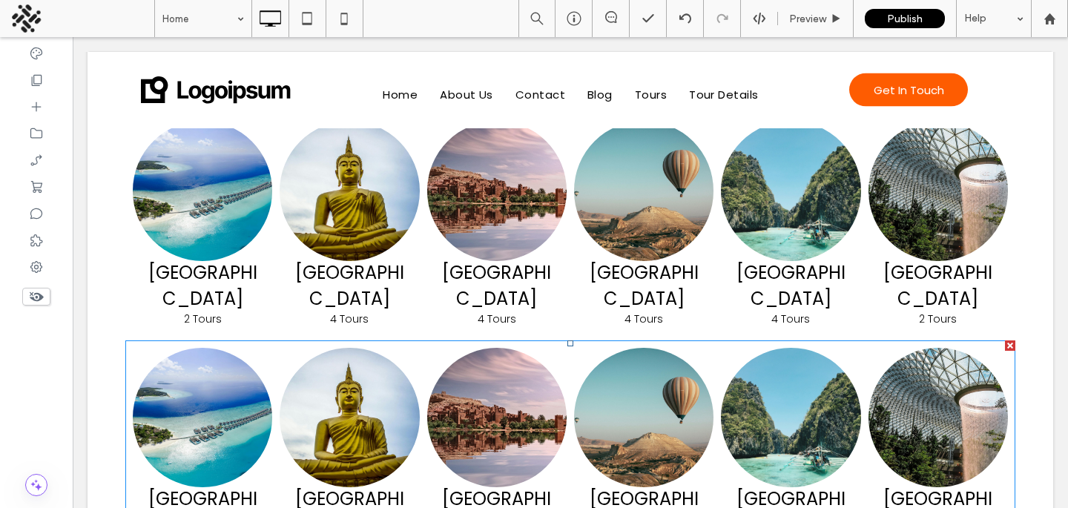
click at [1006, 340] on div at bounding box center [1010, 345] width 10 height 10
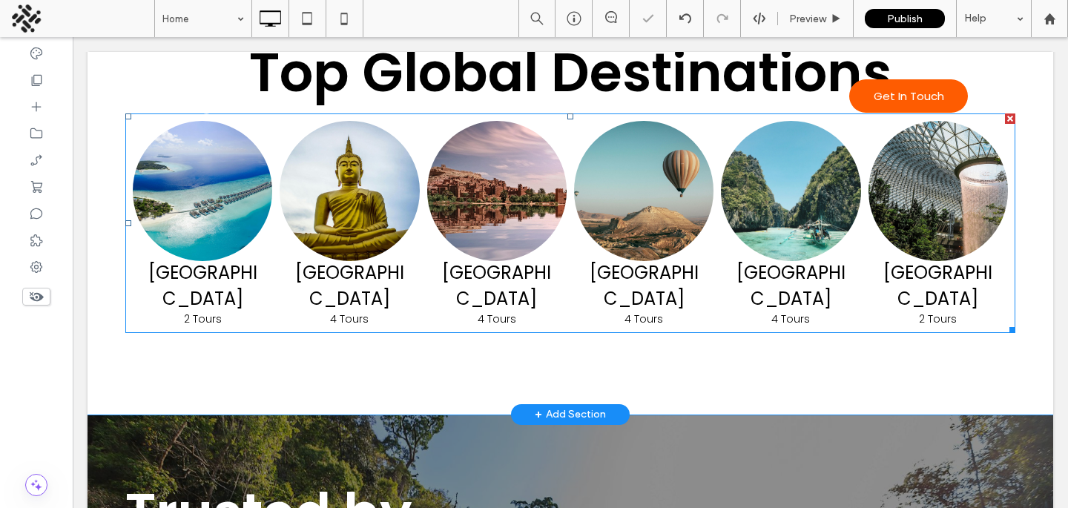
click at [786, 194] on link at bounding box center [790, 190] width 139 height 139
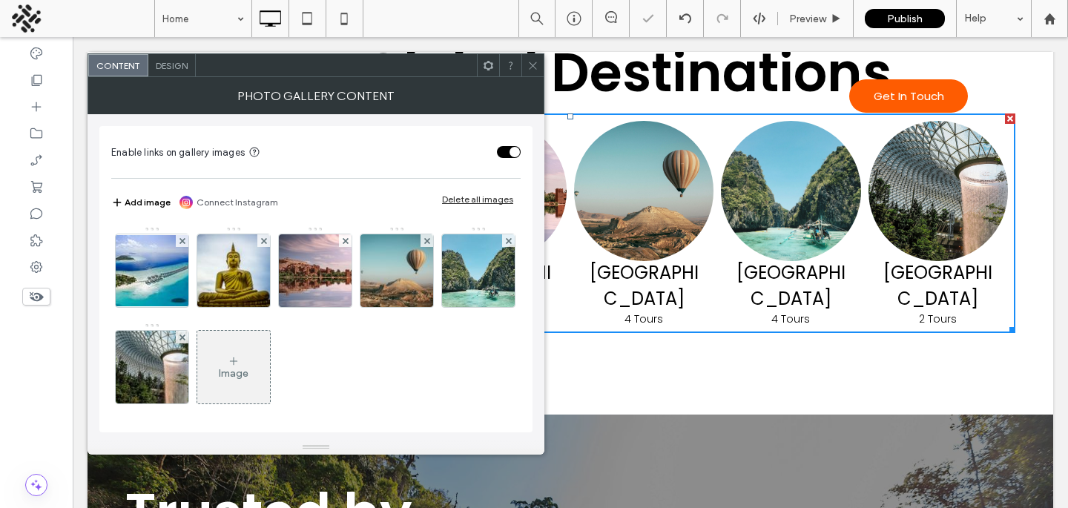
click at [528, 67] on icon at bounding box center [532, 65] width 11 height 11
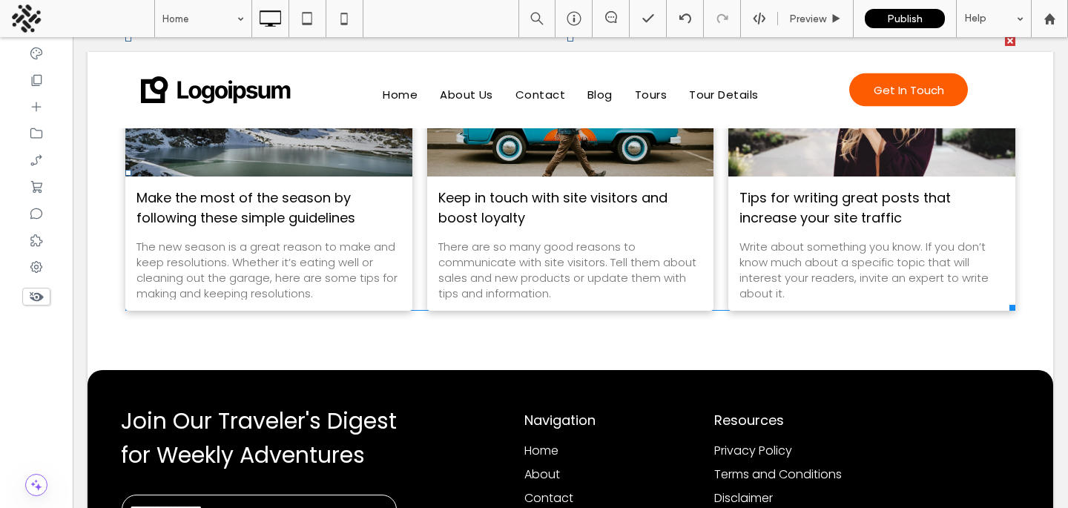
scroll to position [3137, 0]
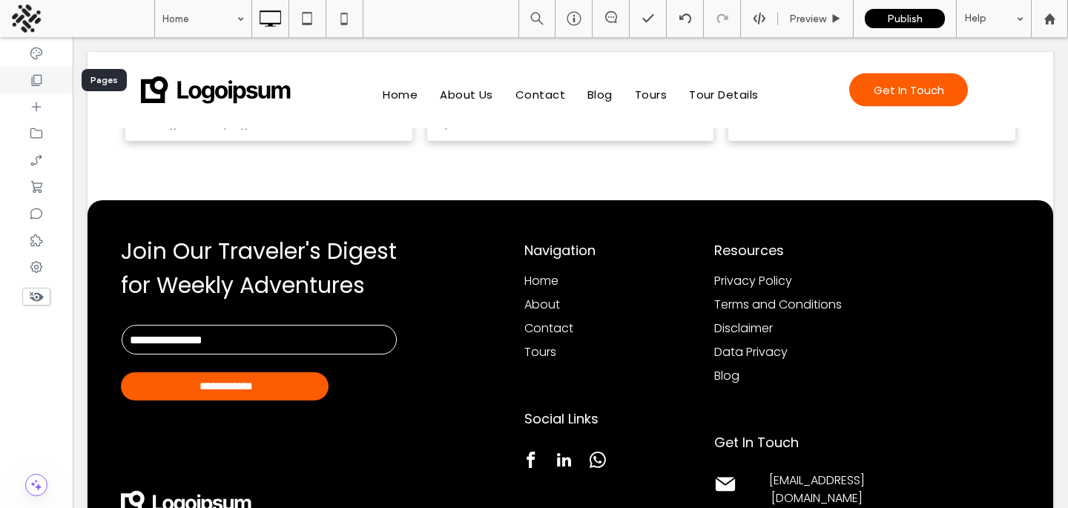
click at [31, 86] on icon at bounding box center [36, 80] width 15 height 15
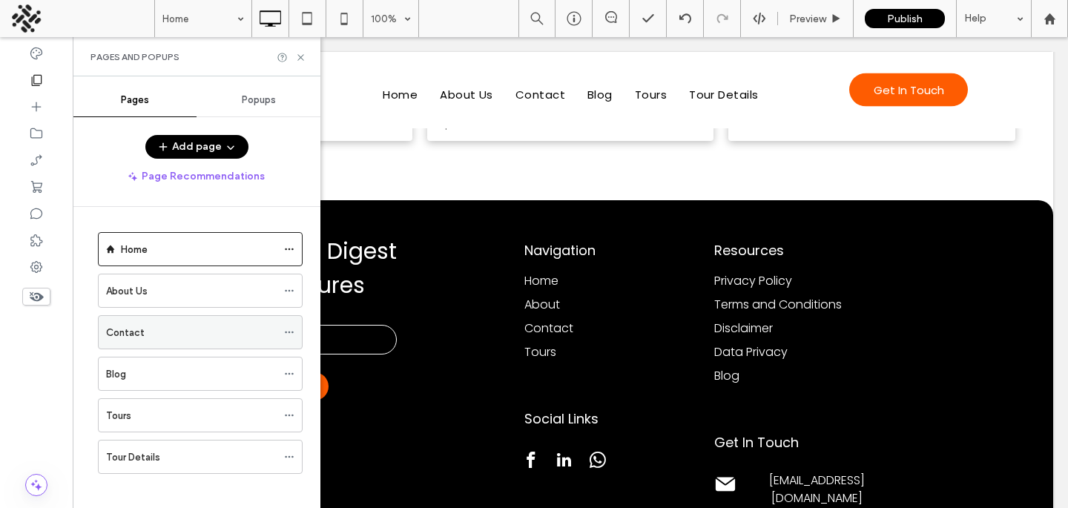
scroll to position [10, 0]
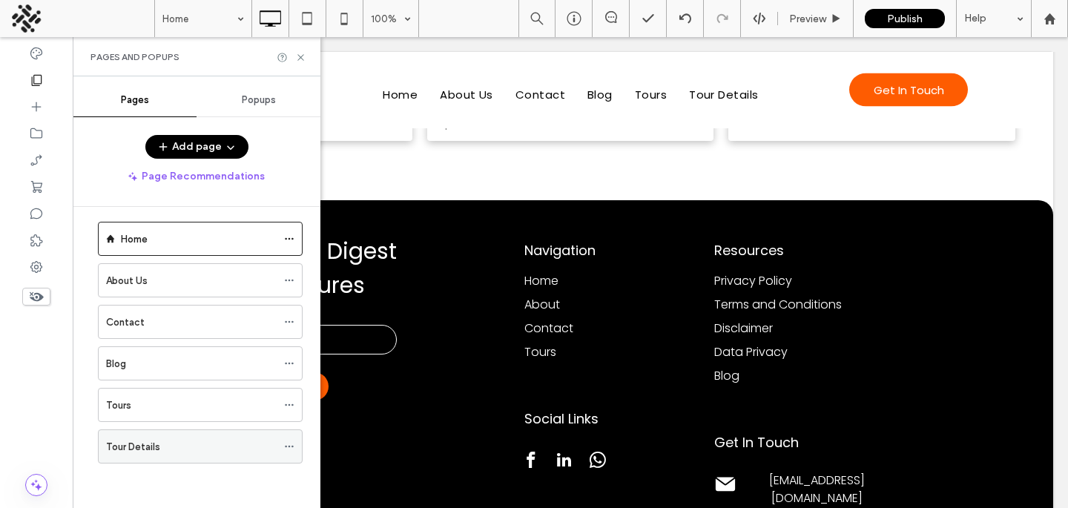
click at [168, 440] on div "Tour Details" at bounding box center [191, 447] width 171 height 16
click at [299, 56] on icon at bounding box center [300, 57] width 11 height 11
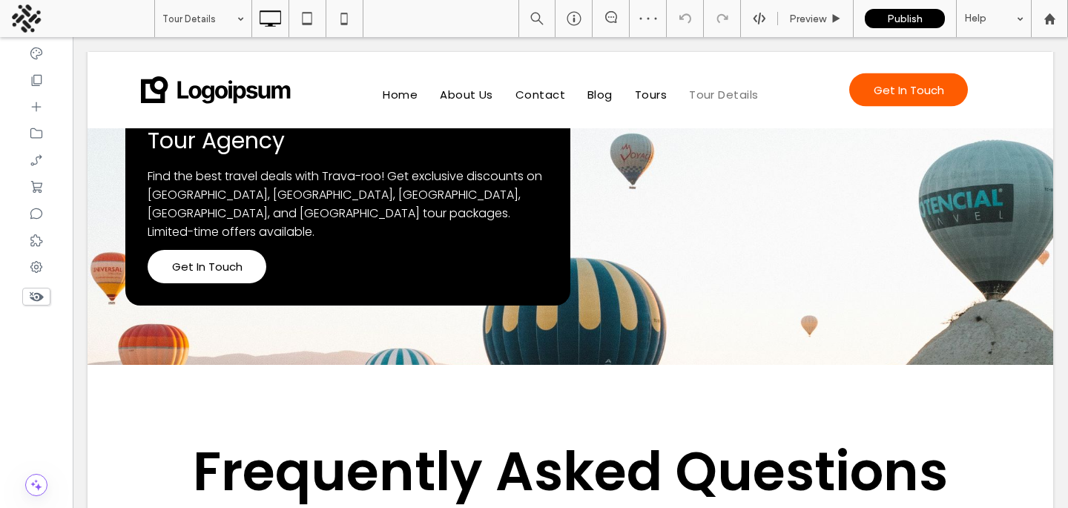
scroll to position [2031, 0]
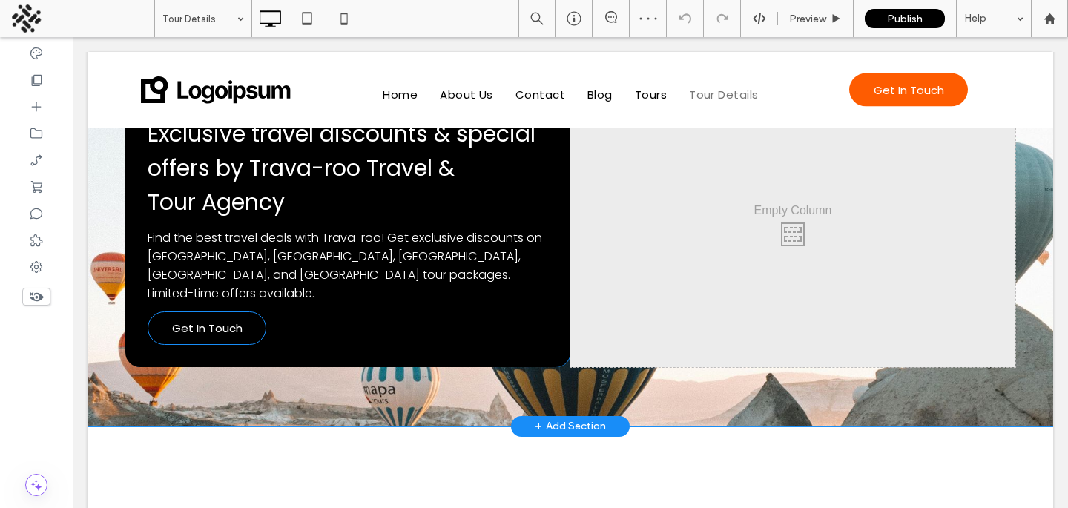
click at [221, 320] on span "Get In Touch" at bounding box center [207, 328] width 70 height 17
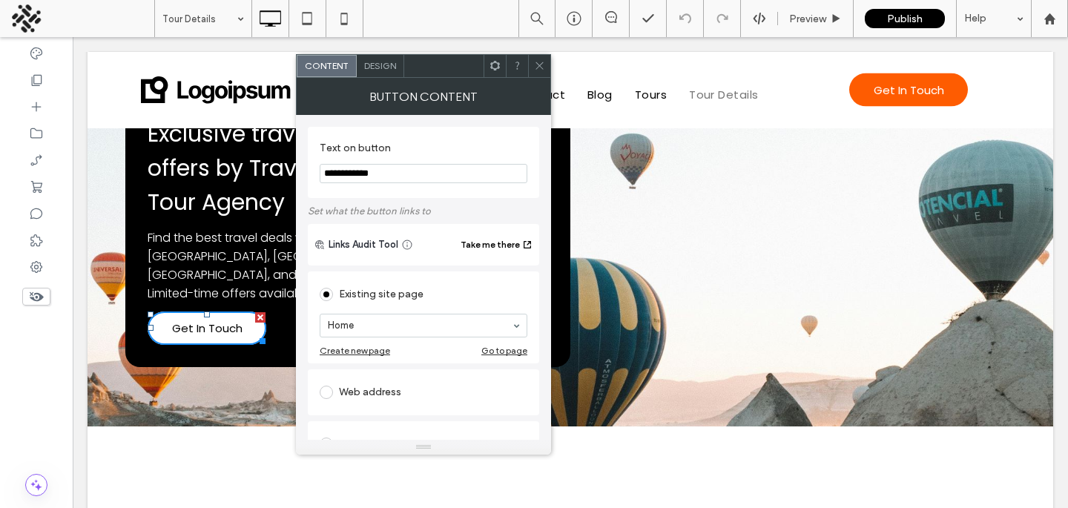
click at [381, 69] on span "Design" at bounding box center [380, 65] width 32 height 11
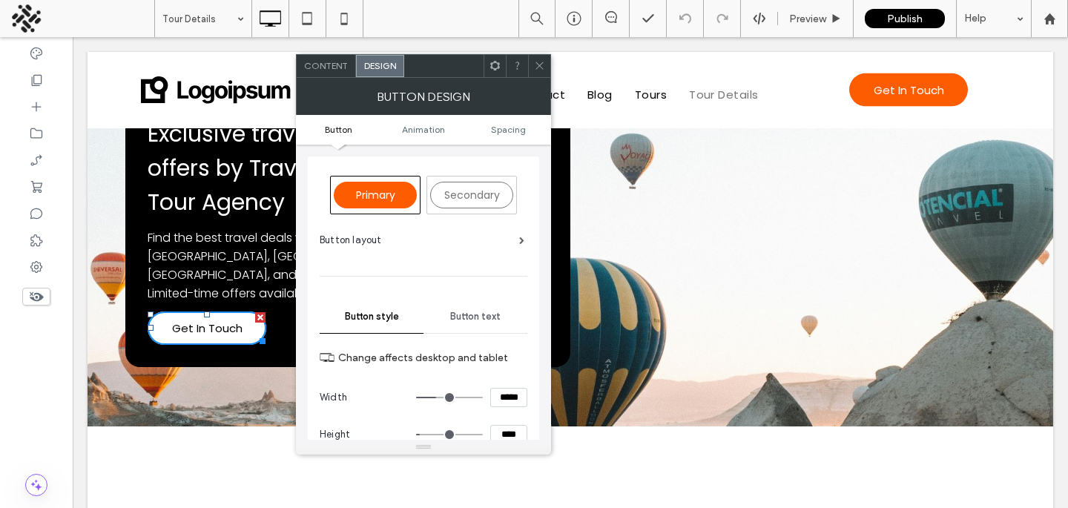
click at [388, 202] on div "Primary" at bounding box center [375, 195] width 83 height 27
click at [541, 75] on span at bounding box center [539, 66] width 11 height 22
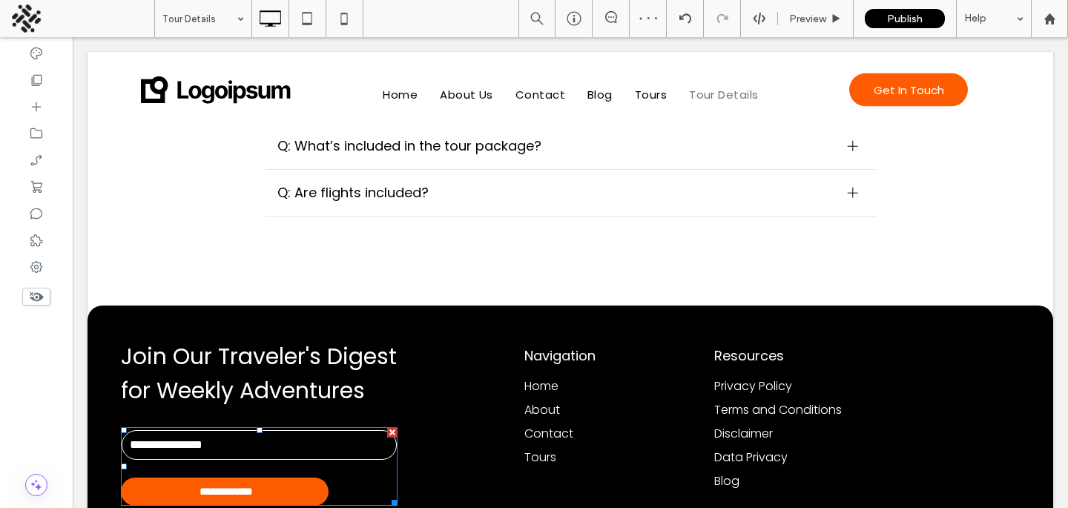
scroll to position [2443, 0]
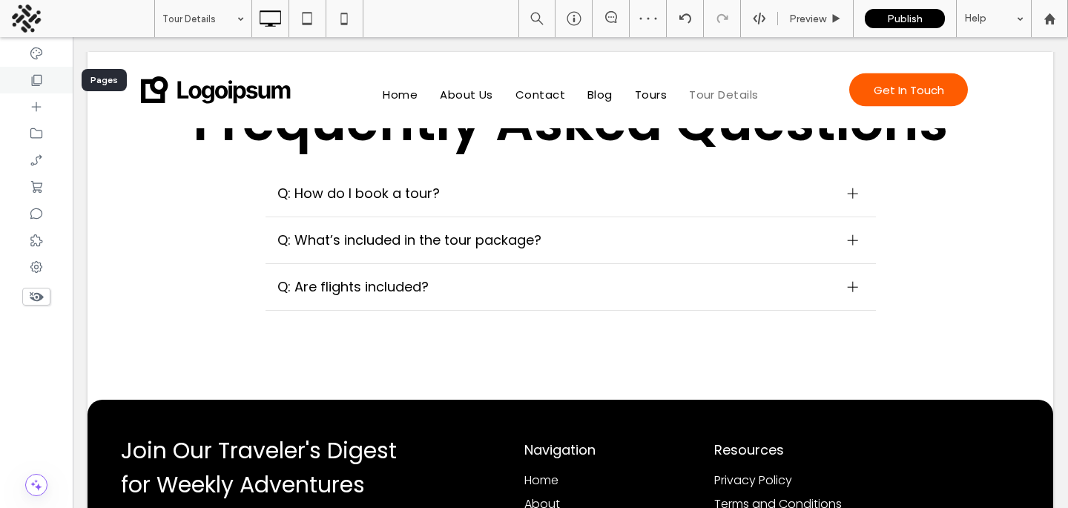
click at [35, 85] on use at bounding box center [37, 80] width 10 height 11
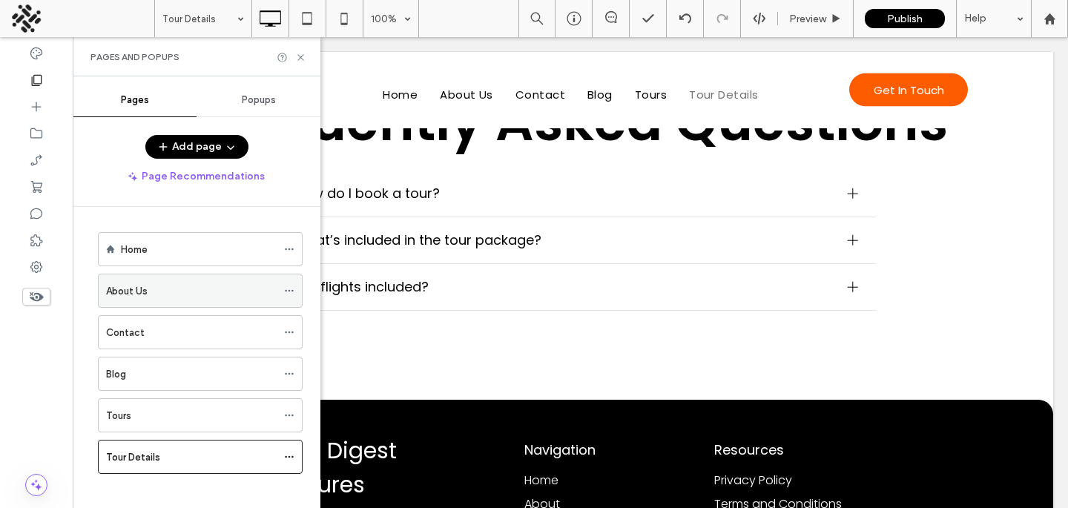
scroll to position [10, 0]
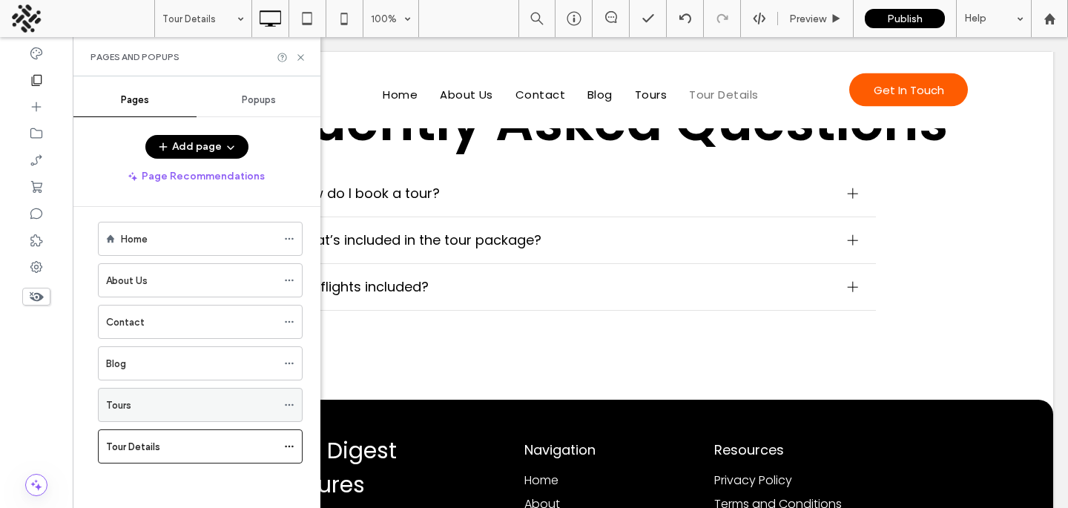
click at [187, 399] on div "Tours" at bounding box center [191, 405] width 171 height 16
click at [303, 61] on icon at bounding box center [300, 57] width 11 height 11
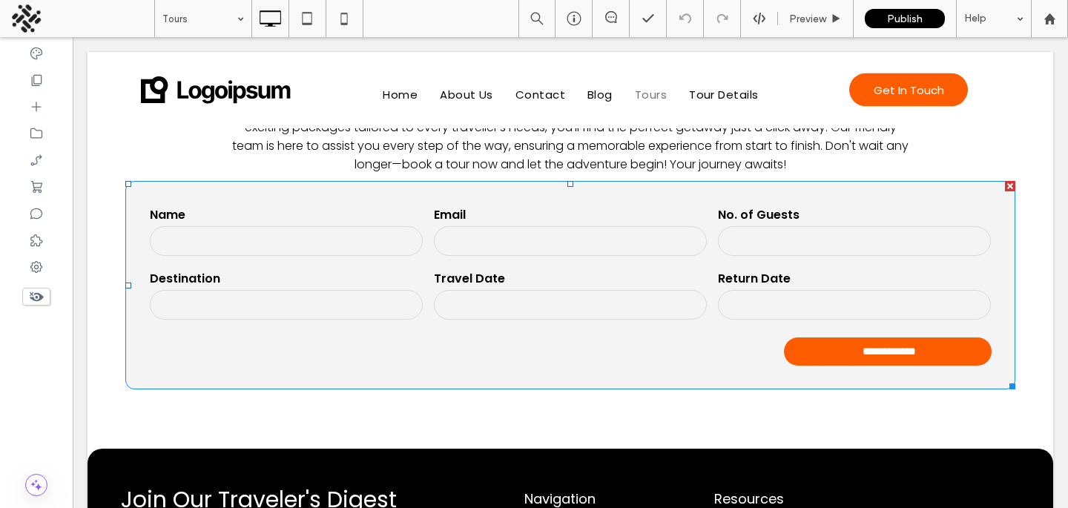
scroll to position [2379, 0]
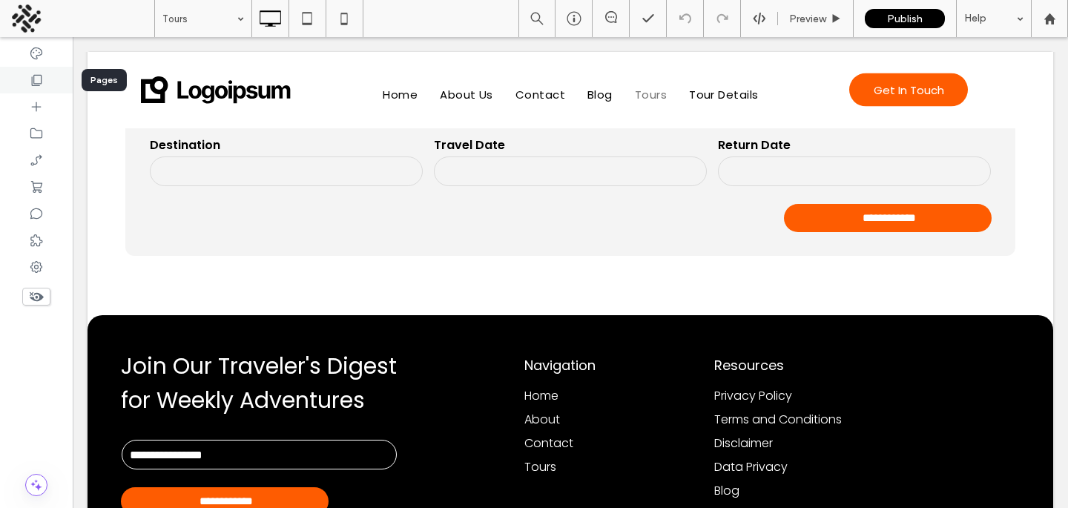
click at [38, 85] on use at bounding box center [37, 80] width 10 height 11
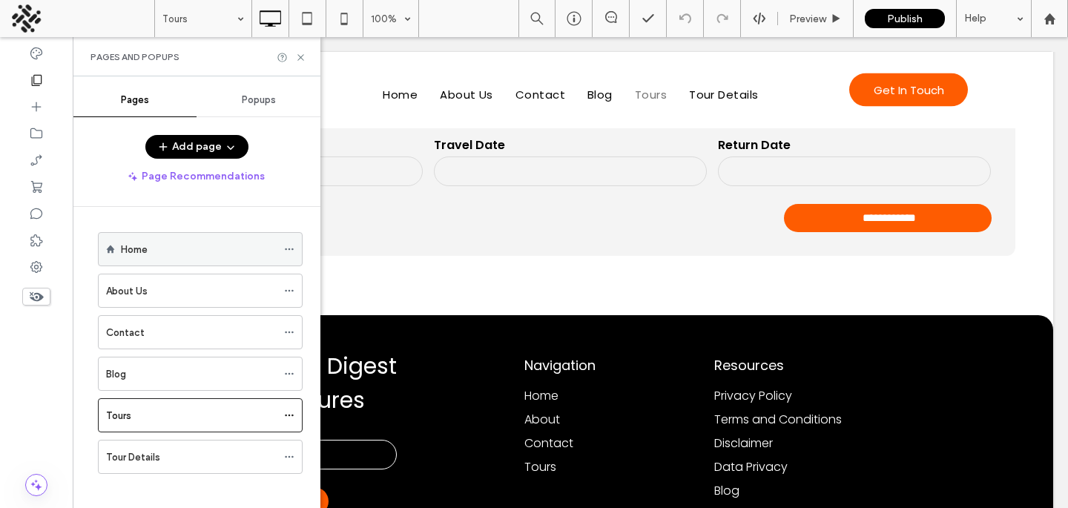
click at [144, 250] on label "Home" at bounding box center [134, 250] width 27 height 26
click at [300, 57] on div at bounding box center [534, 254] width 1068 height 508
click at [298, 62] on div "Pages and Popups" at bounding box center [196, 57] width 212 height 12
click at [299, 60] on icon at bounding box center [300, 57] width 11 height 11
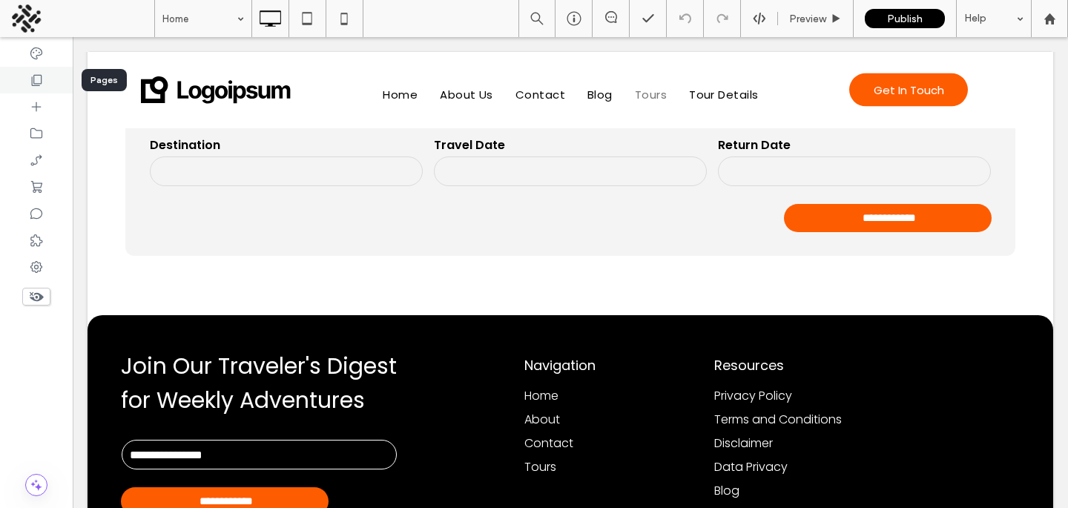
click at [27, 85] on div at bounding box center [36, 80] width 73 height 27
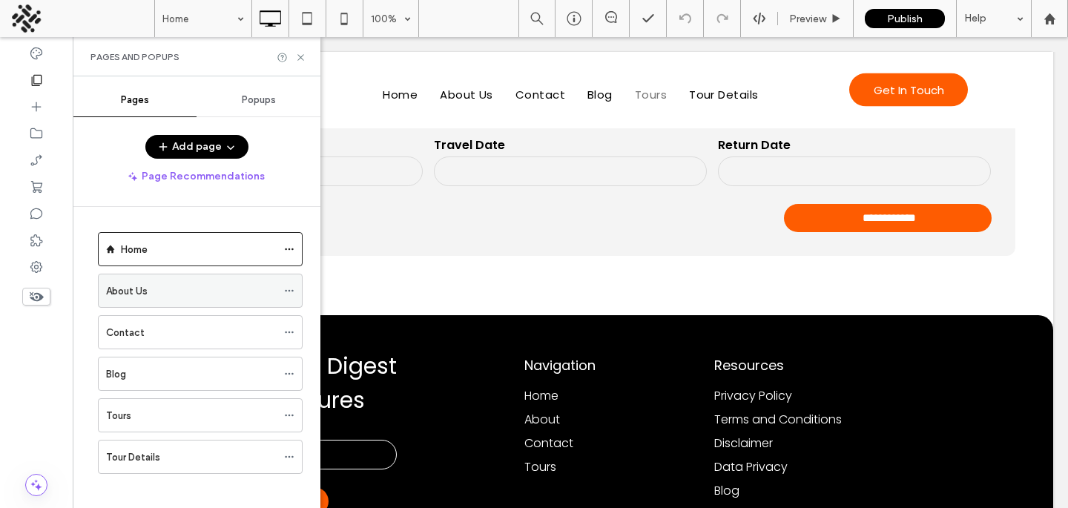
click at [122, 291] on label "About Us" at bounding box center [127, 291] width 42 height 26
click at [300, 58] on use at bounding box center [300, 57] width 6 height 6
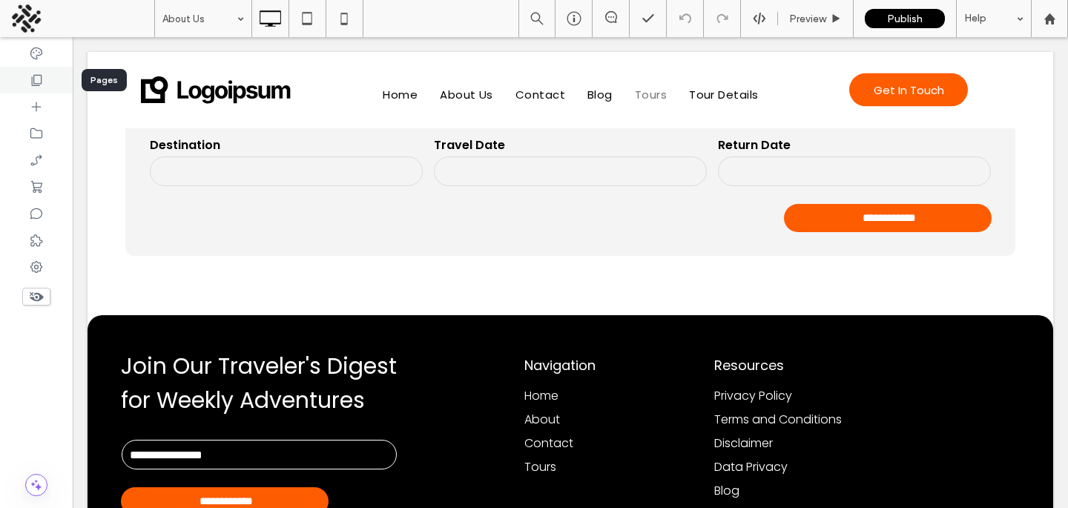
click at [34, 78] on icon at bounding box center [36, 80] width 15 height 15
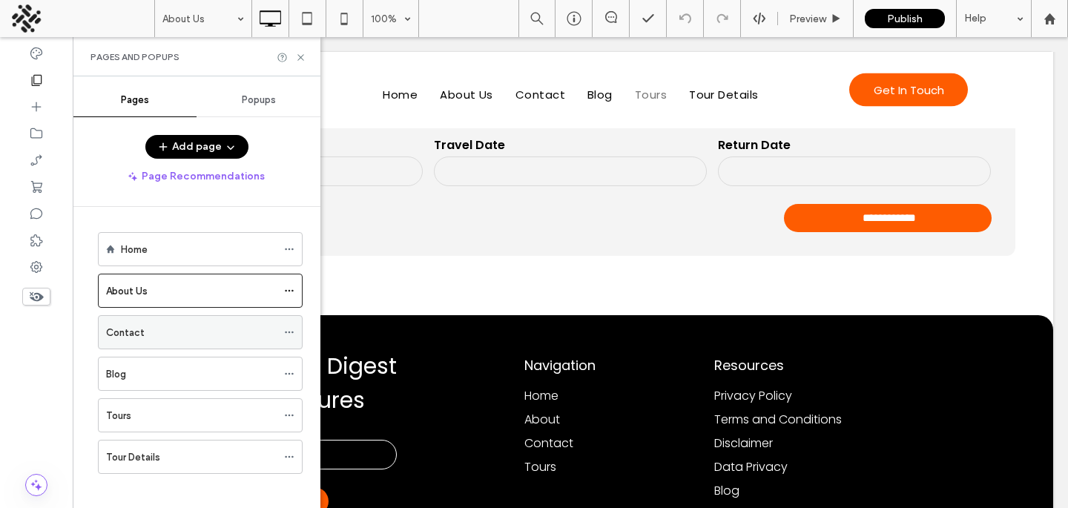
click at [138, 319] on div "Contact" at bounding box center [191, 332] width 171 height 33
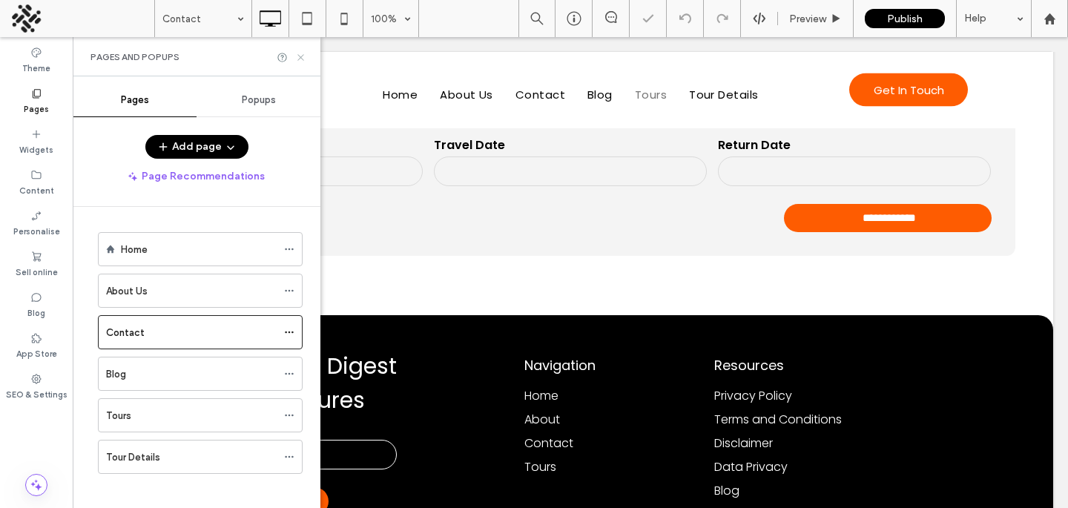
click at [300, 56] on icon at bounding box center [300, 57] width 11 height 11
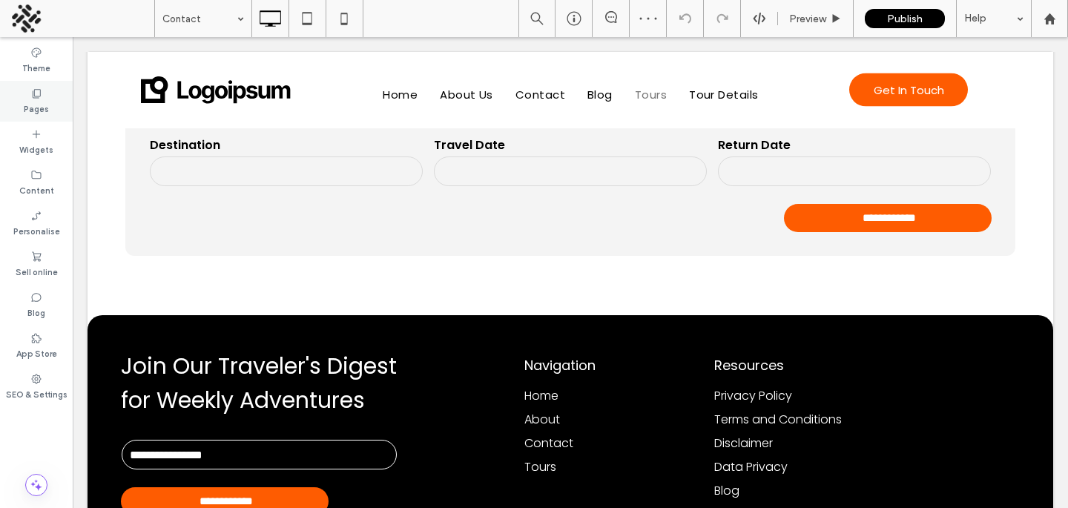
click at [25, 99] on label "Pages" at bounding box center [36, 107] width 25 height 16
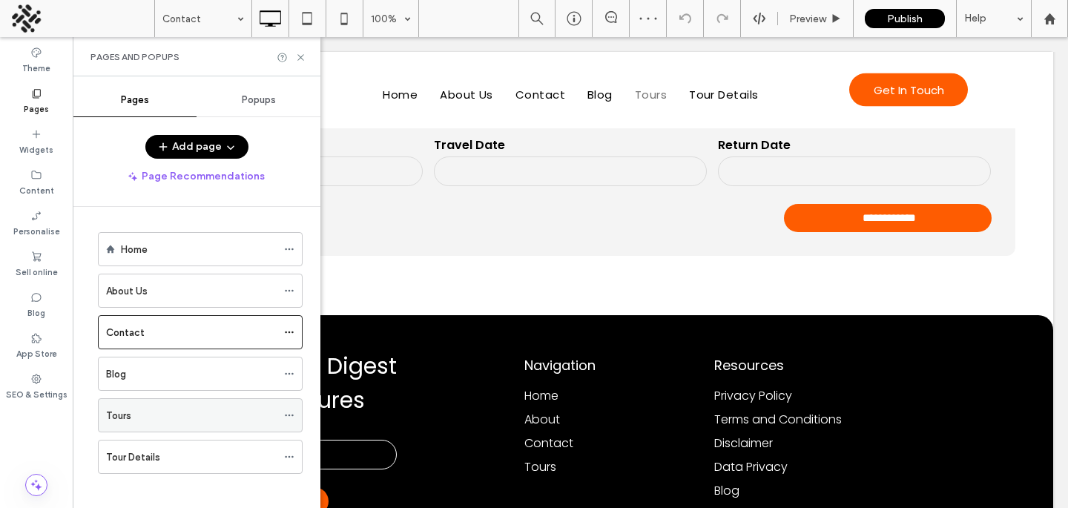
click at [148, 420] on div "Tours" at bounding box center [191, 416] width 171 height 16
click at [303, 55] on icon at bounding box center [300, 57] width 11 height 11
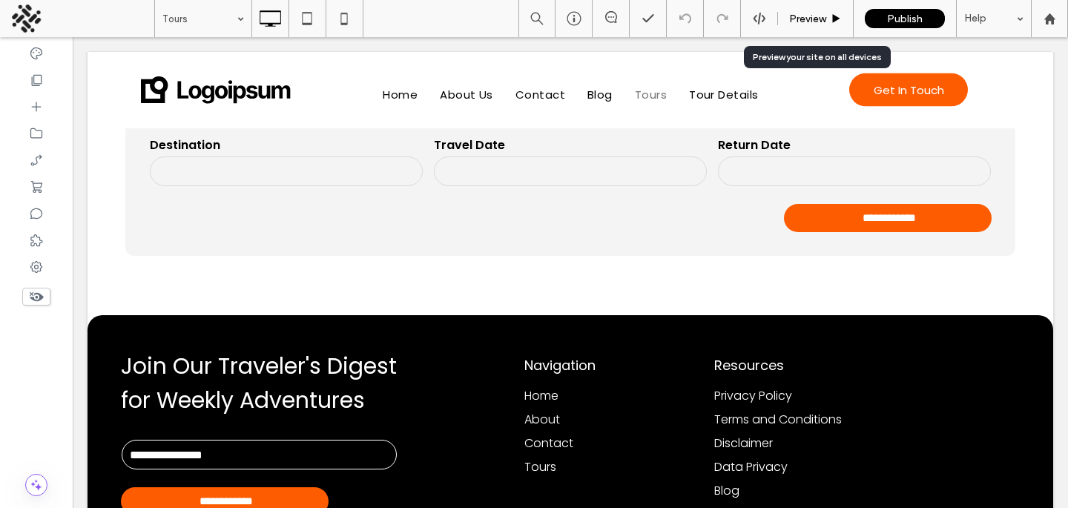
click at [812, 20] on span "Preview" at bounding box center [807, 19] width 37 height 13
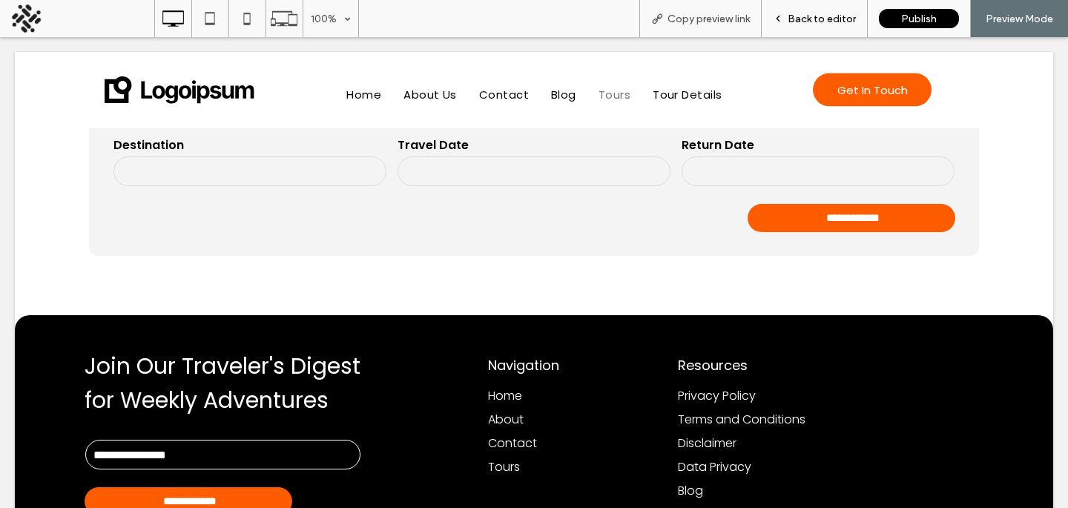
click at [835, 16] on span "Back to editor" at bounding box center [822, 19] width 68 height 13
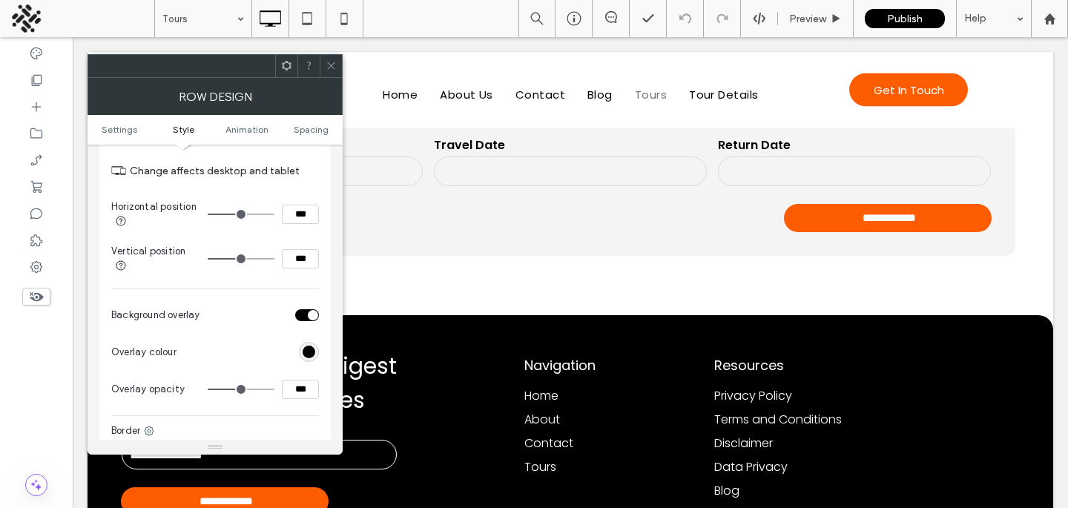
scroll to position [596, 0]
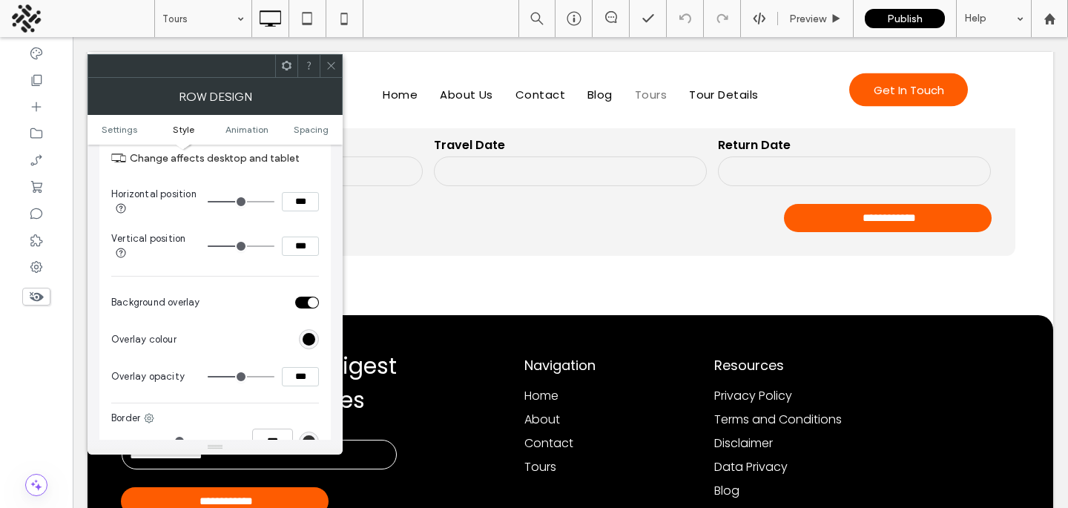
type input "**"
type input "***"
type input "**"
type input "***"
type input "**"
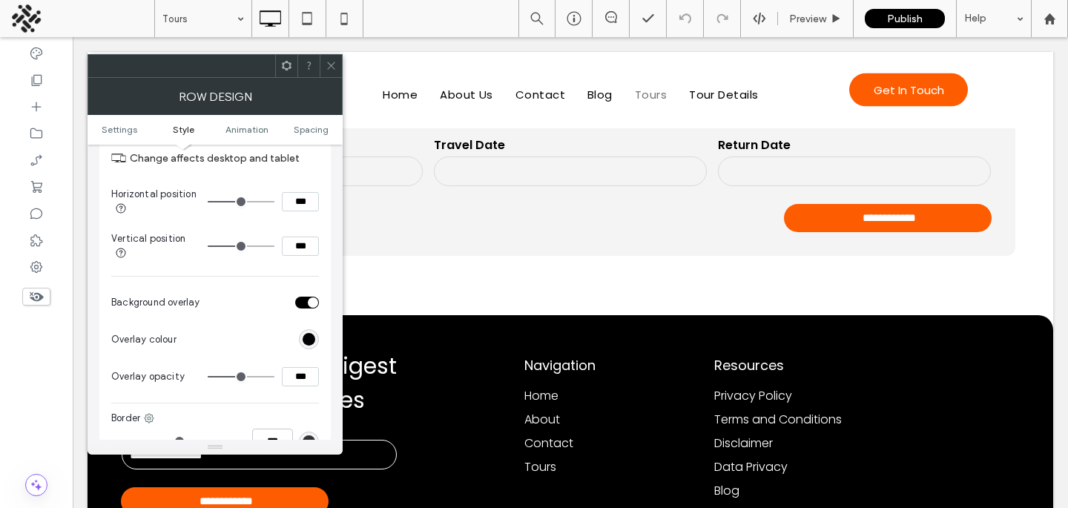
type input "***"
type input "**"
type input "***"
type input "****"
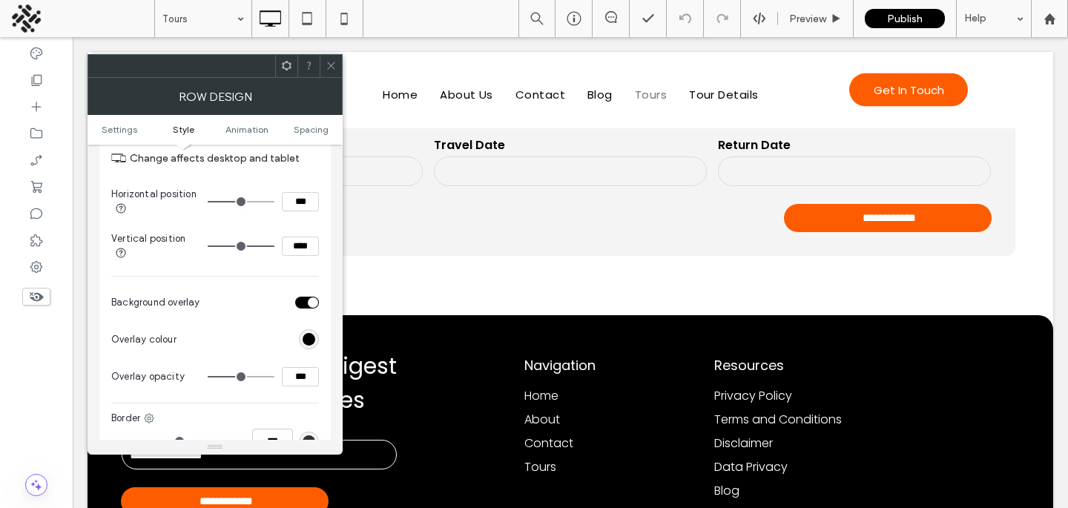
drag, startPoint x: 242, startPoint y: 251, endPoint x: 281, endPoint y: 251, distance: 39.3
type input "***"
click at [274, 247] on input "range" at bounding box center [241, 245] width 67 height 1
click at [300, 252] on input "****" at bounding box center [300, 246] width 37 height 19
type input "***"
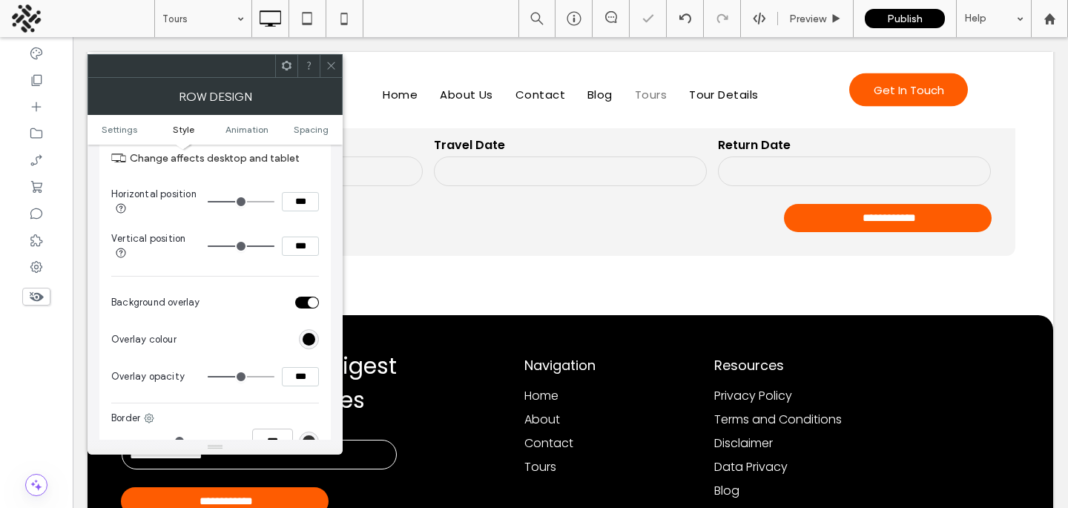
type input "**"
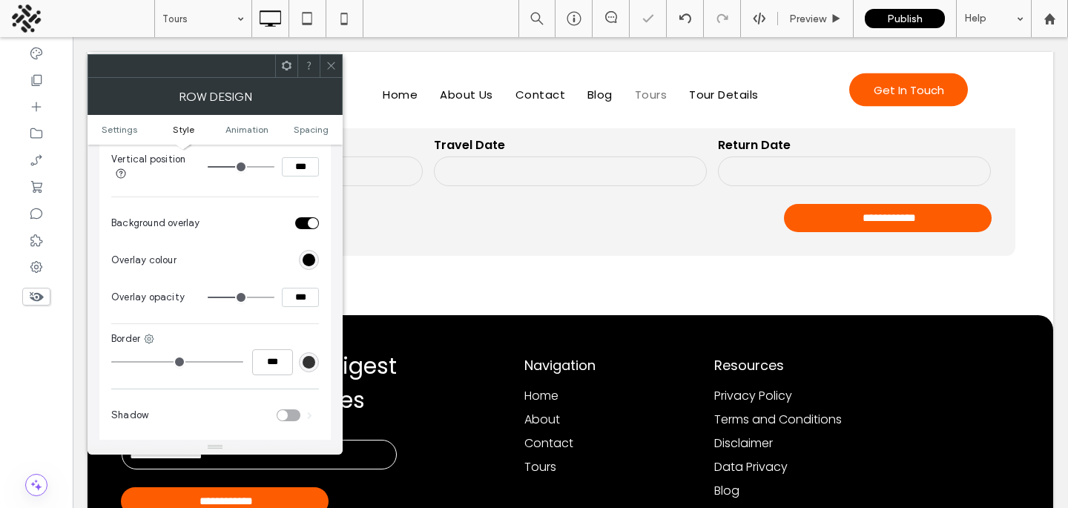
scroll to position [687, 0]
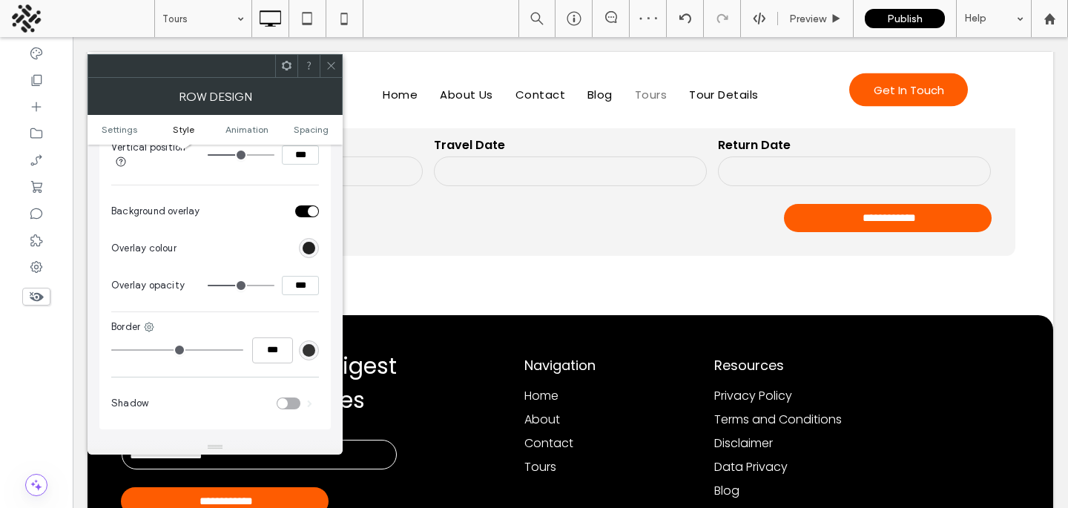
click at [309, 254] on div "rgb(0, 0, 0)" at bounding box center [309, 248] width 13 height 13
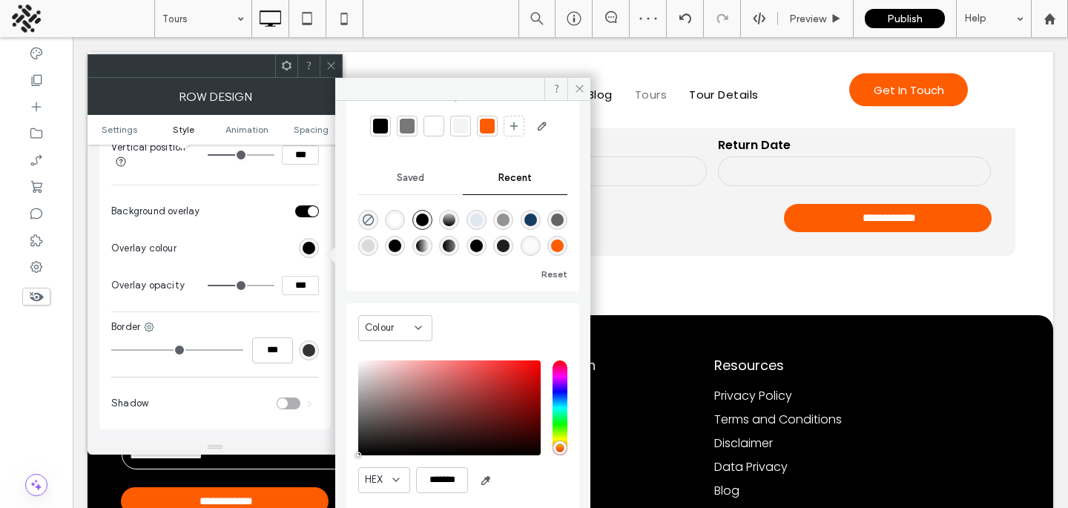
scroll to position [4, 0]
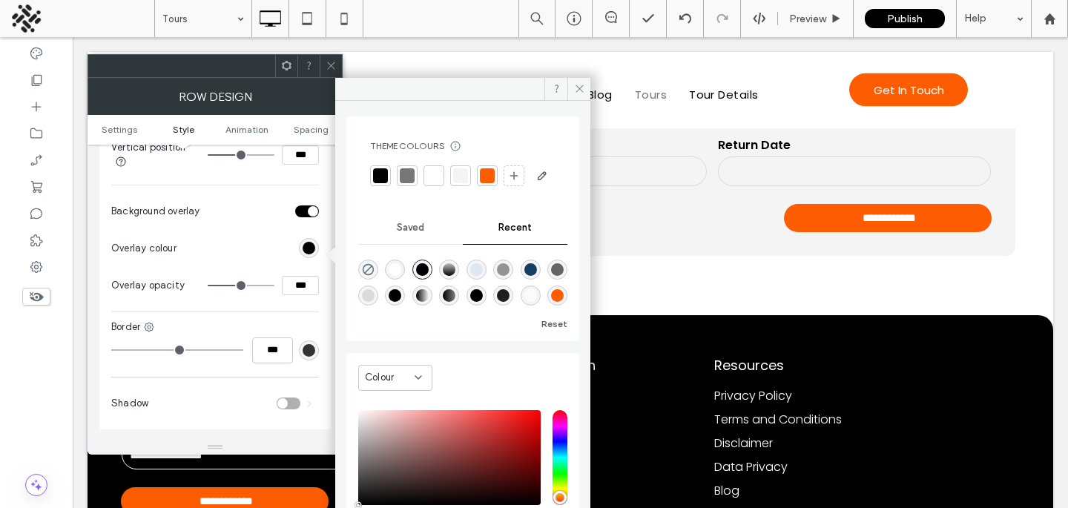
click at [182, 255] on section "Overlay colour" at bounding box center [215, 248] width 208 height 37
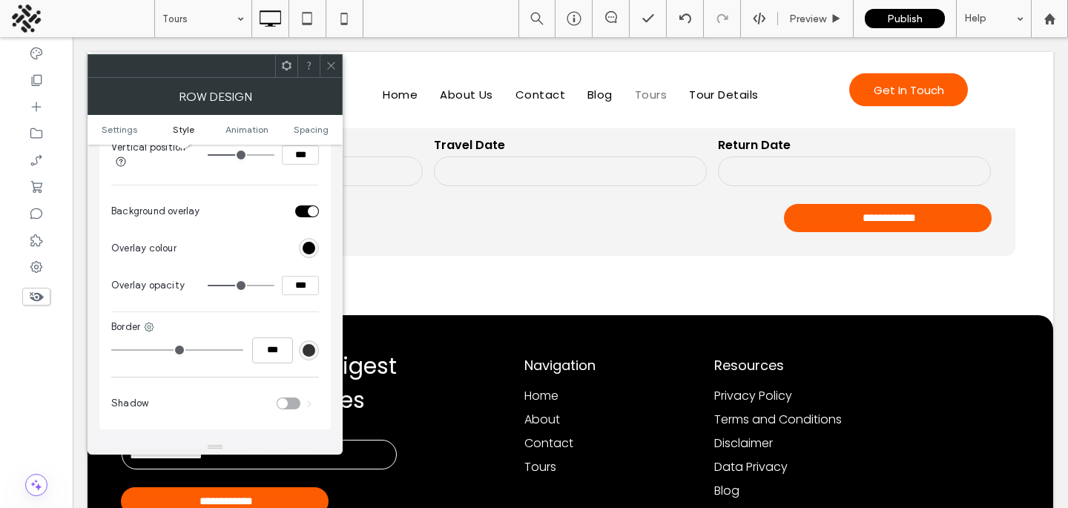
click at [306, 214] on div "toggle" at bounding box center [307, 211] width 24 height 12
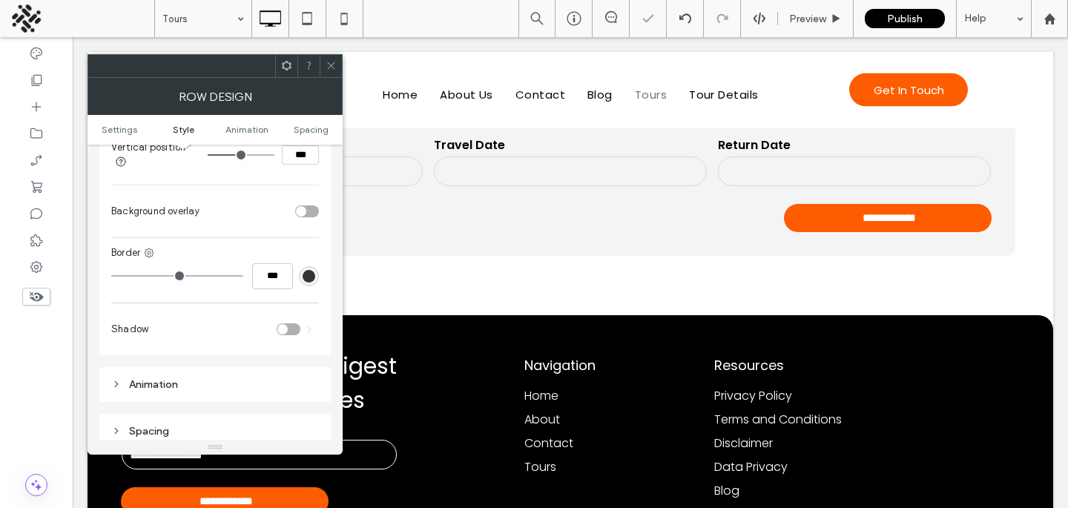
click at [329, 59] on span at bounding box center [331, 66] width 11 height 22
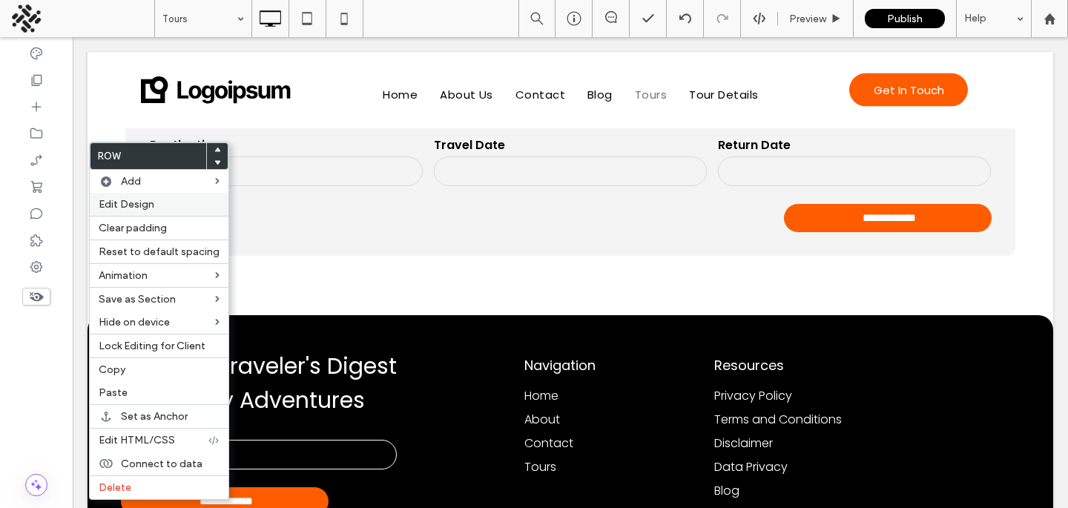
click at [133, 210] on span "Edit Design" at bounding box center [127, 204] width 56 height 13
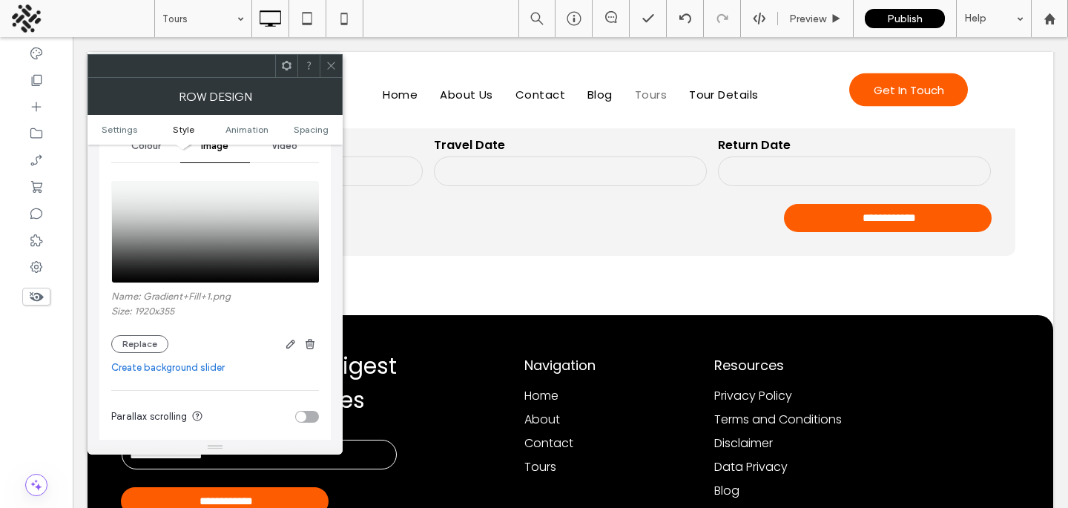
scroll to position [205, 0]
click at [312, 342] on use "button" at bounding box center [310, 342] width 9 height 10
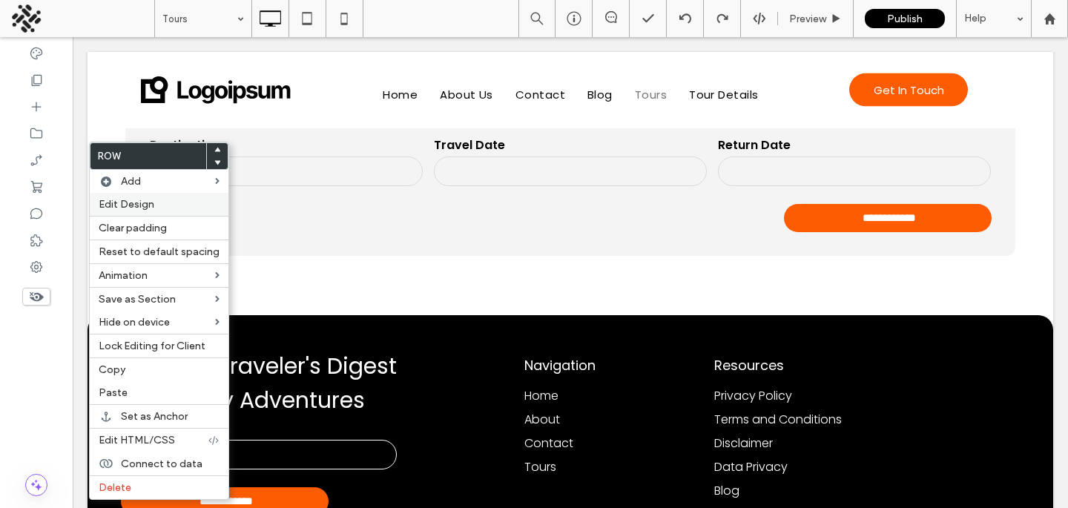
click at [125, 209] on span "Edit Design" at bounding box center [127, 204] width 56 height 13
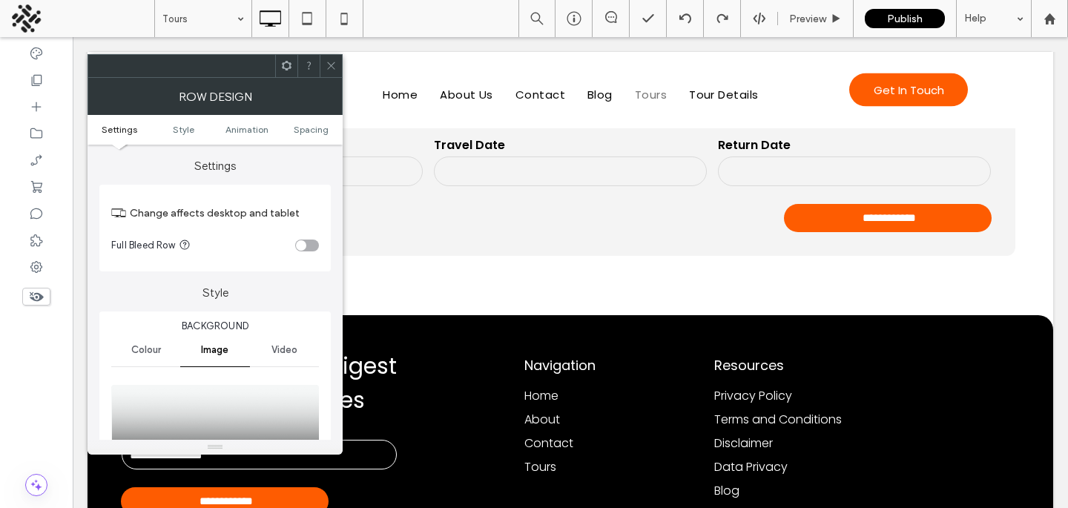
scroll to position [171, 0]
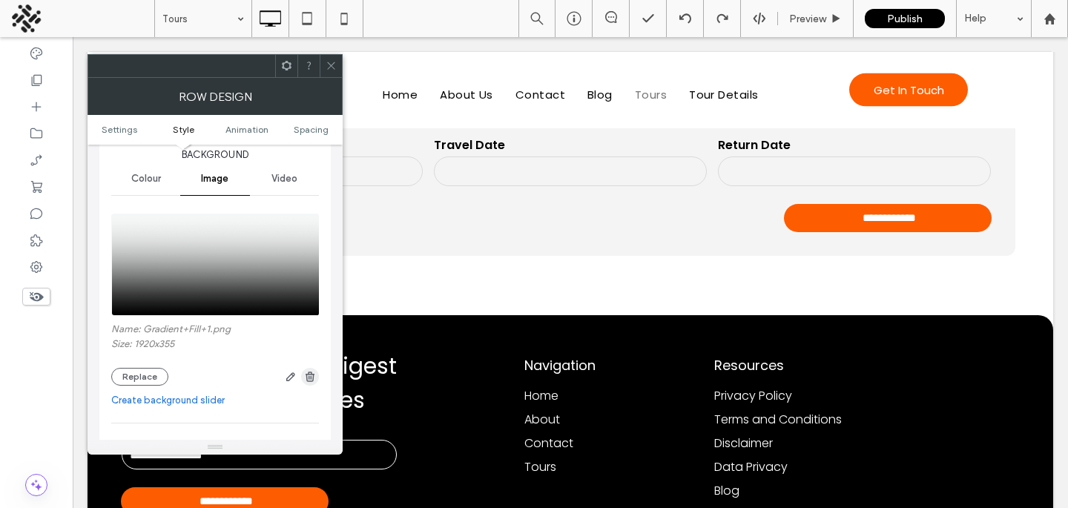
click at [311, 377] on icon "button" at bounding box center [310, 377] width 12 height 12
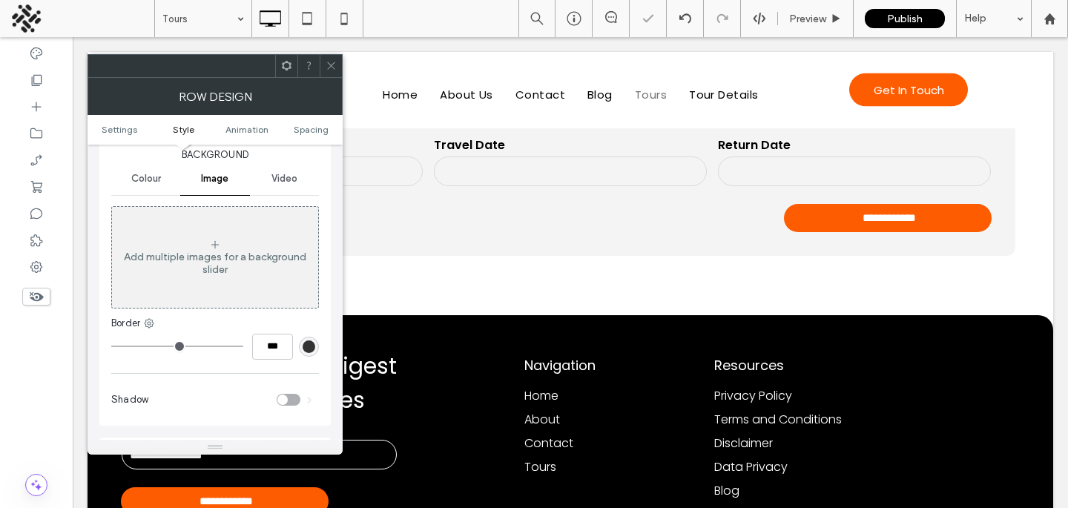
click at [337, 68] on div at bounding box center [331, 66] width 22 height 22
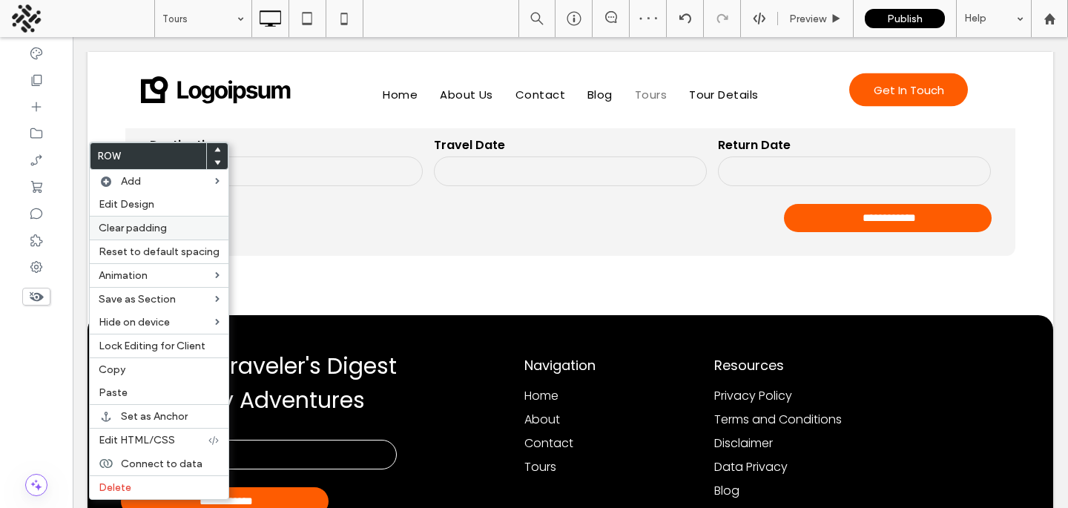
click at [122, 217] on div "Clear padding" at bounding box center [159, 228] width 139 height 24
click at [141, 203] on span "Edit Design" at bounding box center [127, 204] width 56 height 13
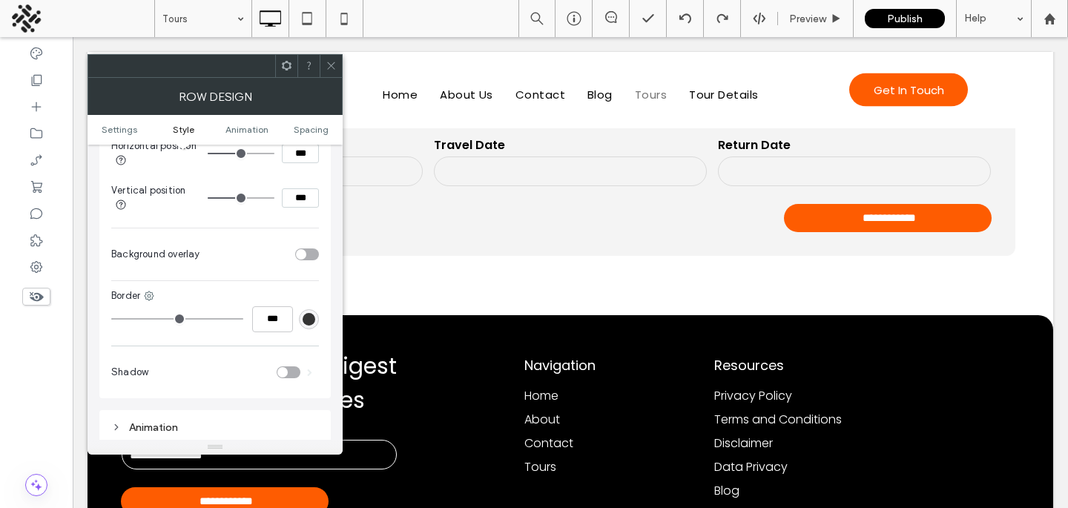
scroll to position [630, 0]
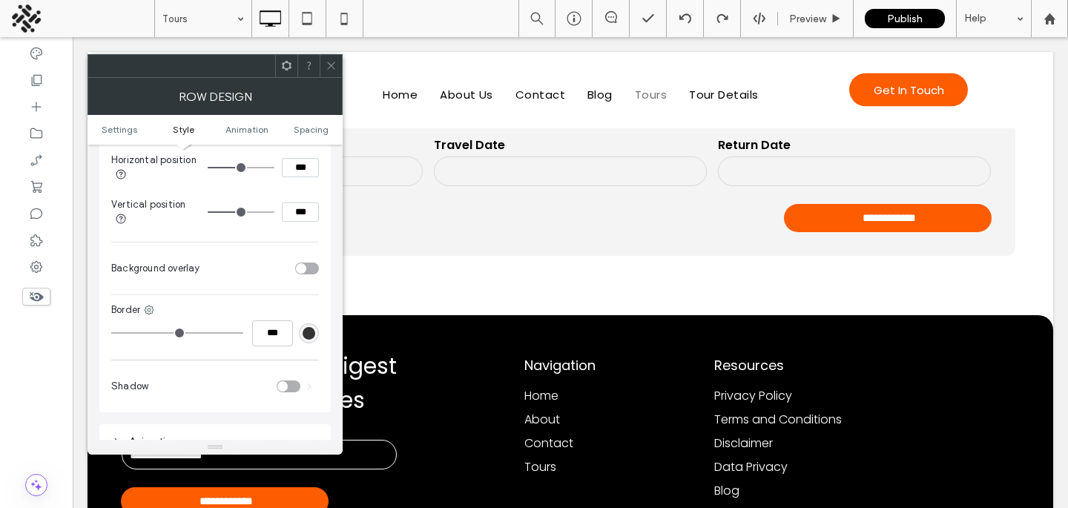
click at [297, 274] on div "toggle" at bounding box center [301, 268] width 10 height 10
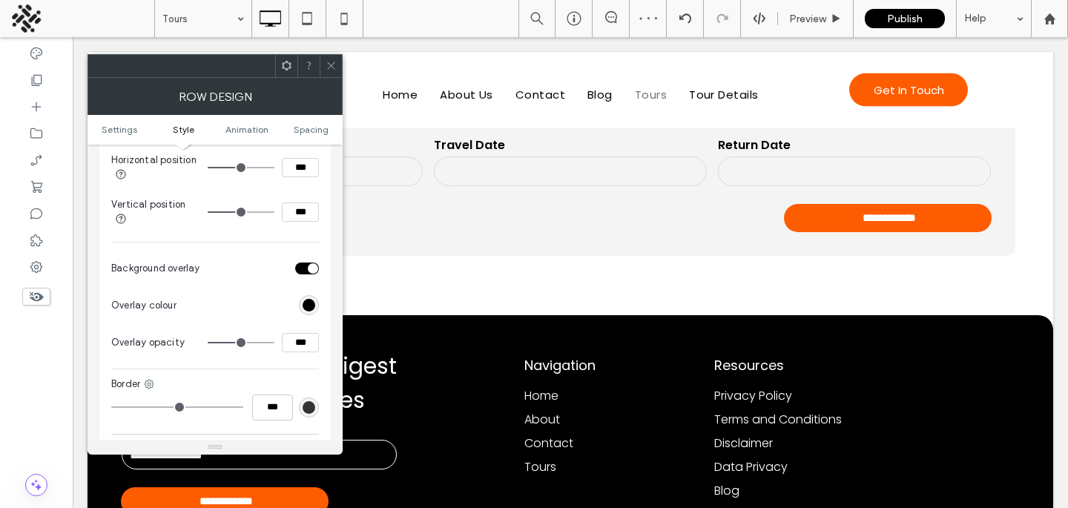
click at [333, 70] on icon at bounding box center [331, 65] width 11 height 11
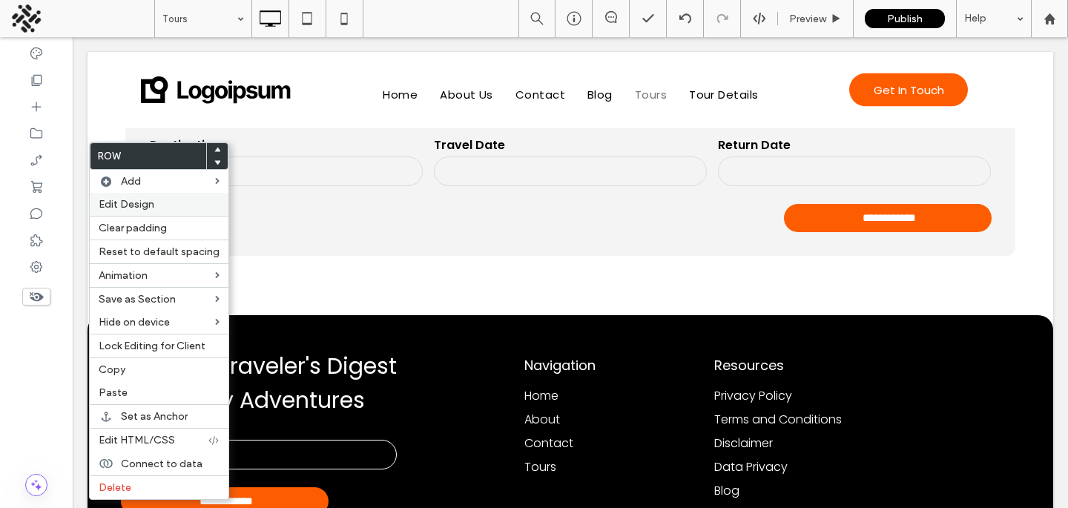
click at [120, 208] on span "Edit Design" at bounding box center [127, 204] width 56 height 13
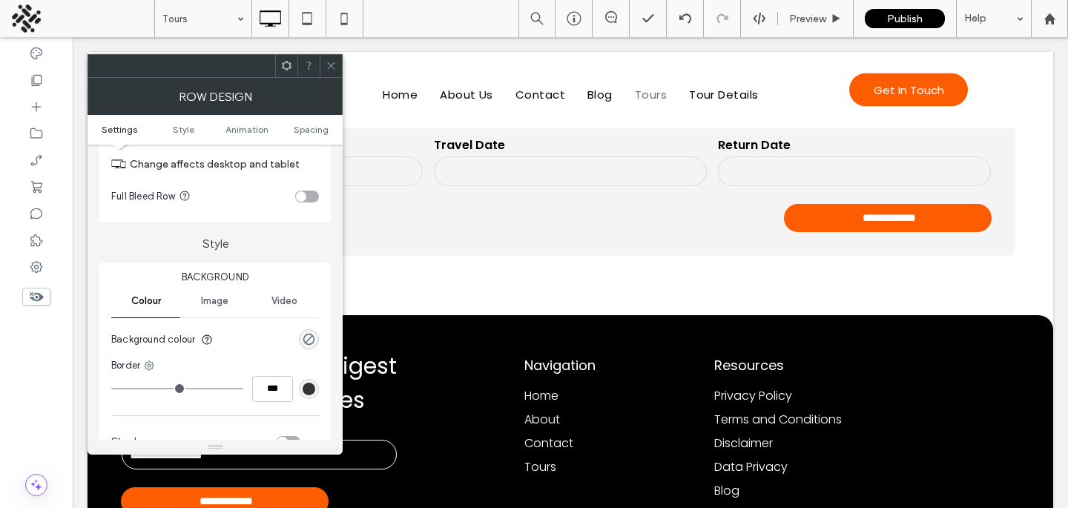
scroll to position [50, 0]
click at [230, 297] on div "Image" at bounding box center [214, 300] width 69 height 33
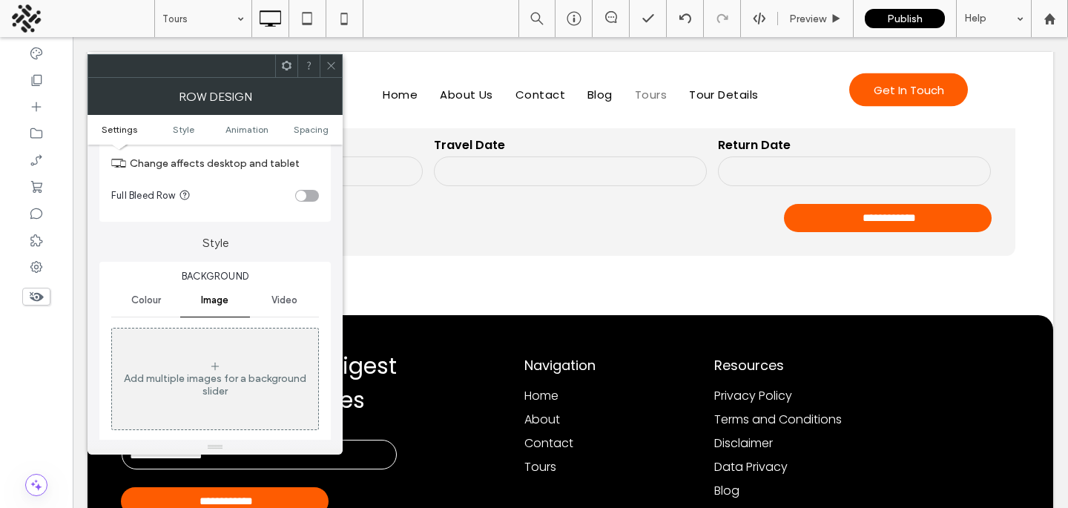
click at [242, 357] on div "Add multiple images for a background slider" at bounding box center [215, 379] width 206 height 98
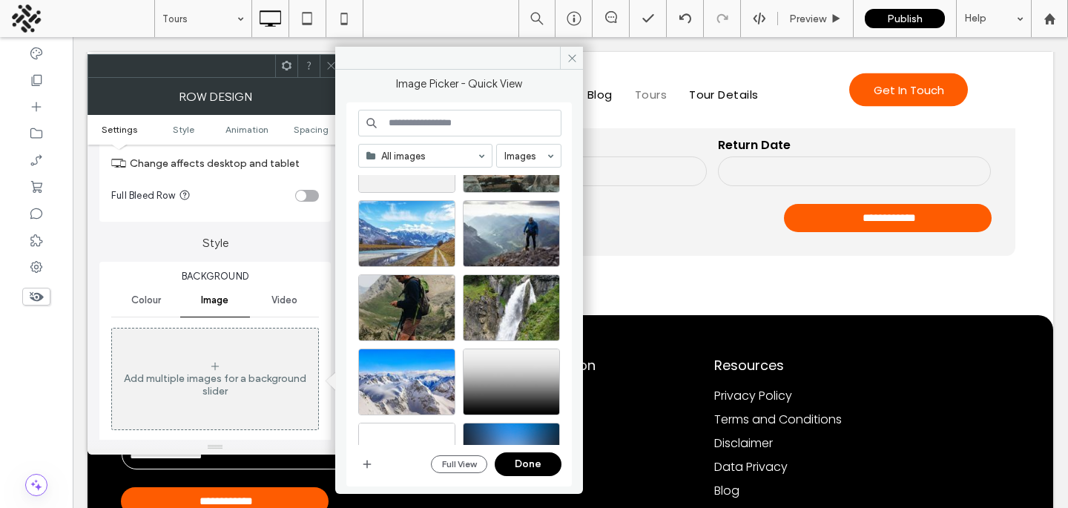
scroll to position [566, 0]
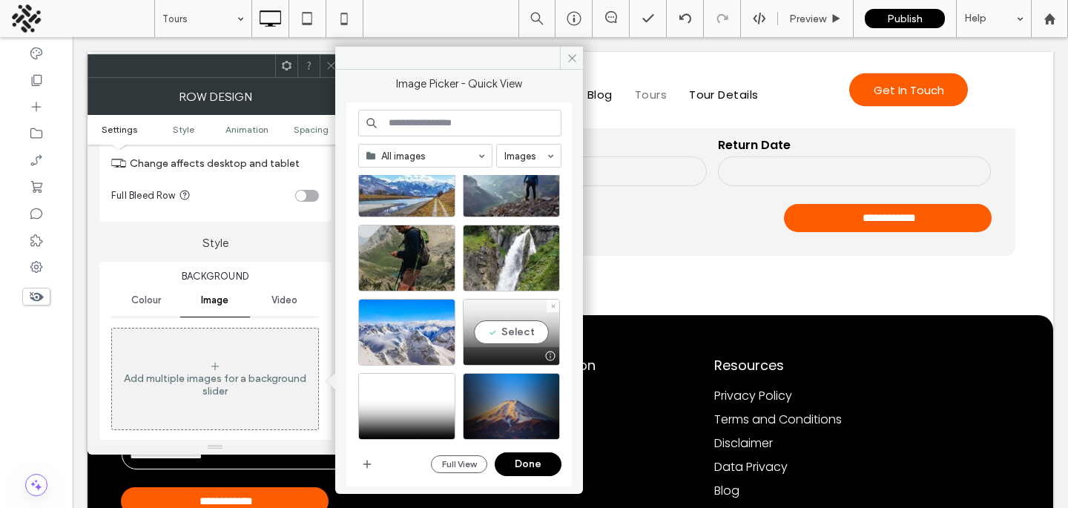
click at [503, 322] on div "Select" at bounding box center [511, 332] width 97 height 67
click at [502, 334] on div at bounding box center [511, 332] width 97 height 67
click at [502, 334] on div "Select" at bounding box center [511, 332] width 97 height 67
click at [515, 453] on button "Done" at bounding box center [528, 464] width 67 height 24
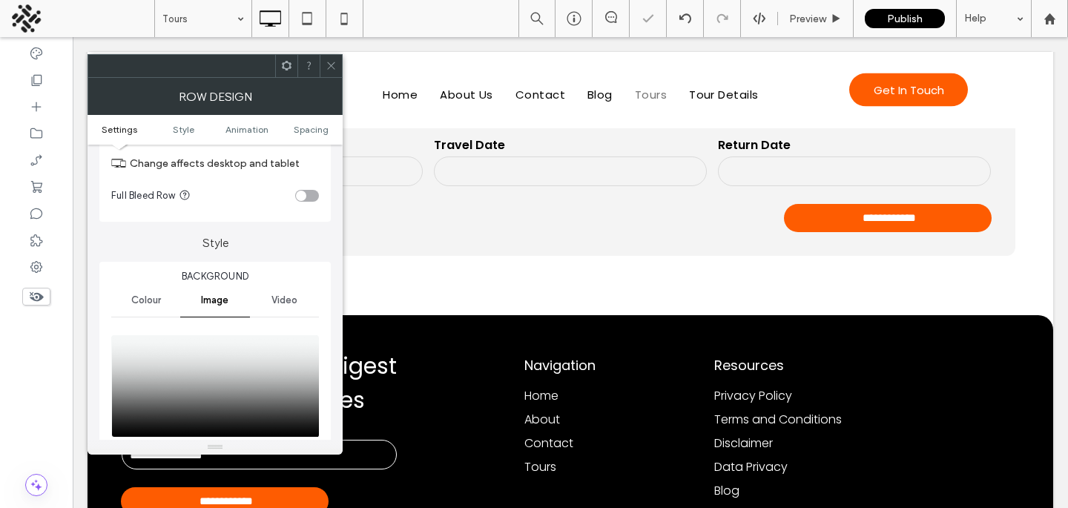
click at [329, 69] on icon at bounding box center [331, 65] width 11 height 11
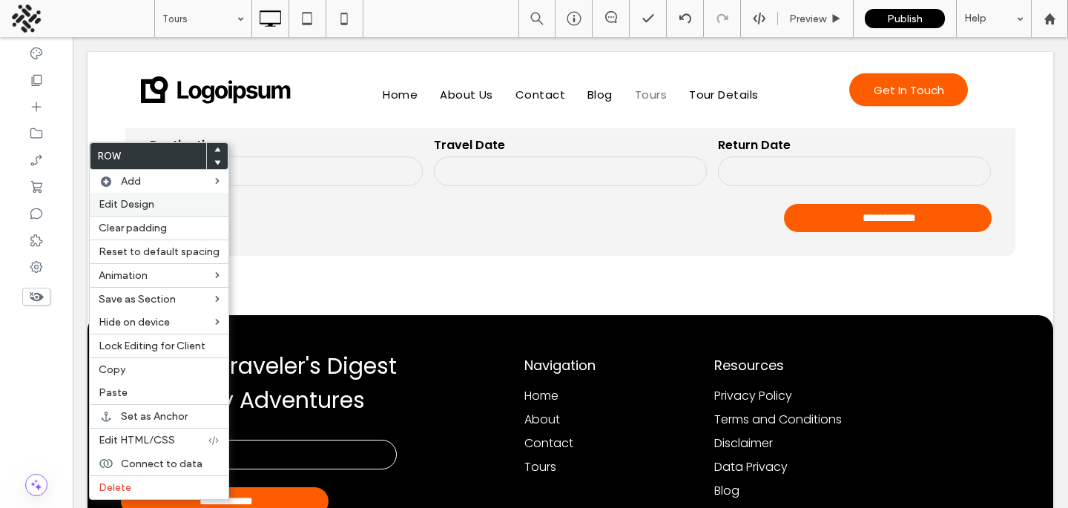
click at [131, 203] on span "Edit Design" at bounding box center [127, 204] width 56 height 13
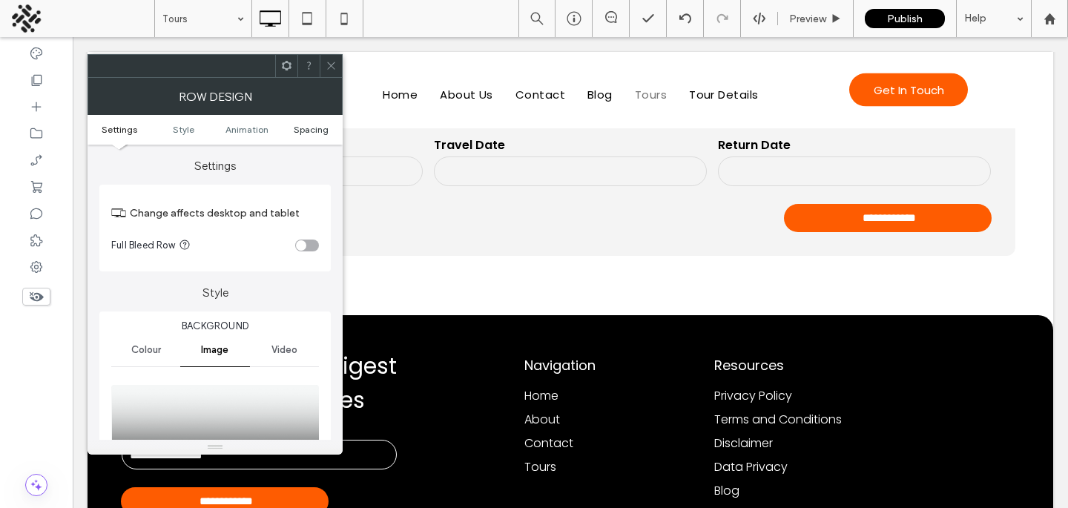
click at [295, 131] on span "Spacing" at bounding box center [311, 129] width 35 height 11
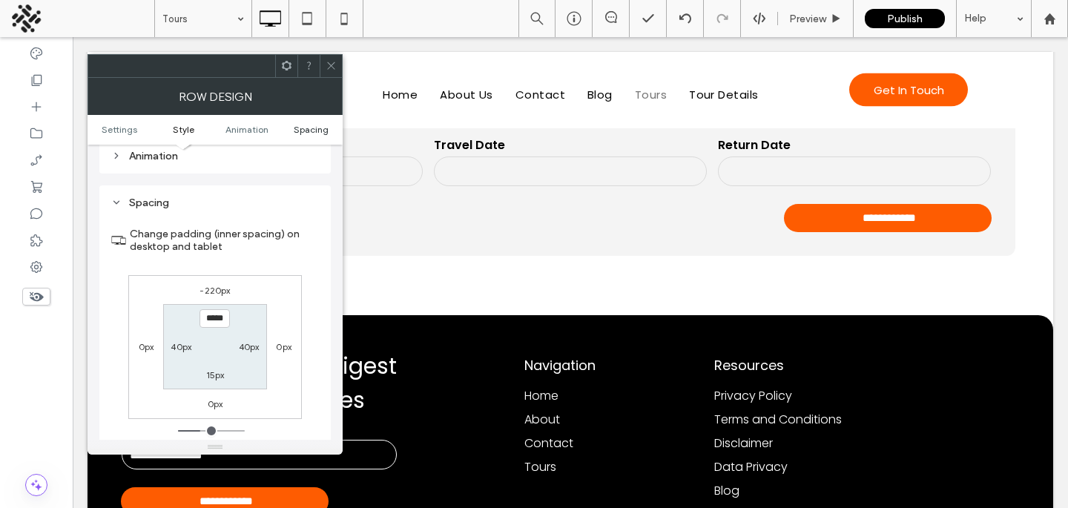
scroll to position [893, 0]
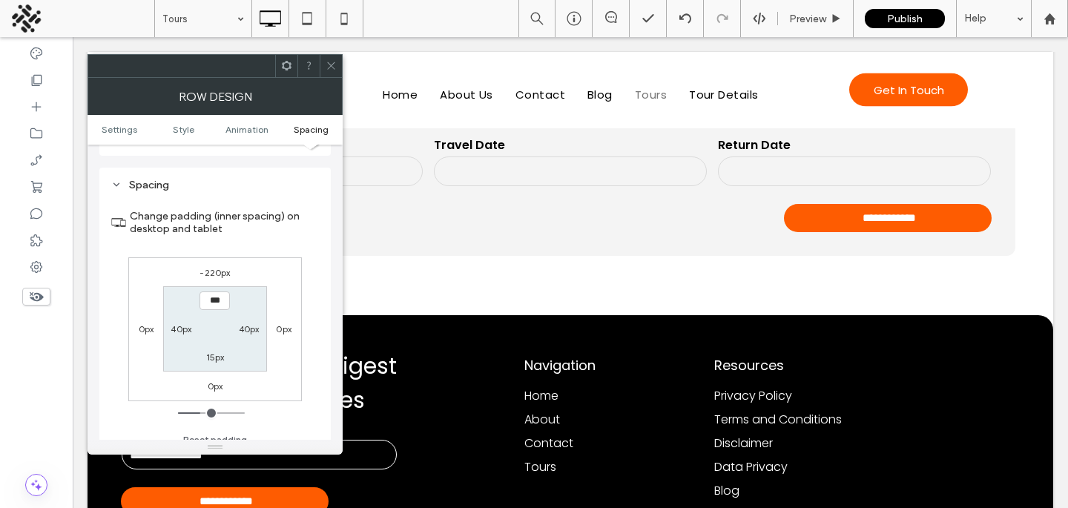
type input "*****"
click at [209, 267] on label "-220px" at bounding box center [214, 272] width 30 height 11
type input "*"
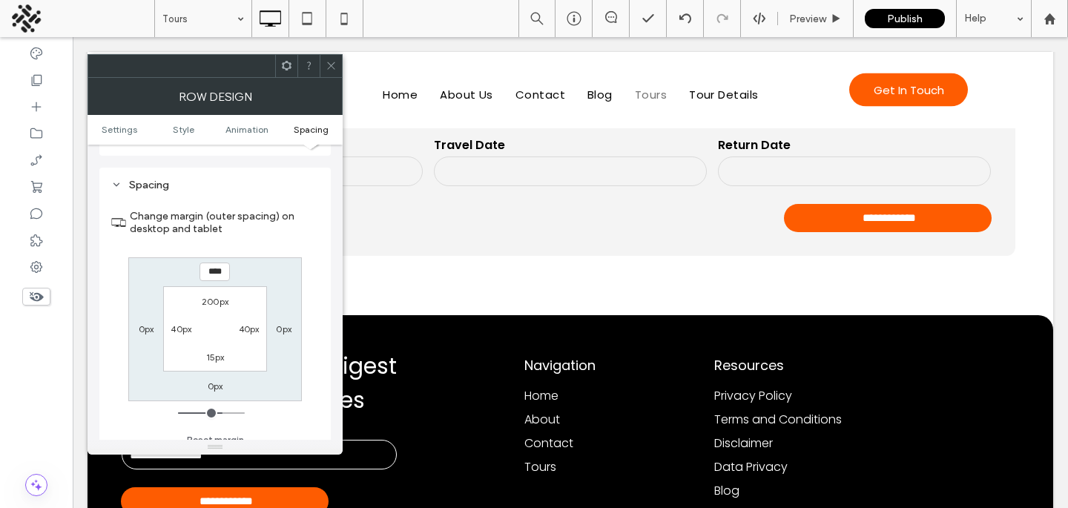
type input "****"
type input "*"
type input "******"
click at [328, 65] on icon at bounding box center [331, 65] width 11 height 11
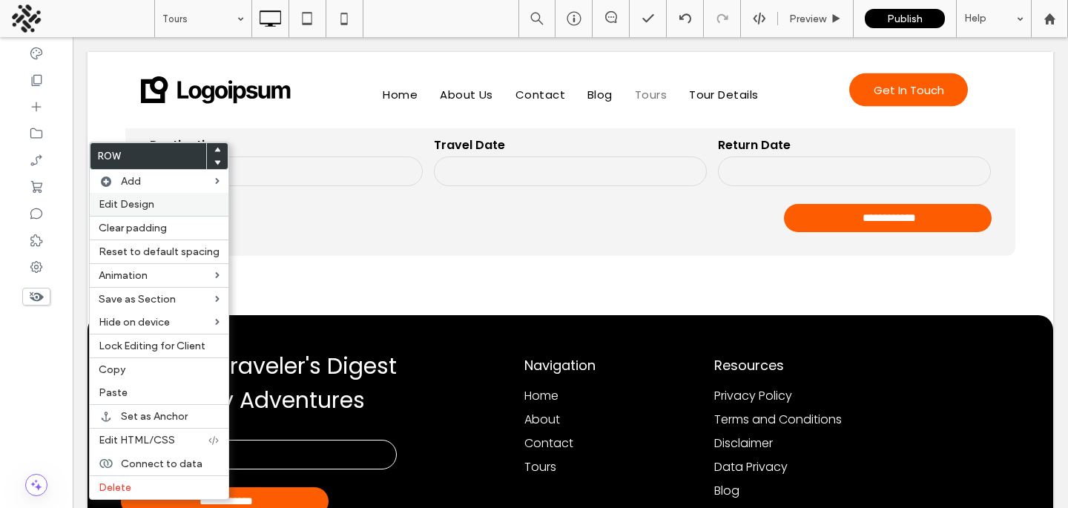
click at [116, 209] on span "Edit Design" at bounding box center [127, 204] width 56 height 13
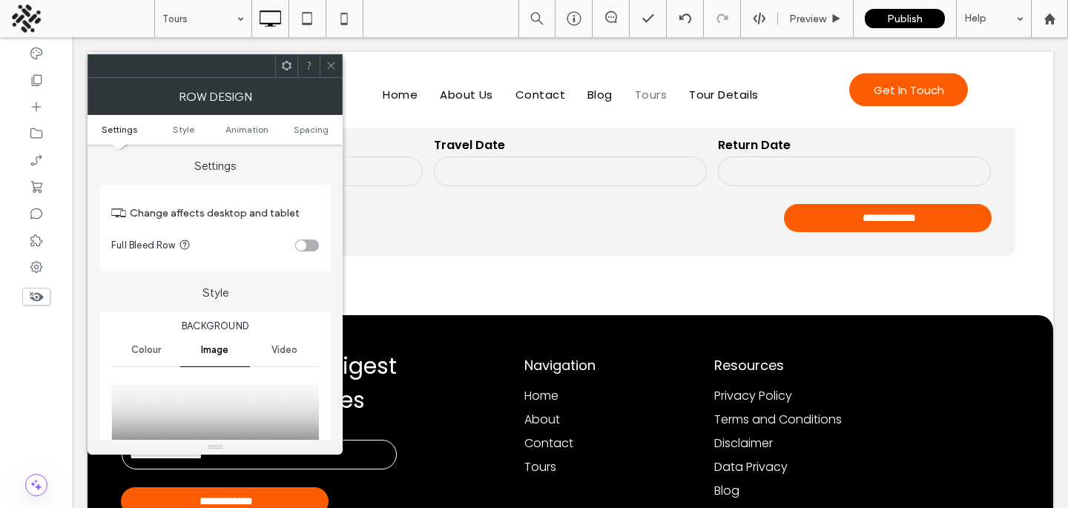
click at [331, 69] on icon at bounding box center [331, 65] width 11 height 11
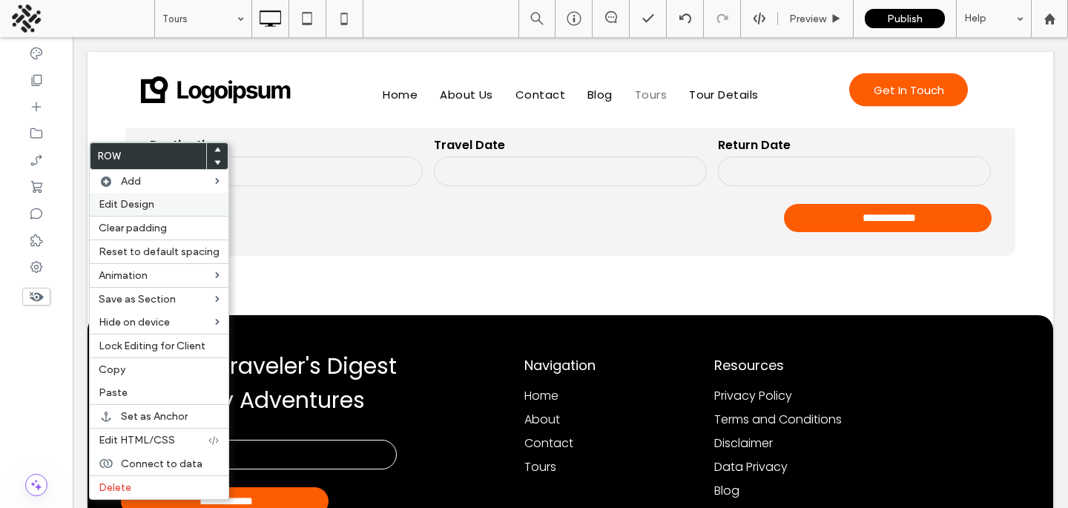
click at [126, 205] on span "Edit Design" at bounding box center [127, 204] width 56 height 13
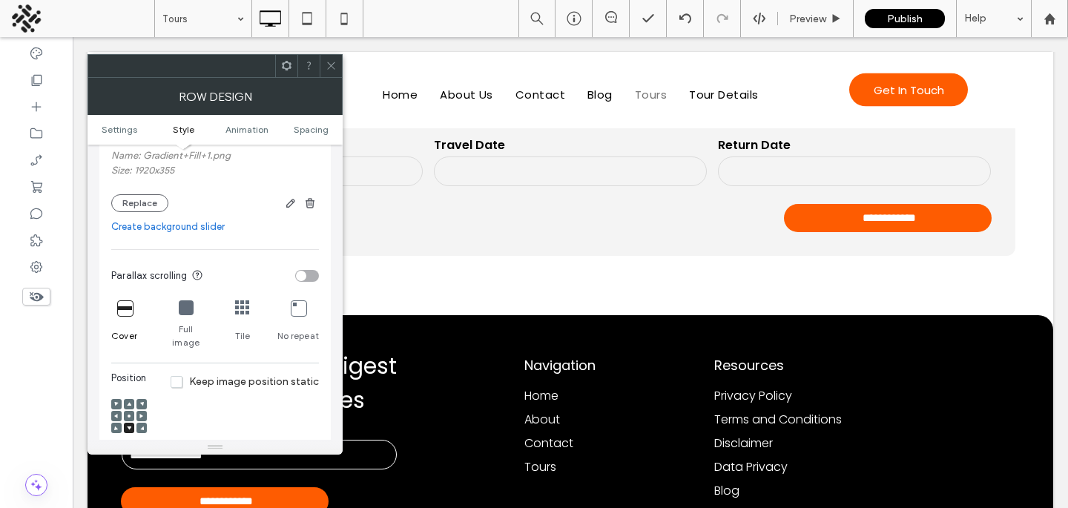
scroll to position [366, 0]
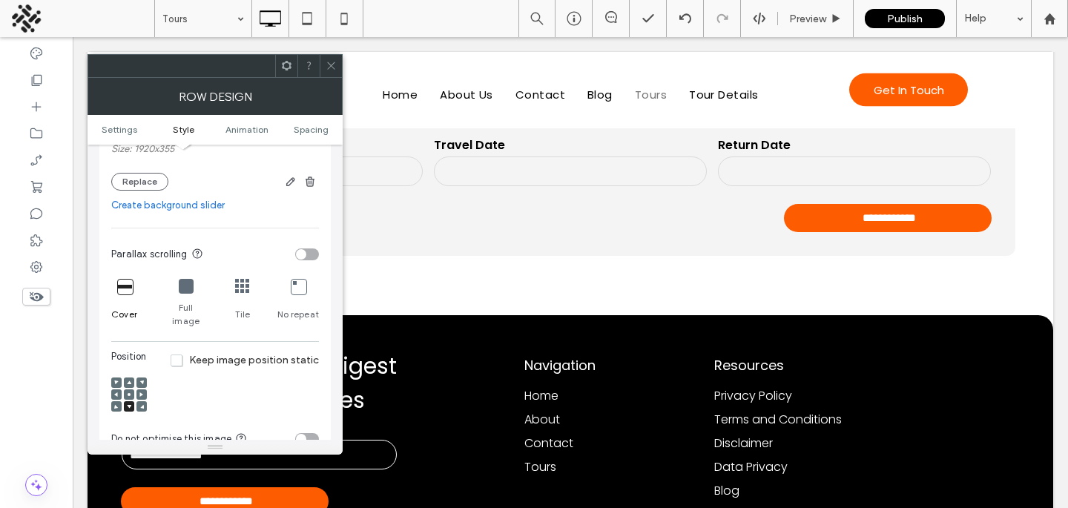
click at [297, 136] on ul "Settings Style Animation Spacing" at bounding box center [215, 130] width 255 height 30
click at [305, 137] on ul "Settings Style Animation Spacing" at bounding box center [215, 130] width 255 height 30
click at [306, 131] on span "Spacing" at bounding box center [311, 129] width 35 height 11
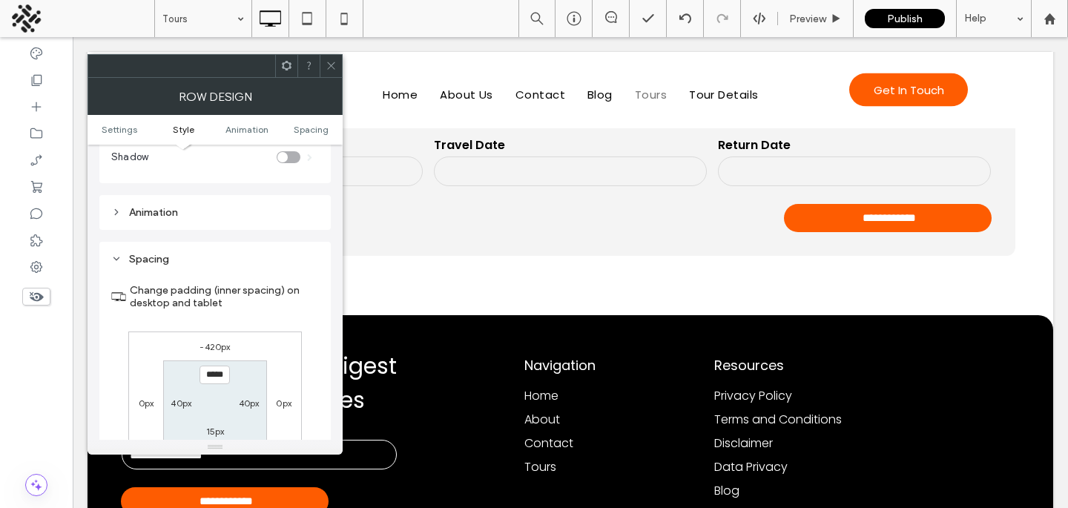
scroll to position [893, 0]
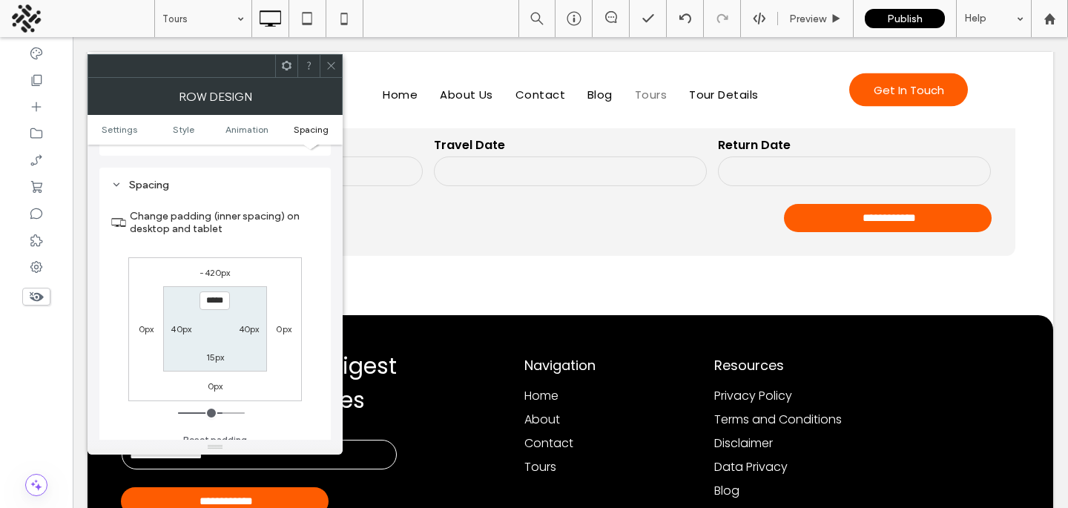
click at [215, 267] on label "-420px" at bounding box center [214, 272] width 30 height 11
type input "*"
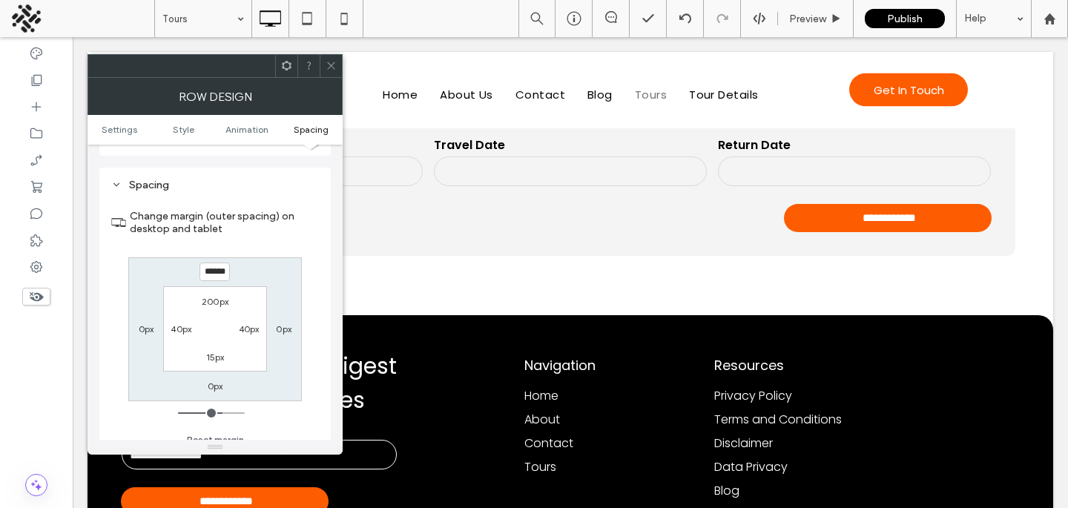
click at [213, 263] on input "******" at bounding box center [214, 272] width 30 height 19
type input "******"
type input "*"
type input "******"
type input "*"
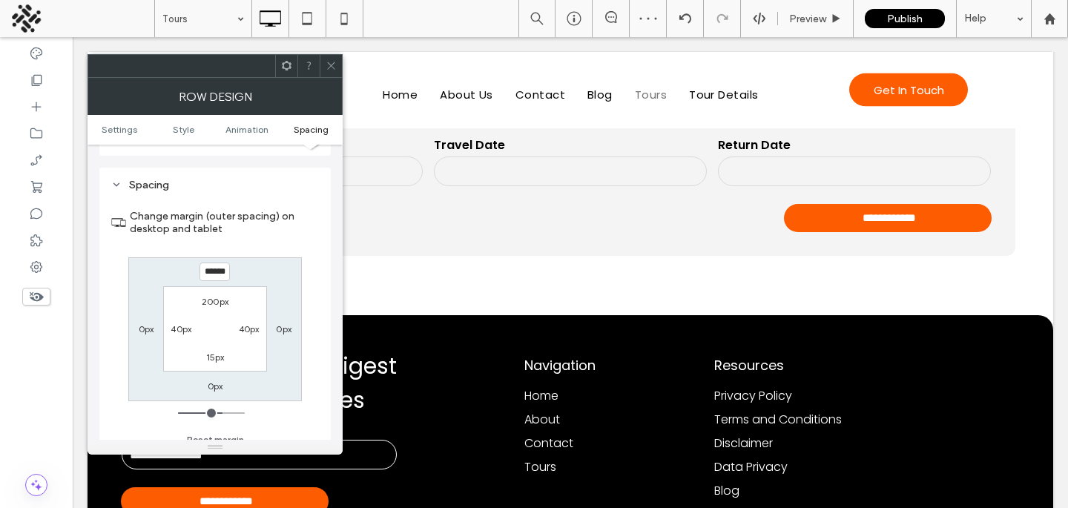
type input "******"
type input "*"
type input "******"
type input "*"
type input "******"
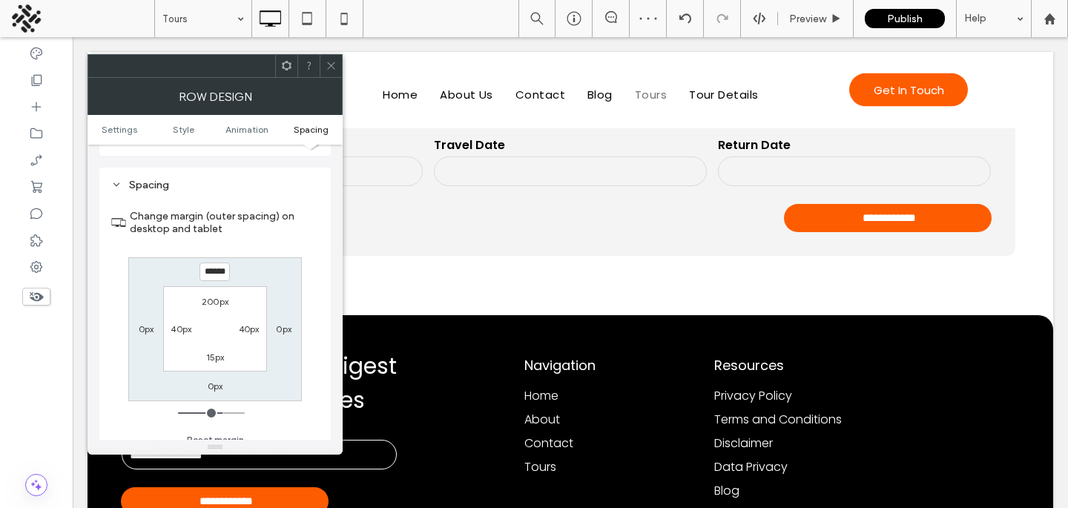
type input "*"
click at [331, 71] on span at bounding box center [331, 66] width 11 height 22
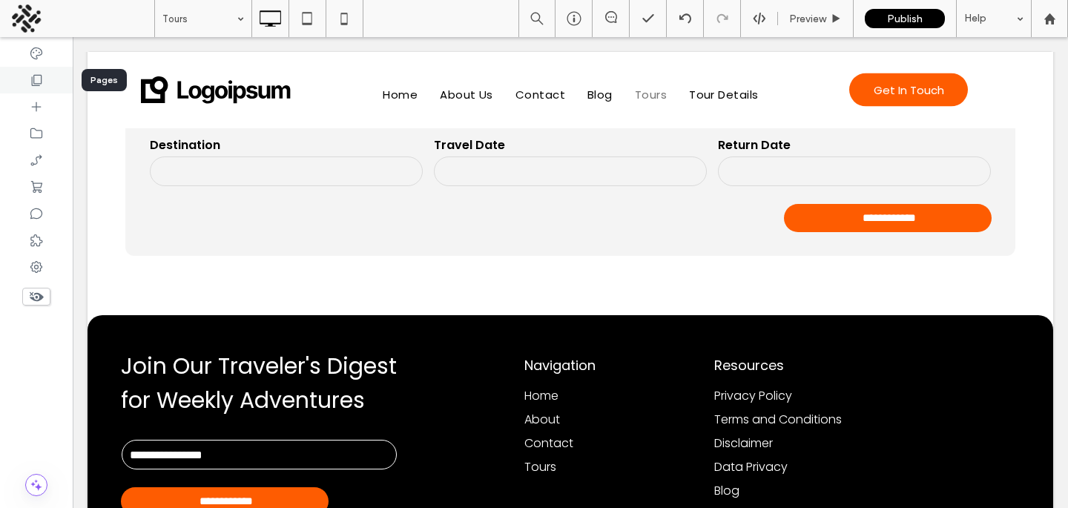
click at [45, 72] on div at bounding box center [36, 80] width 73 height 27
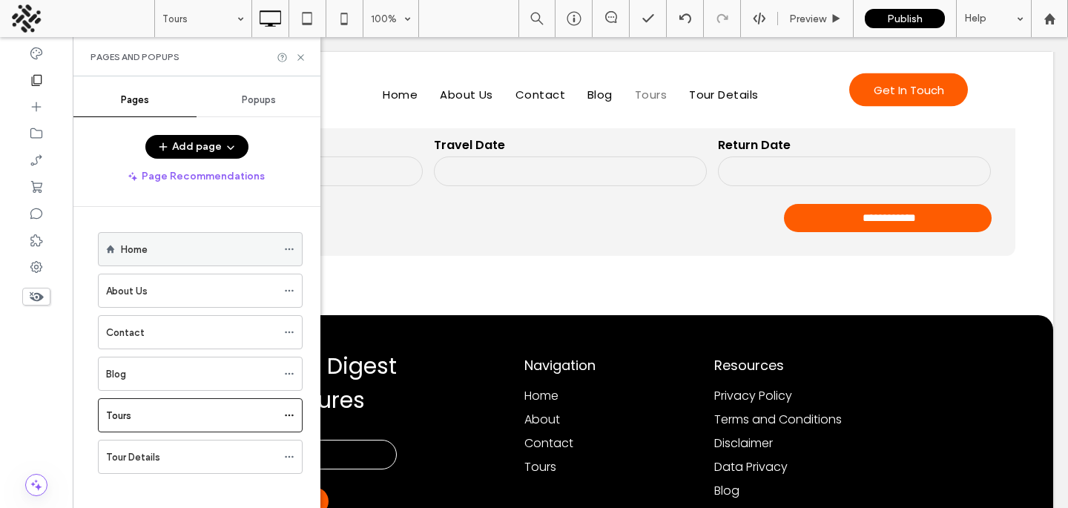
scroll to position [10, 0]
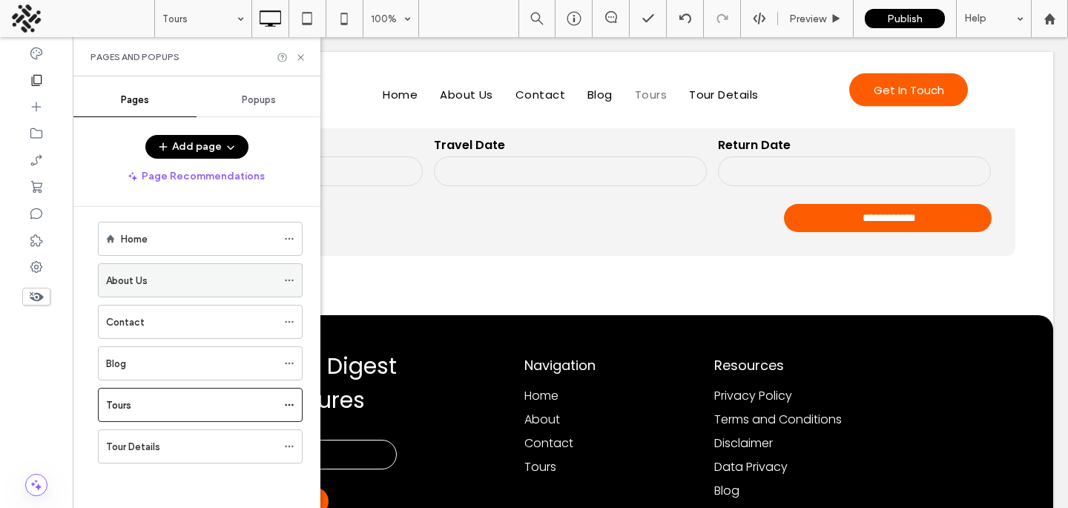
click at [174, 273] on div "About Us" at bounding box center [191, 281] width 171 height 16
click at [296, 52] on icon at bounding box center [300, 57] width 11 height 11
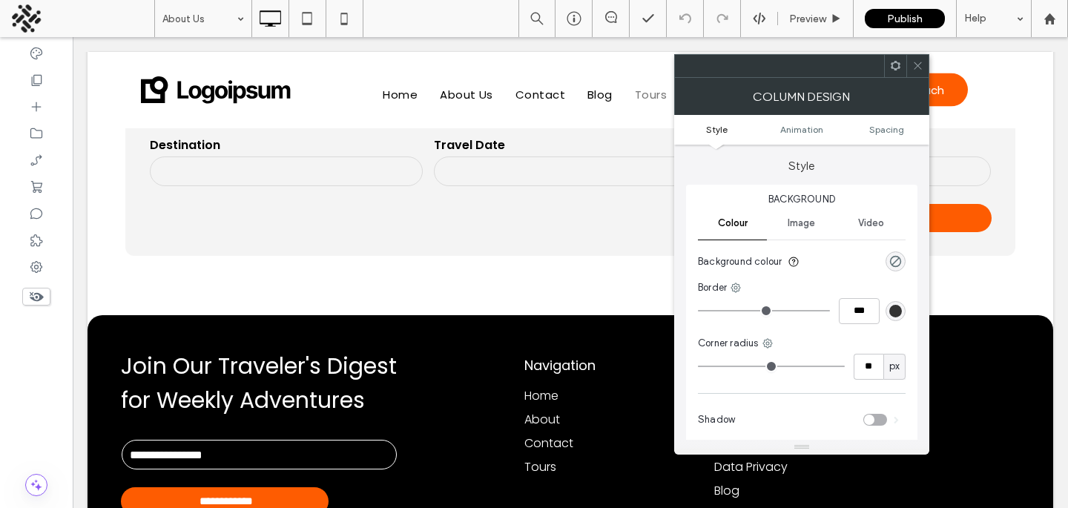
click at [918, 63] on icon at bounding box center [917, 65] width 11 height 11
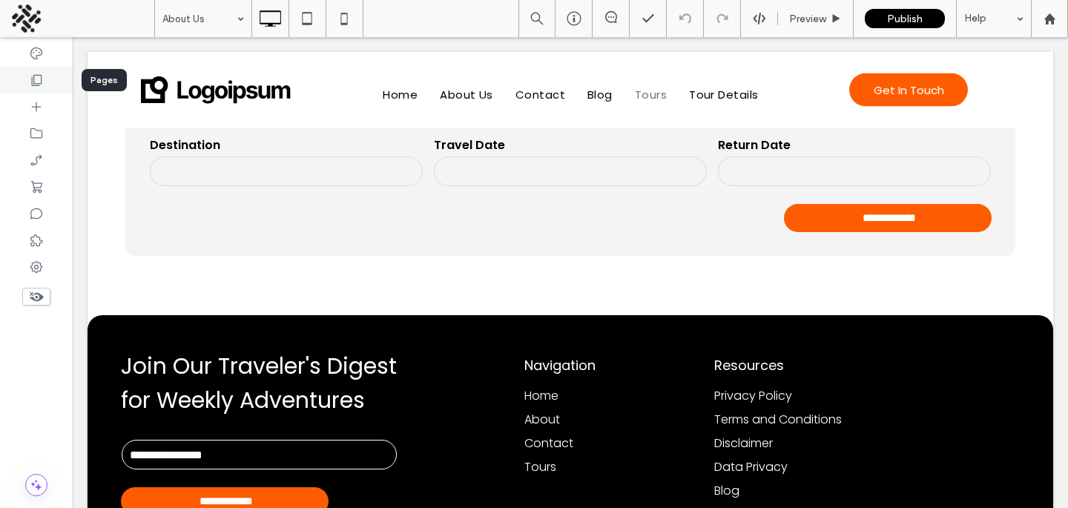
click at [48, 73] on div at bounding box center [36, 80] width 73 height 27
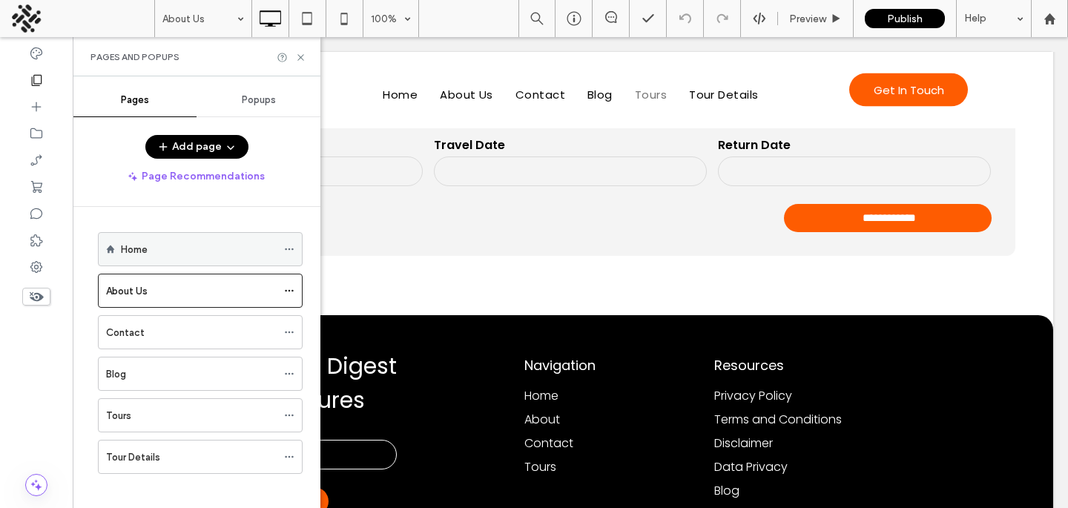
click at [145, 250] on label "Home" at bounding box center [134, 250] width 27 height 26
click at [303, 55] on use at bounding box center [300, 57] width 6 height 6
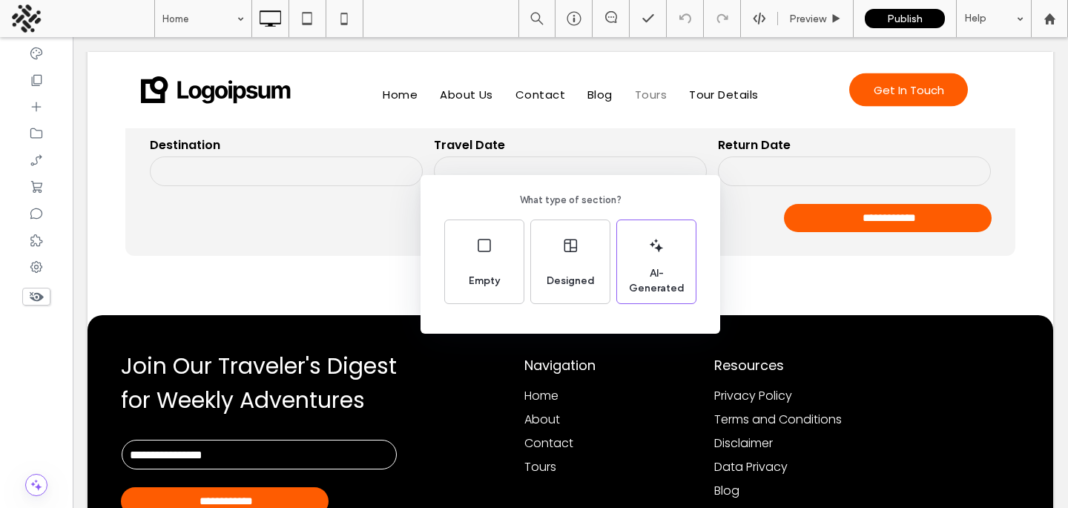
click at [458, 374] on div "What type of section? Empty Designed AI-Generated" at bounding box center [534, 290] width 1068 height 581
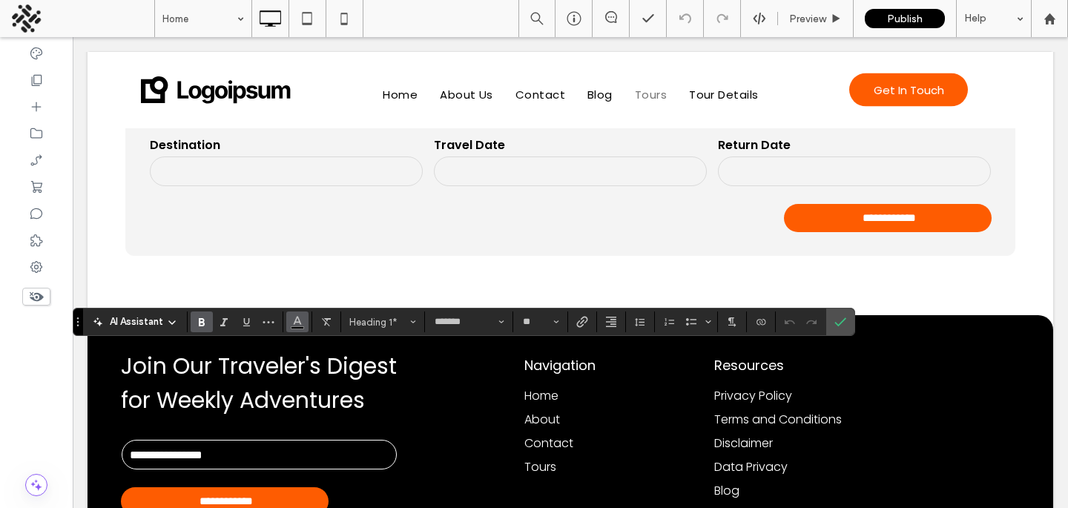
click at [292, 315] on icon "Colour" at bounding box center [297, 320] width 12 height 12
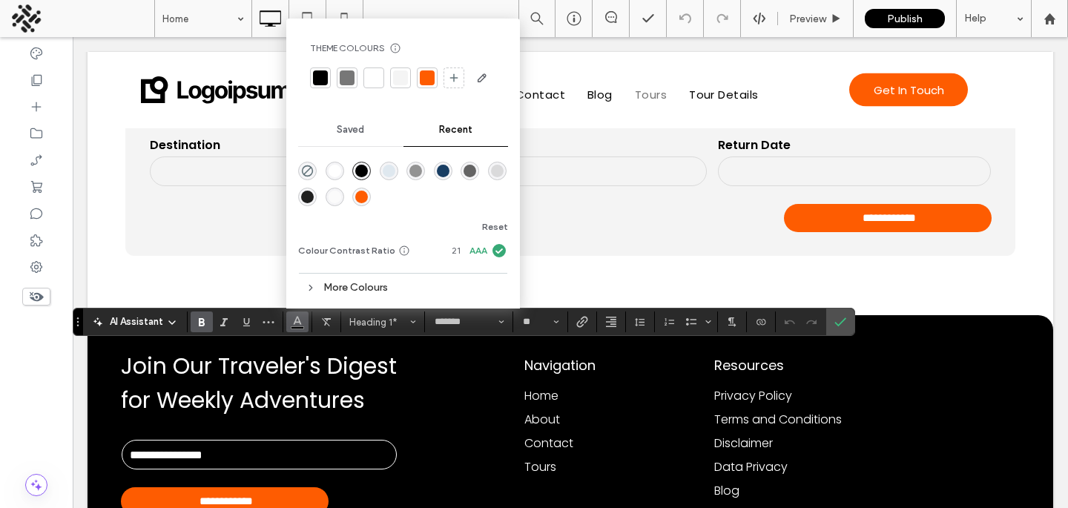
click at [423, 81] on div at bounding box center [427, 77] width 15 height 15
click at [835, 323] on use "Confirm" at bounding box center [841, 321] width 12 height 9
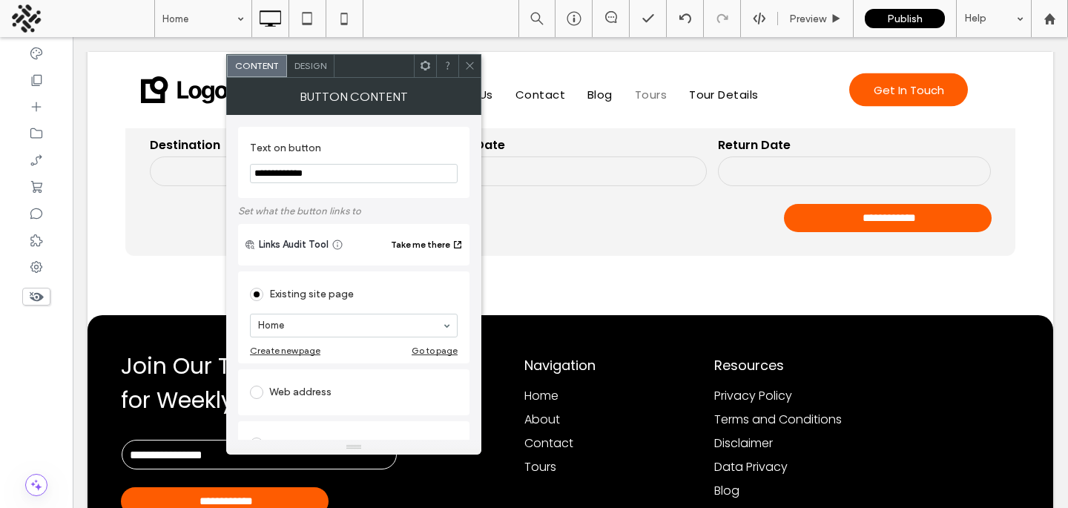
click at [295, 62] on span "Design" at bounding box center [310, 65] width 32 height 11
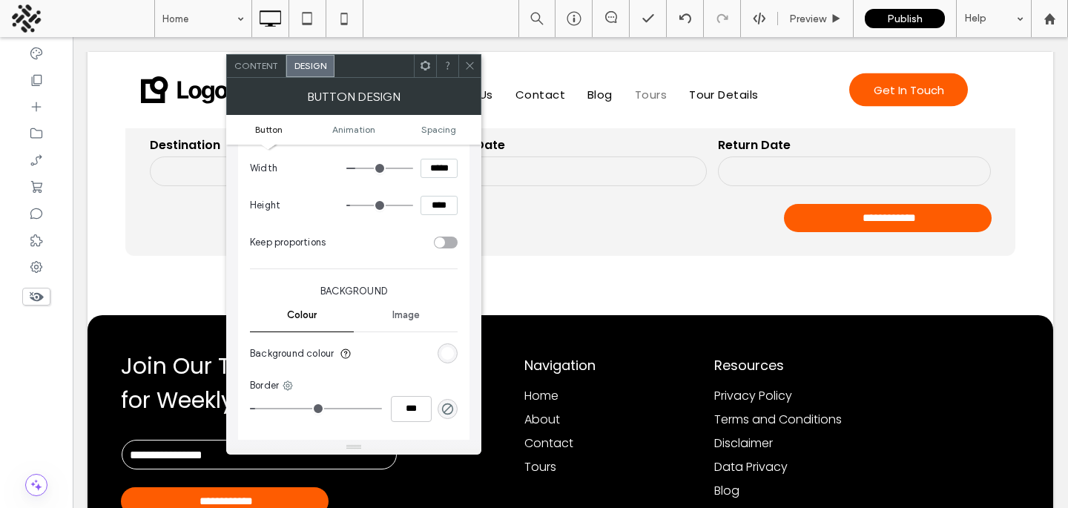
scroll to position [323, 0]
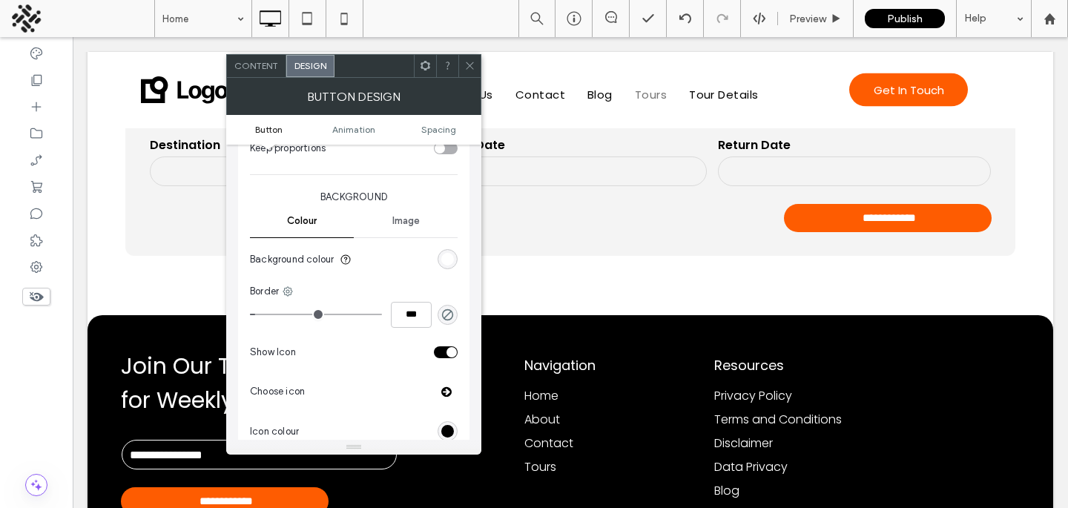
click at [452, 260] on div "rgb(255, 255, 255)" at bounding box center [447, 259] width 13 height 13
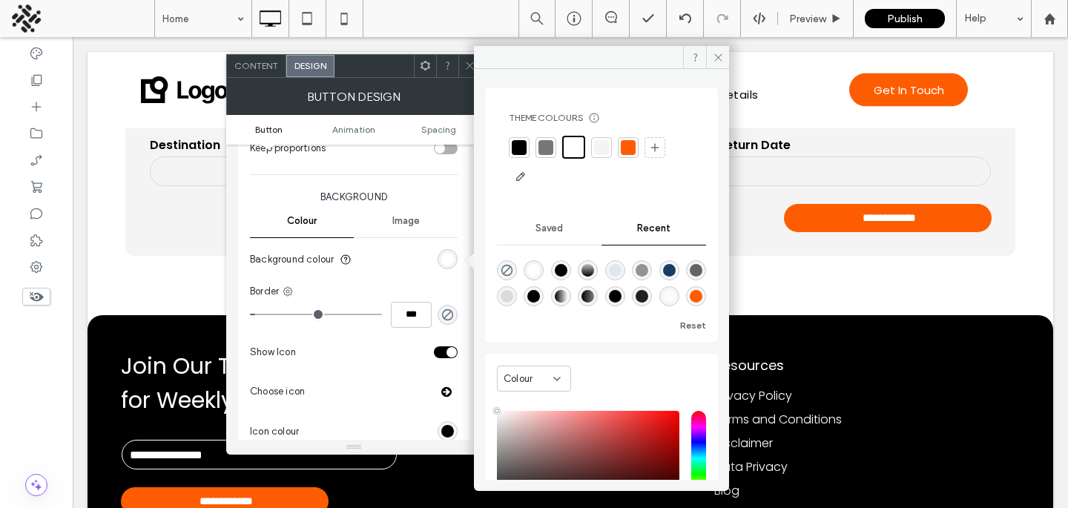
click at [618, 151] on div at bounding box center [628, 147] width 21 height 21
click at [453, 426] on div "rgb(0, 0, 0)" at bounding box center [447, 431] width 13 height 13
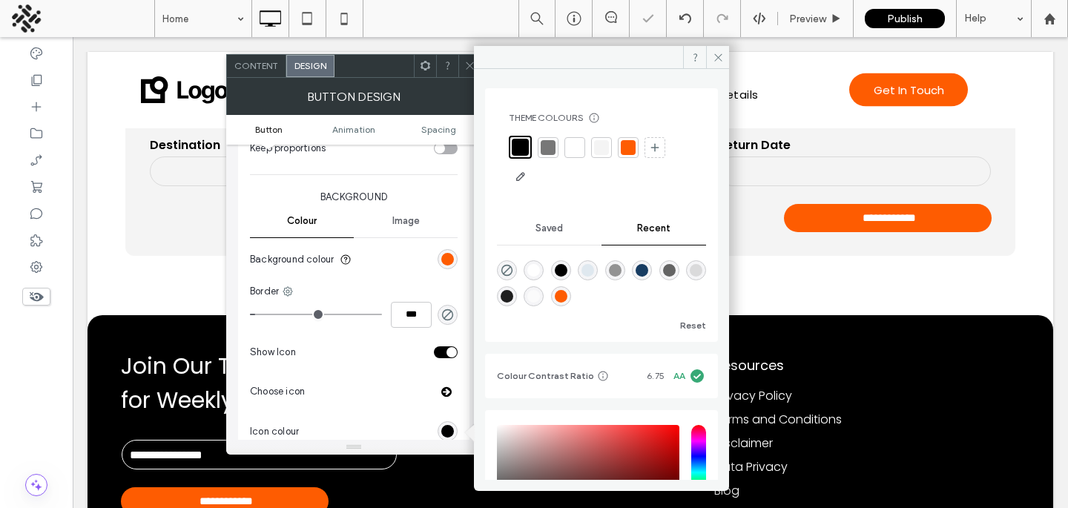
click at [570, 138] on div at bounding box center [574, 147] width 21 height 21
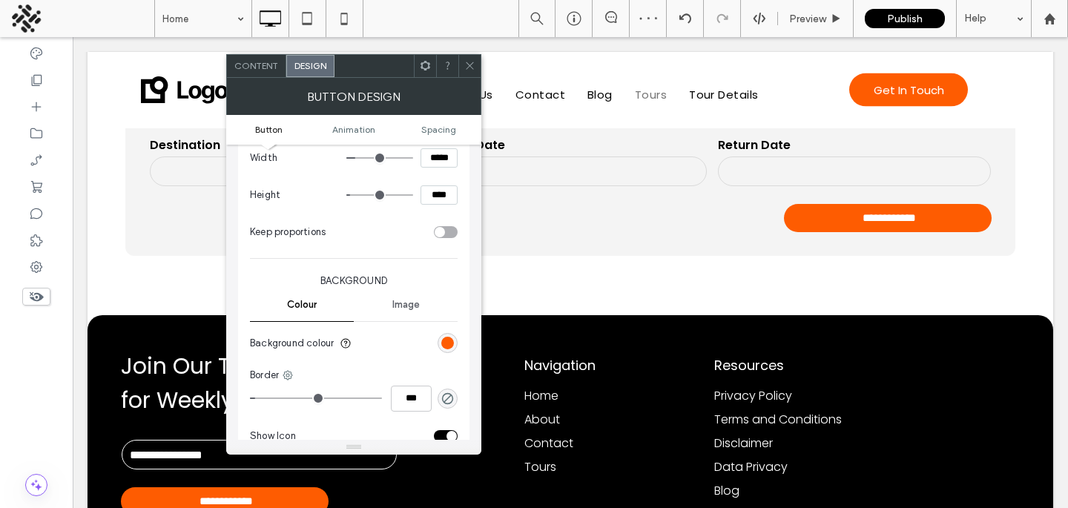
scroll to position [156, 0]
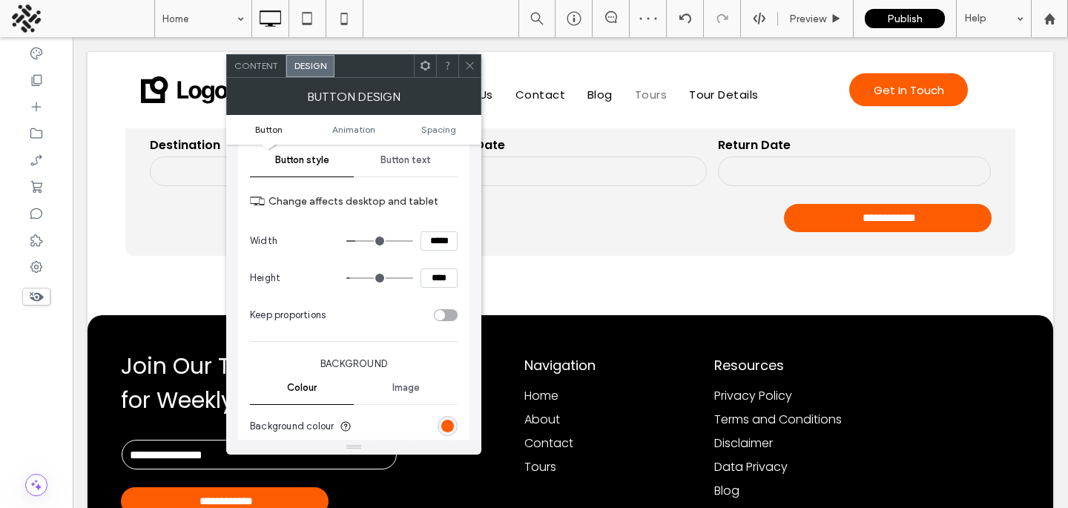
click at [409, 170] on div "Button text" at bounding box center [406, 160] width 104 height 33
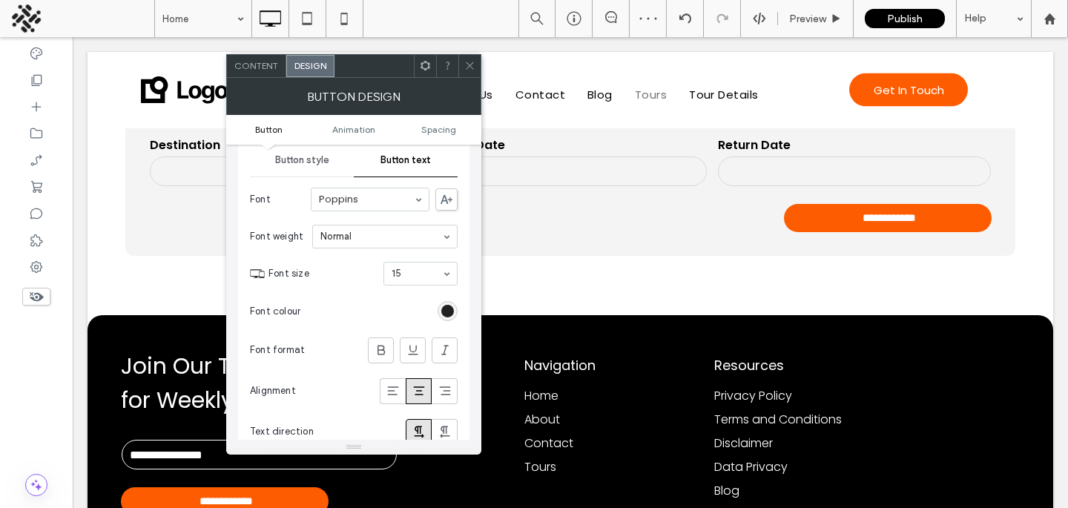
click at [446, 308] on div "rgb(0, 0, 0)" at bounding box center [447, 311] width 13 height 13
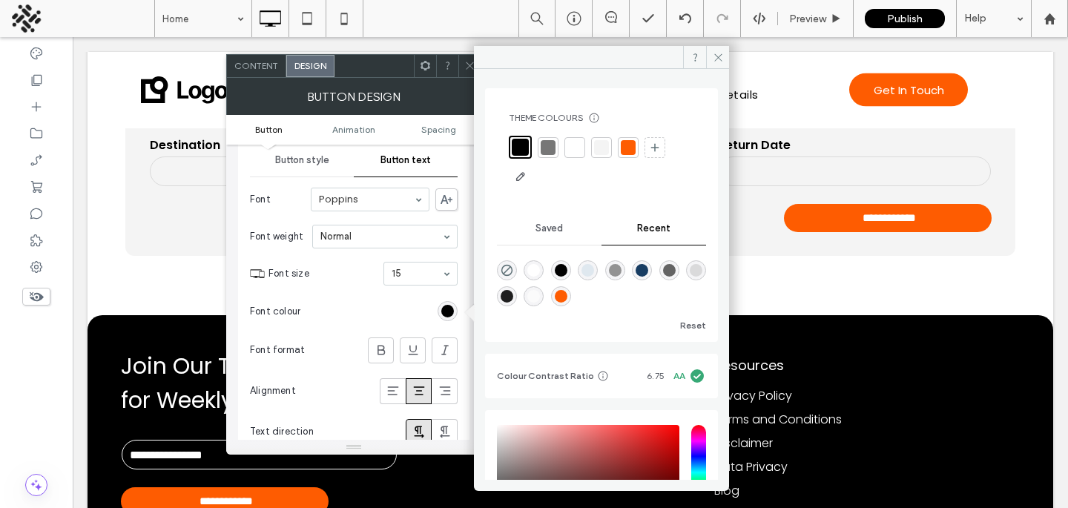
click at [569, 145] on div at bounding box center [574, 147] width 15 height 15
click at [472, 63] on use at bounding box center [469, 65] width 7 height 7
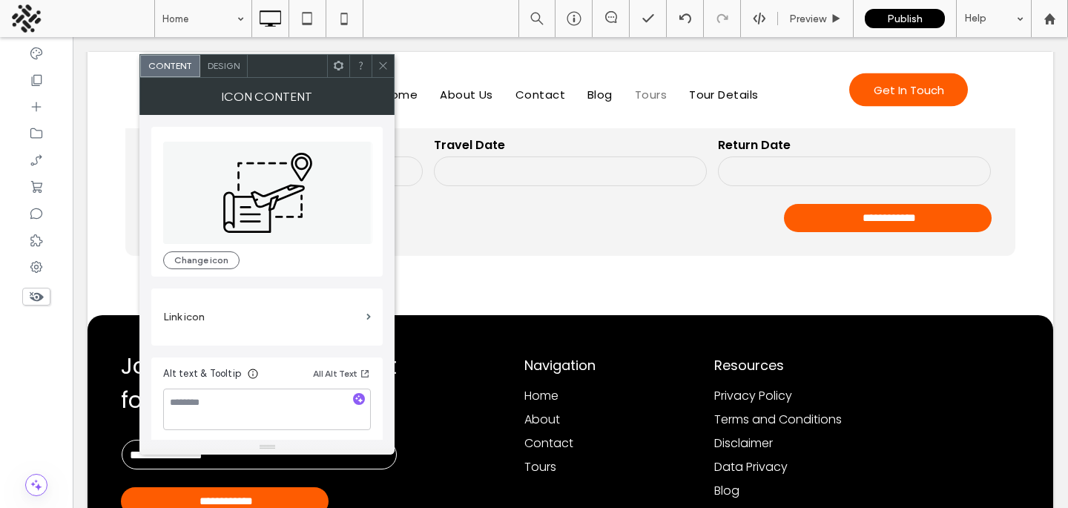
click at [234, 73] on div "Design" at bounding box center [223, 66] width 47 height 22
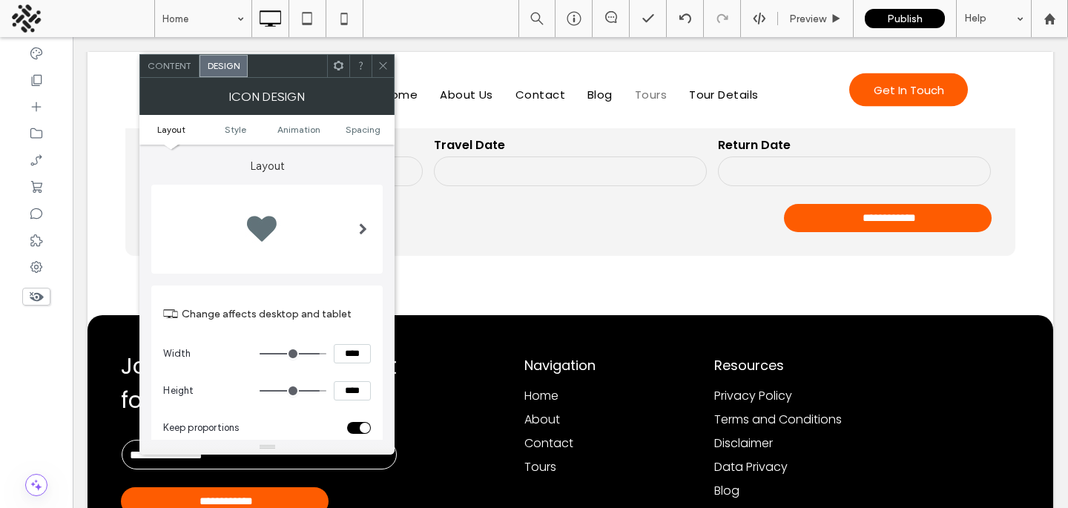
scroll to position [263, 0]
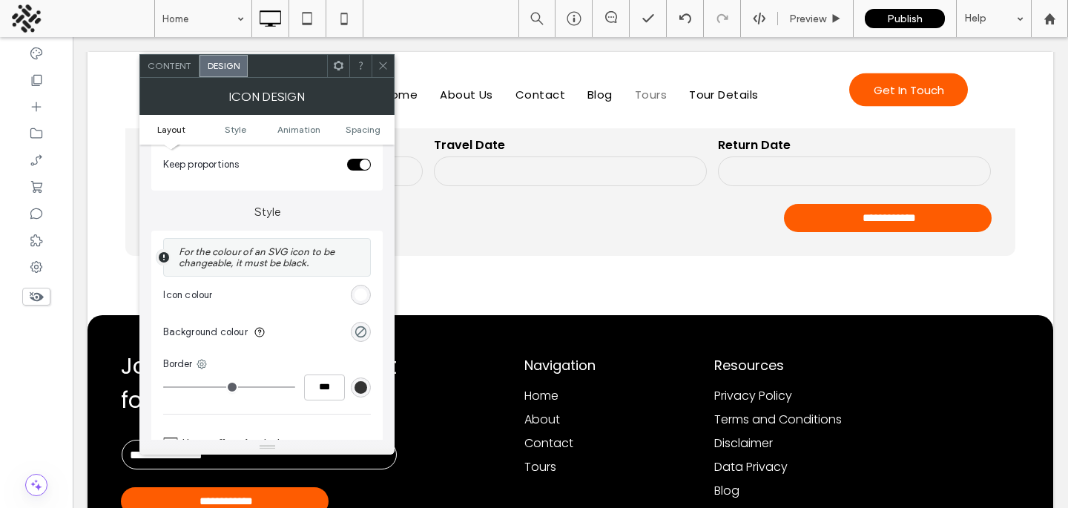
click at [357, 299] on div "rgb(255, 255, 255)" at bounding box center [360, 294] width 13 height 13
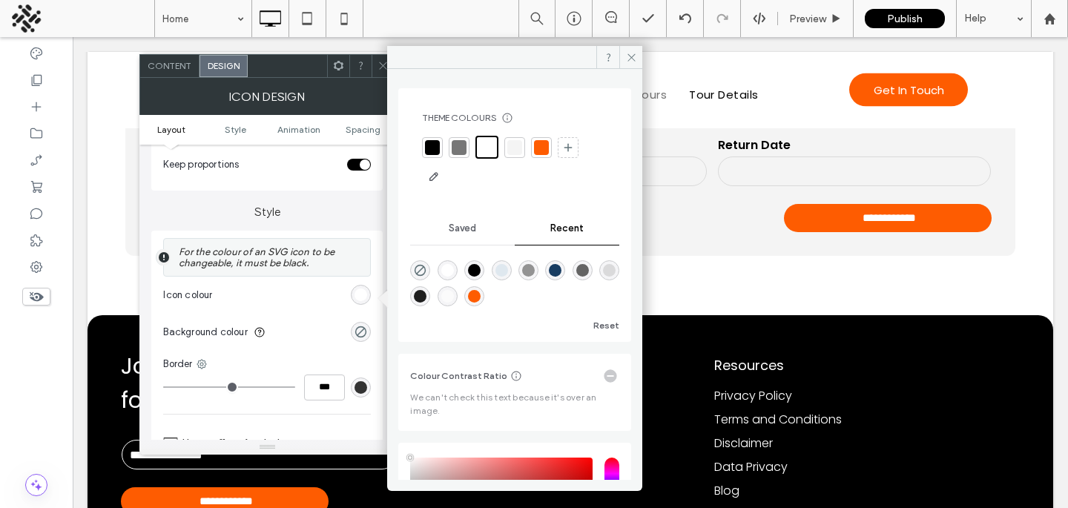
click at [537, 140] on div at bounding box center [541, 147] width 15 height 15
click at [383, 75] on span at bounding box center [382, 66] width 11 height 22
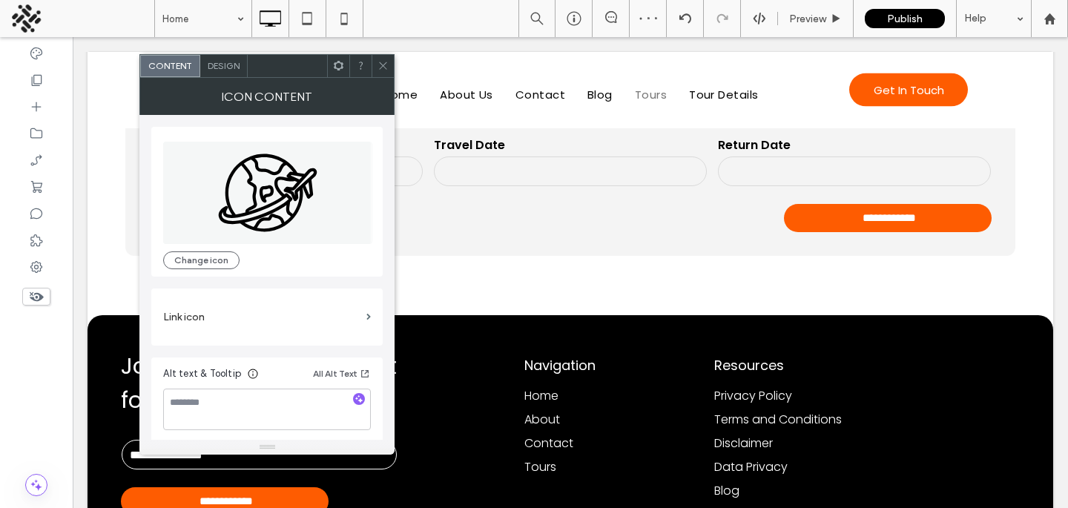
click at [228, 70] on span "Design" at bounding box center [224, 65] width 32 height 11
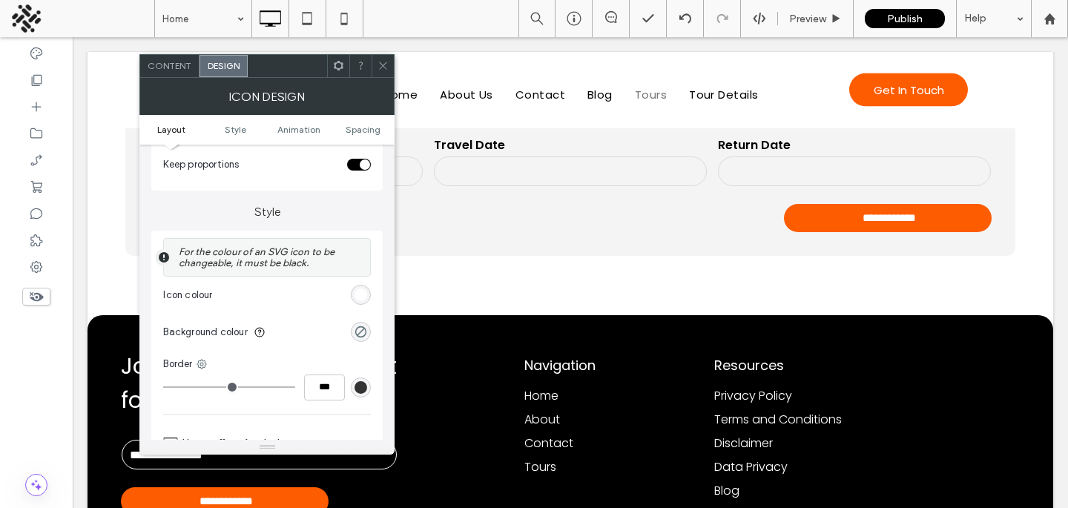
click at [363, 291] on div "rgb(255, 255, 255)" at bounding box center [360, 294] width 13 height 13
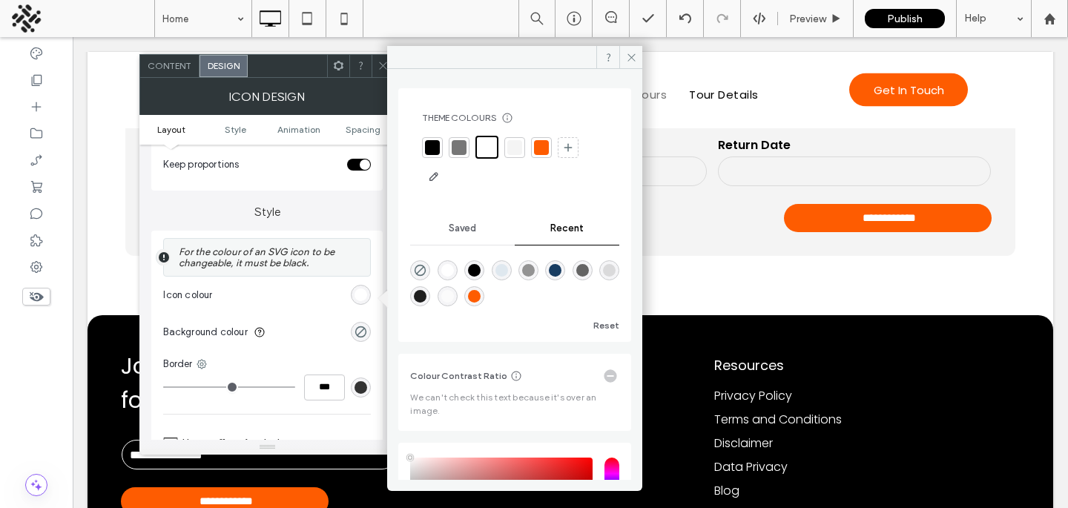
click at [541, 147] on div at bounding box center [541, 147] width 15 height 15
click at [379, 66] on icon at bounding box center [382, 65] width 11 height 11
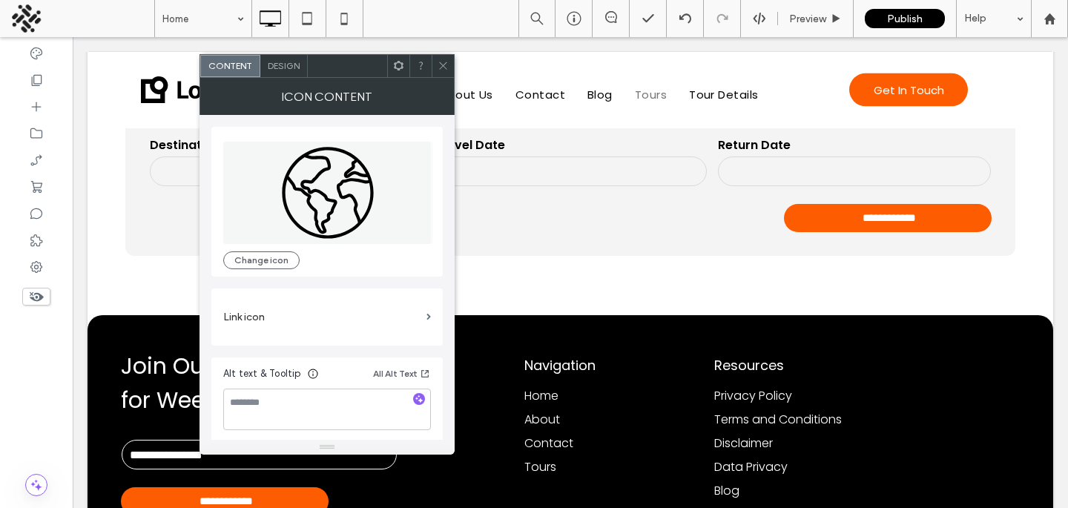
click at [283, 56] on div "Design" at bounding box center [283, 66] width 47 height 22
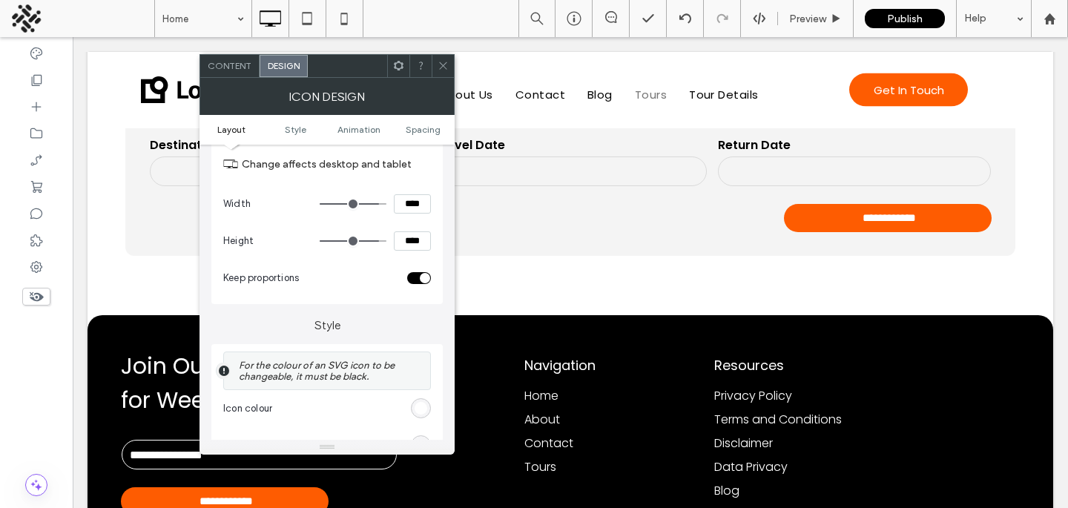
scroll to position [152, 0]
click at [415, 410] on div "rgb(255, 255, 255)" at bounding box center [421, 406] width 13 height 13
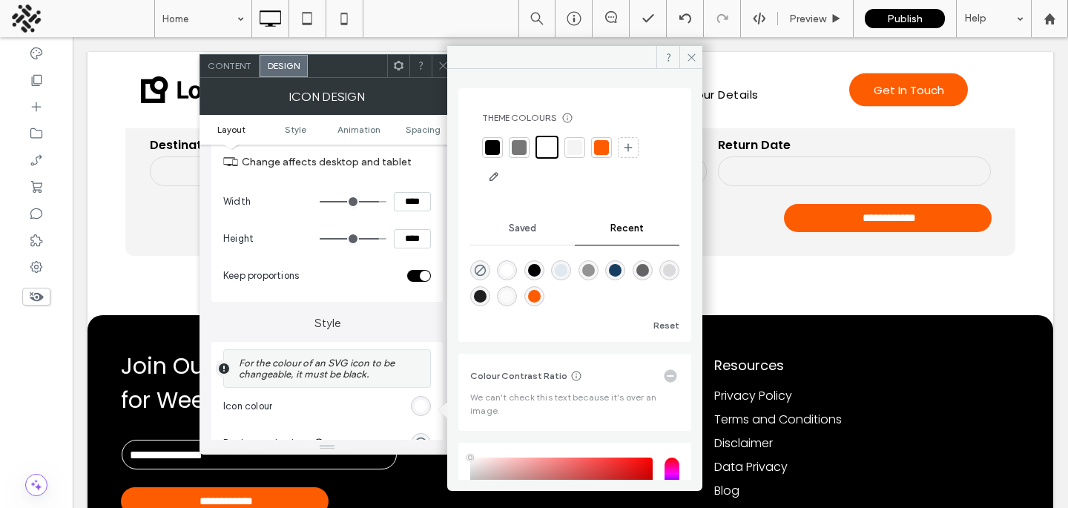
click at [595, 146] on div at bounding box center [601, 147] width 15 height 15
click at [438, 62] on icon at bounding box center [443, 65] width 11 height 11
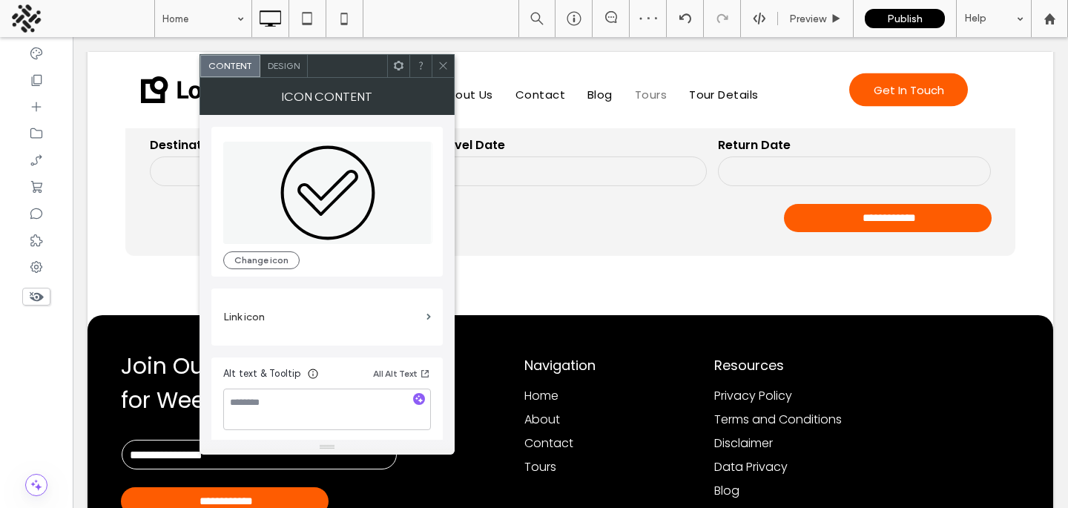
click at [279, 68] on span "Design" at bounding box center [284, 65] width 32 height 11
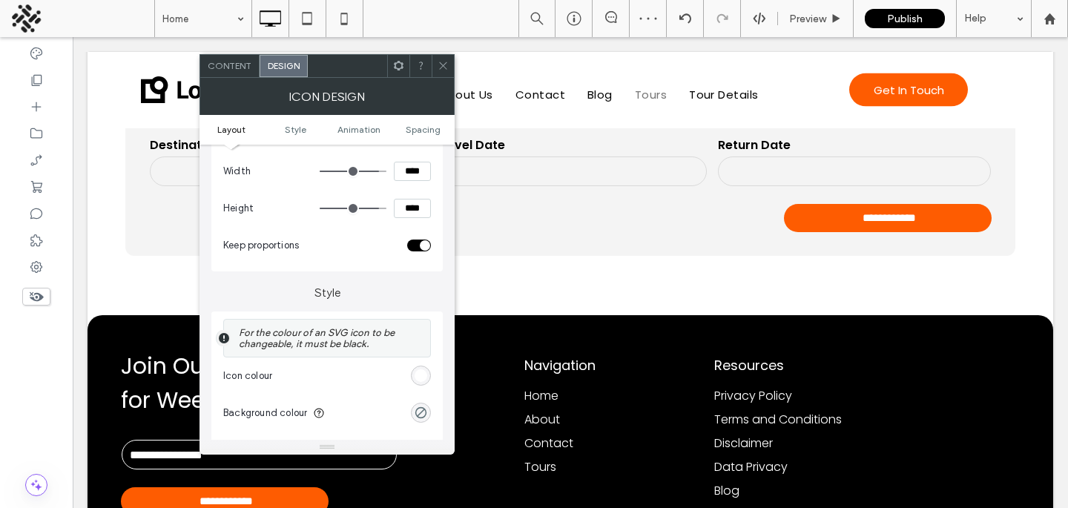
scroll to position [186, 0]
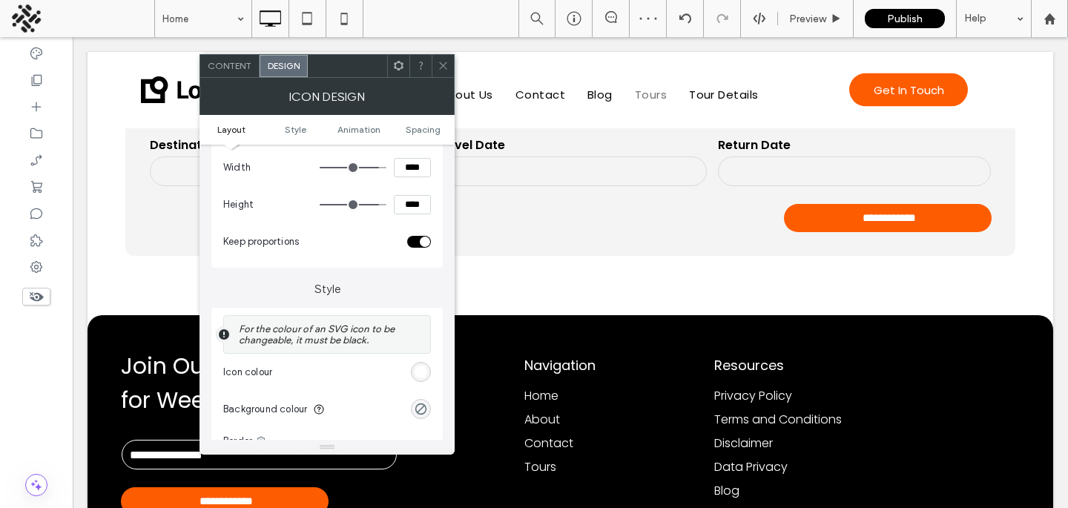
click at [413, 376] on div "rgb(255, 255, 255)" at bounding box center [421, 372] width 20 height 20
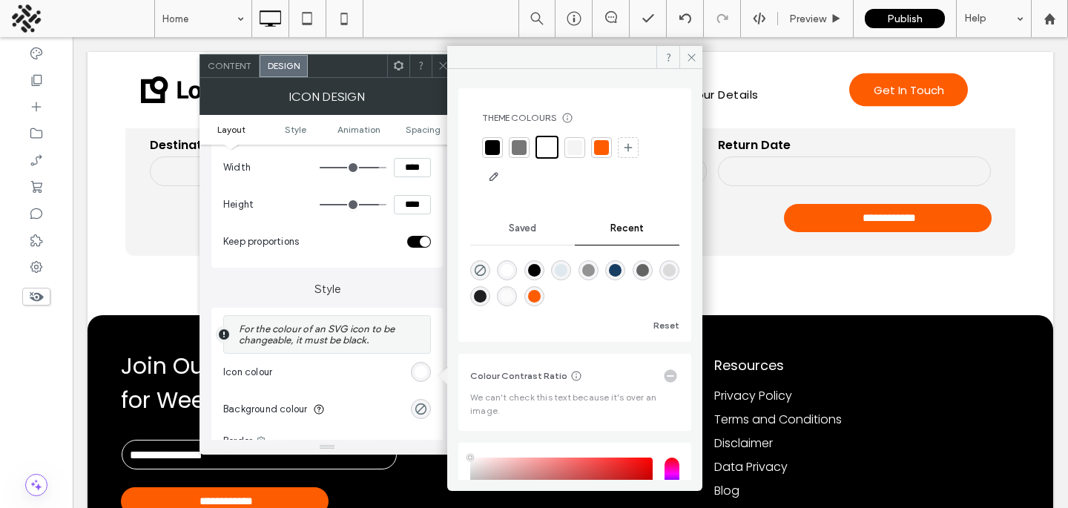
click at [606, 159] on div at bounding box center [574, 162] width 185 height 53
click at [604, 153] on div at bounding box center [601, 147] width 15 height 15
click at [438, 64] on icon at bounding box center [443, 65] width 11 height 11
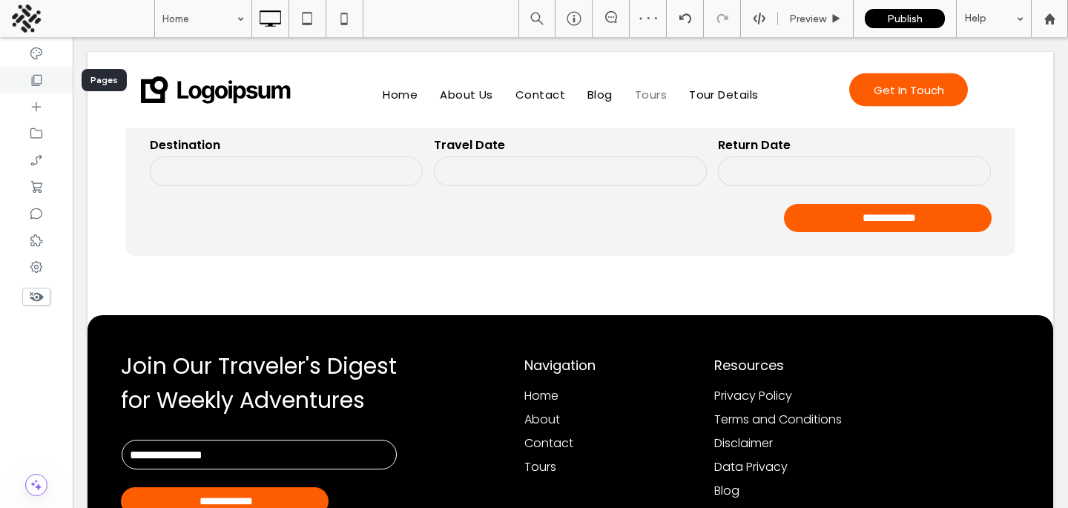
click at [24, 88] on div at bounding box center [36, 80] width 73 height 27
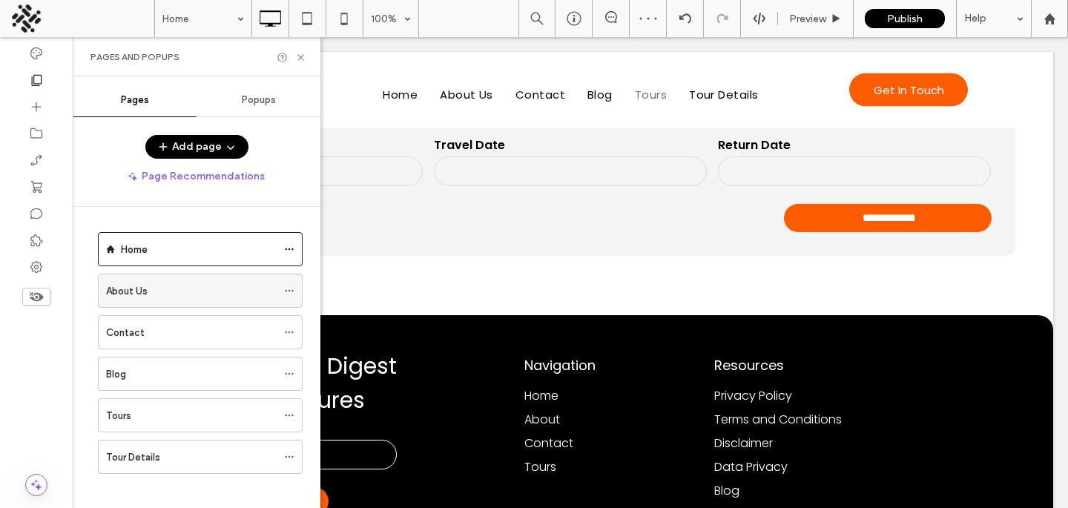
click at [120, 300] on div "About Us" at bounding box center [191, 290] width 171 height 33
click at [300, 57] on use at bounding box center [300, 57] width 6 height 6
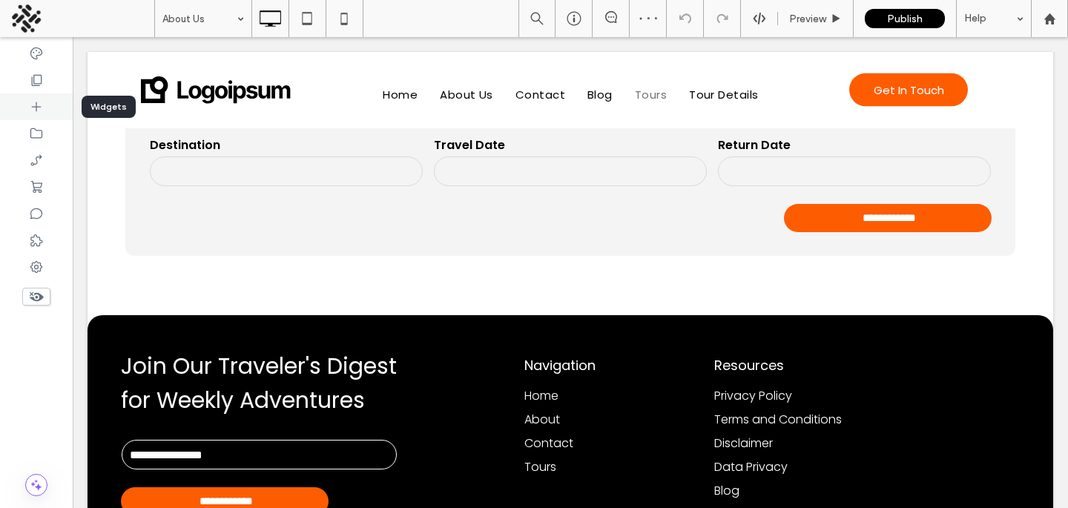
click at [44, 96] on div at bounding box center [36, 106] width 73 height 27
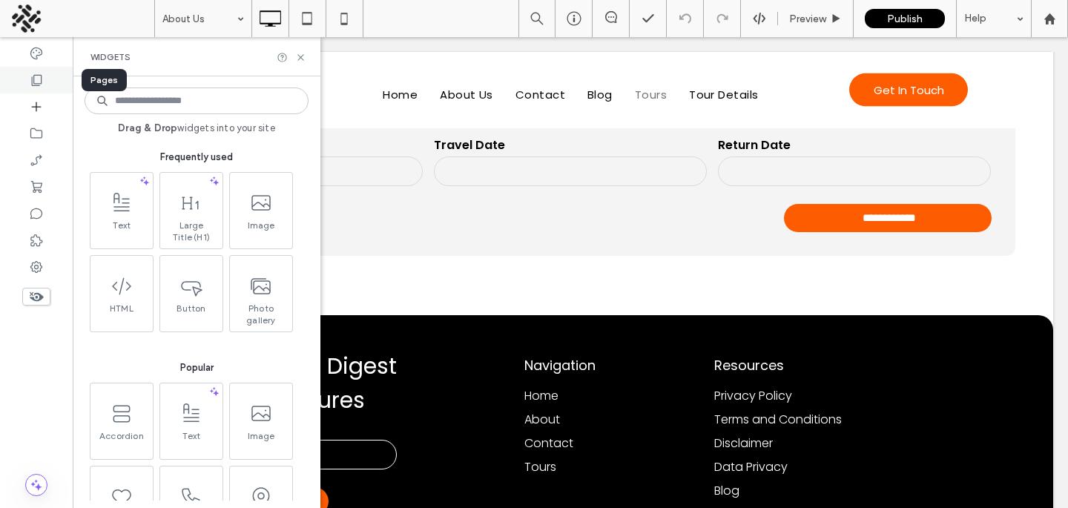
click at [42, 85] on icon at bounding box center [36, 80] width 15 height 15
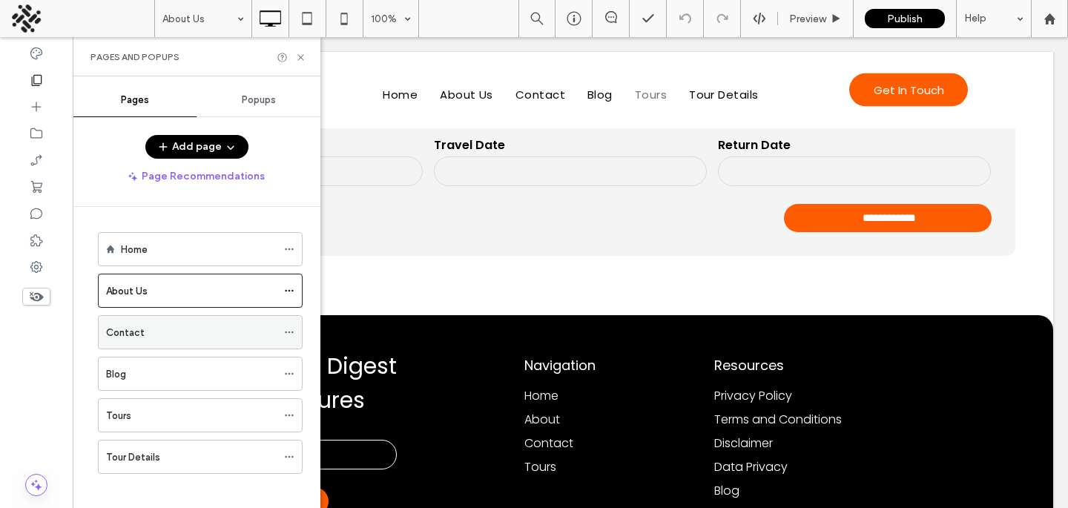
click at [122, 343] on div "Contact" at bounding box center [191, 332] width 171 height 33
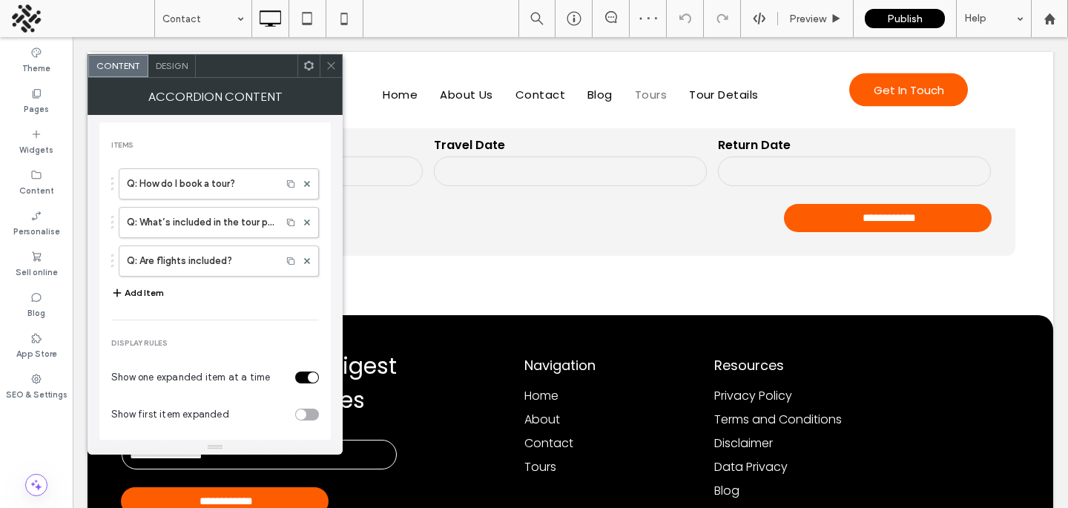
click at [179, 72] on div "Design" at bounding box center [171, 66] width 47 height 22
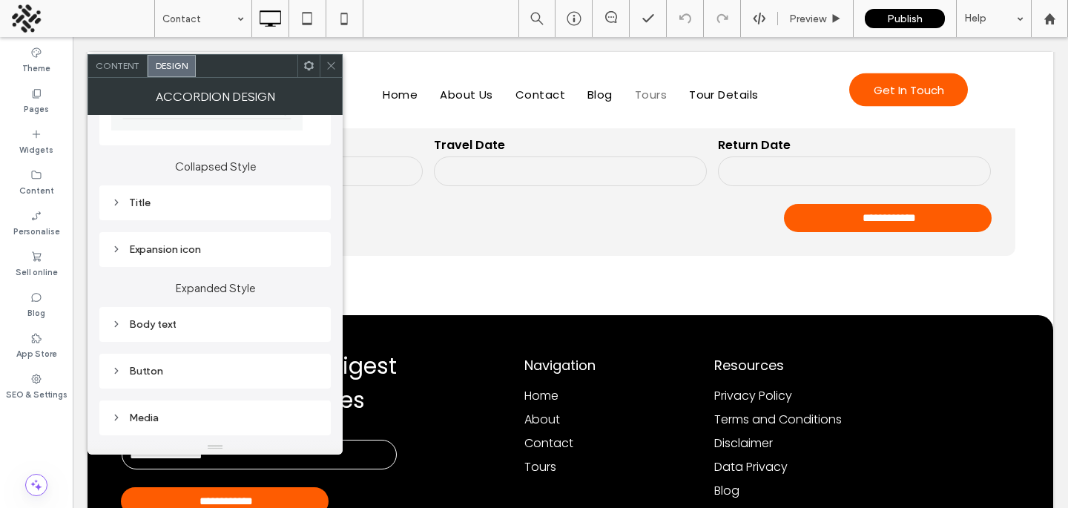
scroll to position [139, 0]
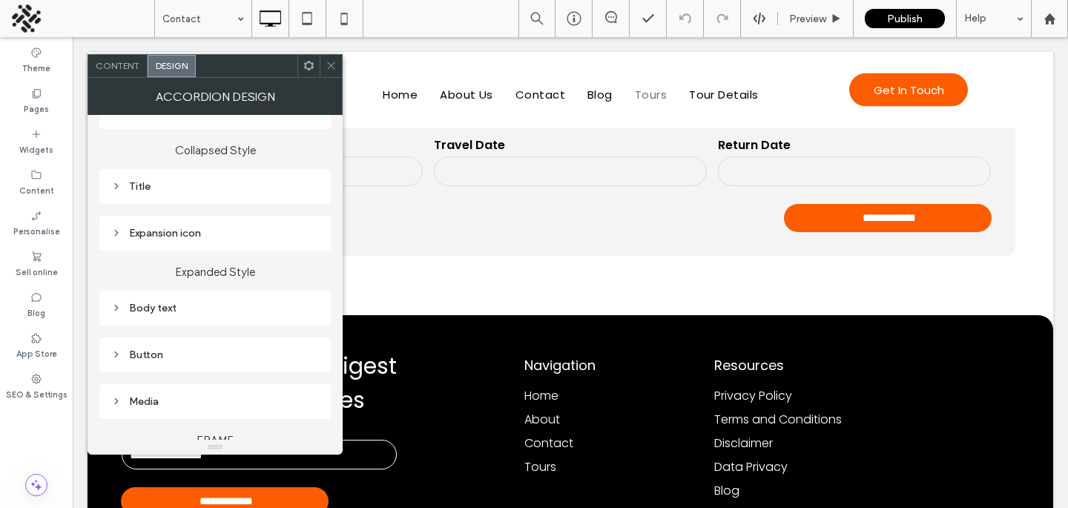
click at [229, 239] on div "Expansion icon" at bounding box center [215, 233] width 208 height 13
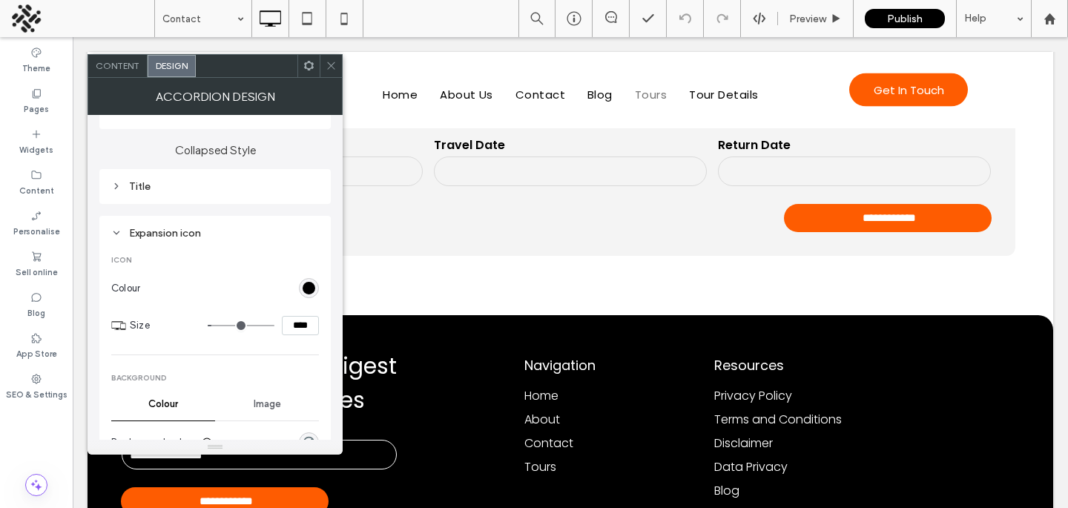
click at [298, 294] on section "Colour" at bounding box center [215, 288] width 208 height 37
click at [308, 293] on div "rgb(0, 0, 0)" at bounding box center [309, 288] width 13 height 13
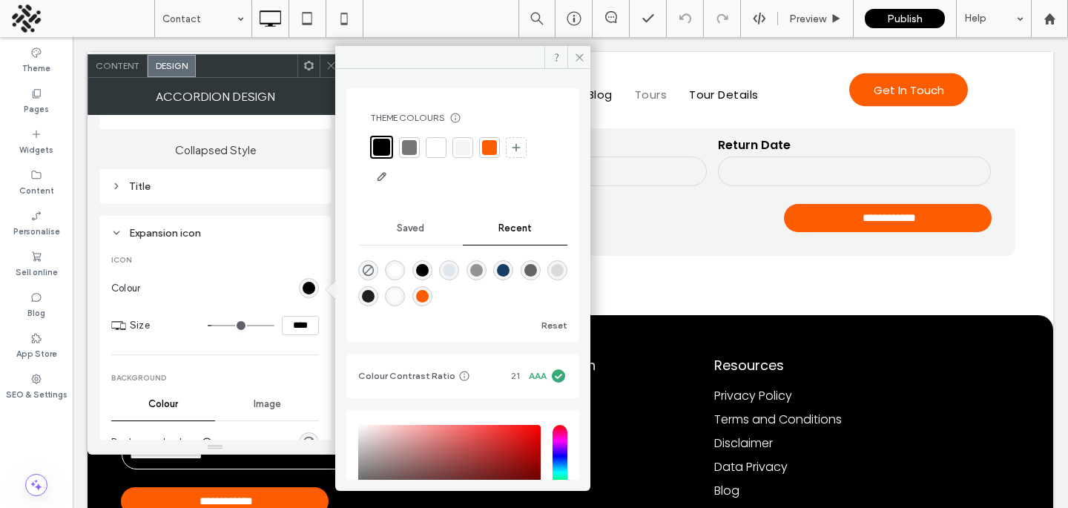
click at [479, 148] on div at bounding box center [489, 147] width 21 height 21
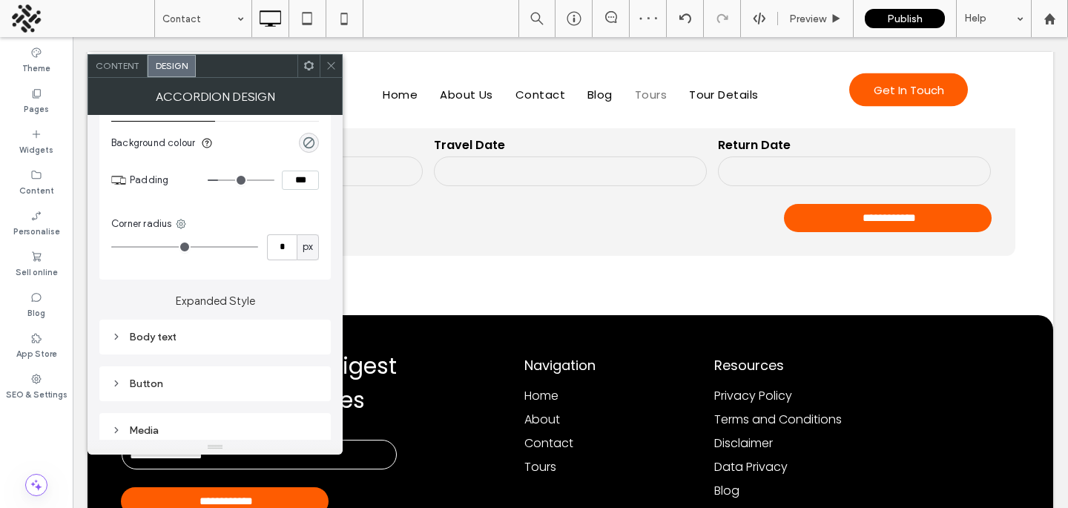
scroll to position [442, 0]
click at [329, 61] on icon at bounding box center [331, 65] width 11 height 11
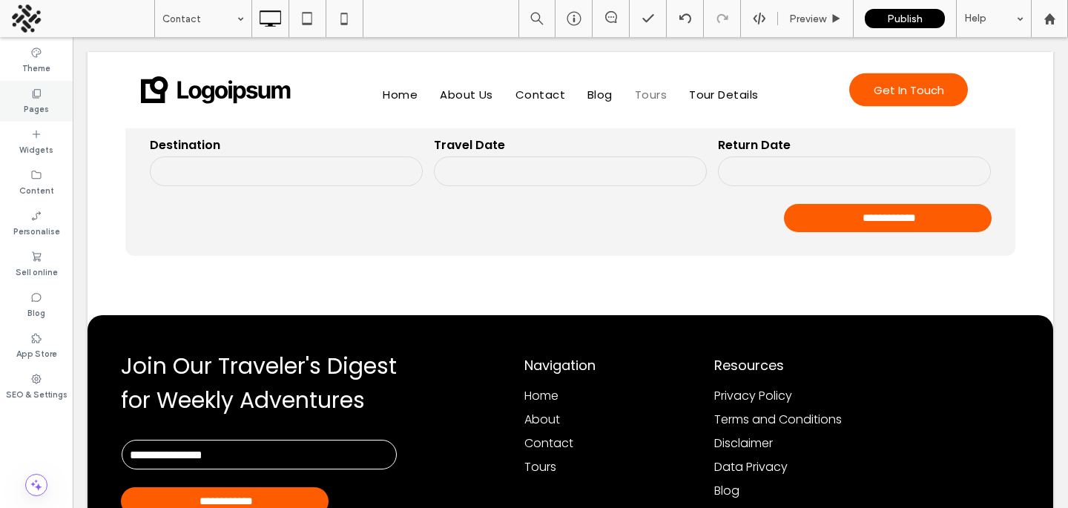
click at [51, 112] on div "Pages" at bounding box center [36, 101] width 73 height 41
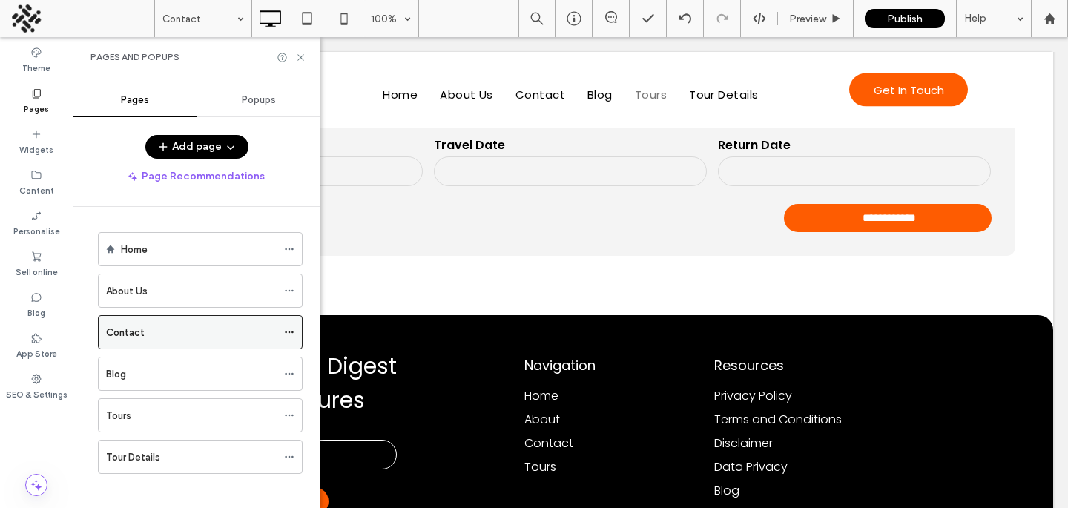
scroll to position [10, 0]
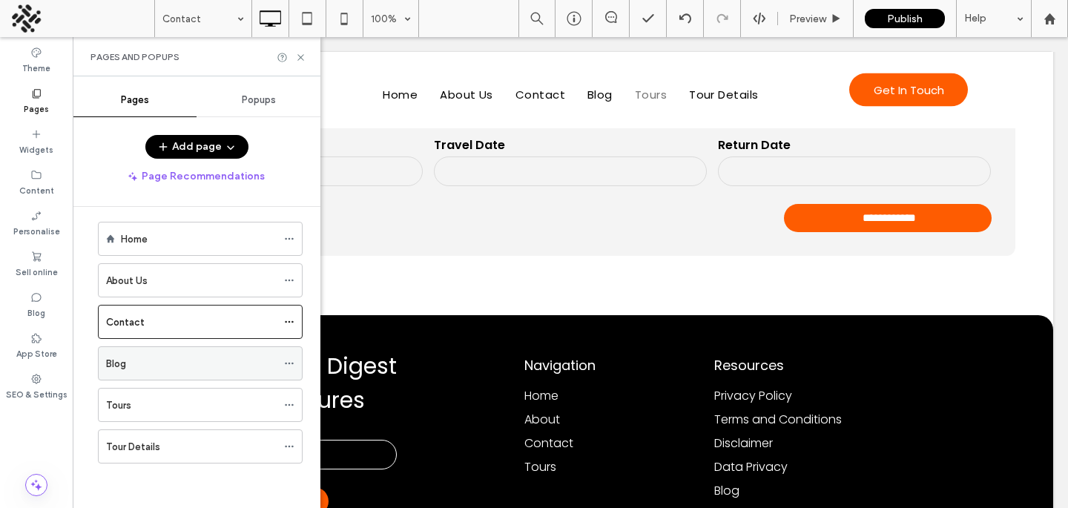
click at [133, 349] on div "Blog" at bounding box center [191, 363] width 171 height 33
click at [295, 63] on div "Pages and Popups" at bounding box center [197, 56] width 248 height 39
click at [303, 62] on icon at bounding box center [300, 57] width 11 height 11
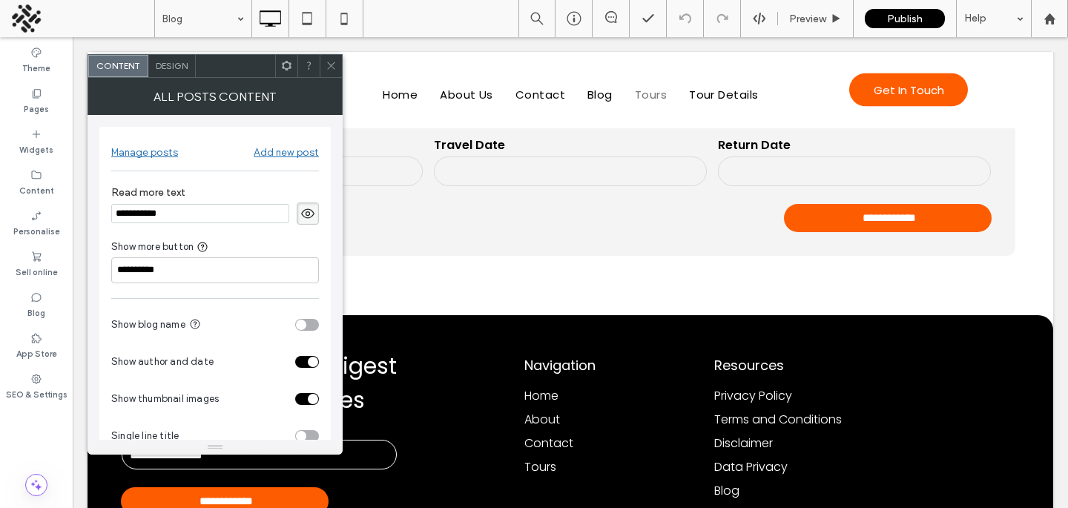
click at [188, 70] on div "Design" at bounding box center [171, 66] width 47 height 22
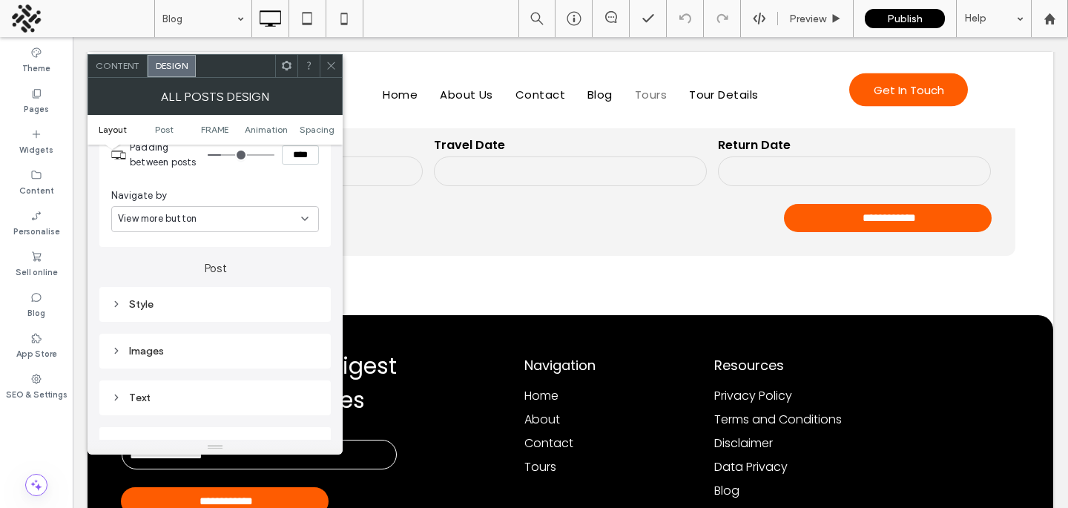
scroll to position [349, 0]
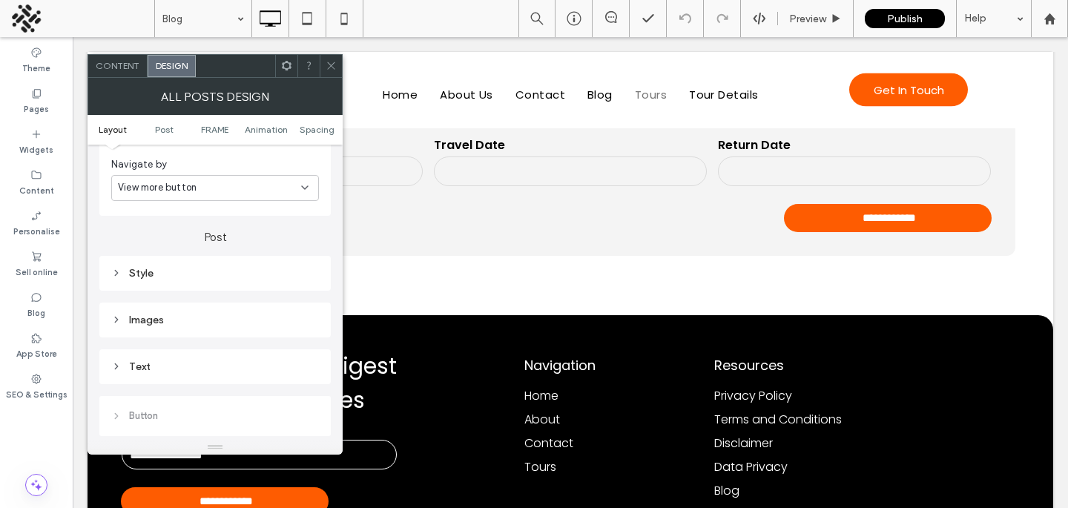
click at [188, 285] on div "Style" at bounding box center [214, 273] width 231 height 35
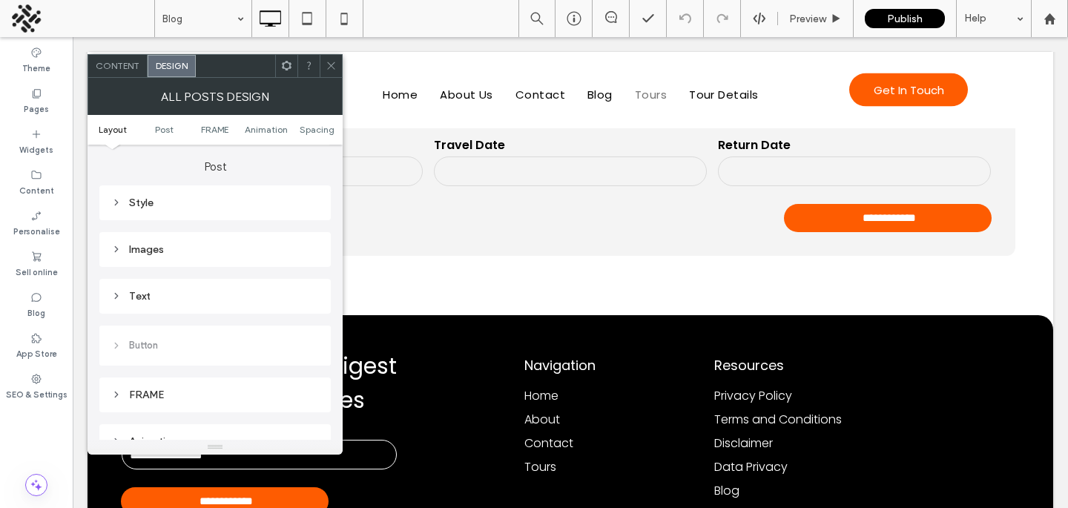
click at [188, 297] on div "Text" at bounding box center [215, 296] width 208 height 13
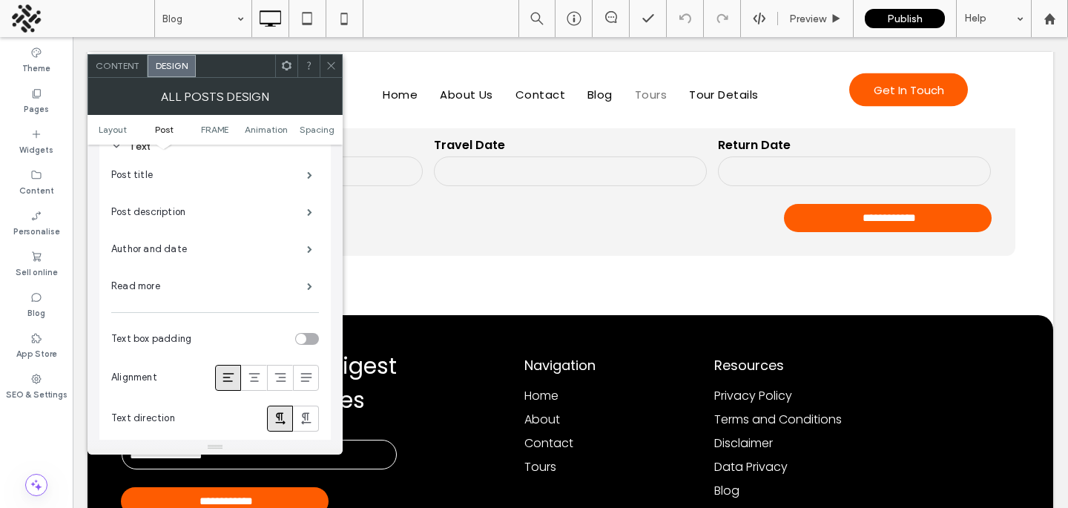
scroll to position [581, 0]
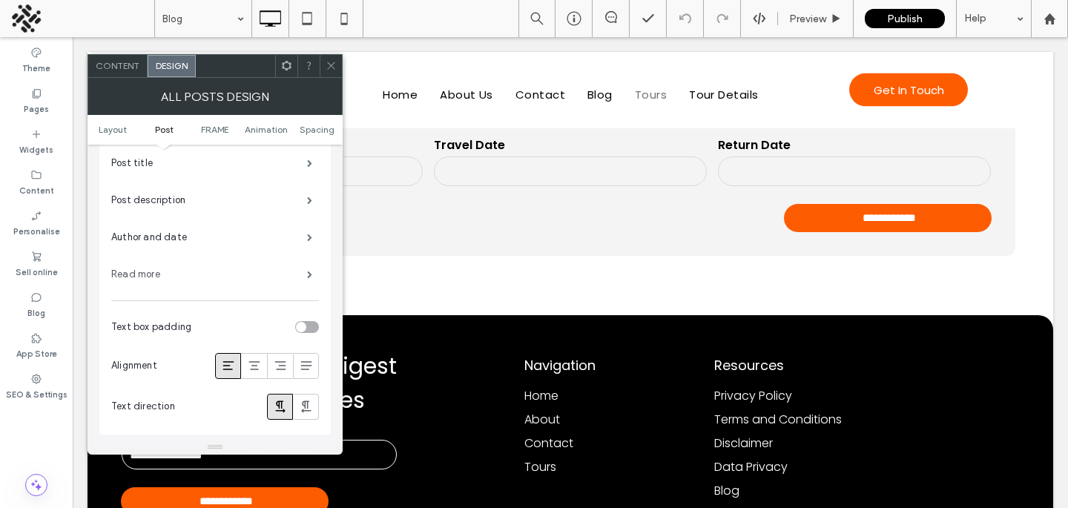
click at [212, 276] on label "Read more" at bounding box center [209, 275] width 196 height 30
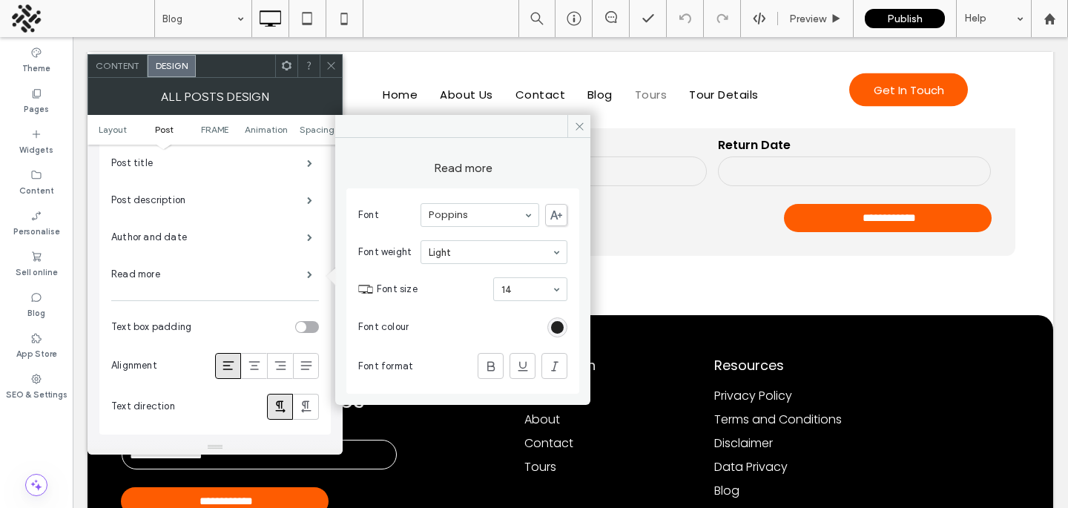
click at [555, 325] on div "rgb(0, 0, 0)" at bounding box center [557, 327] width 13 height 13
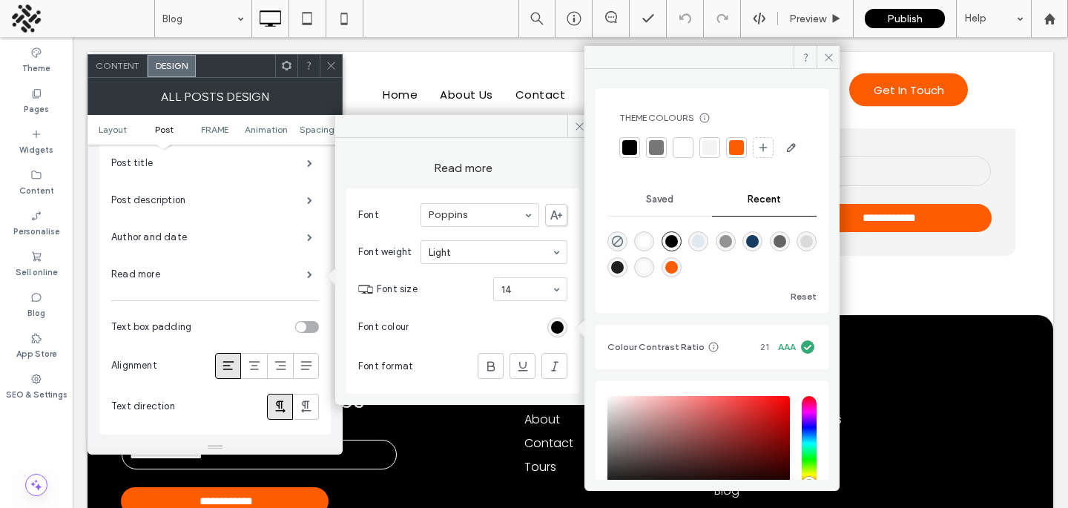
click at [734, 150] on div at bounding box center [736, 147] width 15 height 15
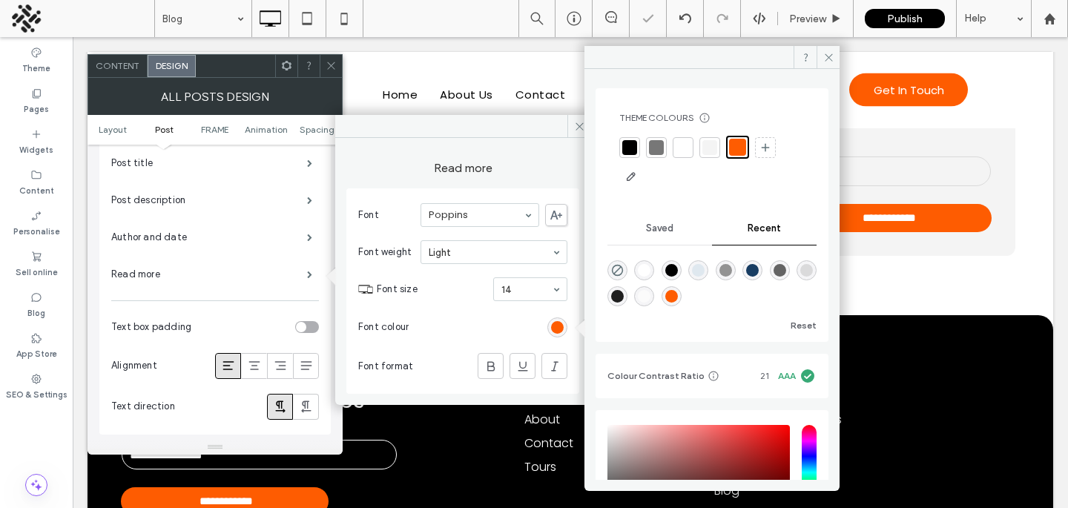
click at [340, 65] on div at bounding box center [331, 66] width 22 height 22
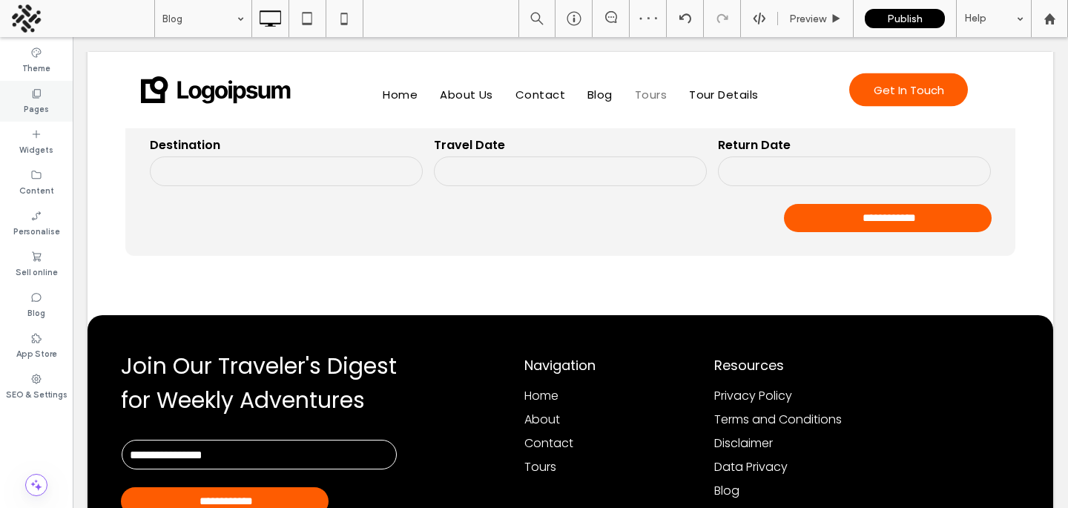
click at [23, 106] on div "Pages" at bounding box center [36, 101] width 73 height 41
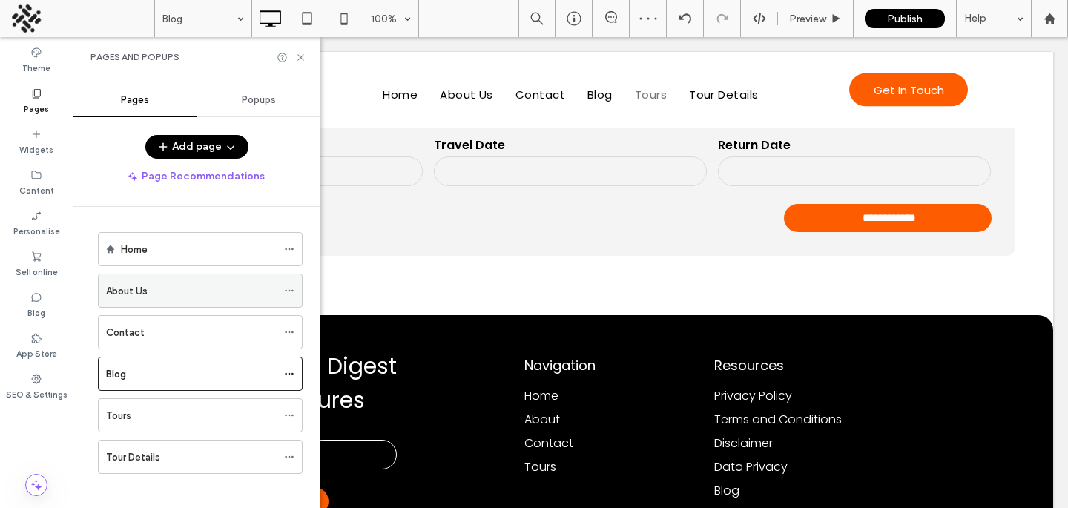
scroll to position [10, 0]
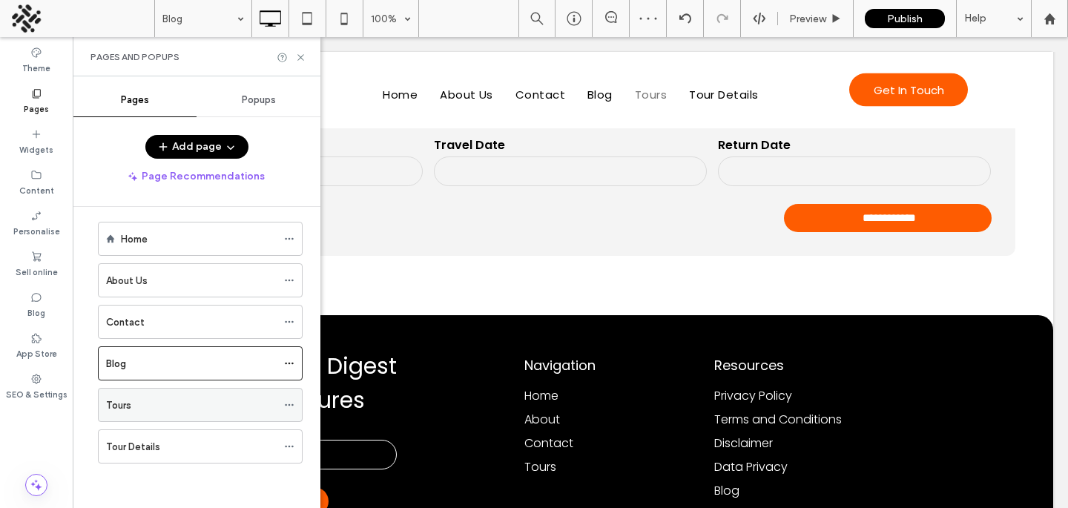
click at [145, 404] on div "Tours" at bounding box center [191, 405] width 171 height 16
click at [302, 55] on div "Tours 100% Preview Publish Help Site Comments Site Comments Automate new commen…" at bounding box center [534, 254] width 1068 height 508
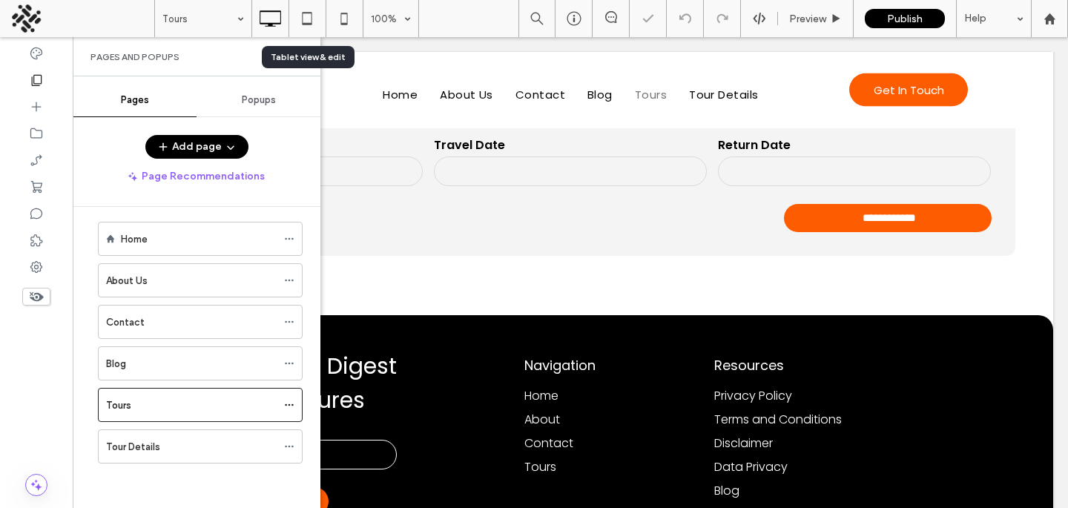
click at [303, 57] on div "Tablet view & edit" at bounding box center [308, 56] width 75 height 13
click at [298, 59] on use at bounding box center [300, 57] width 6 height 6
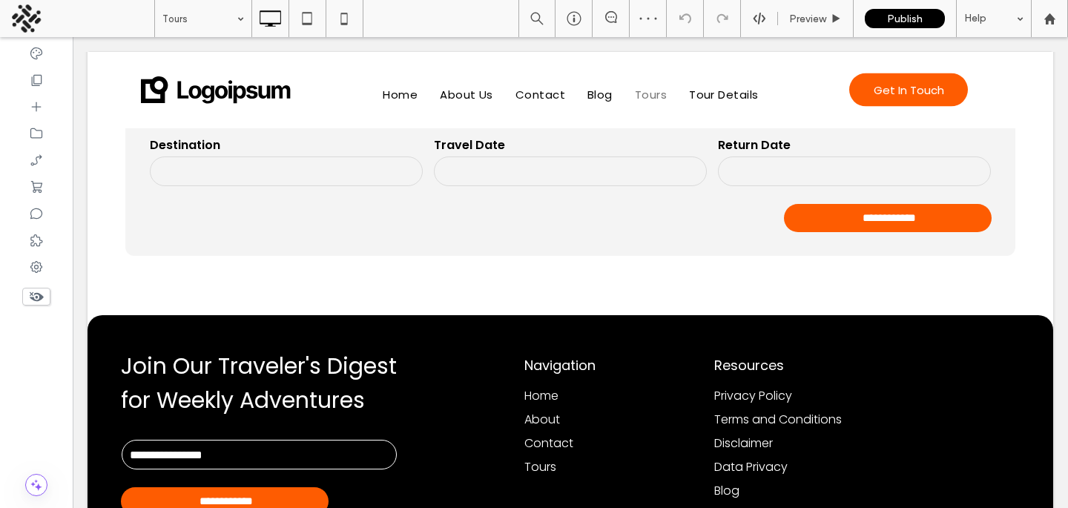
type input "*******"
type input "**"
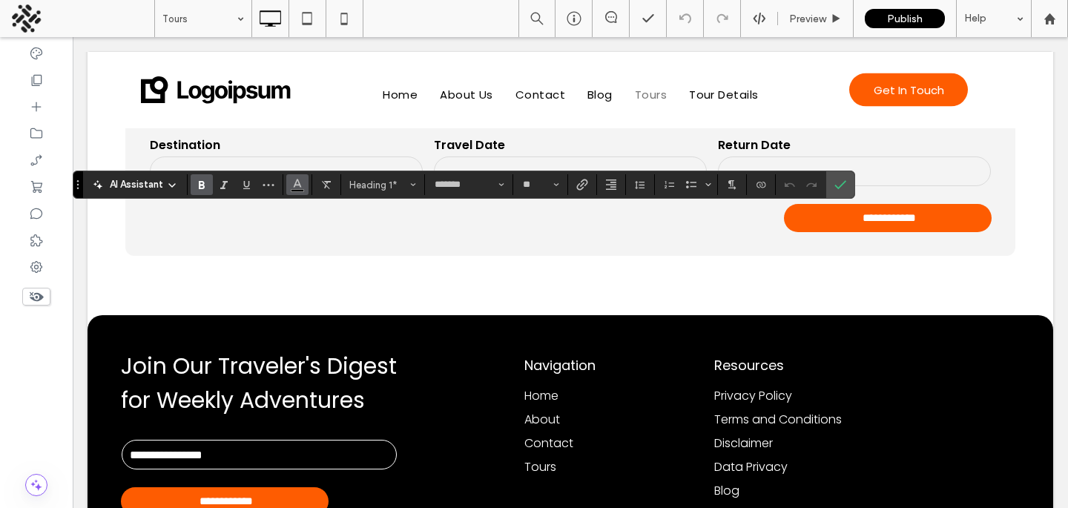
click at [299, 189] on span "Colour" at bounding box center [297, 183] width 12 height 19
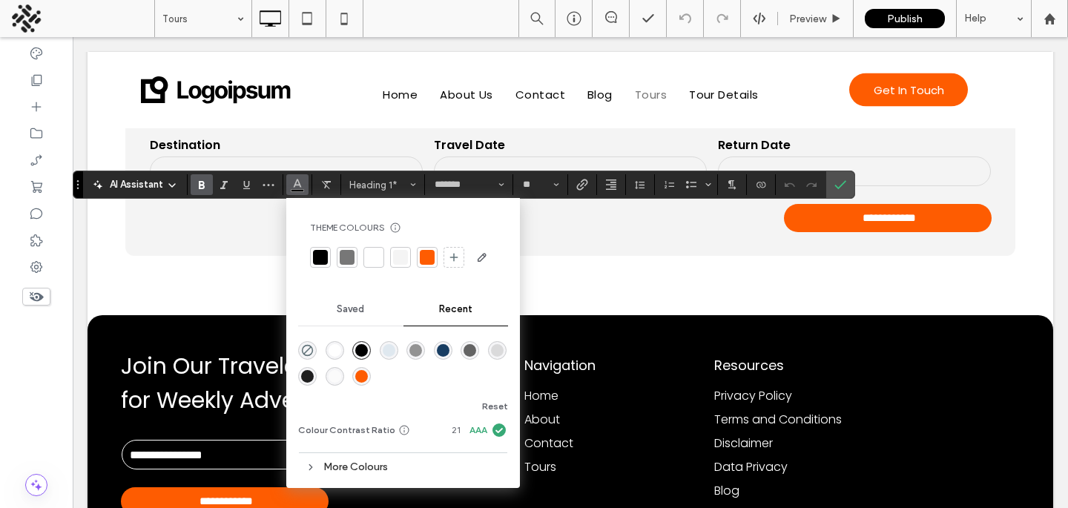
click at [425, 251] on div at bounding box center [427, 257] width 15 height 15
click at [831, 191] on label "Confirm" at bounding box center [840, 184] width 22 height 27
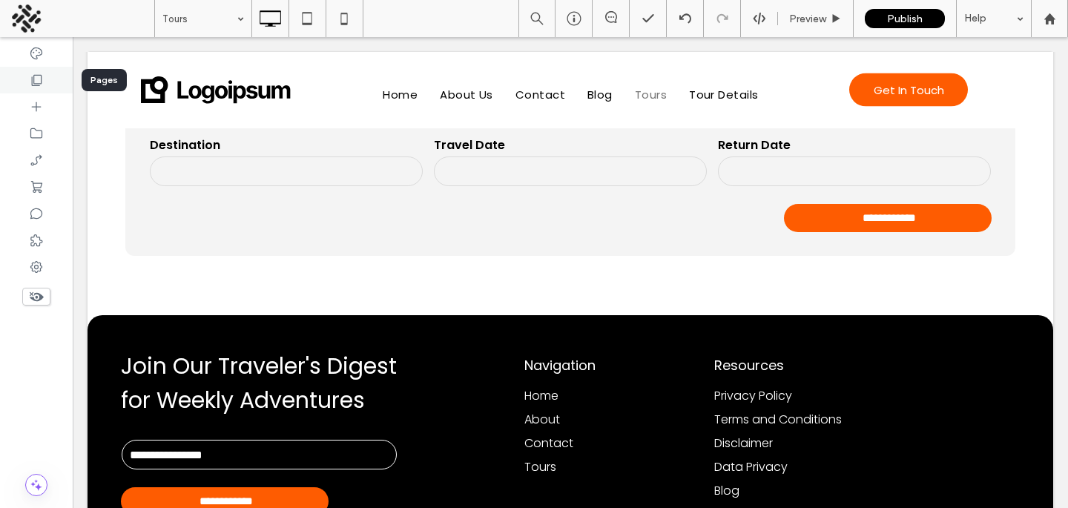
click at [41, 77] on use at bounding box center [37, 80] width 10 height 11
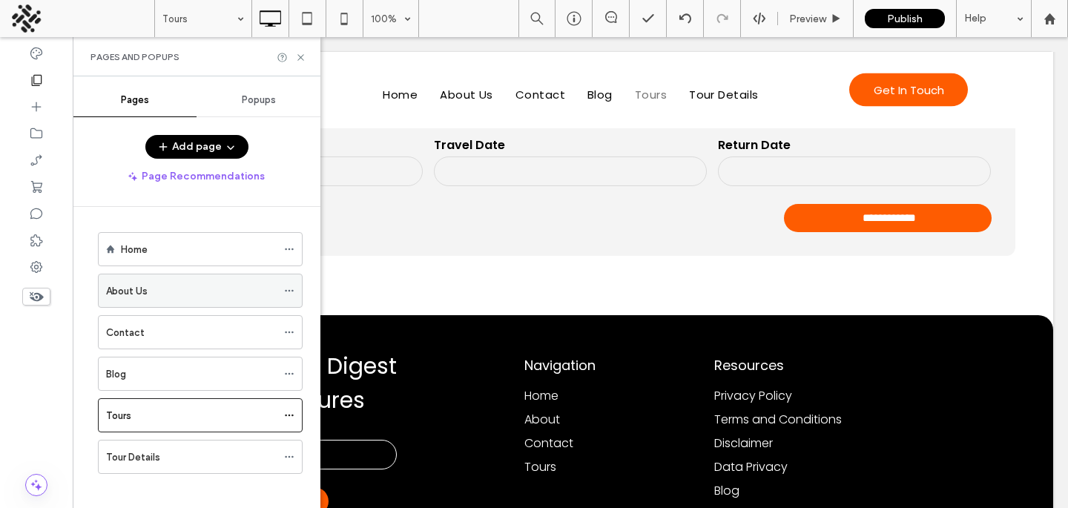
scroll to position [10, 0]
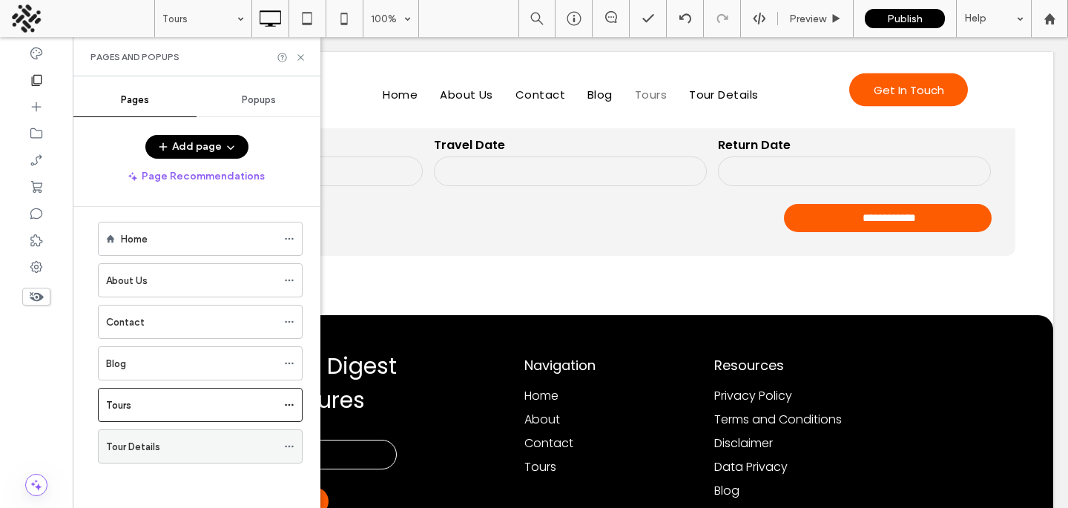
click at [189, 445] on div "Tour Details" at bounding box center [191, 447] width 171 height 16
click at [300, 61] on icon at bounding box center [300, 57] width 11 height 11
